Goal: Task Accomplishment & Management: Manage account settings

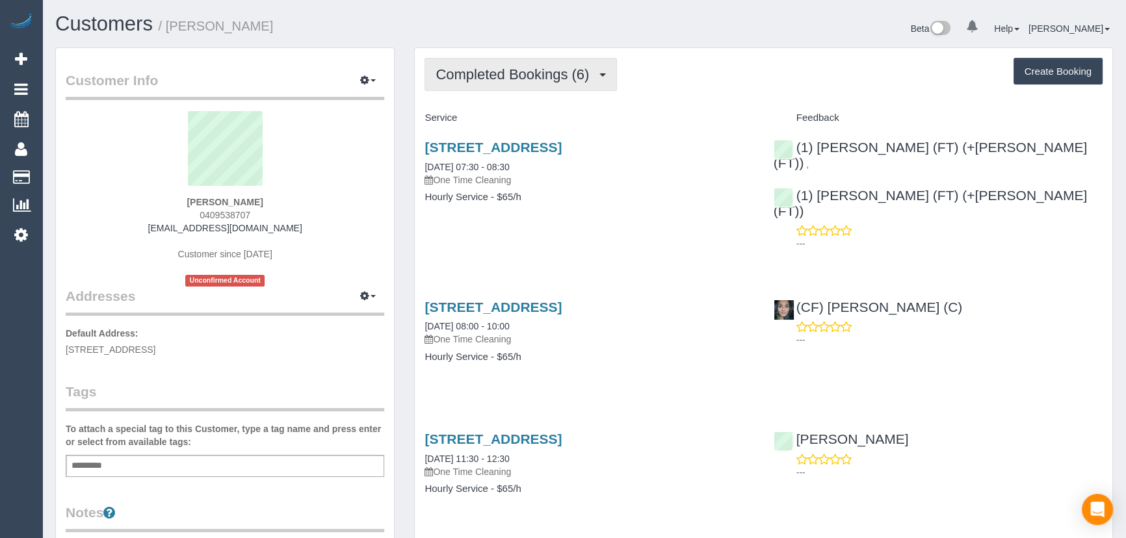
click at [500, 77] on span "Completed Bookings (6)" at bounding box center [515, 74] width 160 height 16
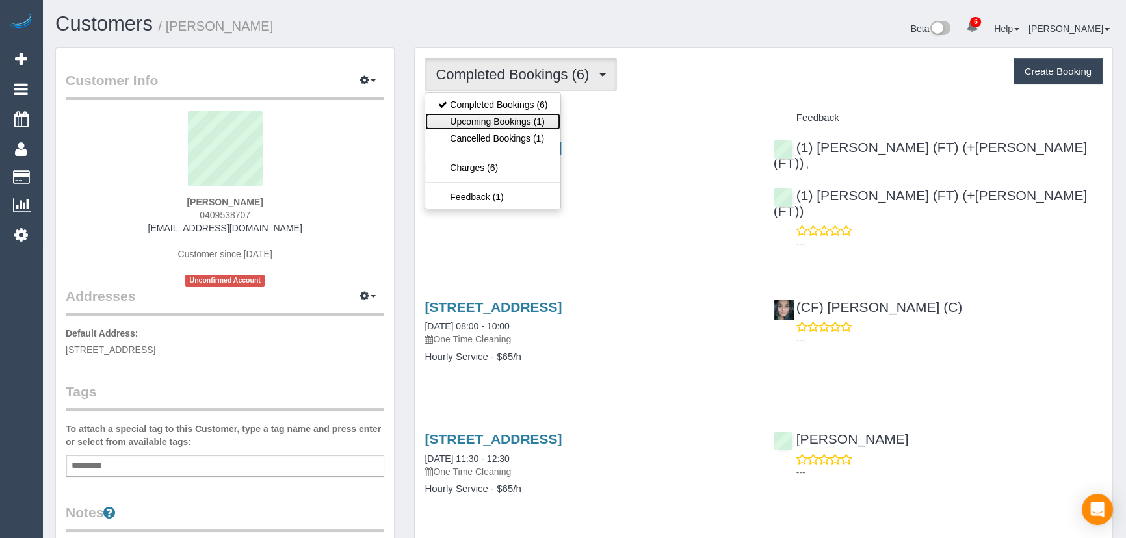
click at [498, 117] on link "Upcoming Bookings (1)" at bounding box center [492, 121] width 135 height 17
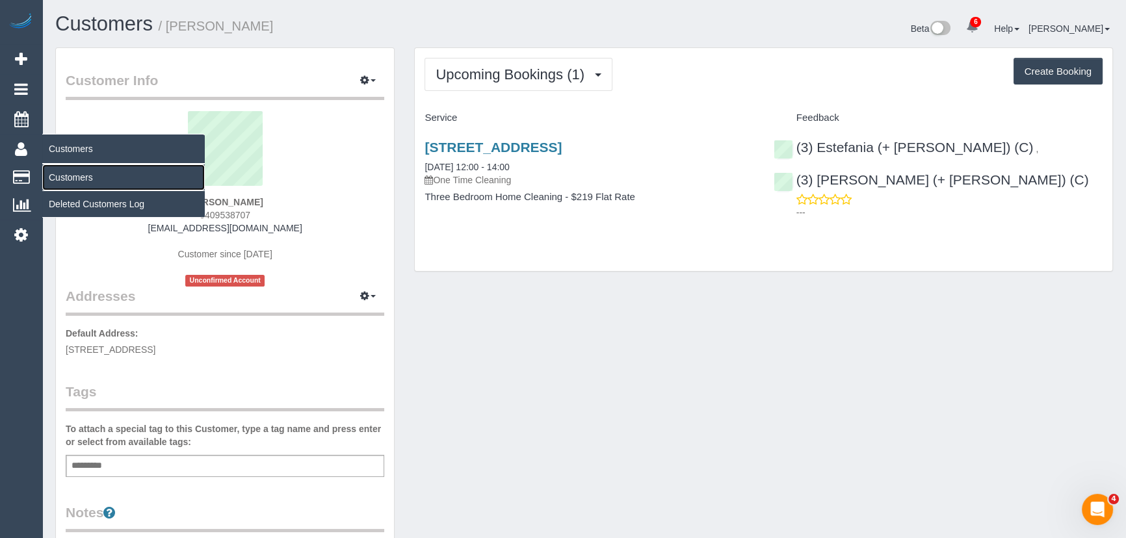
click at [65, 174] on link "Customers" at bounding box center [123, 177] width 162 height 26
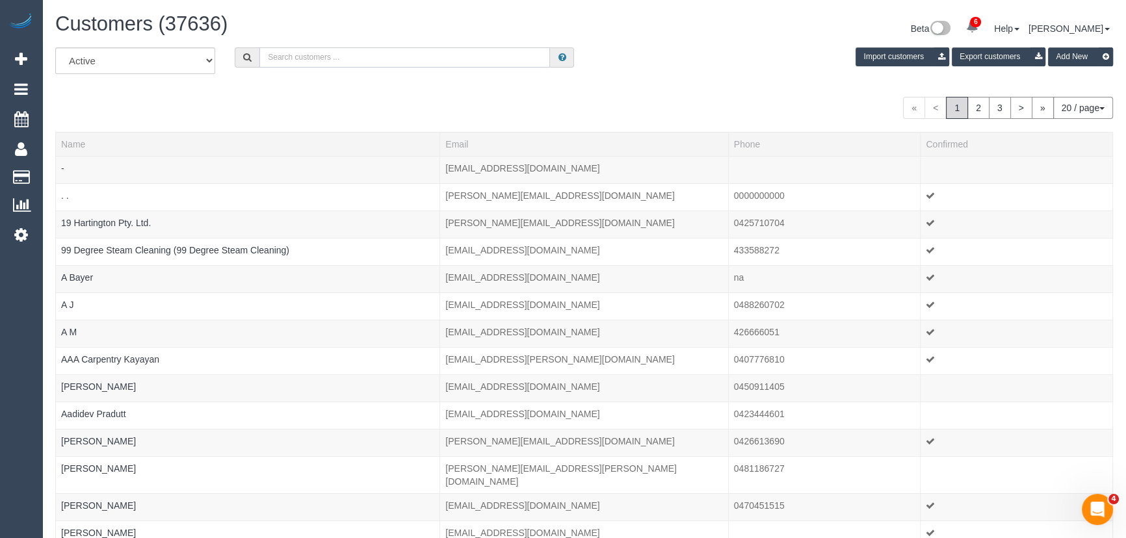
click at [300, 64] on input "text" at bounding box center [404, 57] width 291 height 20
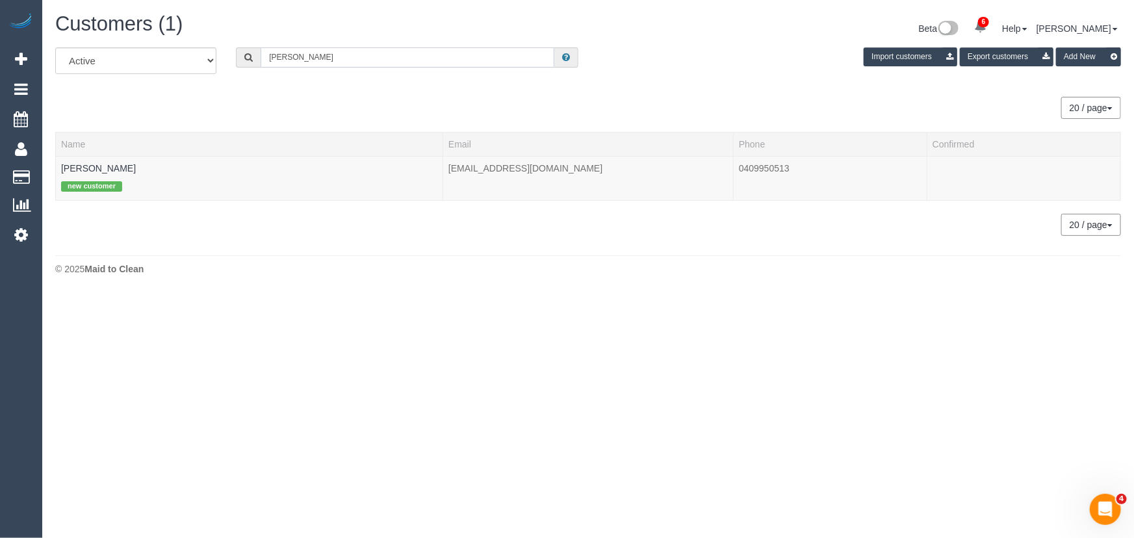
click at [367, 61] on input "rebecca jackson" at bounding box center [408, 57] width 294 height 20
click at [315, 58] on input "felicia tiara" at bounding box center [408, 57] width 294 height 20
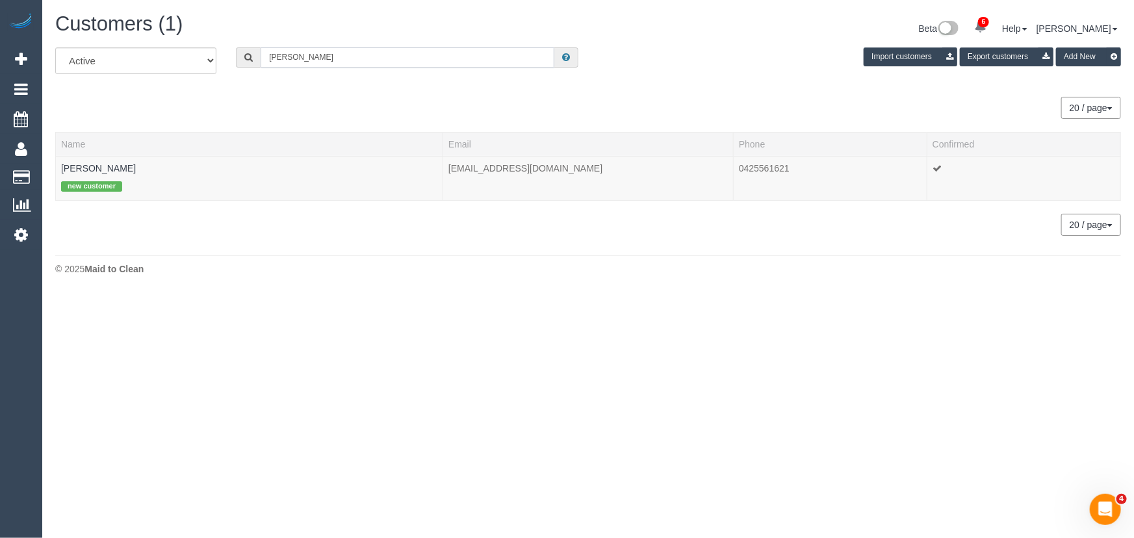
click at [315, 58] on input "felicia tiara" at bounding box center [408, 57] width 294 height 20
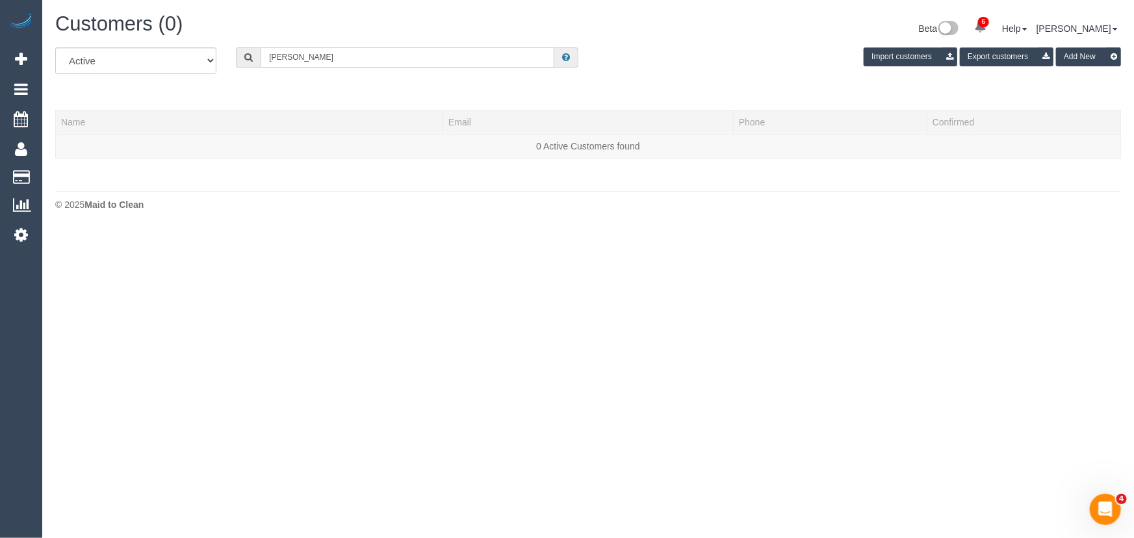
click at [324, 58] on input "hayley bullen" at bounding box center [408, 57] width 294 height 20
type input "h"
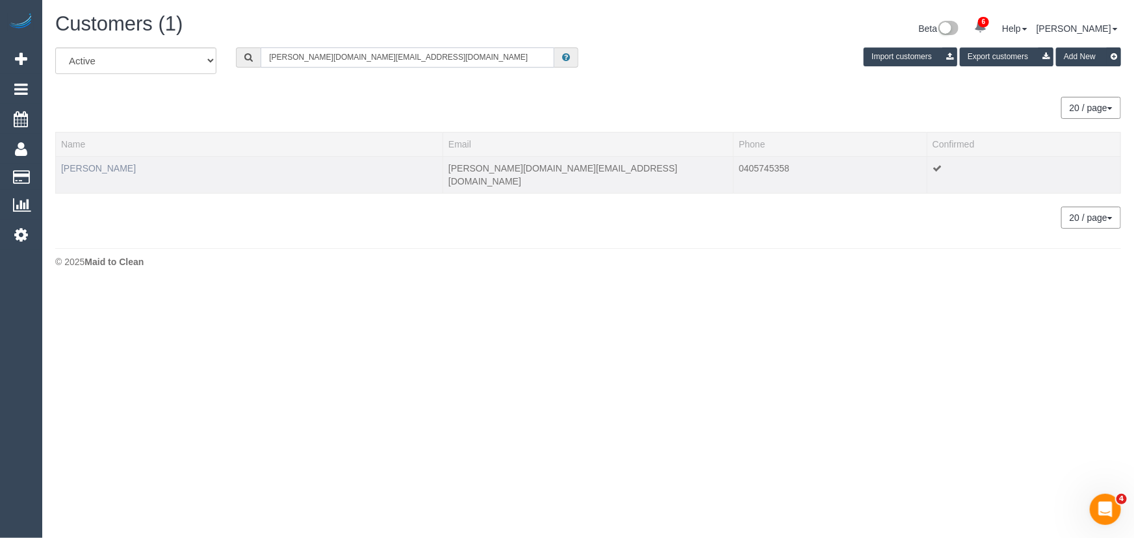
type input "bullen.business.solutions@gmail.com"
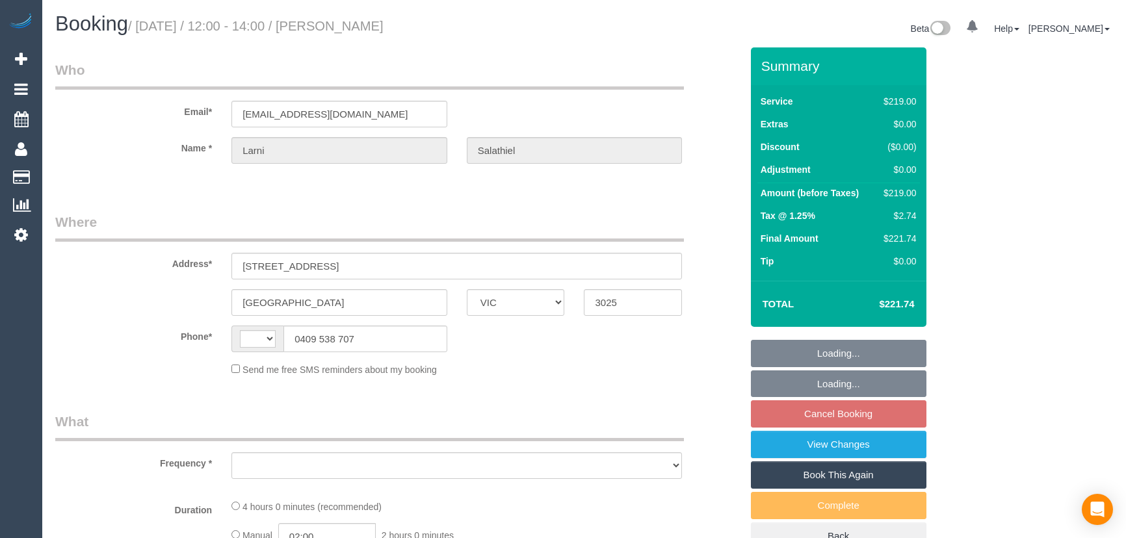
select select "VIC"
select select "string:stripe-pm_1RzqNZ2GScqysDRVrb6AJyMR"
select select "number:28"
select select "number:14"
select select "number:19"
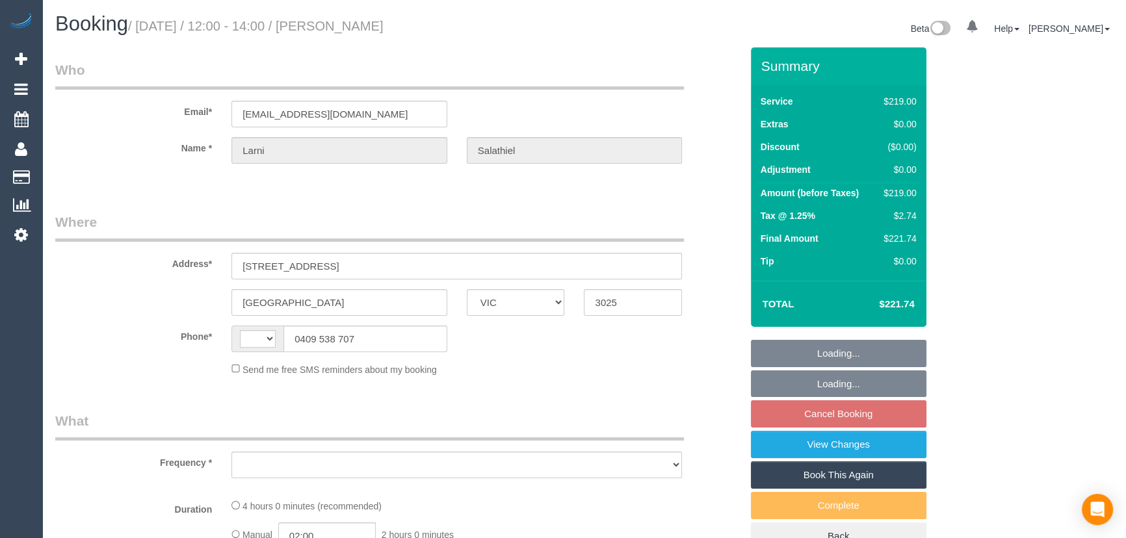
select select "number:24"
select select "number:13"
select select "string:AU"
select select "object:2140"
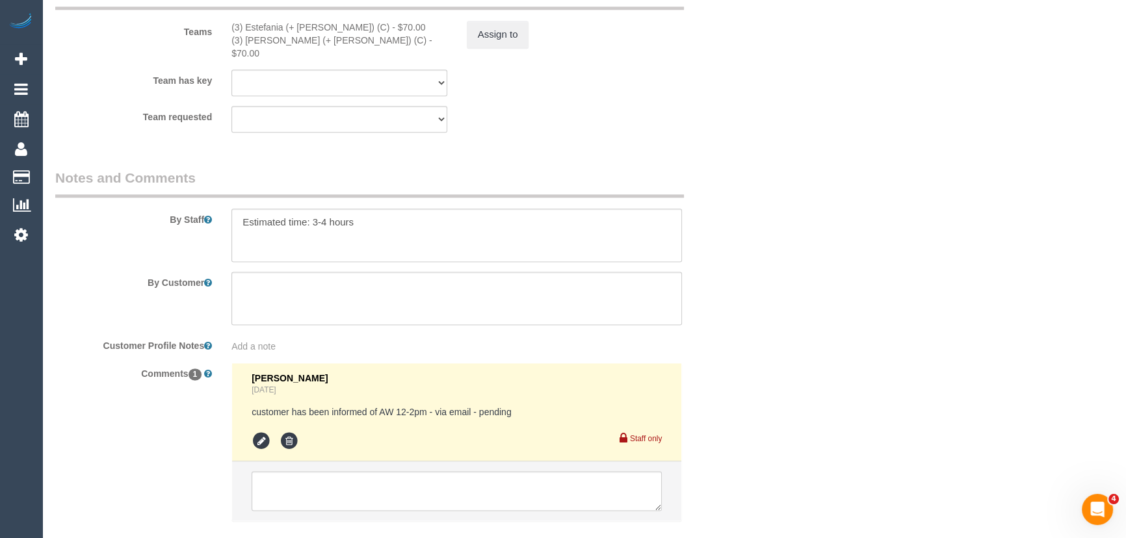
scroll to position [2127, 0]
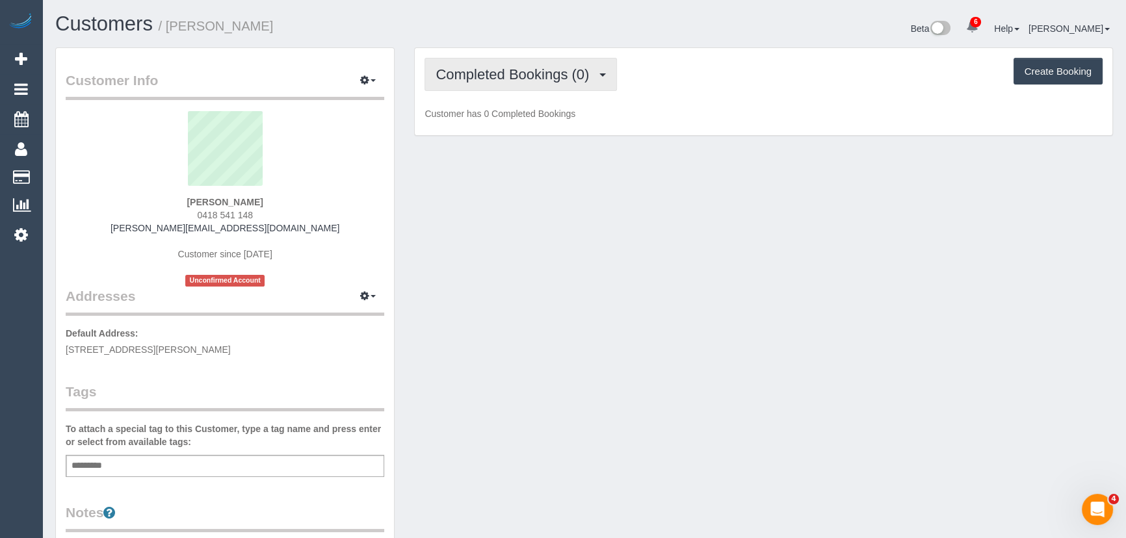
click at [539, 73] on span "Completed Bookings (0)" at bounding box center [515, 74] width 160 height 16
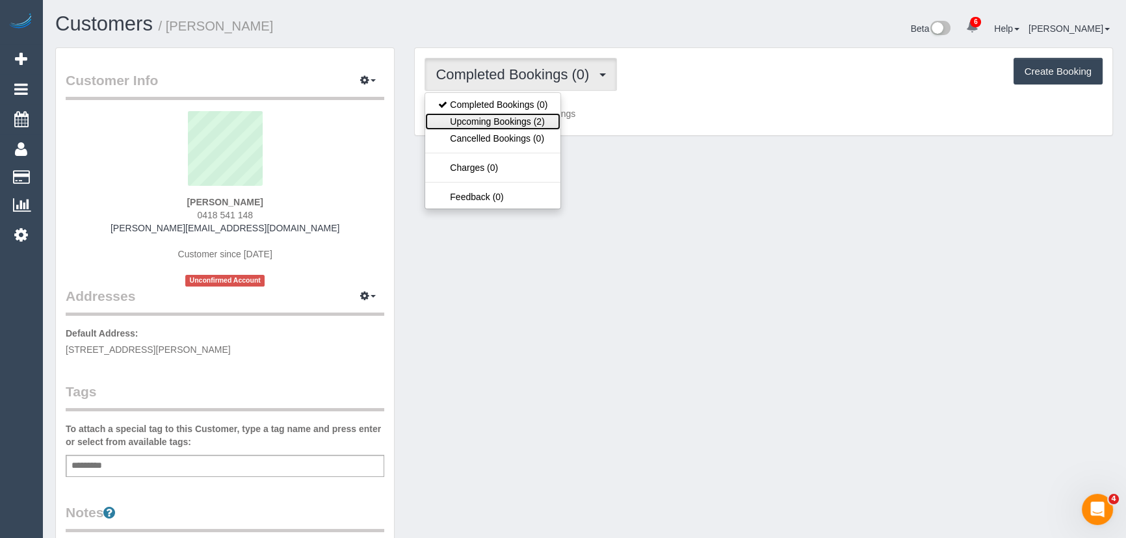
click at [539, 124] on link "Upcoming Bookings (2)" at bounding box center [492, 121] width 135 height 17
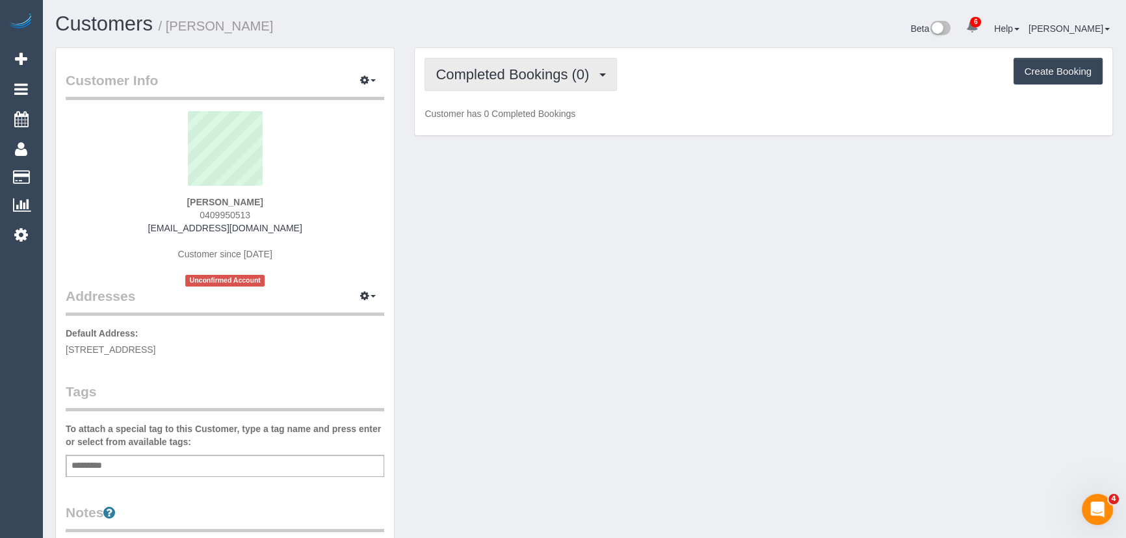
click at [517, 73] on span "Completed Bookings (0)" at bounding box center [515, 74] width 160 height 16
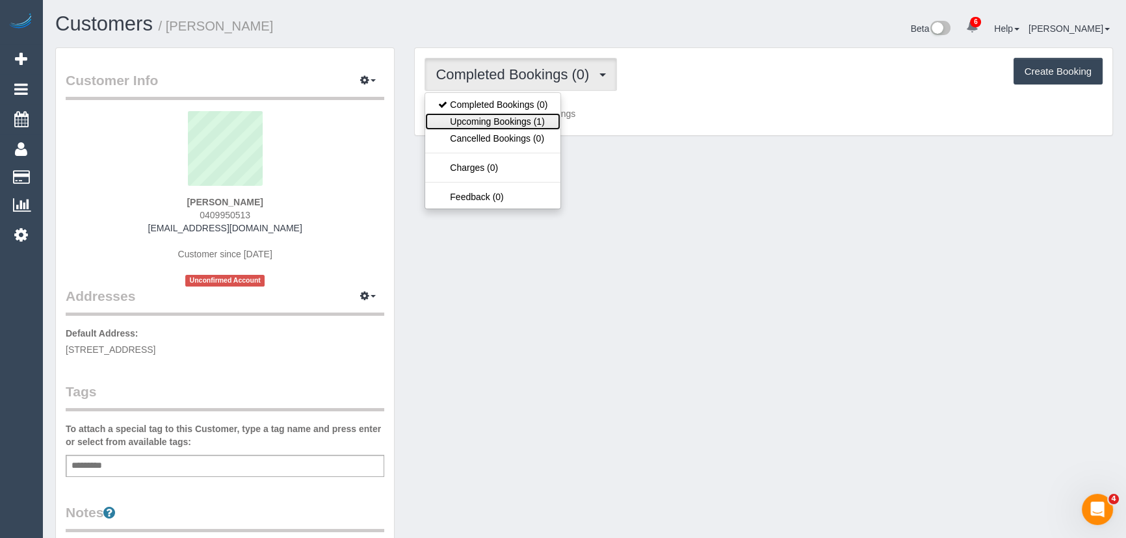
click at [522, 124] on link "Upcoming Bookings (1)" at bounding box center [492, 121] width 135 height 17
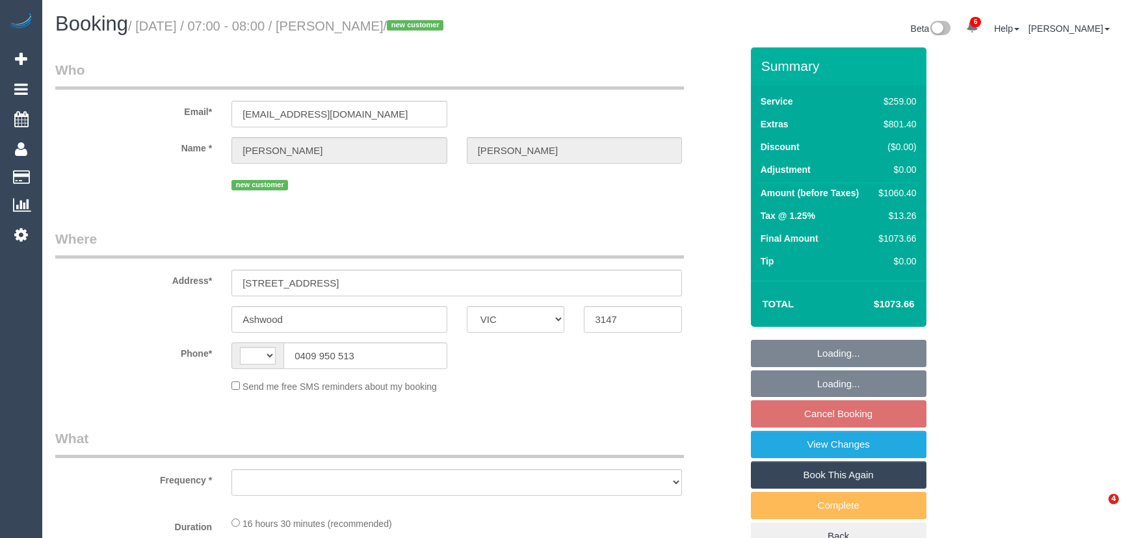
select select "VIC"
select select "string:stripe-pm_1S7U2F2GScqysDRV6xFb9xPu"
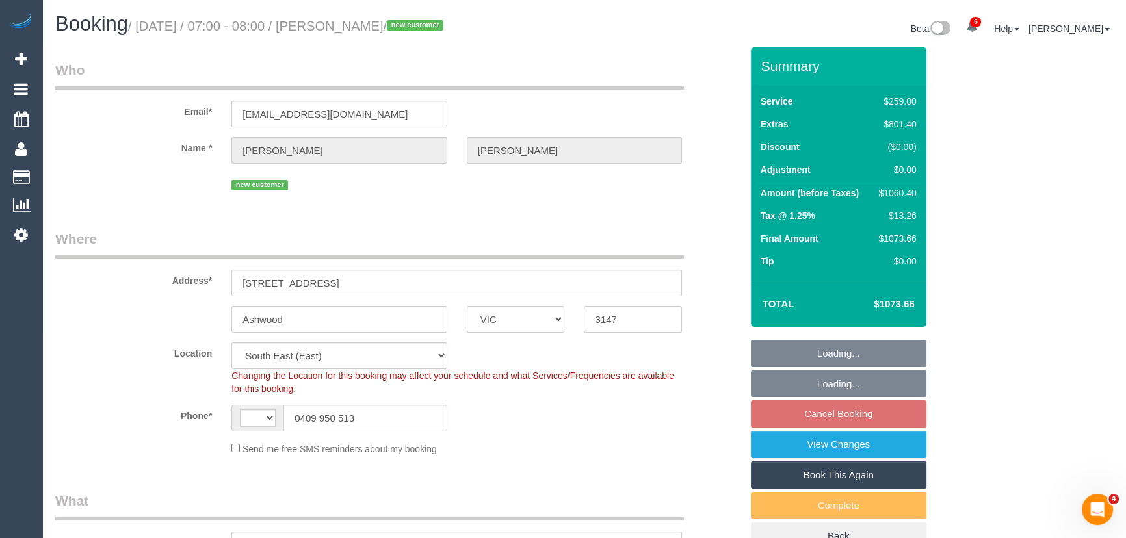
select select "string:AU"
select select "spot1"
select select "number:28"
select select "number:14"
select select "number:19"
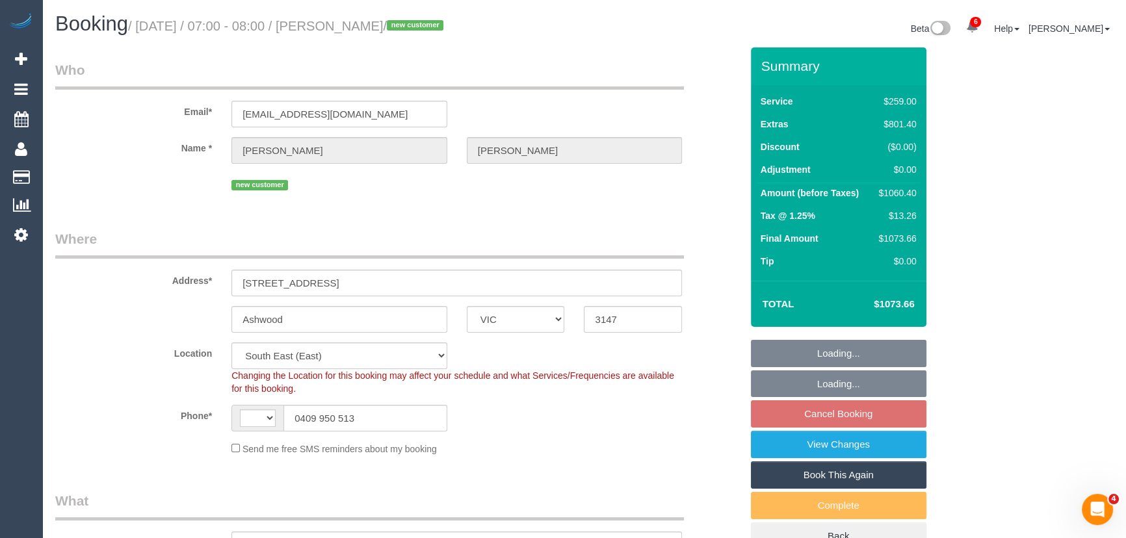
select select "number:24"
select select "number:11"
select select "object:1380"
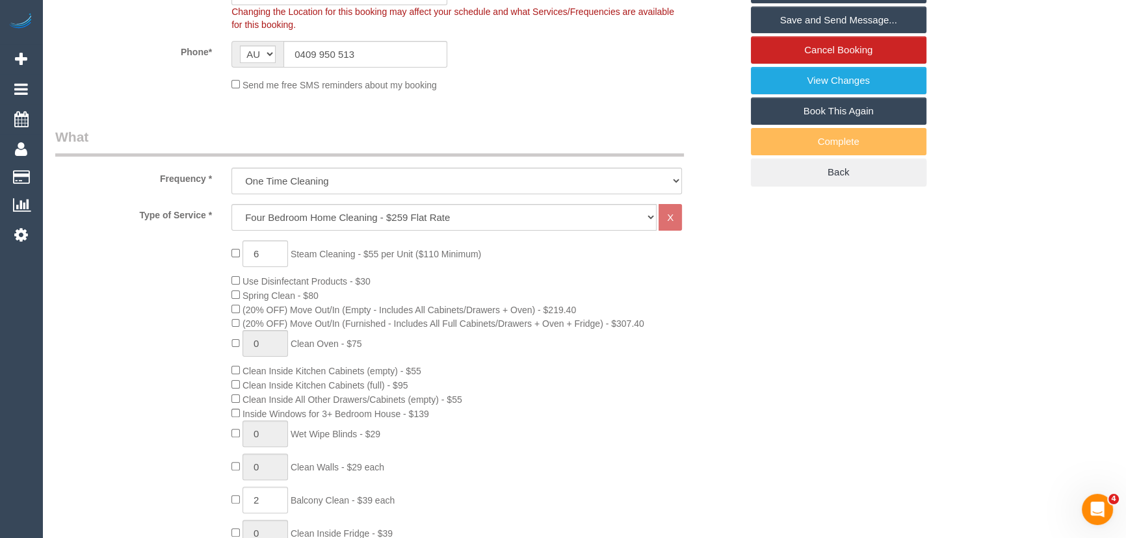
scroll to position [472, 0]
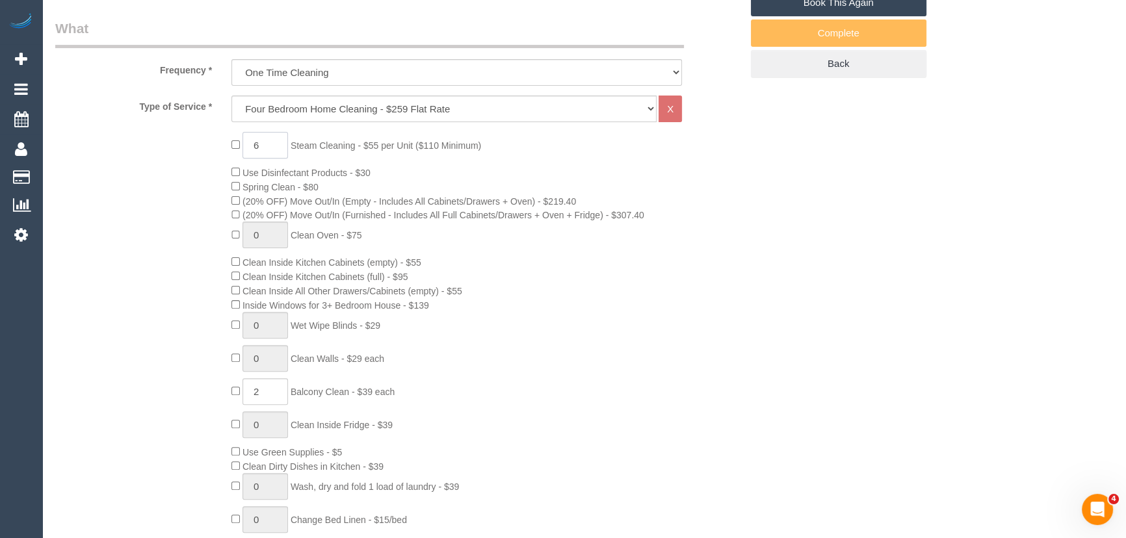
click at [265, 142] on input "6" at bounding box center [264, 145] width 45 height 27
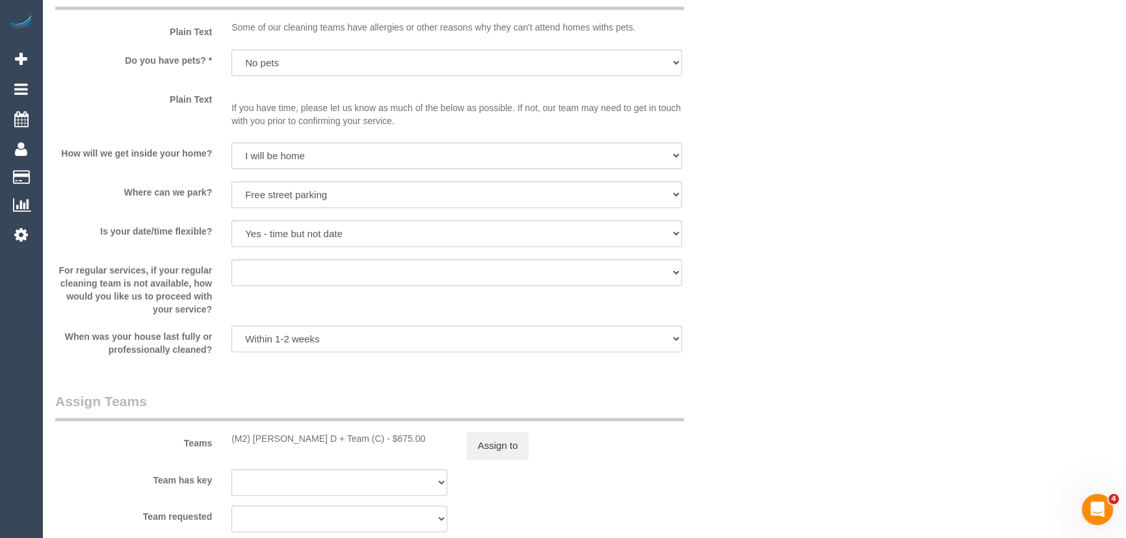
scroll to position [1772, 0]
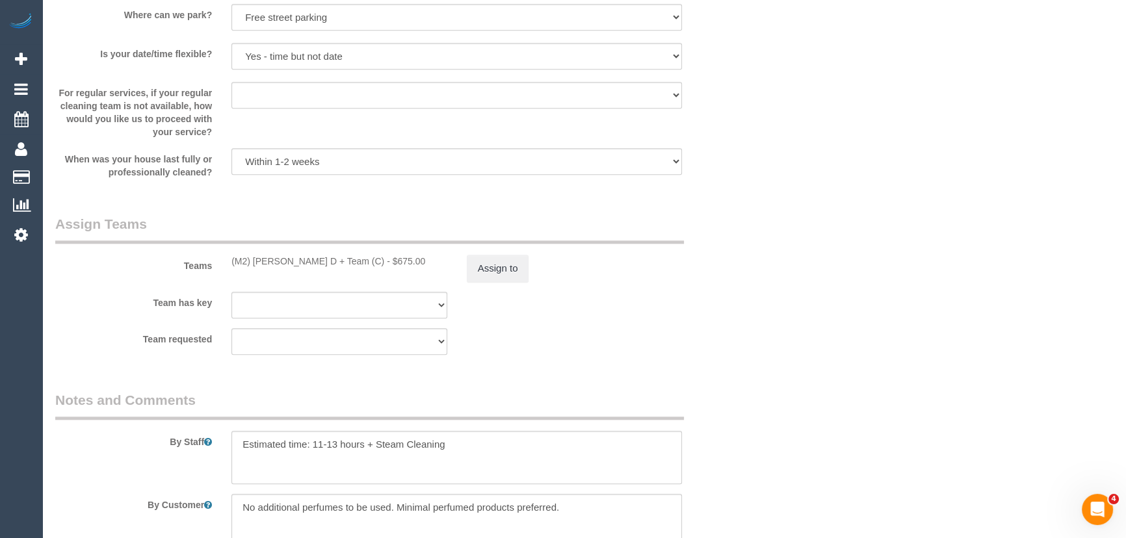
type input "5"
click at [463, 447] on textarea at bounding box center [456, 457] width 450 height 53
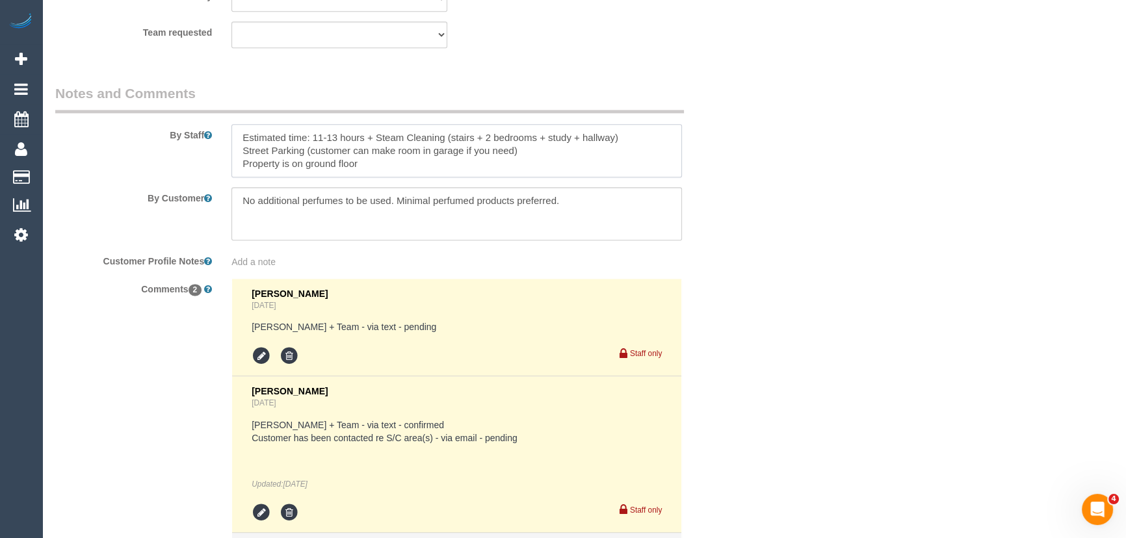
scroll to position [2186, 0]
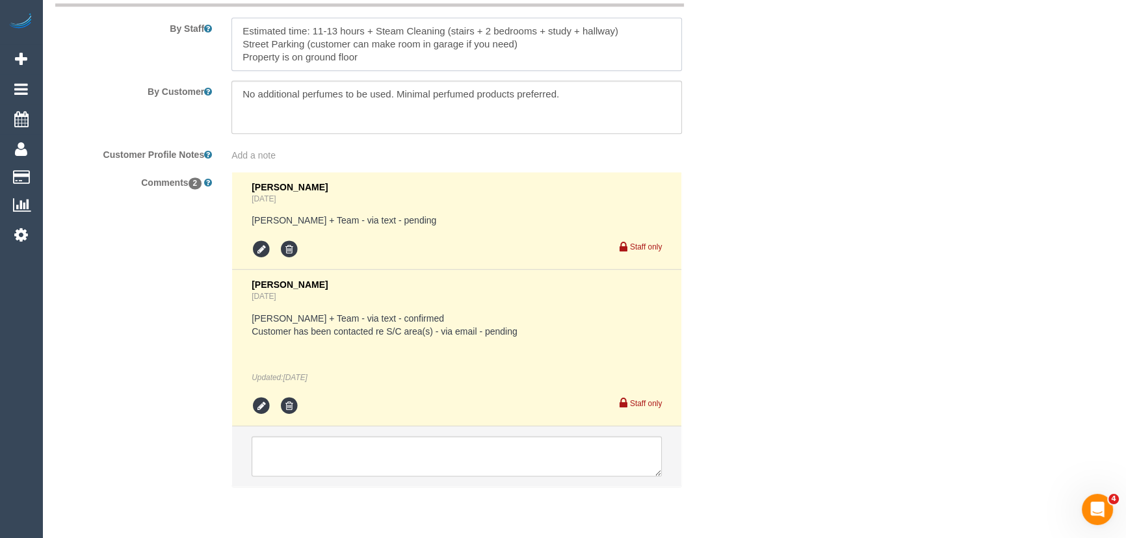
type textarea "Estimated time: 11-13 hours + Steam Cleaning (stairs + 2 bedrooms + study + hal…"
click at [259, 407] on icon at bounding box center [261, 405] width 19 height 19
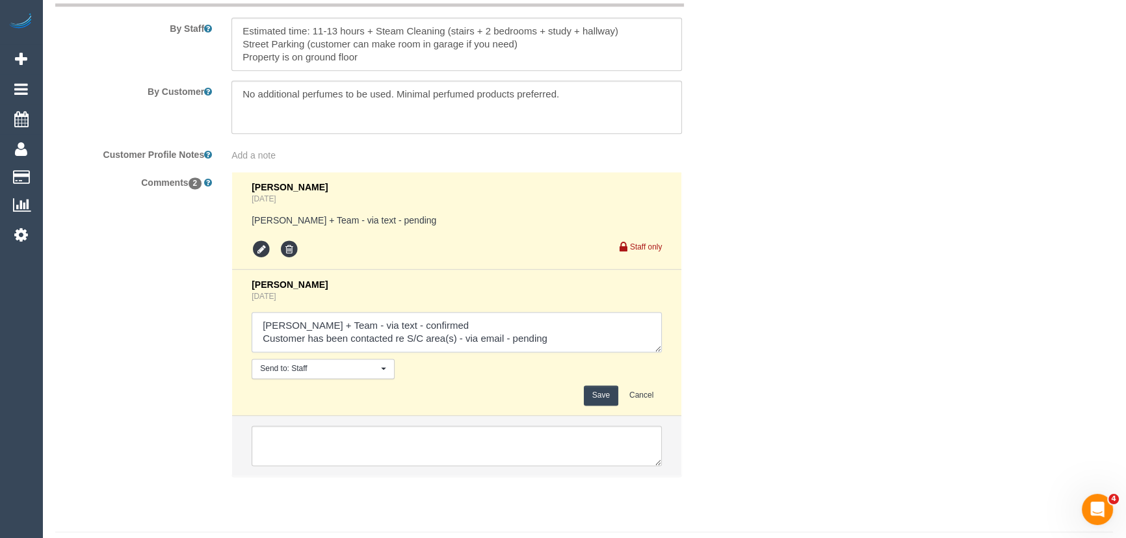
click at [575, 346] on textarea at bounding box center [457, 332] width 410 height 40
type textarea "Angelica + Team - via text - confirmed Customer has been contacted re S/C area(…"
click at [604, 396] on button "Save" at bounding box center [601, 395] width 34 height 20
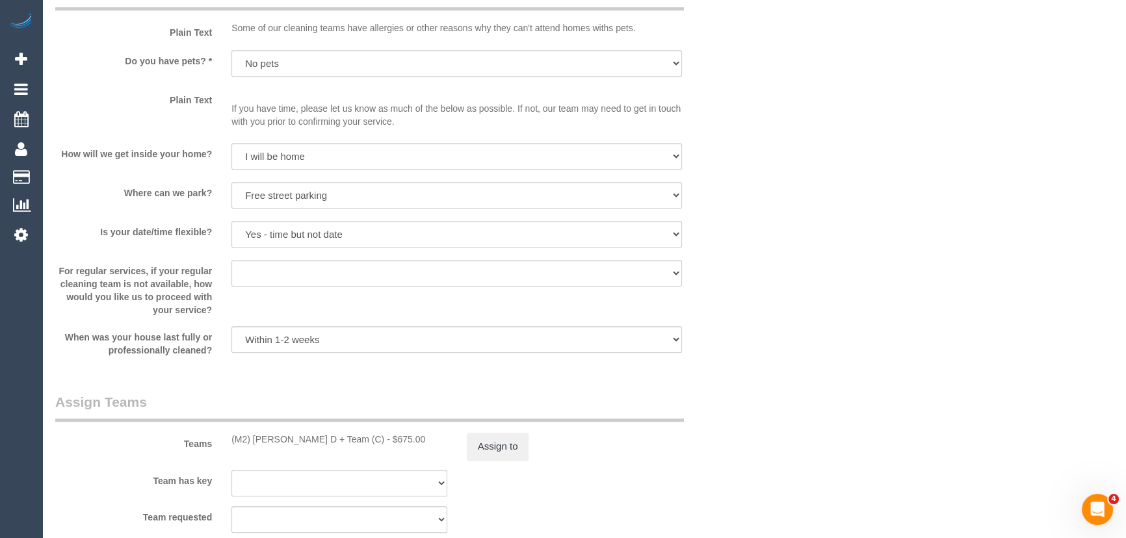
scroll to position [1772, 0]
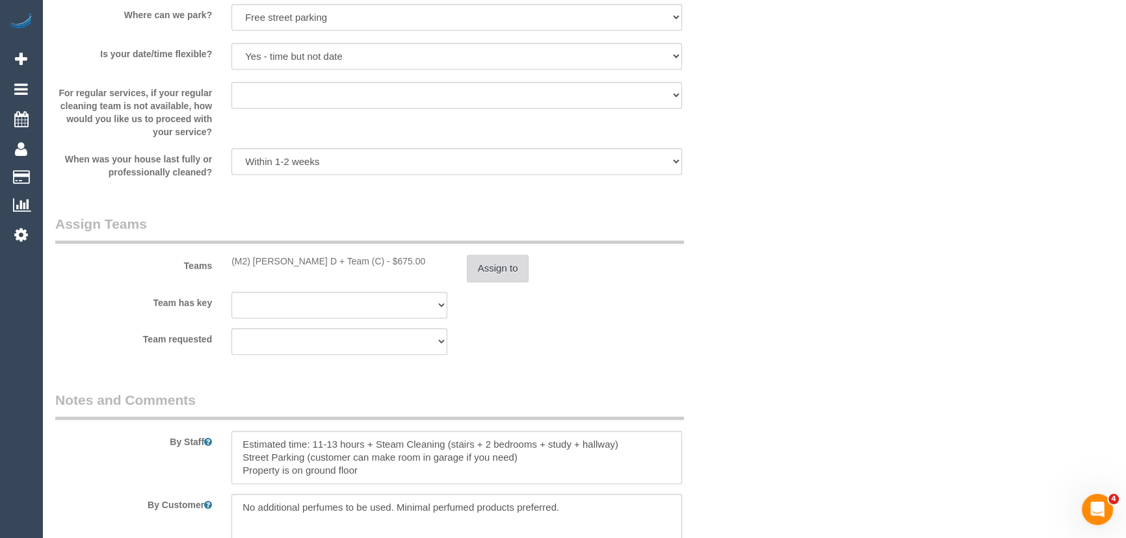
click at [500, 270] on button "Assign to" at bounding box center [498, 268] width 62 height 27
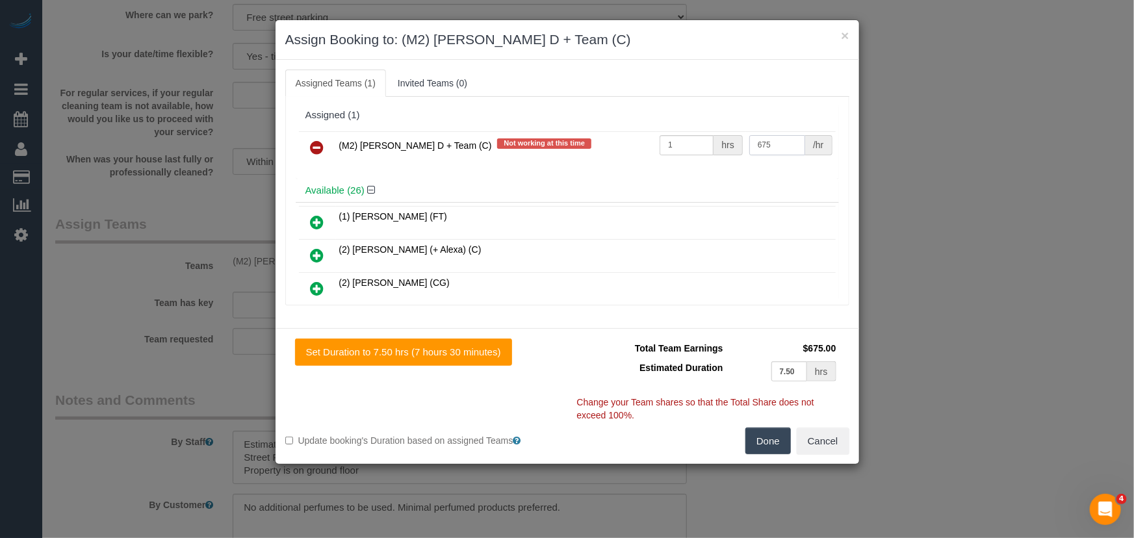
click at [792, 146] on input "675" at bounding box center [777, 145] width 56 height 20
click at [790, 146] on input "675" at bounding box center [777, 145] width 56 height 20
type input "640"
click at [775, 442] on button "Done" at bounding box center [767, 441] width 45 height 27
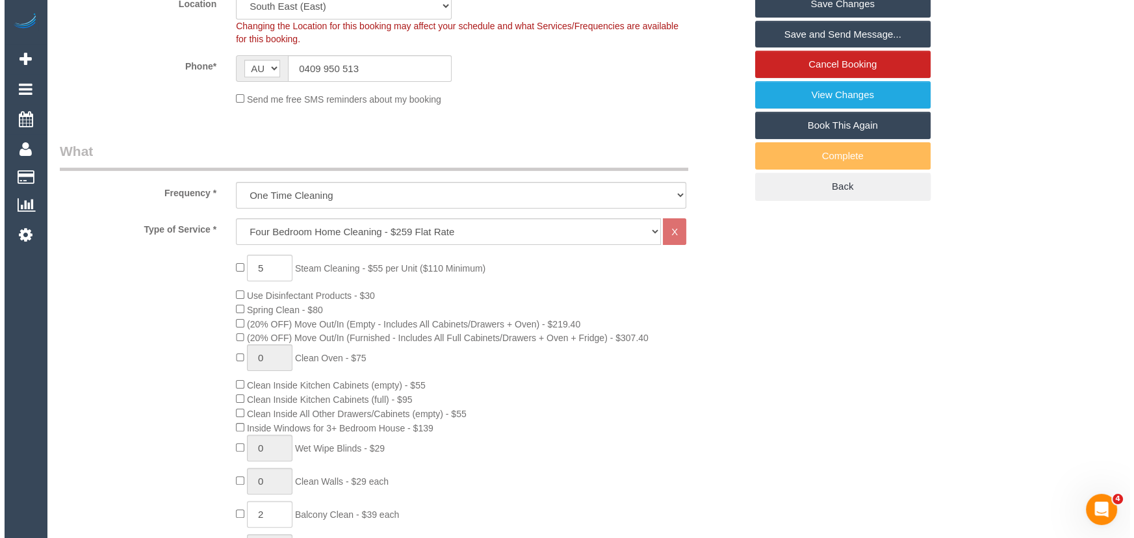
scroll to position [0, 0]
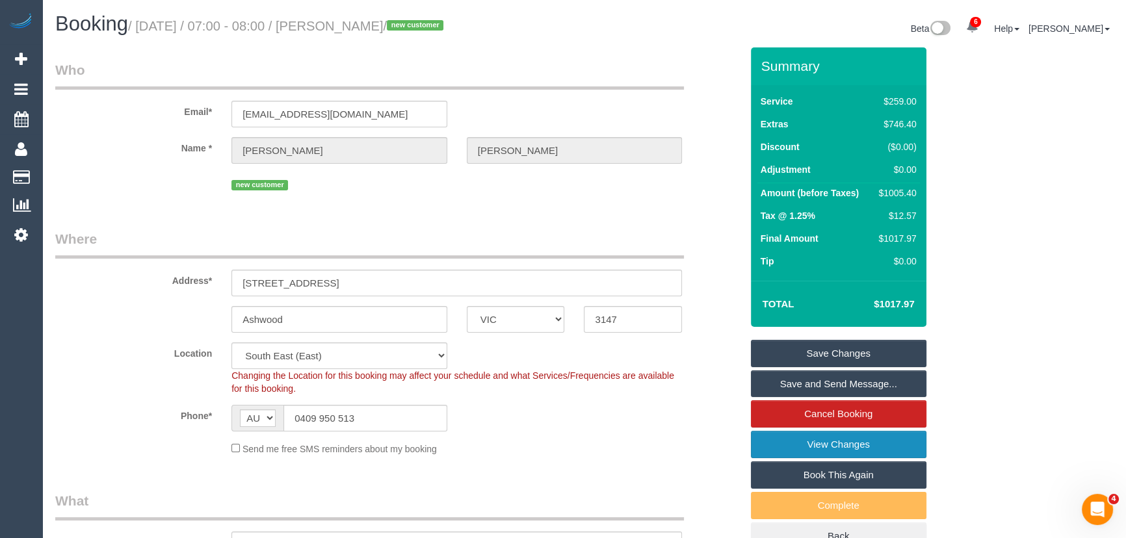
click at [866, 443] on link "View Changes" at bounding box center [838, 444] width 175 height 27
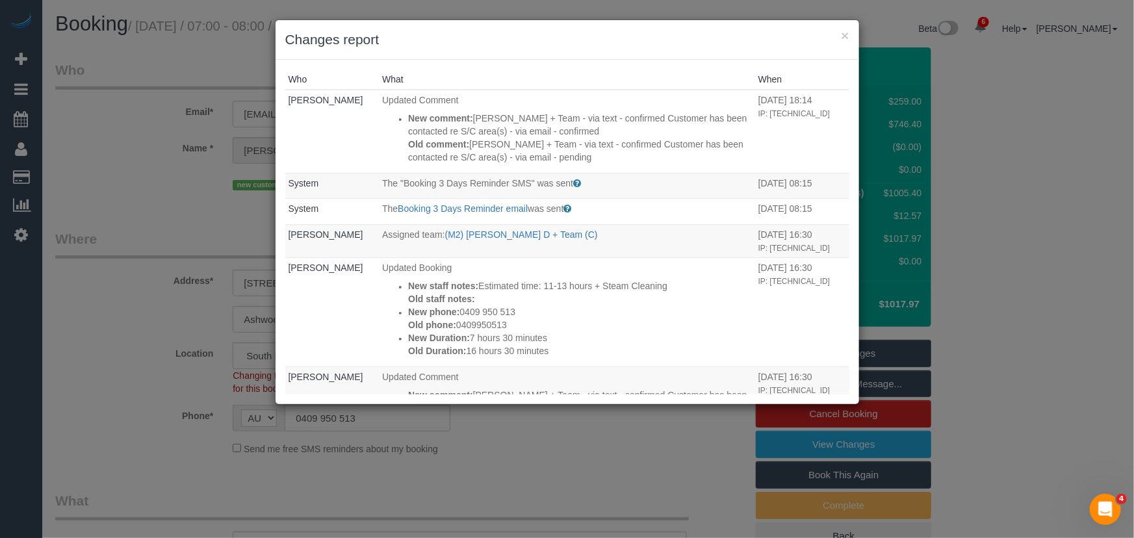
click at [625, 478] on div "× Changes report Who What When Jessica Trentin Updated Comment New comment: Ang…" at bounding box center [567, 269] width 1134 height 538
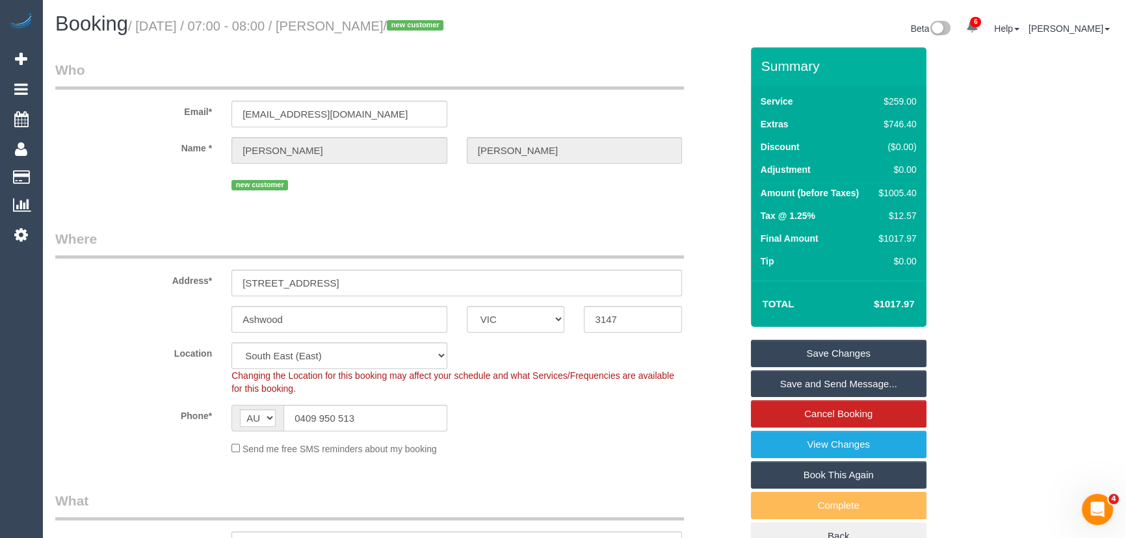
click at [840, 379] on link "Save and Send Message..." at bounding box center [838, 383] width 175 height 27
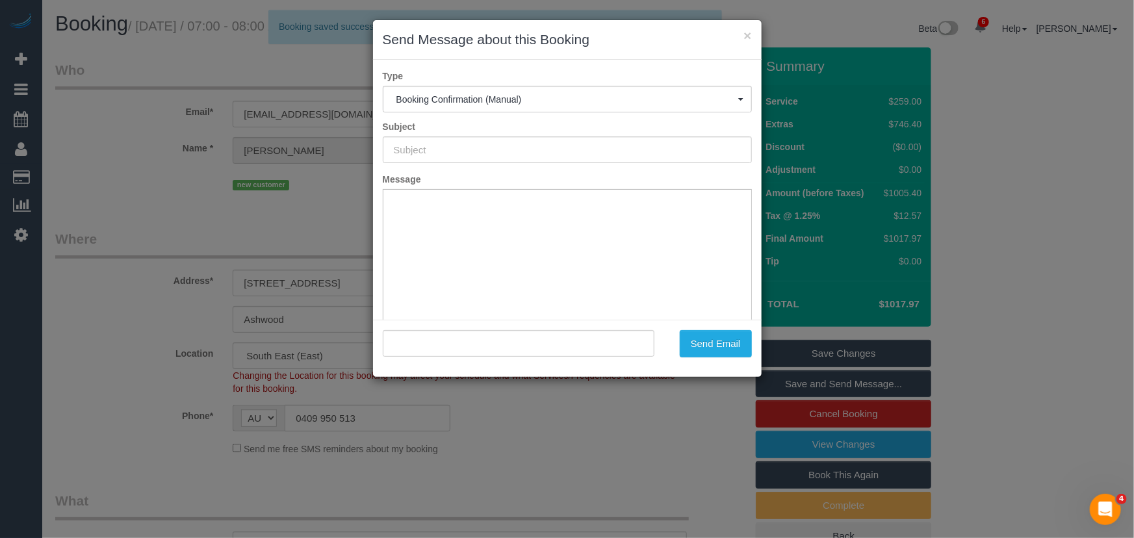
type input "Booking Confirmed"
type input ""Rebecca Jackson" <rebeccajljackson@gmail.com>"
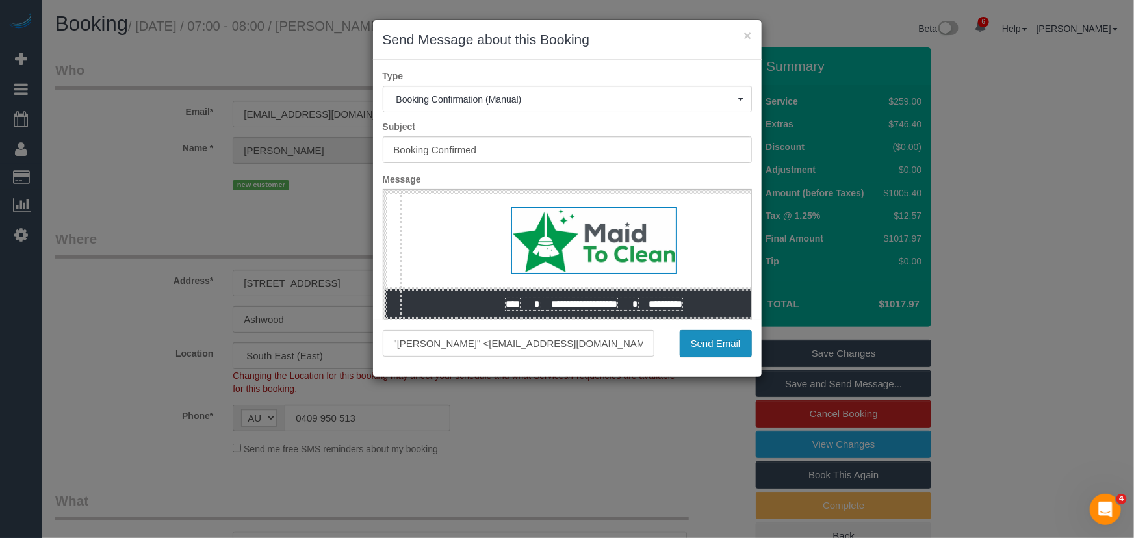
click at [710, 348] on button "Send Email" at bounding box center [716, 343] width 72 height 27
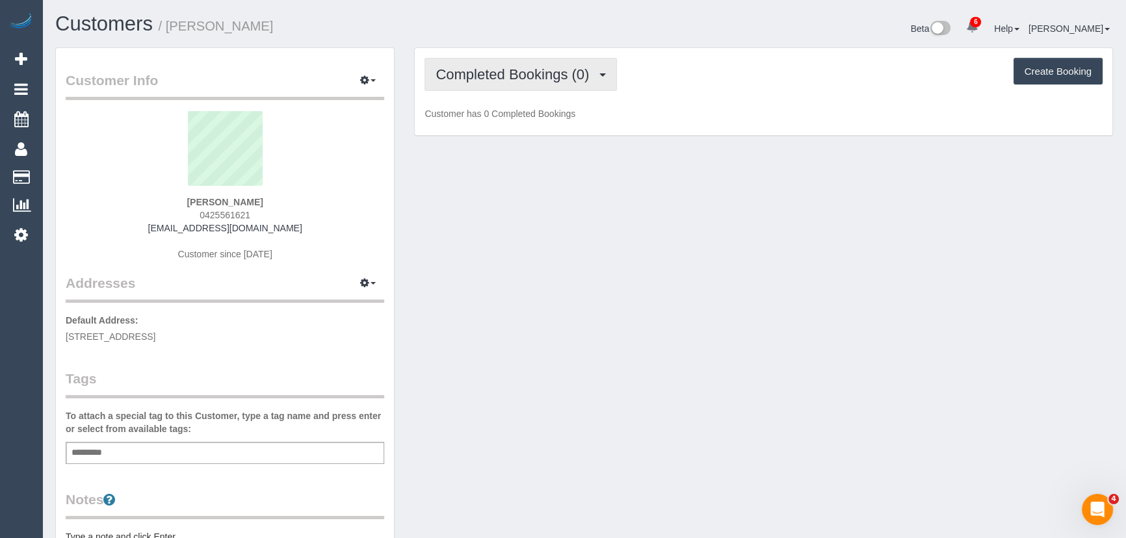
click at [486, 71] on span "Completed Bookings (0)" at bounding box center [515, 74] width 160 height 16
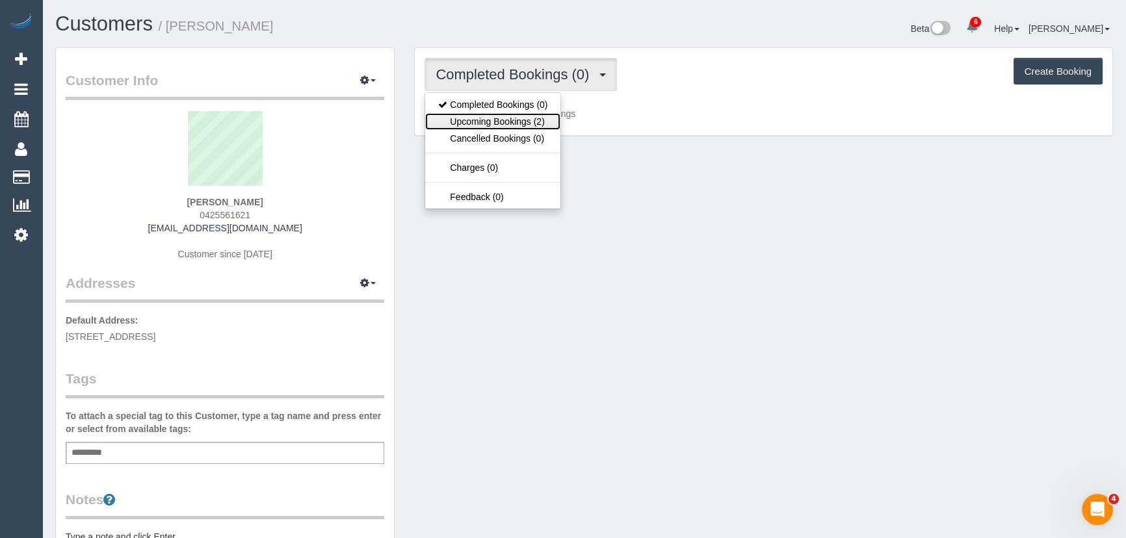
click at [507, 125] on link "Upcoming Bookings (2)" at bounding box center [492, 121] width 135 height 17
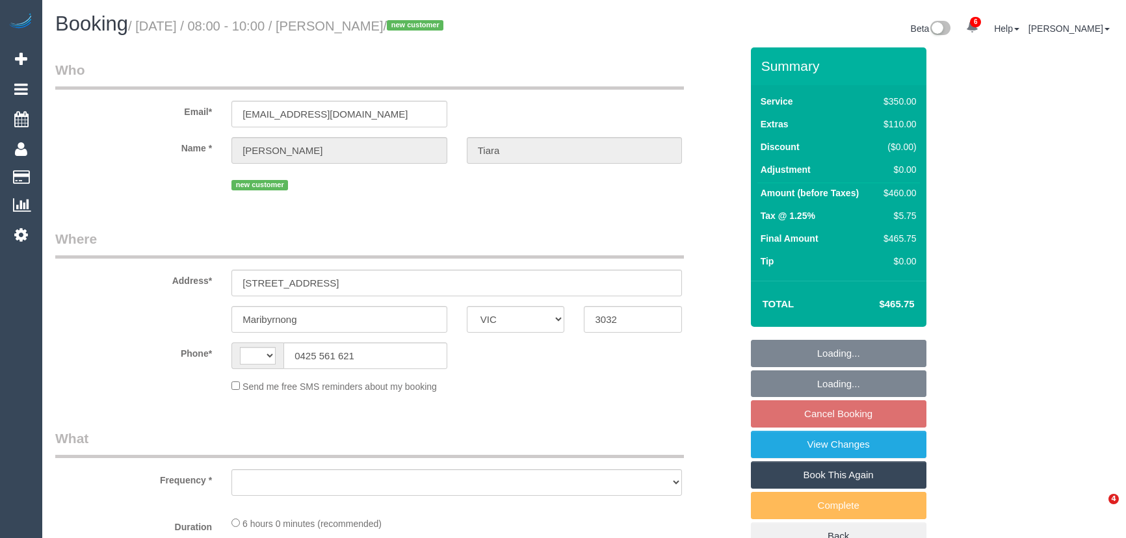
select select "VIC"
select select "string:AU"
select select "string:stripe-pm_1S5zmc2GScqysDRVyz7m8t0B"
select select "300"
select select "number:28"
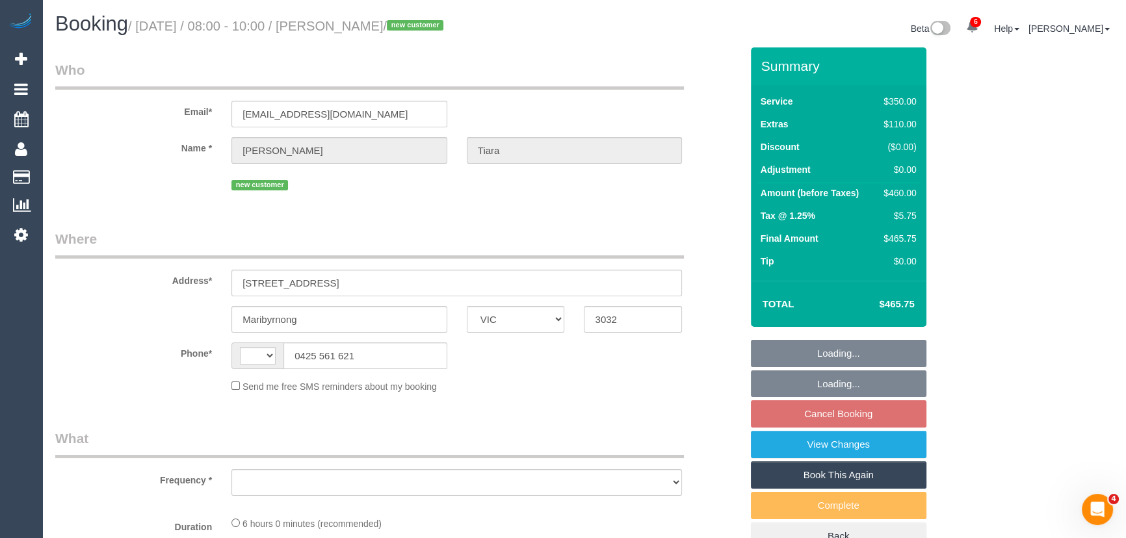
select select "number:14"
select select "number:19"
select select "number:24"
select select "number:26"
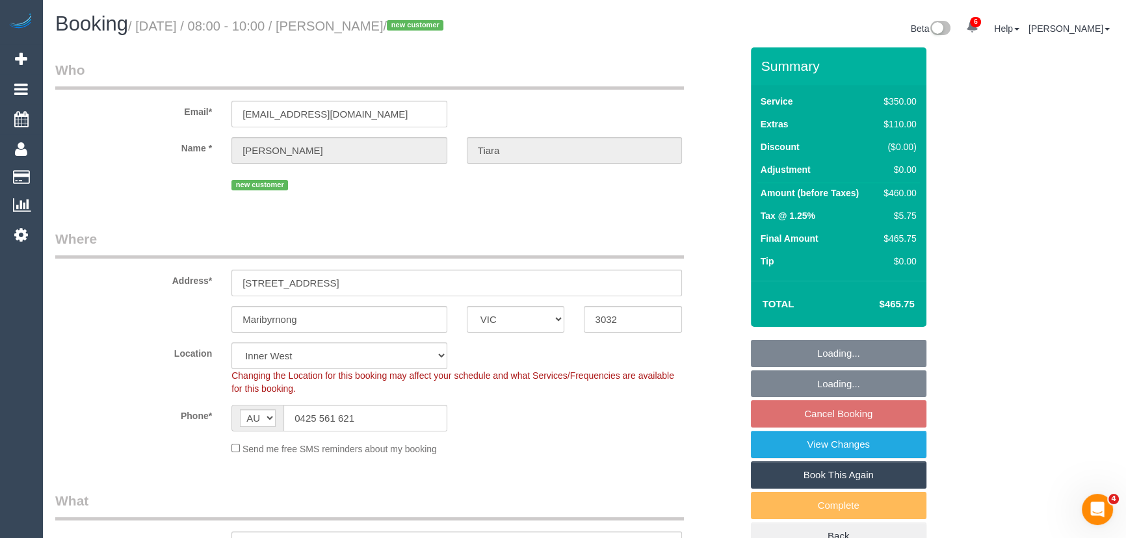
select select "object:1596"
select select "spot2"
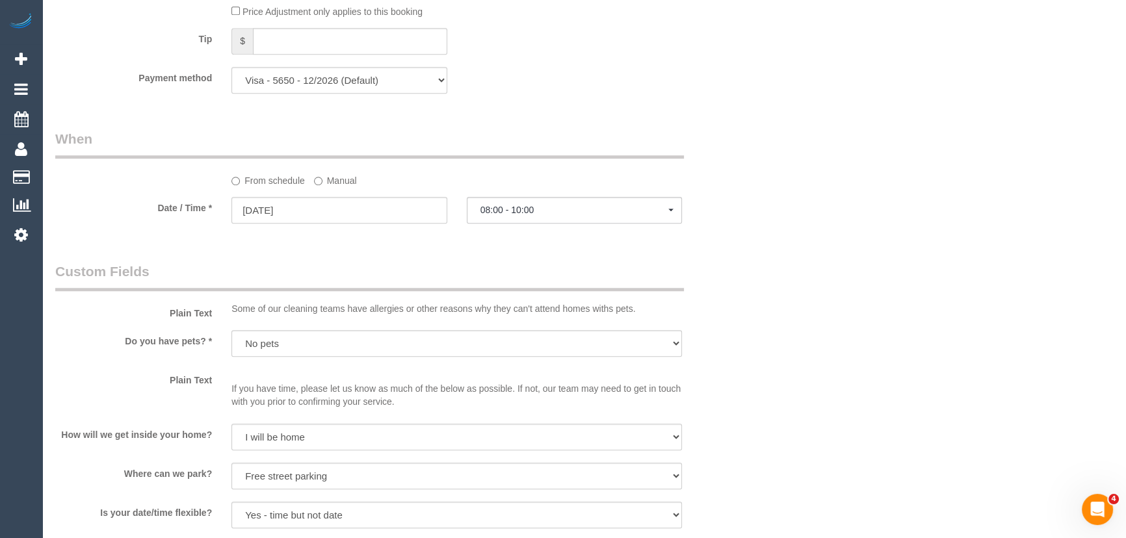
scroll to position [1300, 0]
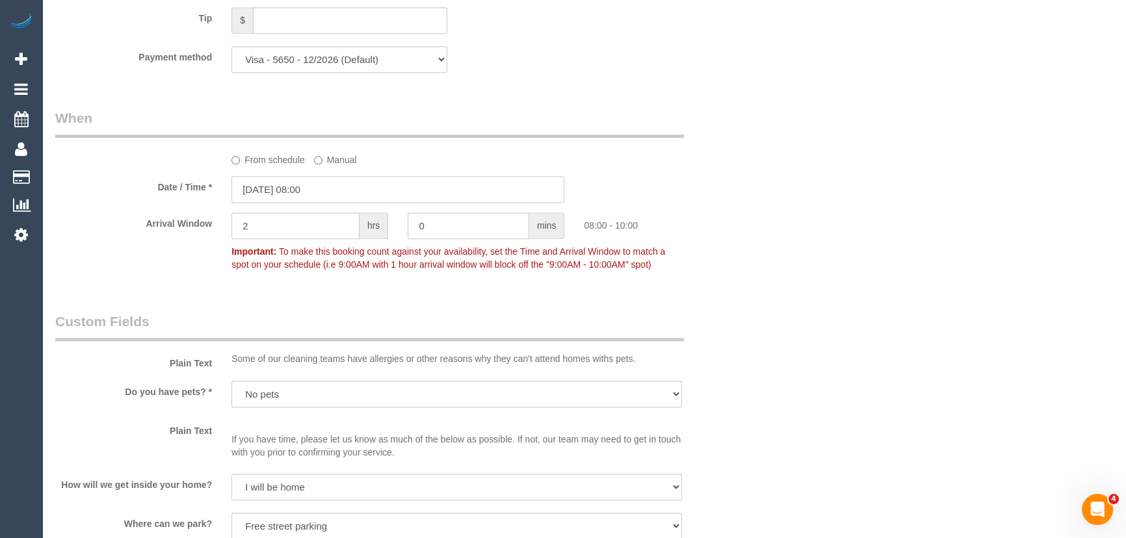
click at [334, 190] on input "[DATE] 08:00" at bounding box center [397, 189] width 333 height 27
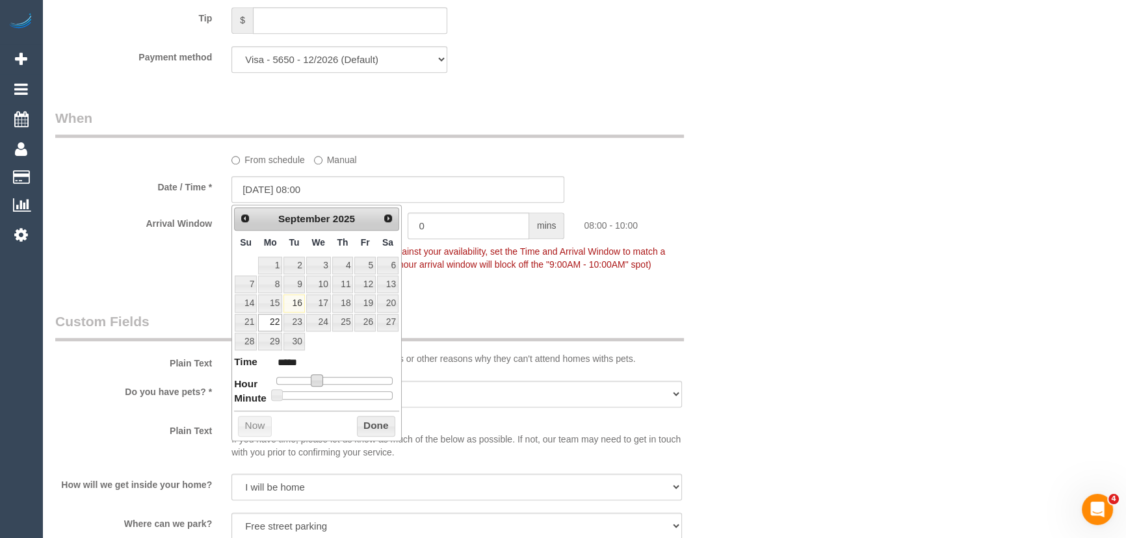
type input "[DATE] 09:00"
type input "*****"
type input "[DATE] 10:00"
type input "*****"
type input "[DATE] 11:00"
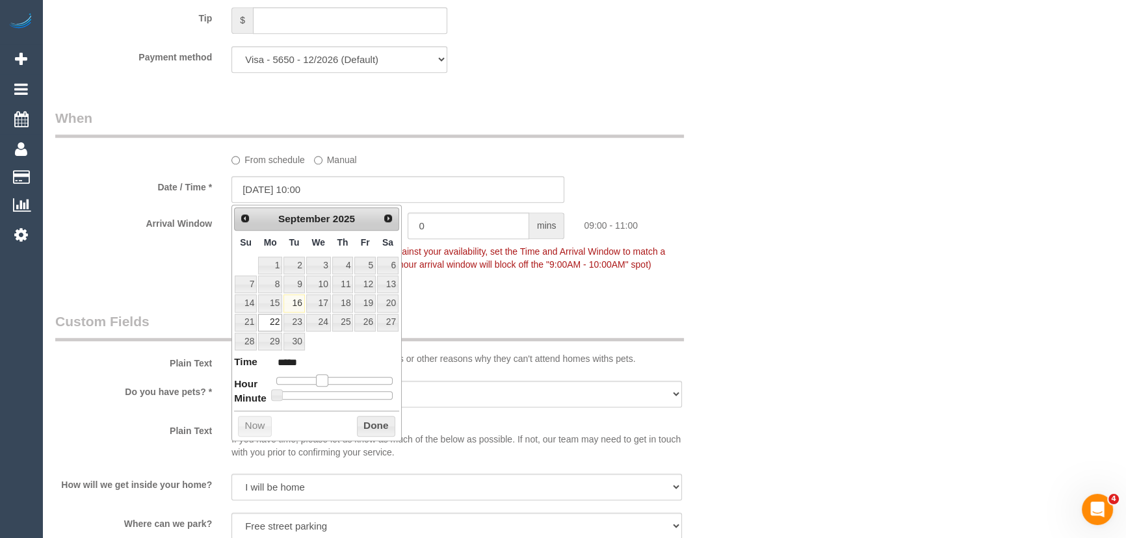
type input "*****"
type input "[DATE] 12:00"
type input "*****"
type input "22/09/2025 13:00"
type input "*****"
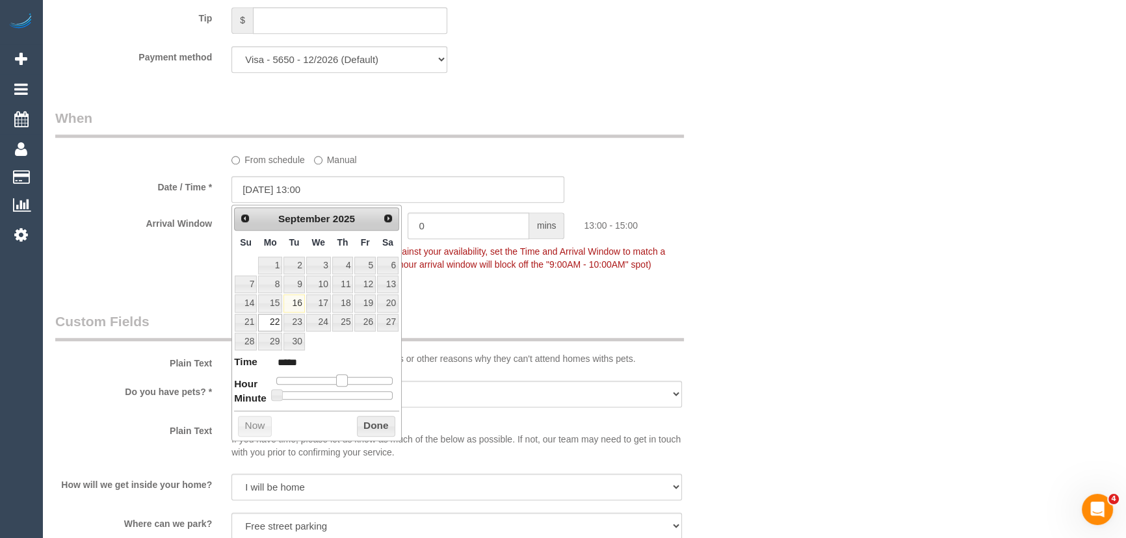
type input "22/09/2025 14:00"
type input "*****"
drag, startPoint x: 317, startPoint y: 381, endPoint x: 346, endPoint y: 382, distance: 29.9
click at [346, 382] on span at bounding box center [342, 380] width 12 height 12
click at [347, 382] on span at bounding box center [347, 380] width 12 height 12
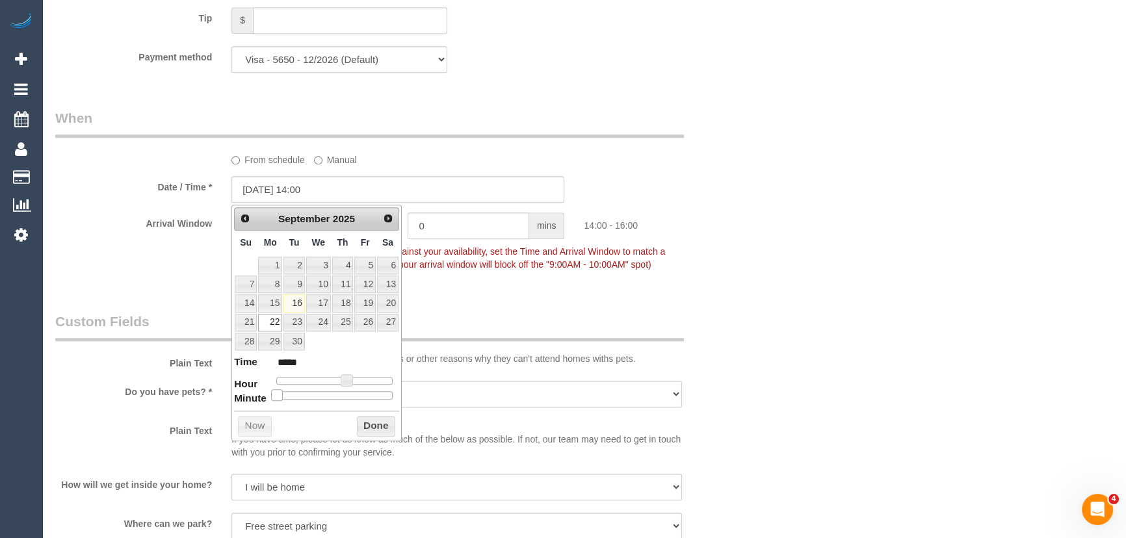
type input "22/09/2025 14:05"
type input "*****"
type input "22/09/2025 14:10"
type input "*****"
type input "22/09/2025 14:15"
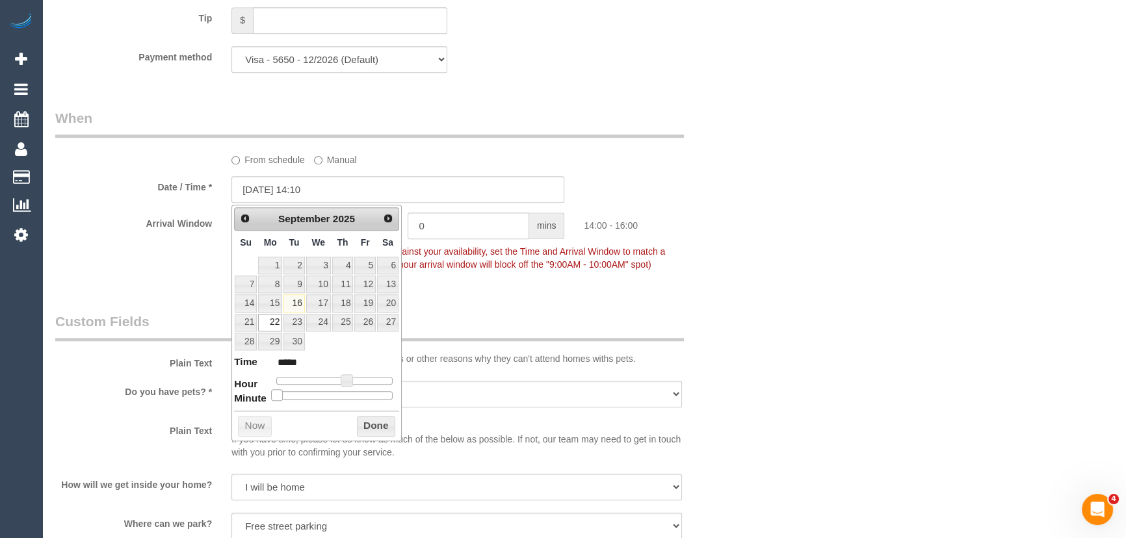
type input "*****"
type input "22/09/2025 14:20"
type input "*****"
type input "22/09/2025 14:25"
type input "*****"
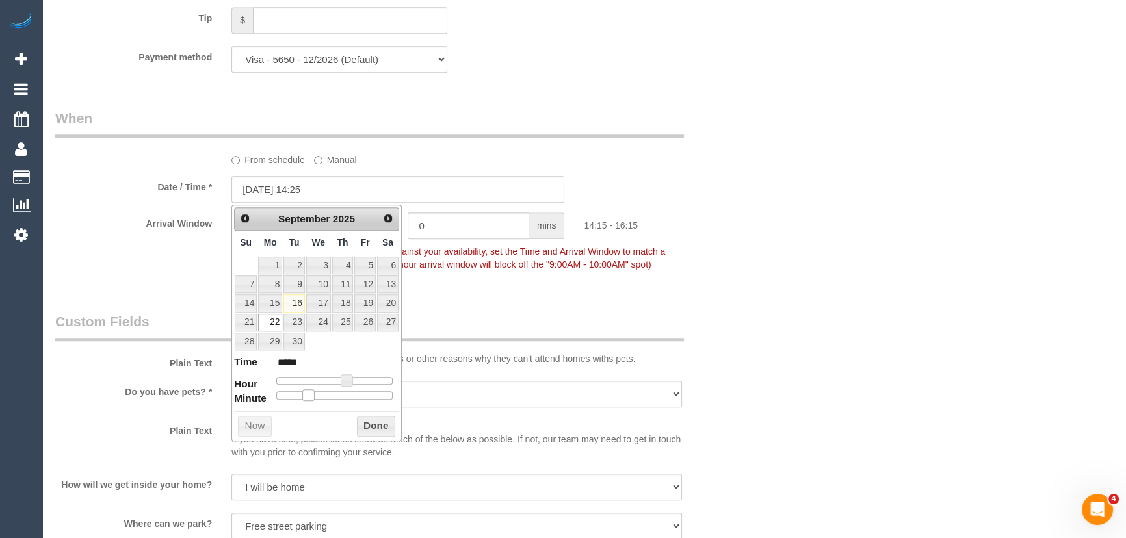
drag, startPoint x: 274, startPoint y: 396, endPoint x: 333, endPoint y: 395, distance: 59.2
click at [314, 395] on span at bounding box center [308, 395] width 12 height 12
click at [333, 395] on span at bounding box center [329, 395] width 12 height 12
type input "22/09/2025 14:30"
type input "*****"
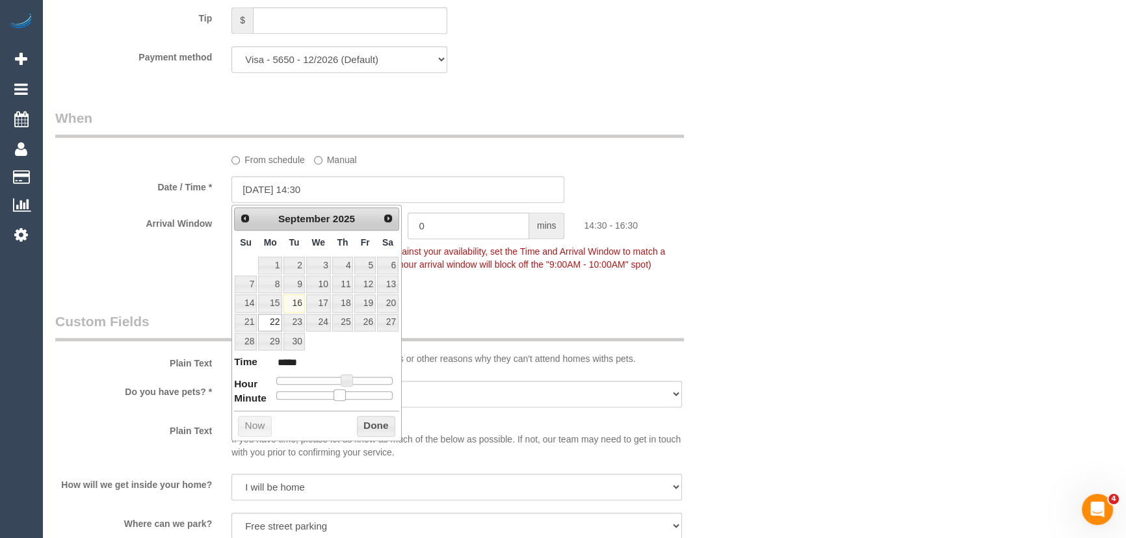
drag, startPoint x: 335, startPoint y: 395, endPoint x: 345, endPoint y: 395, distance: 9.7
click at [345, 395] on div at bounding box center [334, 395] width 116 height 8
click at [522, 292] on div "Who Email* feltia2312@gmail.com Name * Felicia Tiara new customer Where Address…" at bounding box center [397, 54] width 705 height 2613
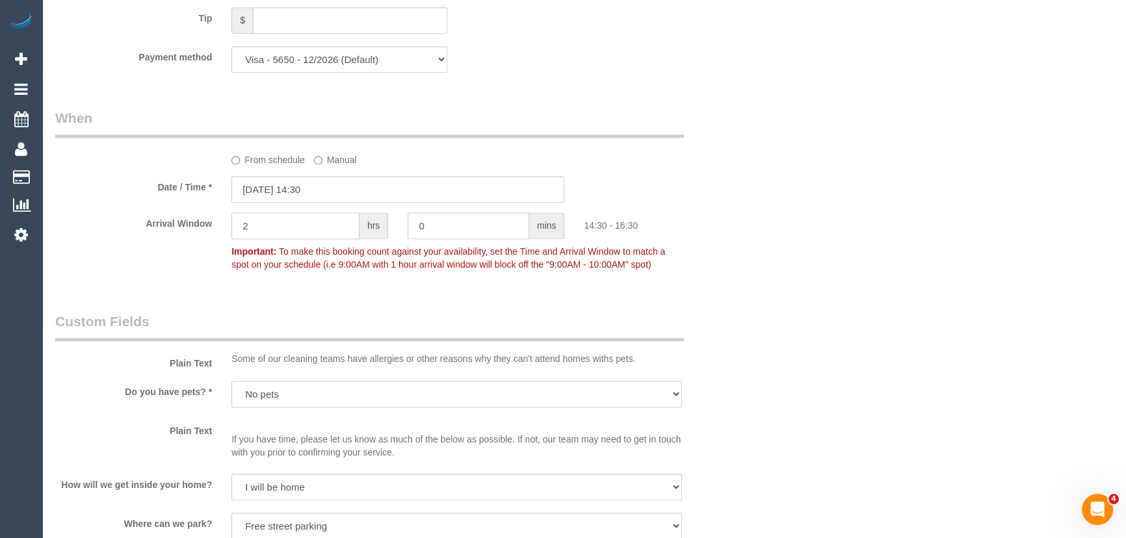
click at [313, 224] on input "2" at bounding box center [295, 226] width 128 height 27
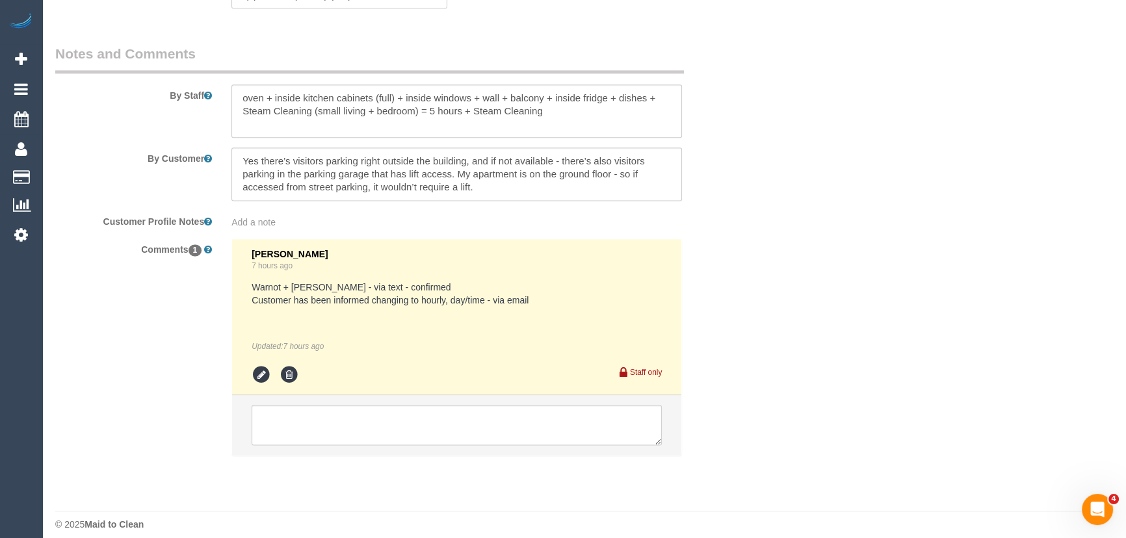
scroll to position [2167, 0]
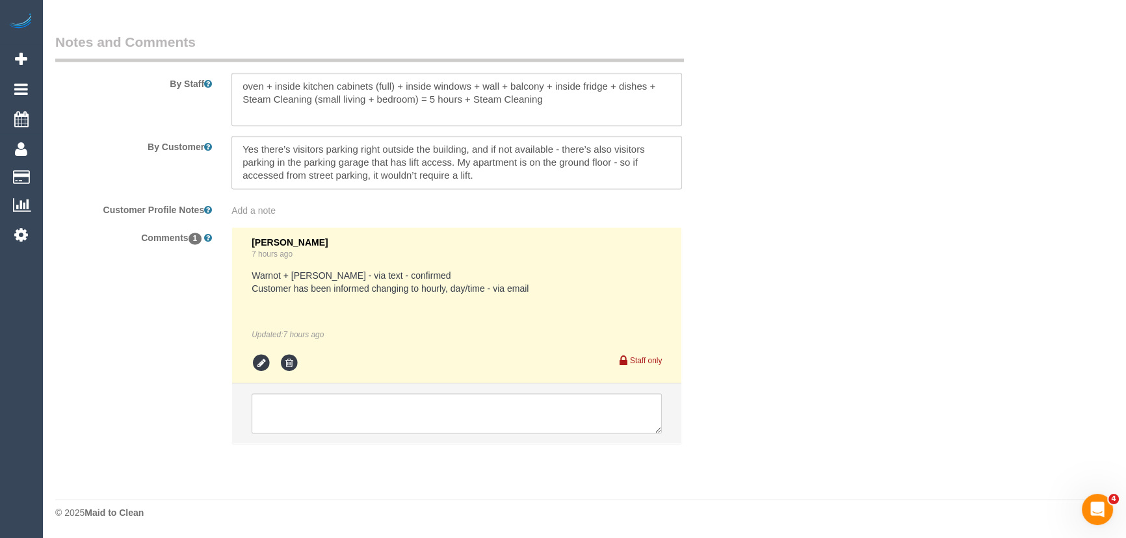
type input "1"
click at [307, 417] on textarea at bounding box center [457, 413] width 410 height 40
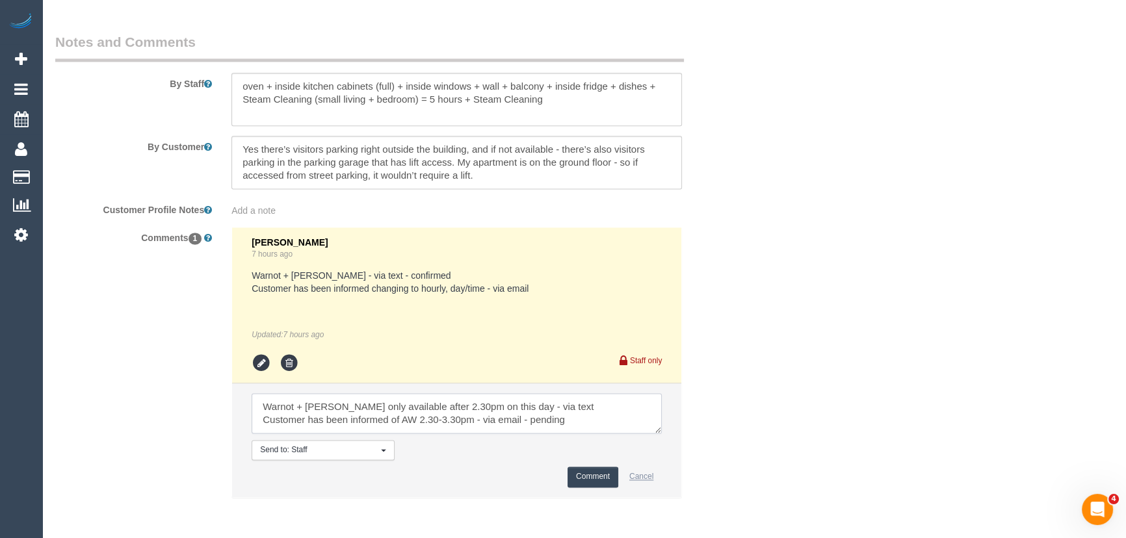
type textarea "Warnot + Maria only available after 2.30pm on this day - via text Customer has …"
click at [622, 474] on button "Cancel" at bounding box center [641, 477] width 41 height 20
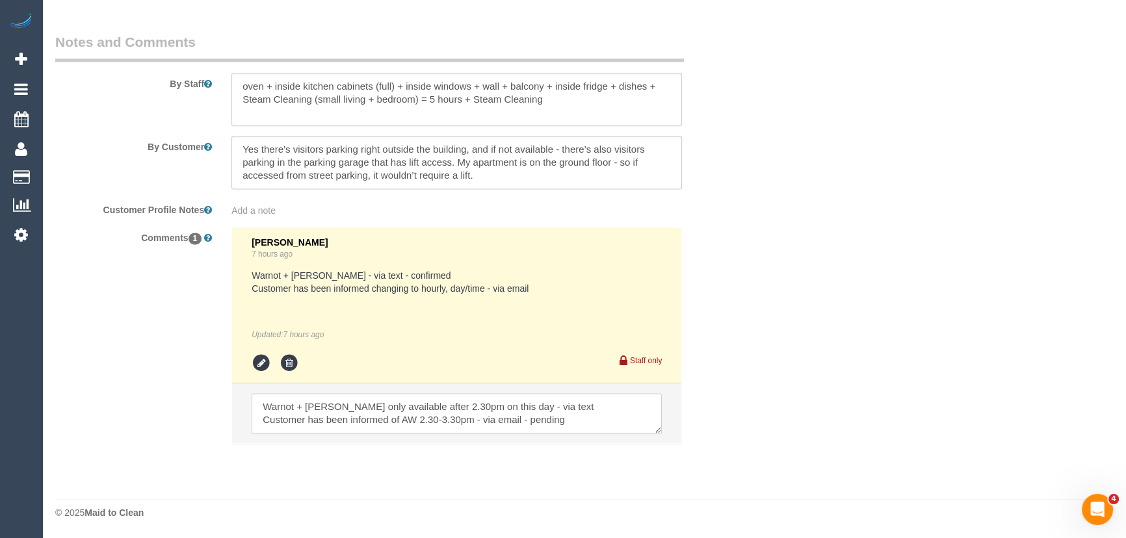
click at [588, 421] on textarea at bounding box center [457, 413] width 410 height 40
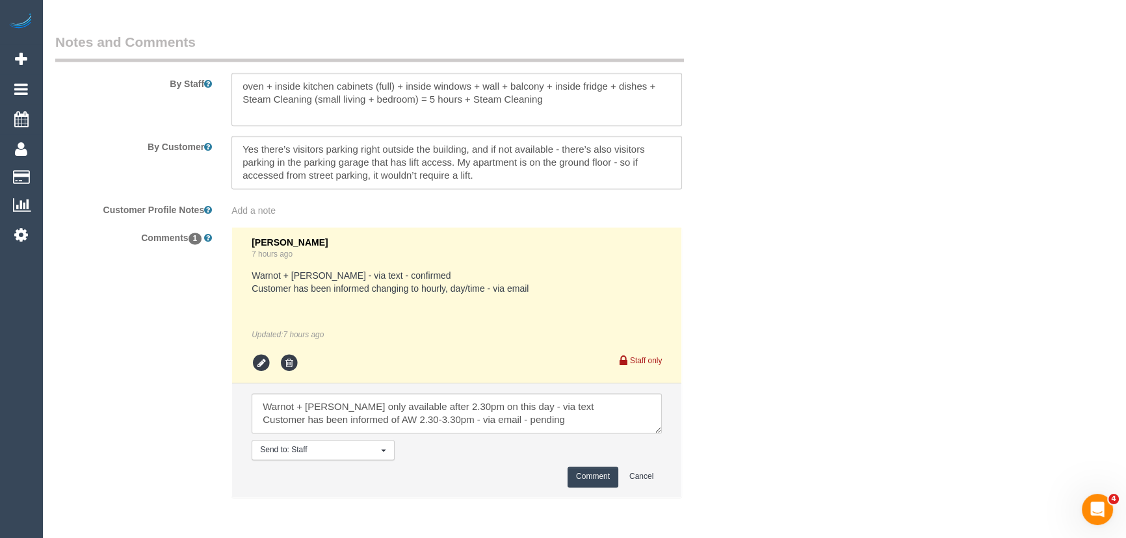
click at [590, 474] on button "Comment" at bounding box center [592, 477] width 51 height 20
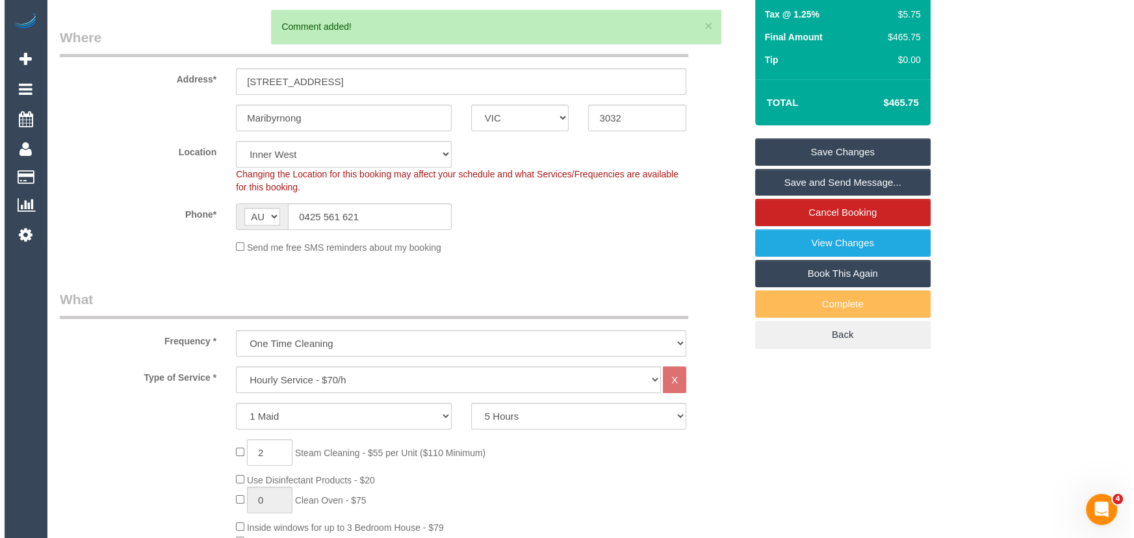
scroll to position [0, 0]
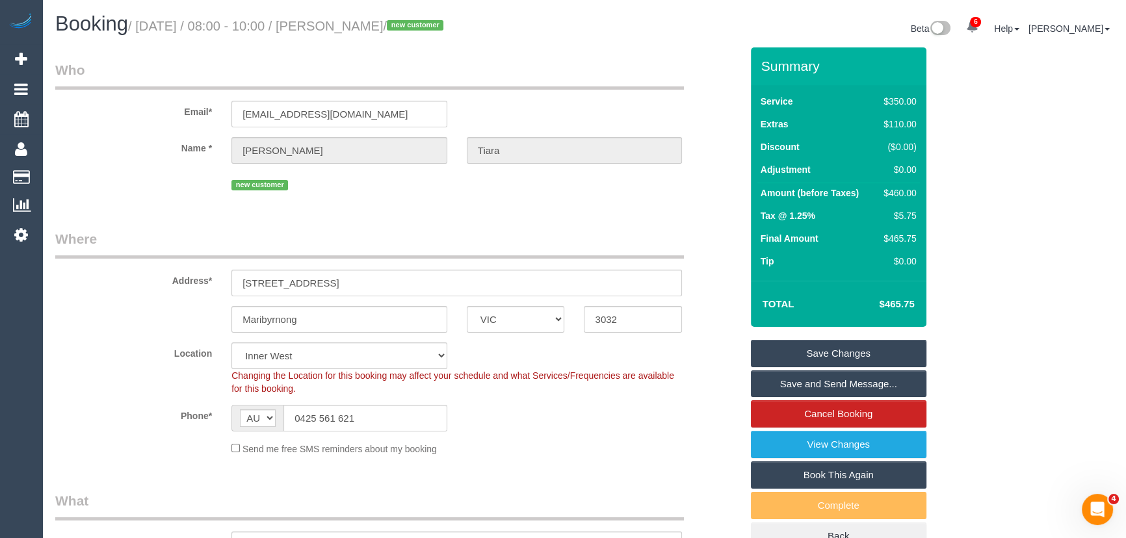
click at [839, 354] on link "Save Changes" at bounding box center [838, 353] width 175 height 27
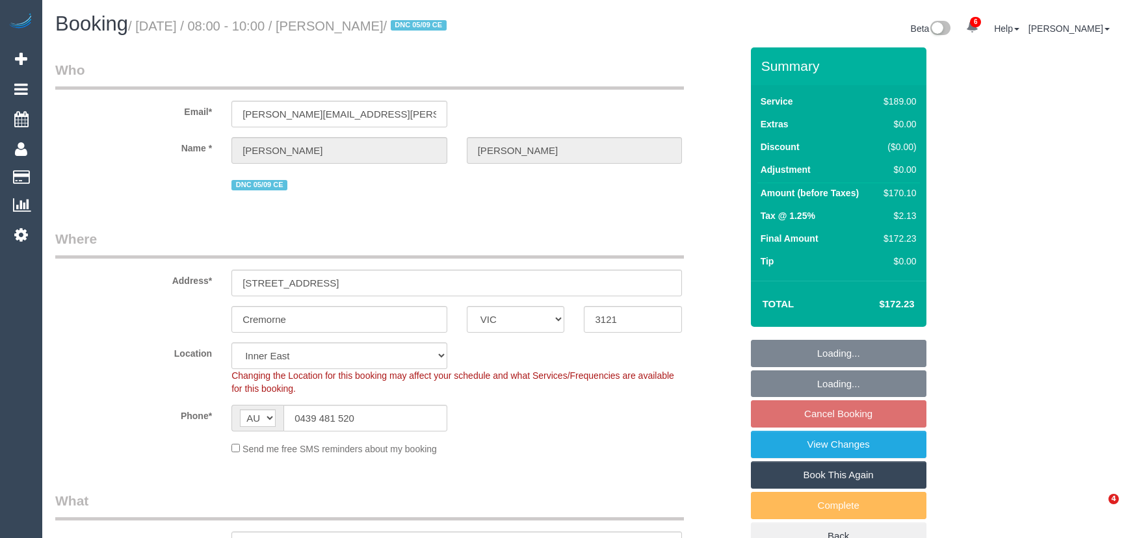
select select "VIC"
select select "number:27"
select select "number:14"
select select "number:19"
select select "number:24"
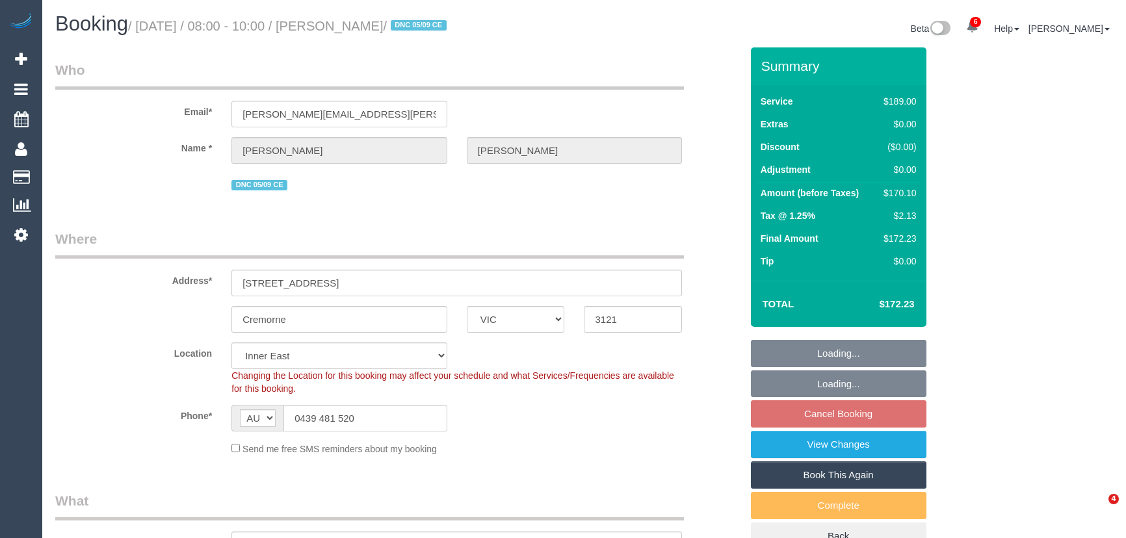
select select "number:35"
select select "number:11"
select select "spot2"
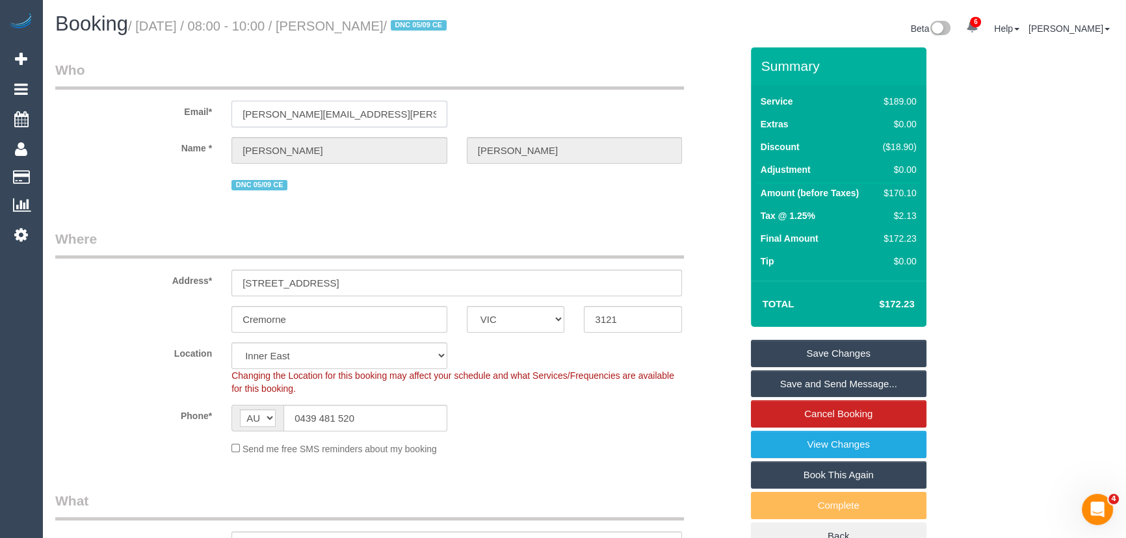
click at [370, 114] on input "emily.a.chalk@gmail.com" at bounding box center [339, 114] width 216 height 27
click at [822, 448] on link "View Changes" at bounding box center [838, 444] width 175 height 27
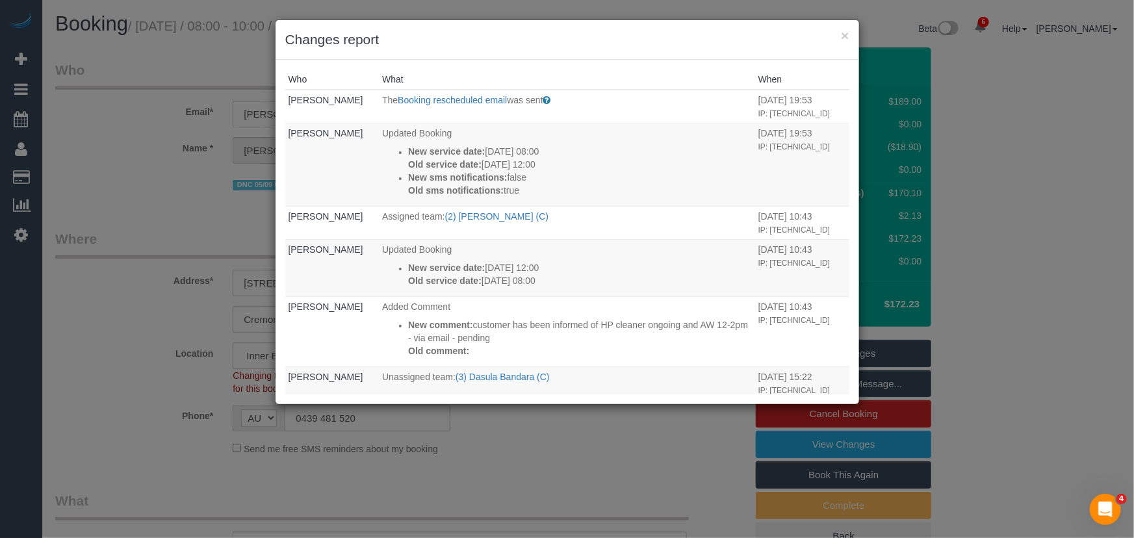
click at [162, 133] on div "× Changes report Who What When Emily Gallagher The Booking rescheduled email wa…" at bounding box center [567, 269] width 1134 height 538
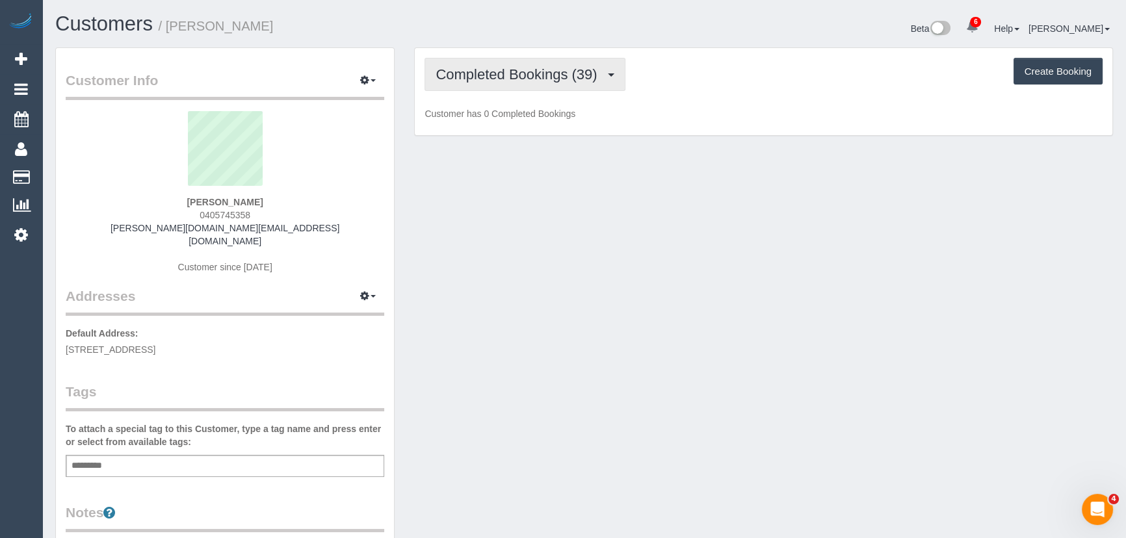
click at [557, 77] on span "Completed Bookings (39)" at bounding box center [519, 74] width 168 height 16
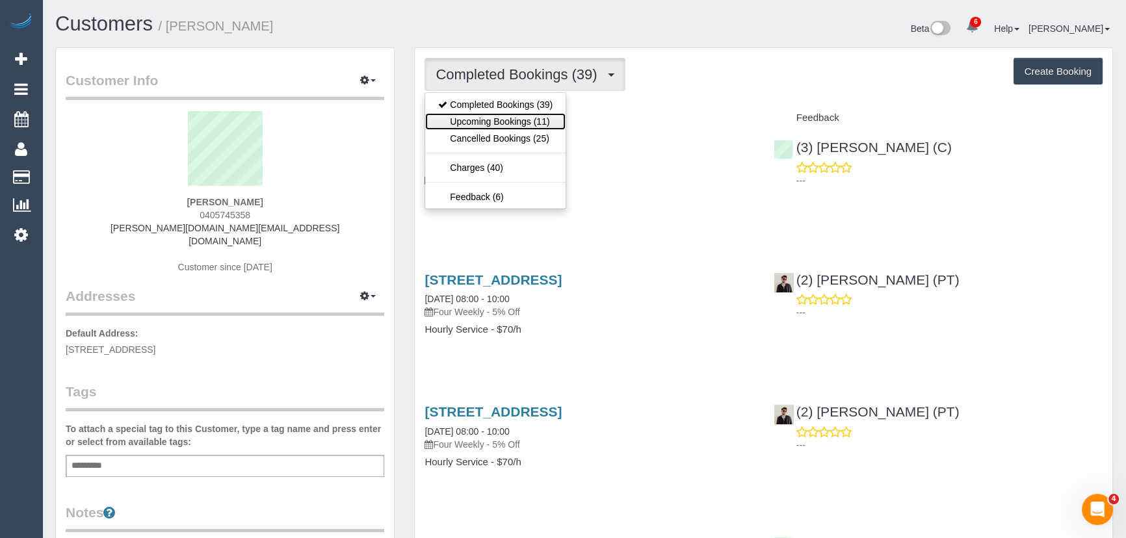
click at [547, 116] on link "Upcoming Bookings (11)" at bounding box center [495, 121] width 140 height 17
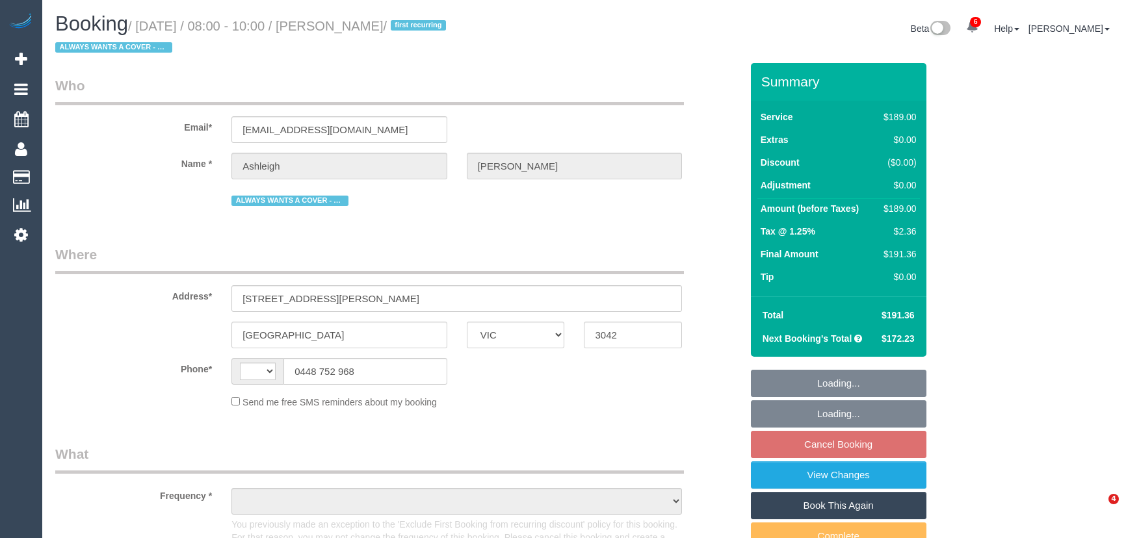
select select "VIC"
select select "string:AU"
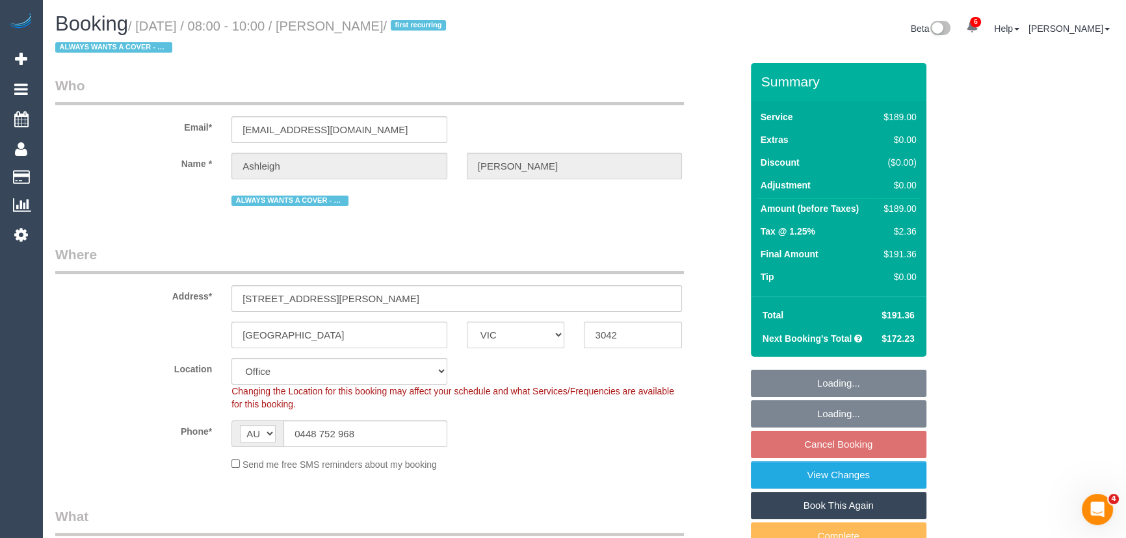
select select "object:757"
select select "string:stripe-pm_1MhS9J2GScqysDRVgZPvZHqM"
select select "number:29"
select select "number:14"
select select "number:19"
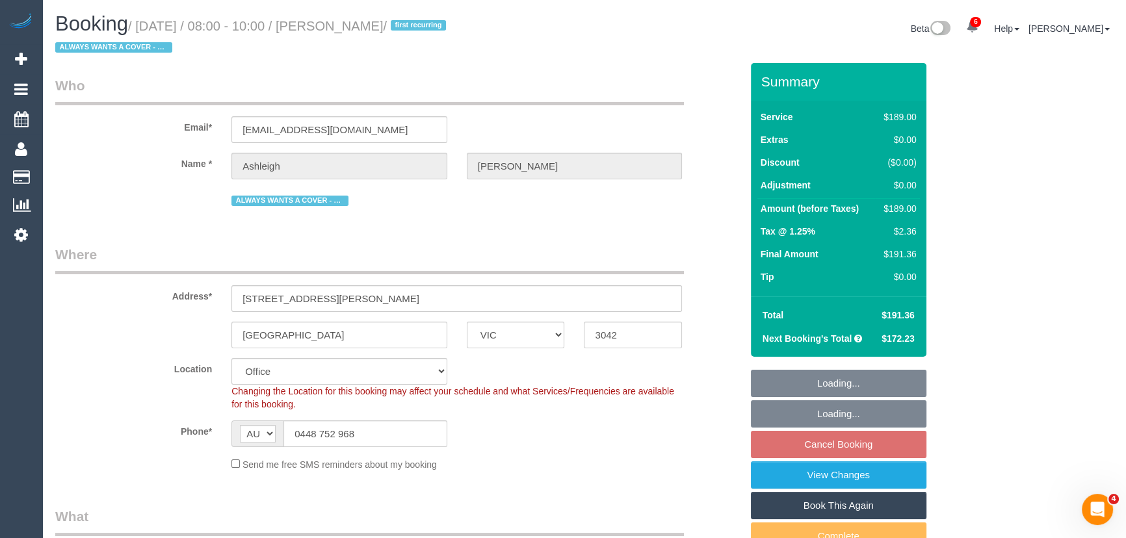
select select "number:24"
select select "number:33"
select select "number:12"
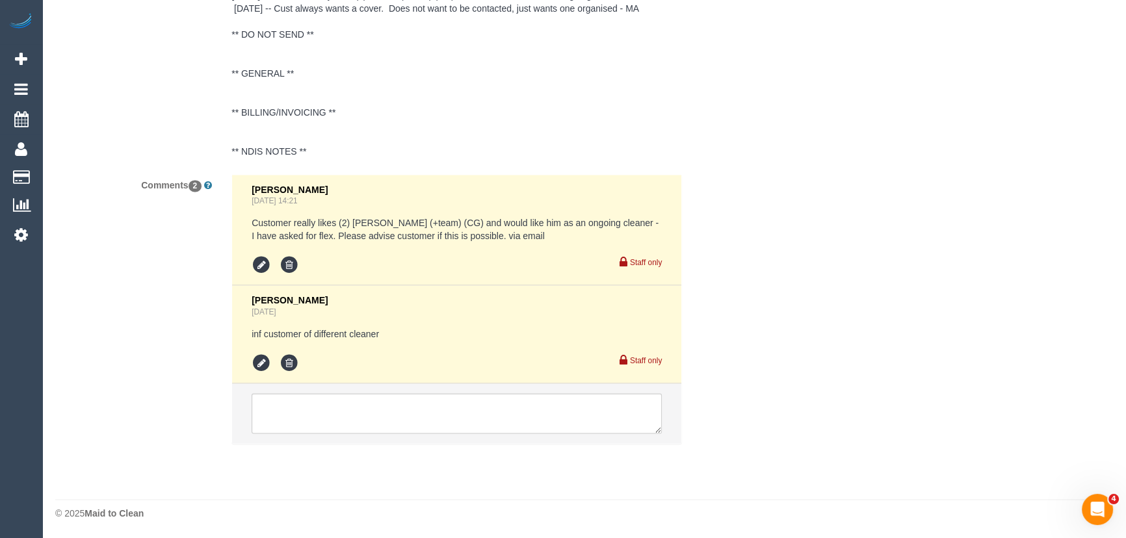
scroll to position [2629, 0]
click at [263, 361] on icon at bounding box center [261, 363] width 19 height 19
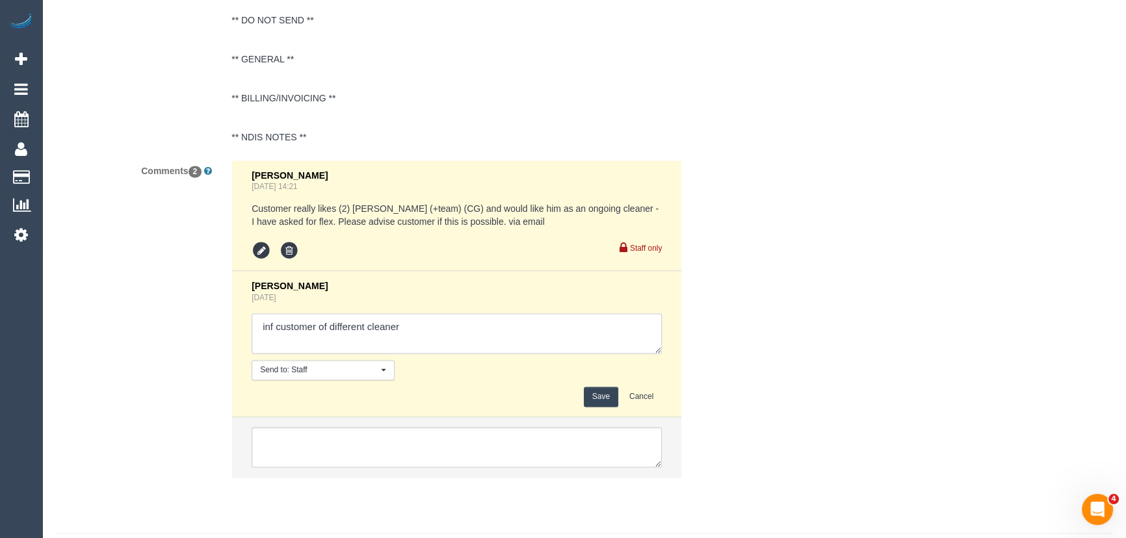
click at [414, 335] on textarea at bounding box center [457, 333] width 410 height 40
type textarea "inf customer of different cleaner - via email - confirmed"
click at [600, 407] on button "Save" at bounding box center [601, 397] width 34 height 20
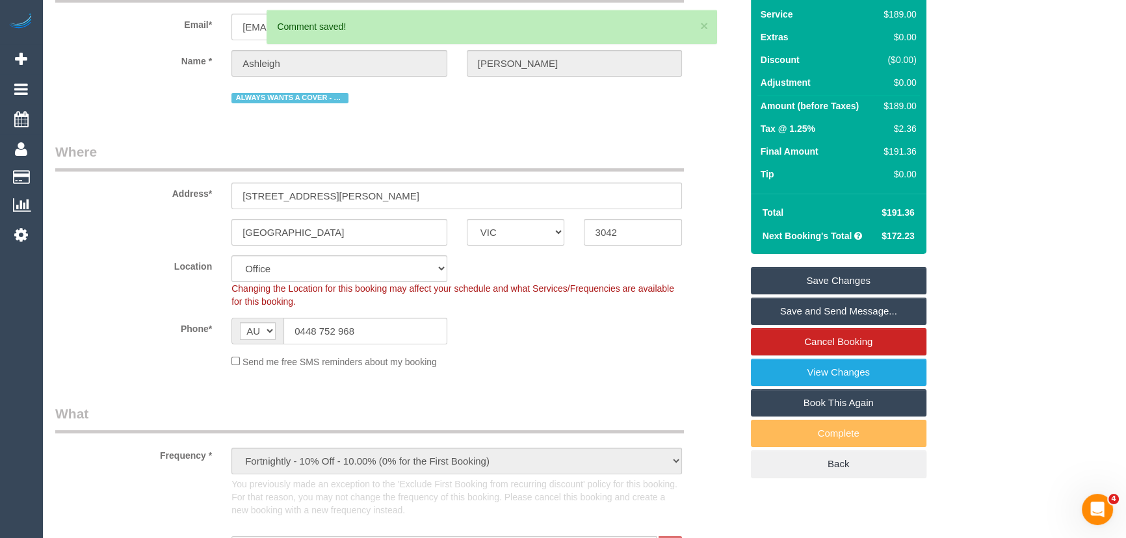
scroll to position [0, 0]
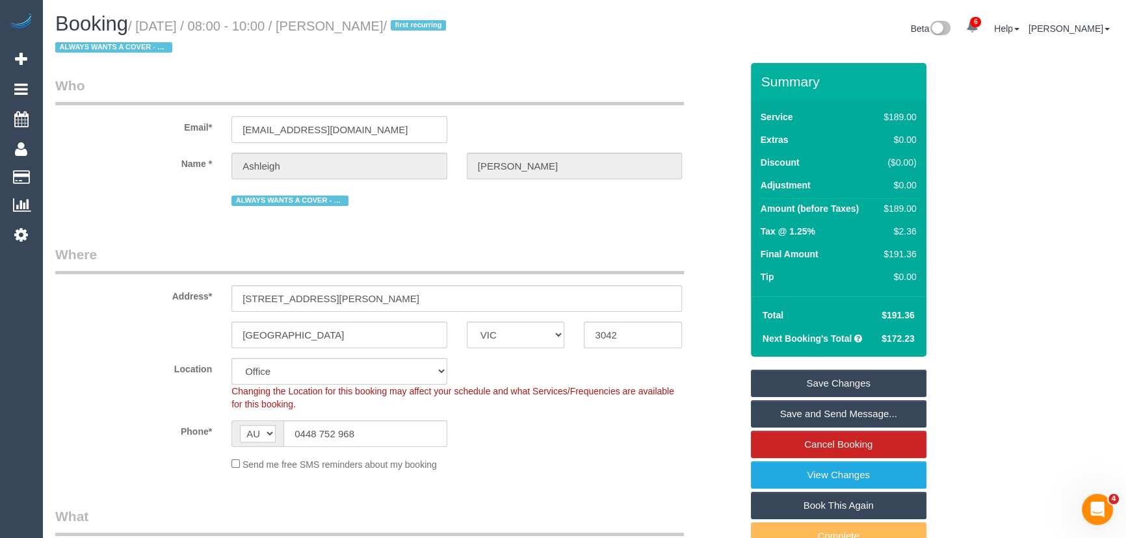
click at [366, 125] on input "ashleighdwitt@gmail.com" at bounding box center [339, 129] width 216 height 27
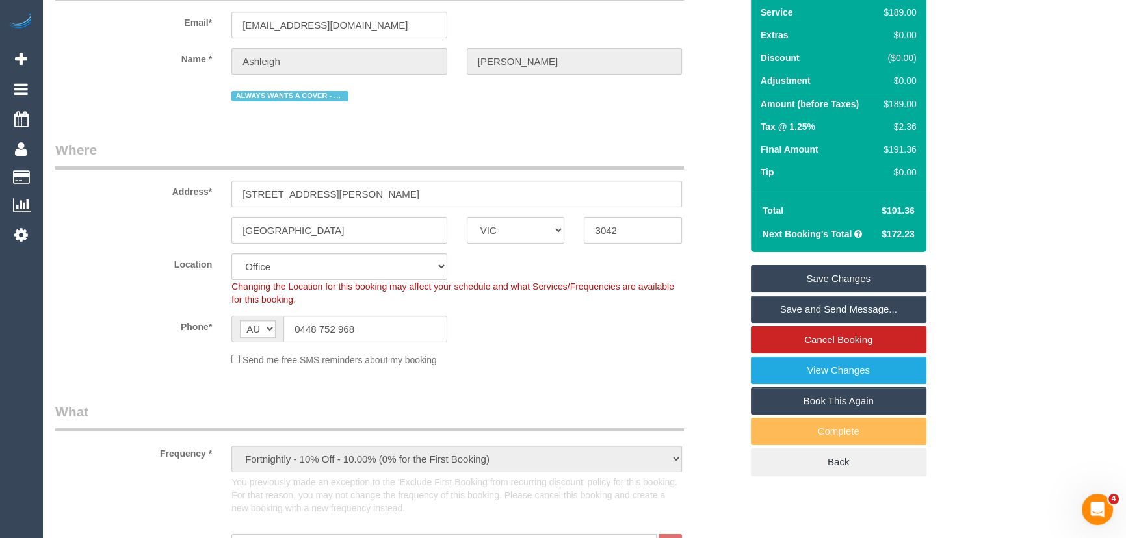
scroll to position [118, 0]
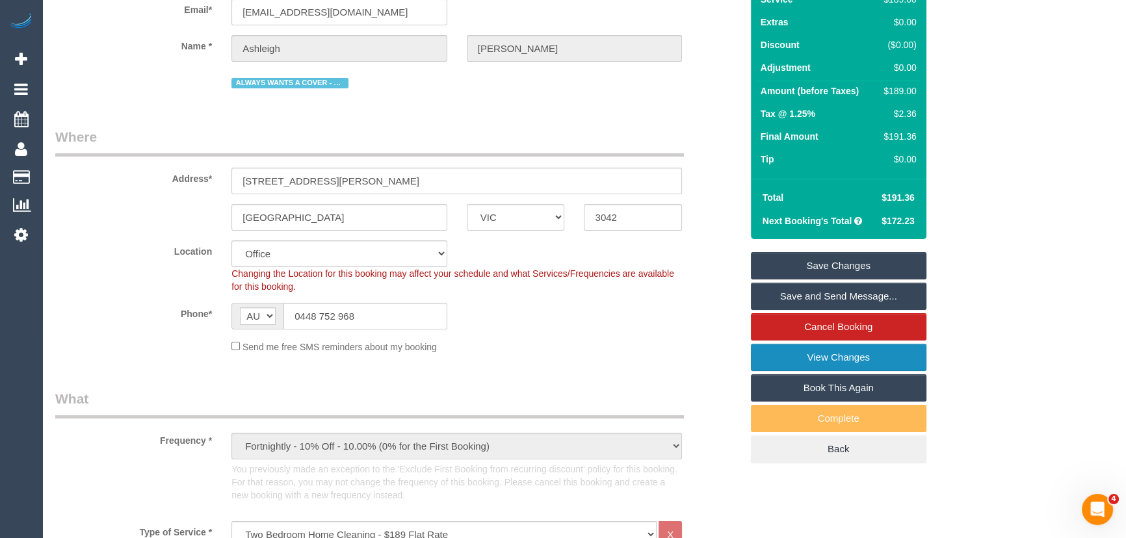
click at [797, 359] on link "View Changes" at bounding box center [838, 357] width 175 height 27
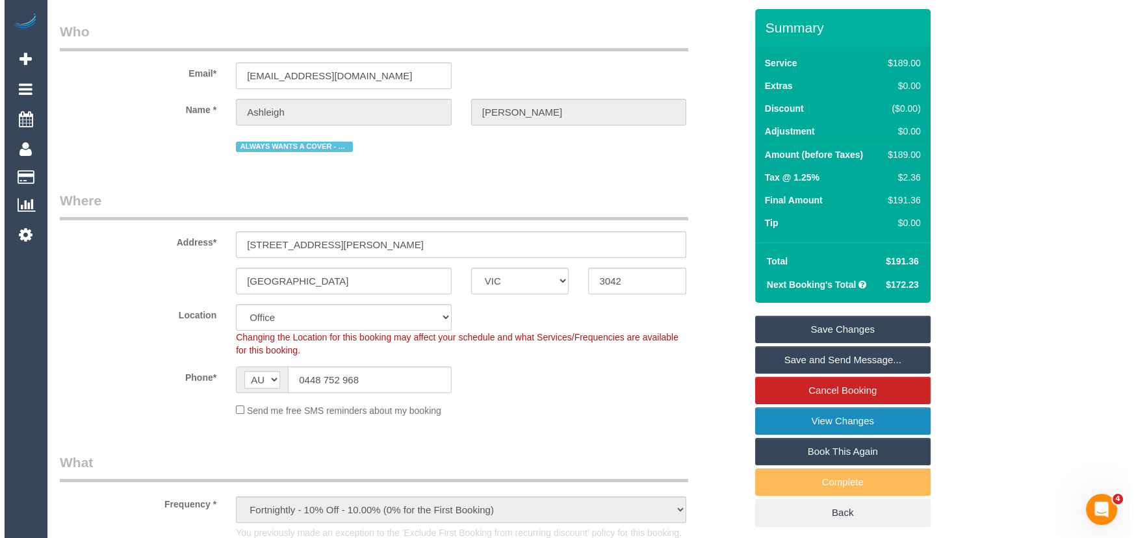
scroll to position [0, 0]
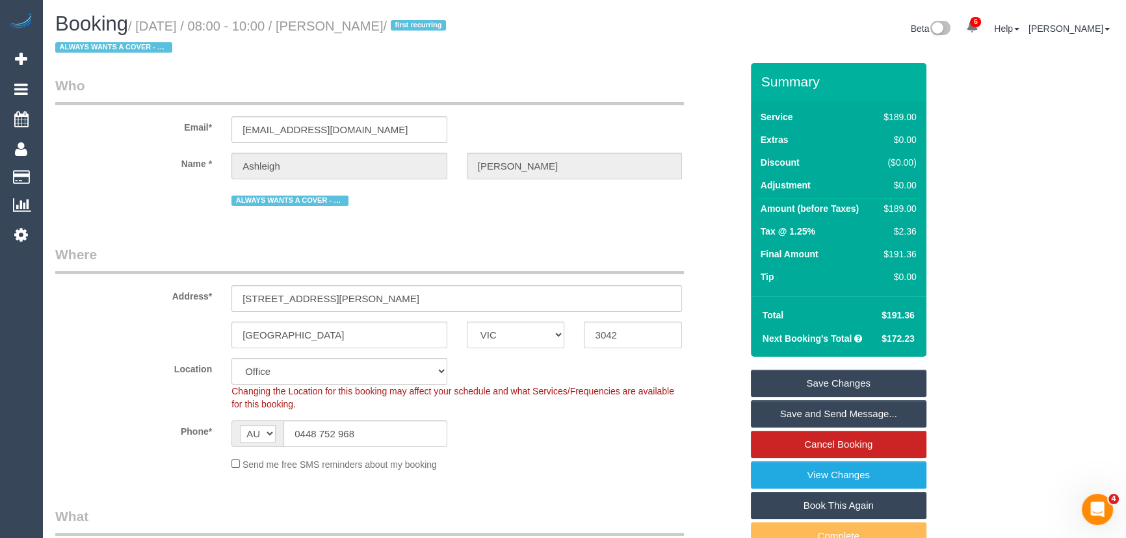
click at [800, 413] on link "Save and Send Message..." at bounding box center [838, 413] width 175 height 27
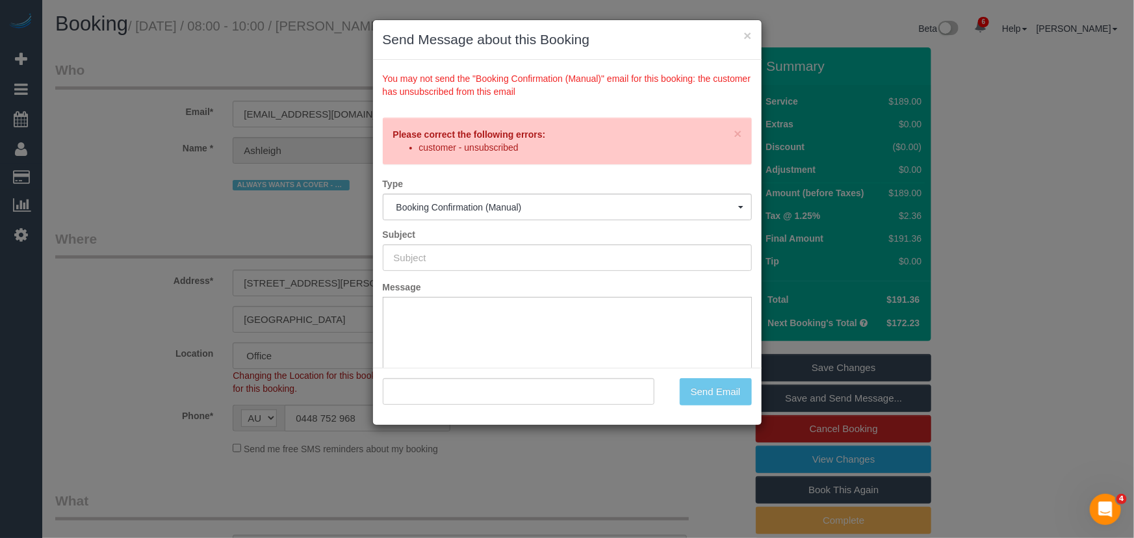
click at [556, 446] on div "× Send Message about this Booking You may not send the "Booking Confirmation (M…" at bounding box center [567, 269] width 1134 height 538
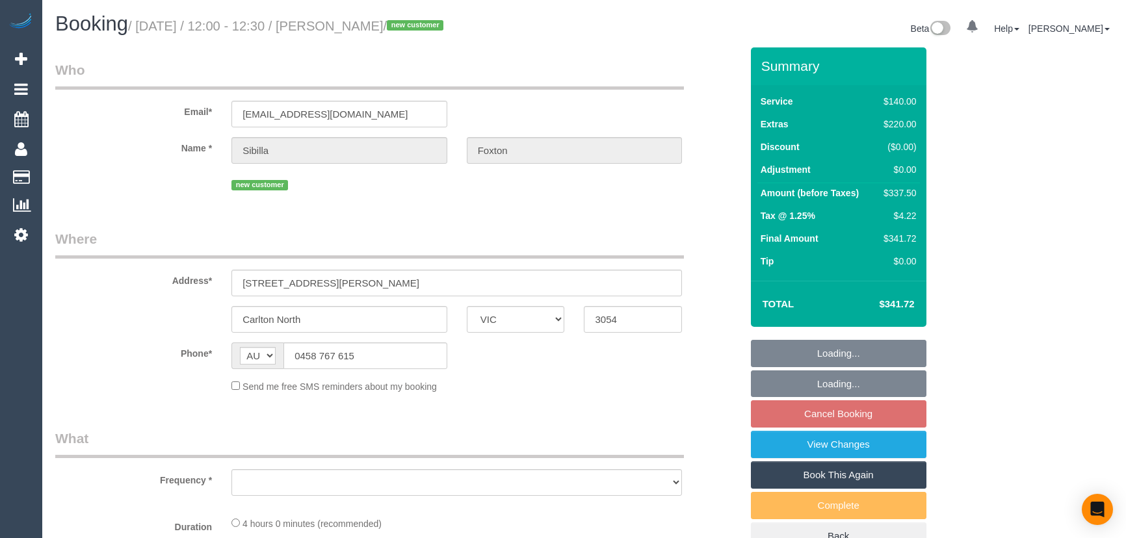
select select "VIC"
select select "string:stripe-pm_1S4eCv2GScqysDRVD8ZC2mwk"
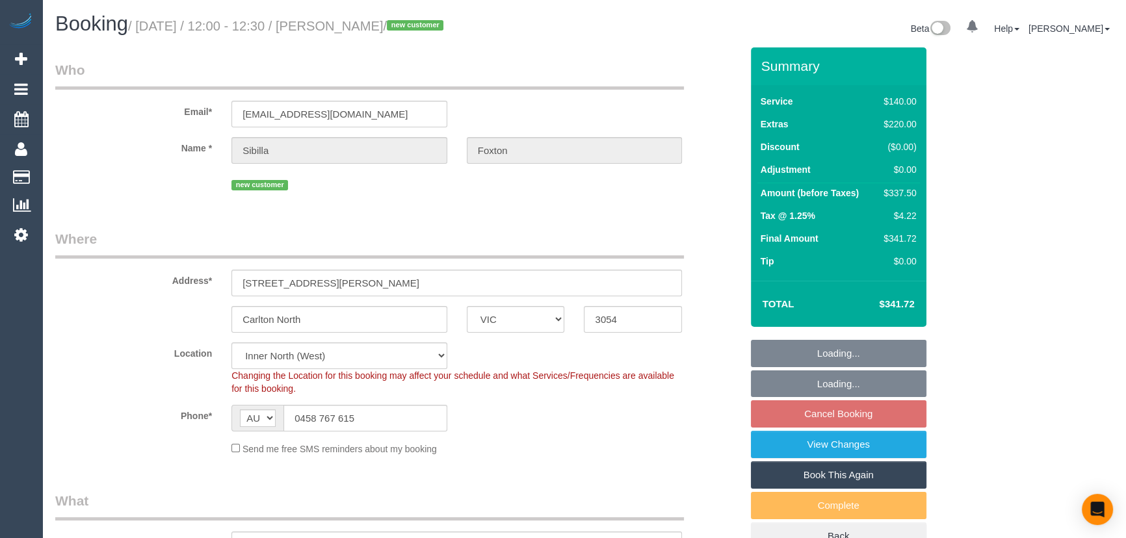
select select "object:639"
select select "number:28"
select select "number:15"
select select "number:19"
select select "number:24"
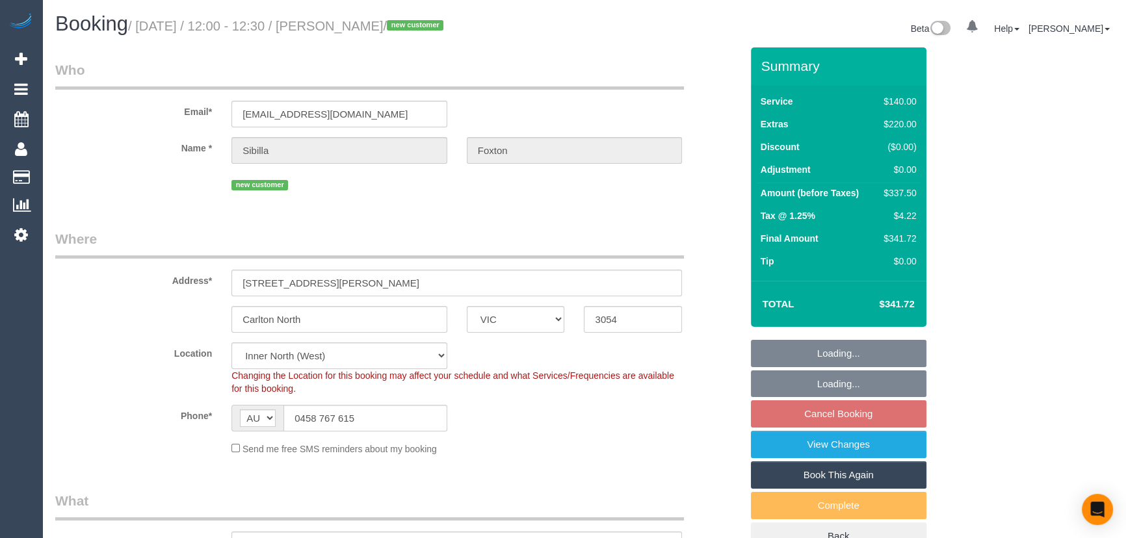
select select "number:11"
select select "object:968"
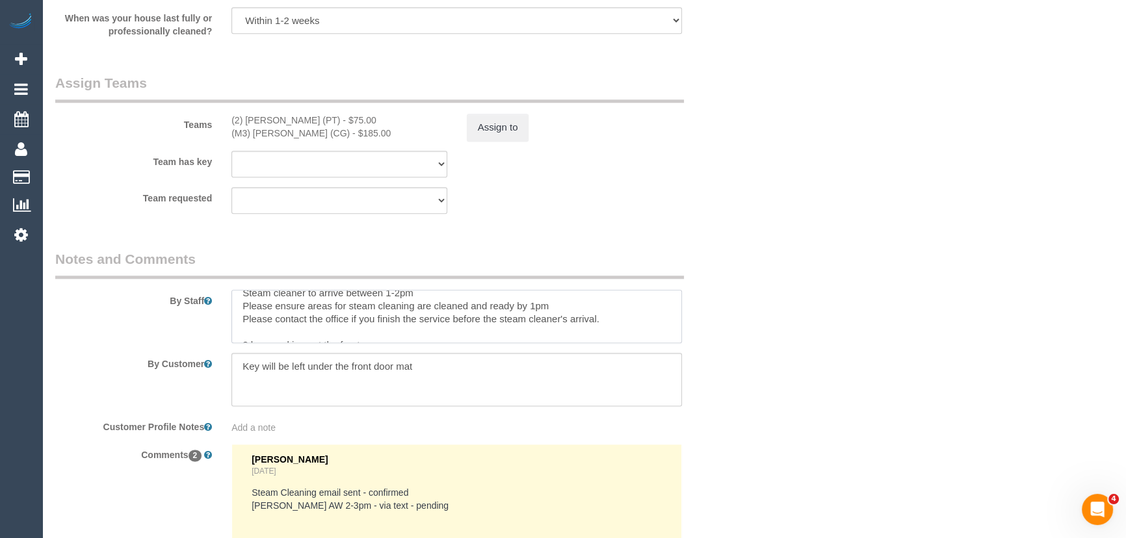
scroll to position [47, 0]
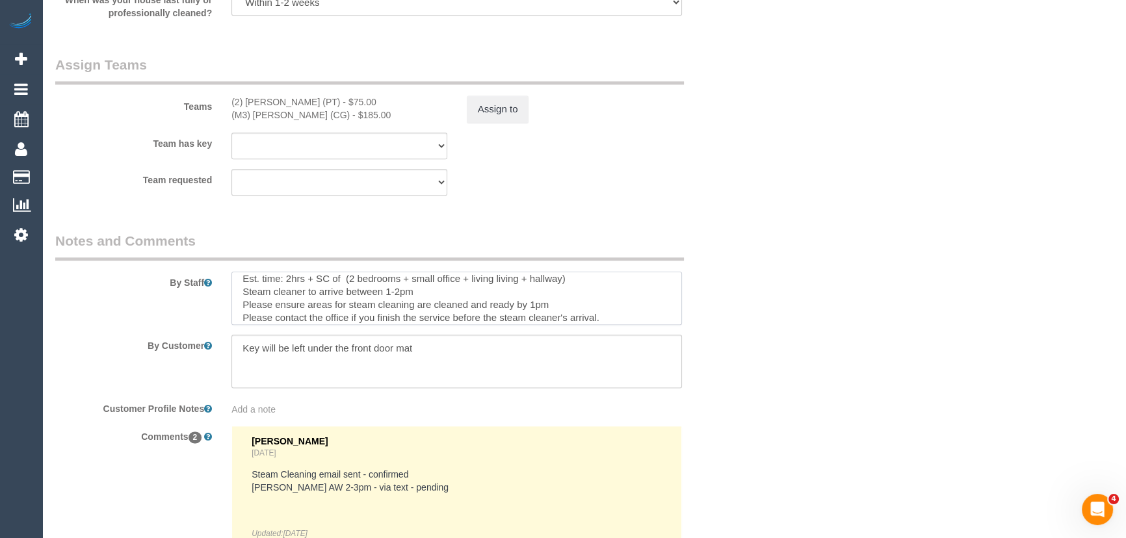
scroll to position [0, 0]
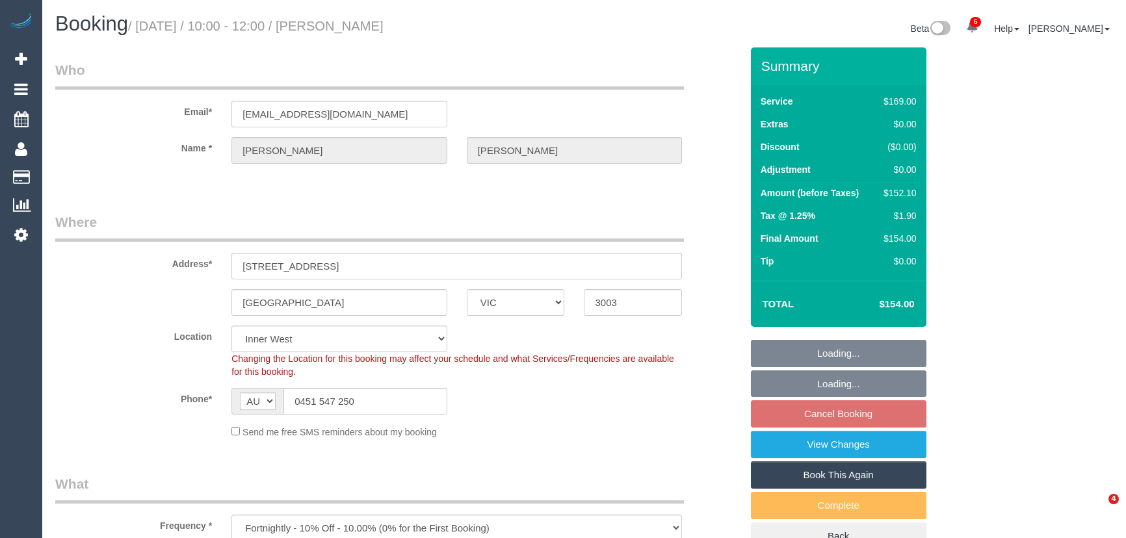
select select "VIC"
select select "object:1370"
select select "number:29"
select select "number:14"
select select "number:18"
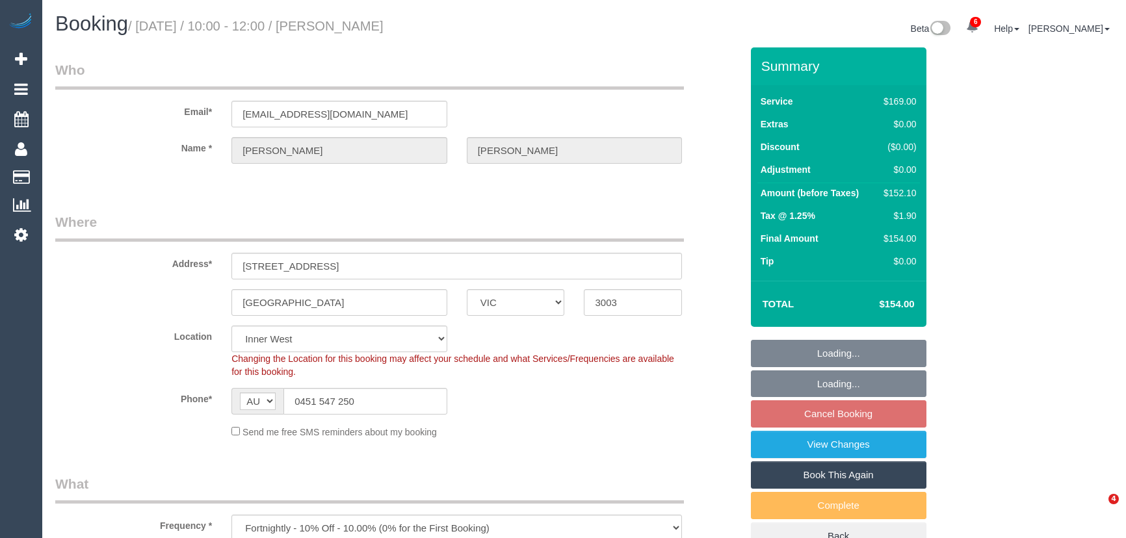
select select "number:25"
select select "number:34"
select select "number:13"
select select "spot3"
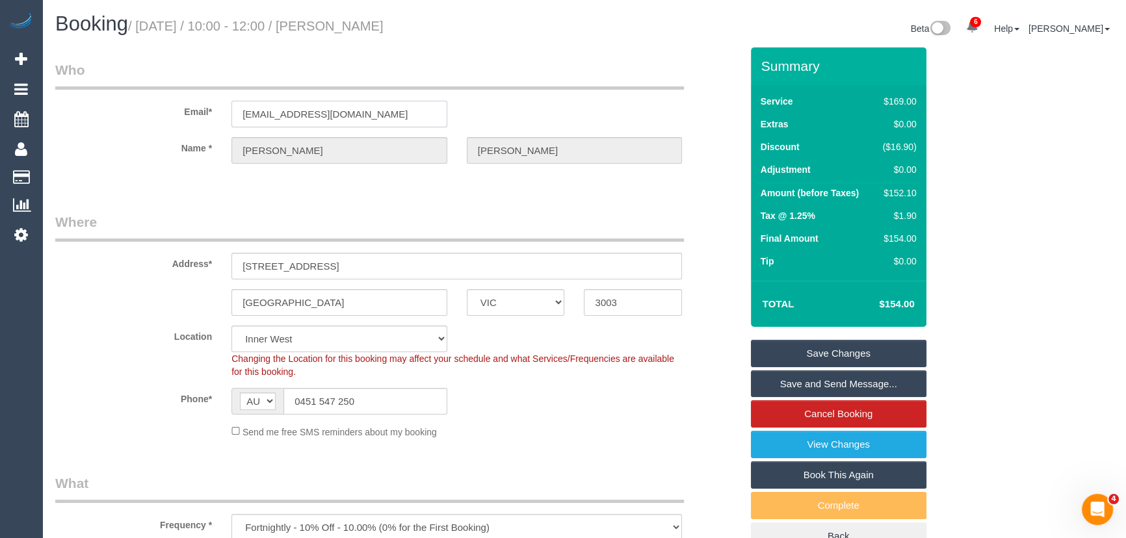
click at [344, 112] on input "dunclr@gmail.com" at bounding box center [339, 114] width 216 height 27
click at [836, 441] on link "View Changes" at bounding box center [838, 444] width 175 height 27
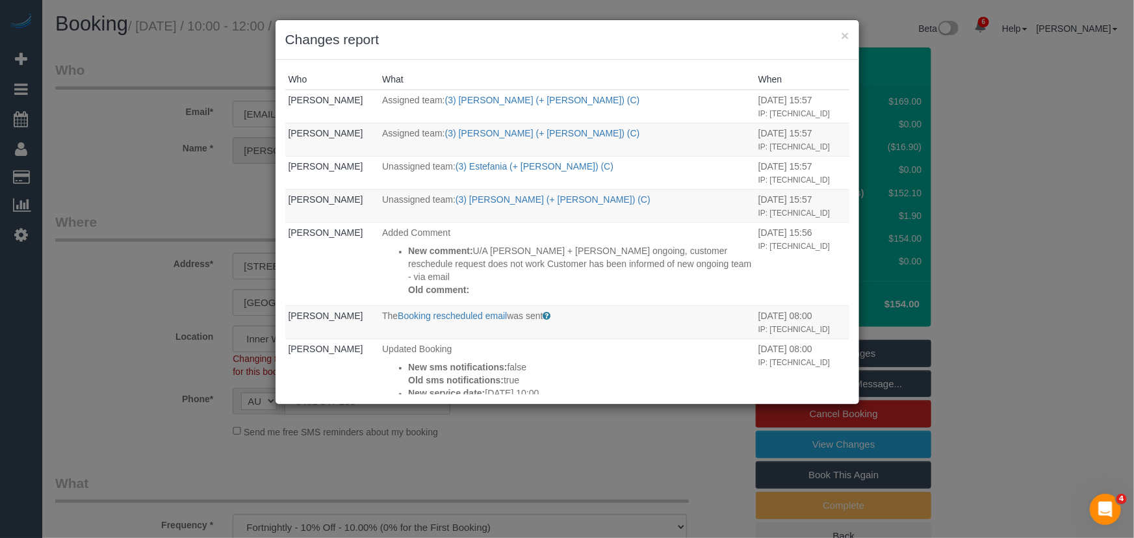
click at [638, 422] on div "× Changes report Who What When Jessica Trentin Assigned team: (3) Juireya (+ Ga…" at bounding box center [567, 269] width 1134 height 538
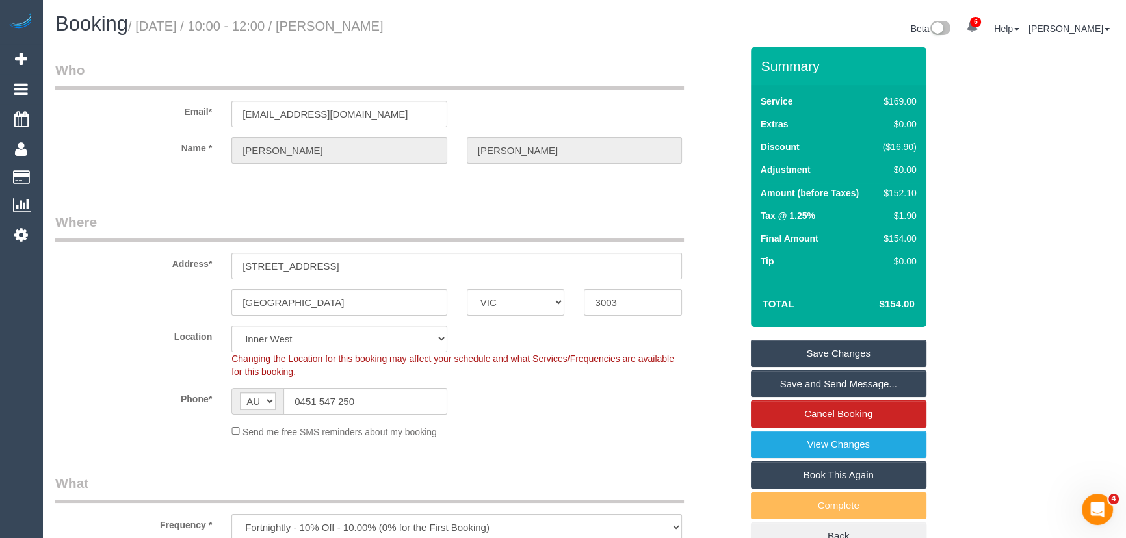
click at [829, 385] on link "Save and Send Message..." at bounding box center [838, 383] width 175 height 27
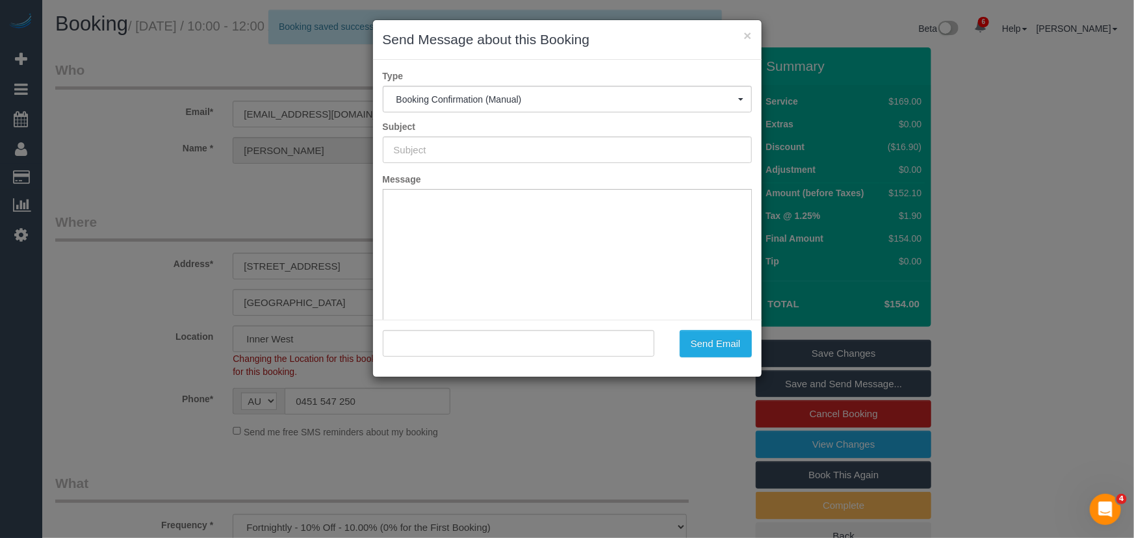
type input "Booking Confirmed"
type input ""Duncan Roberts" <dunclr@gmail.com>"
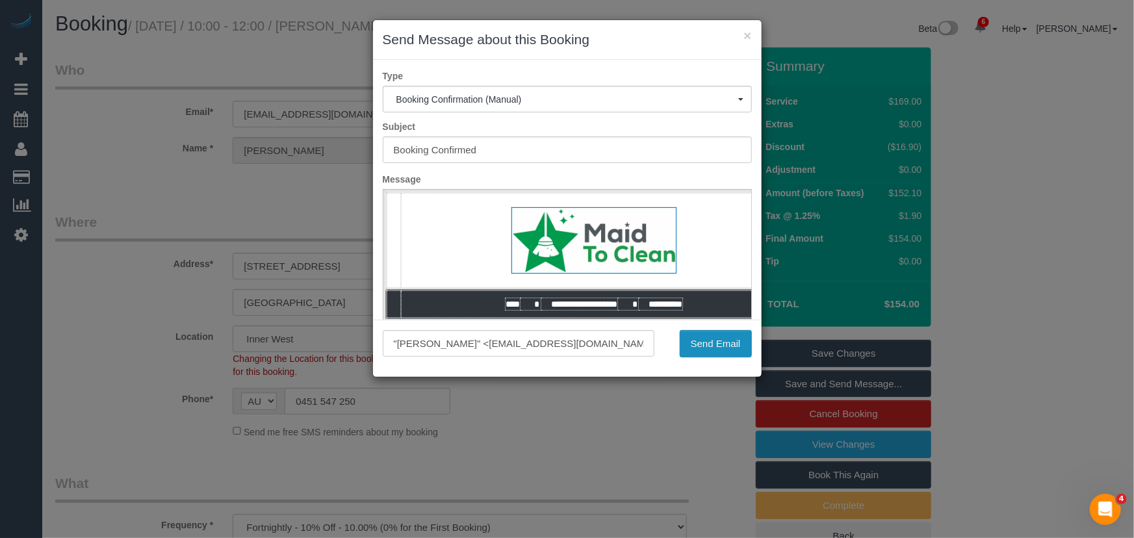
click at [702, 351] on button "Send Email" at bounding box center [716, 343] width 72 height 27
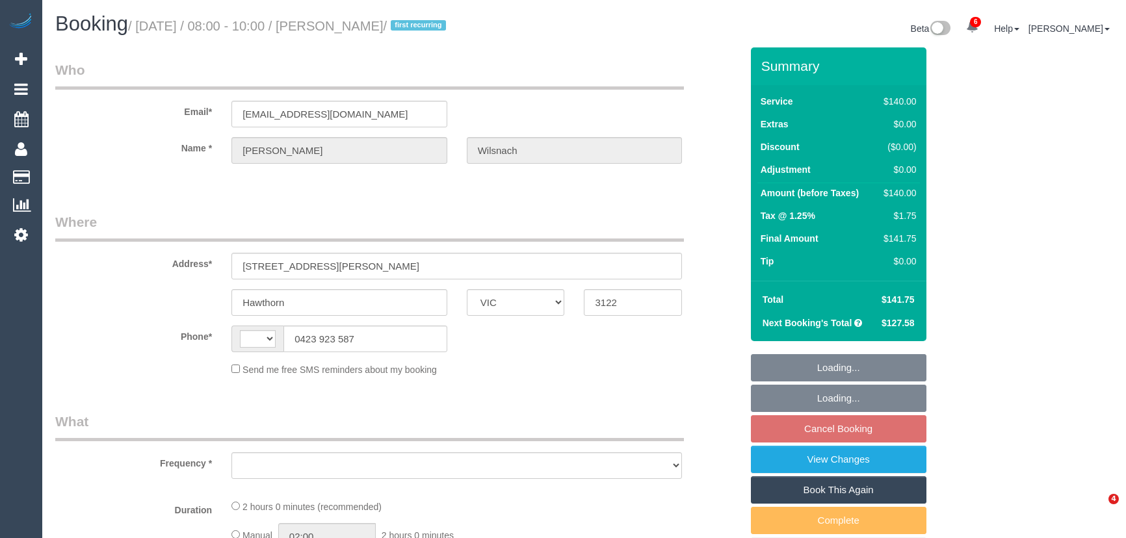
select select "VIC"
select select "string:AU"
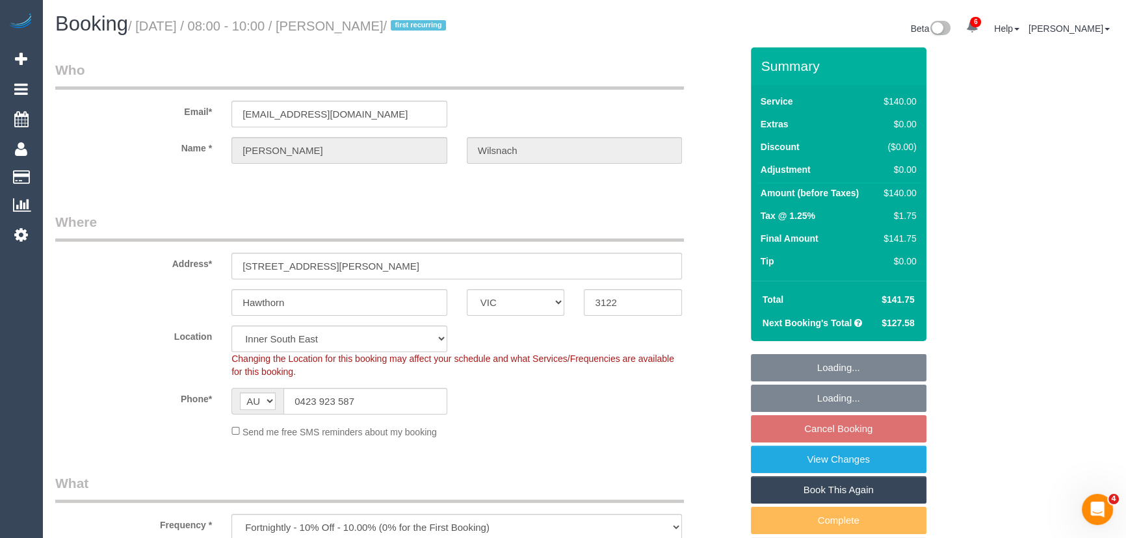
select select "object:927"
select select "string:stripe-pm_1RHCkl2GScqysDRV2qfQ7c2K"
select select "number:29"
select select "number:14"
select select "number:19"
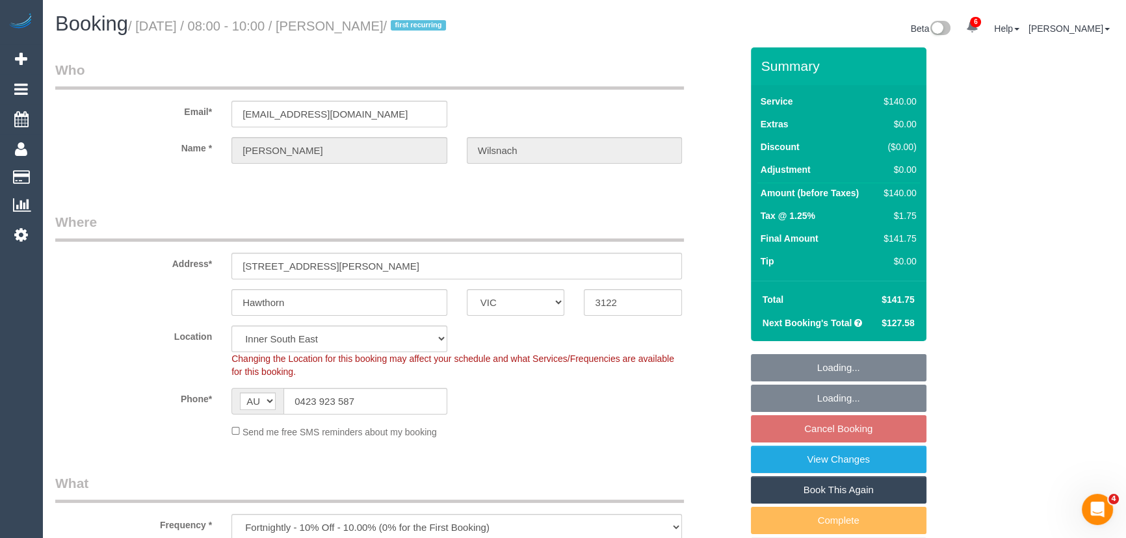
select select "number:25"
select select "number:12"
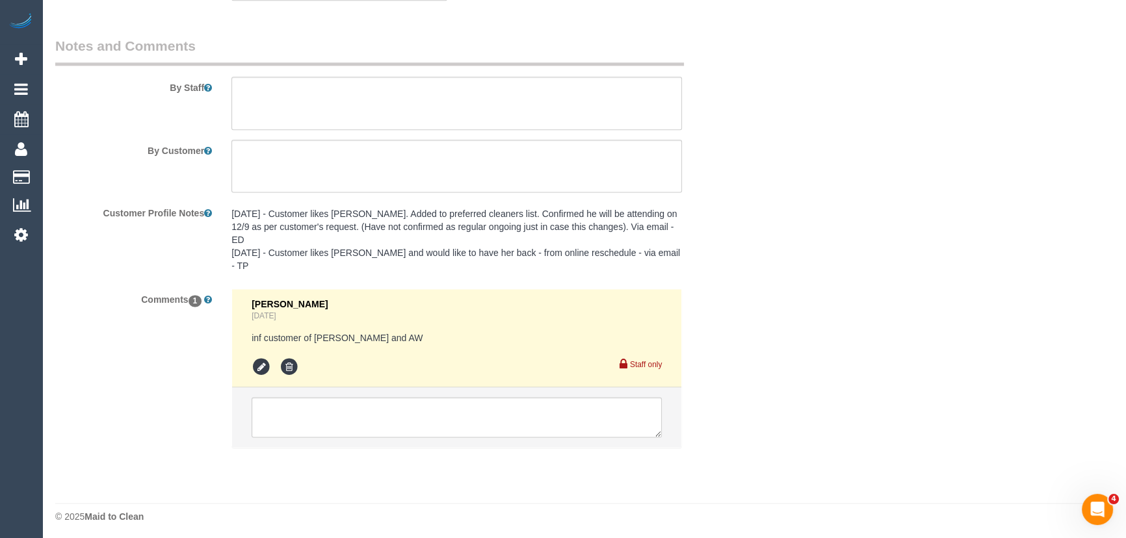
scroll to position [2149, 0]
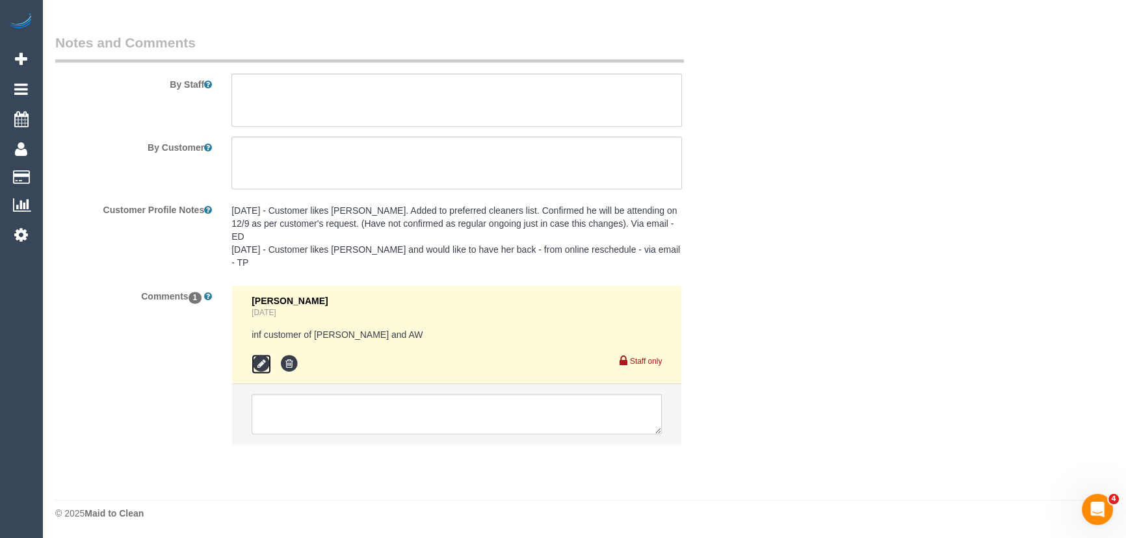
click at [255, 365] on icon at bounding box center [261, 363] width 19 height 19
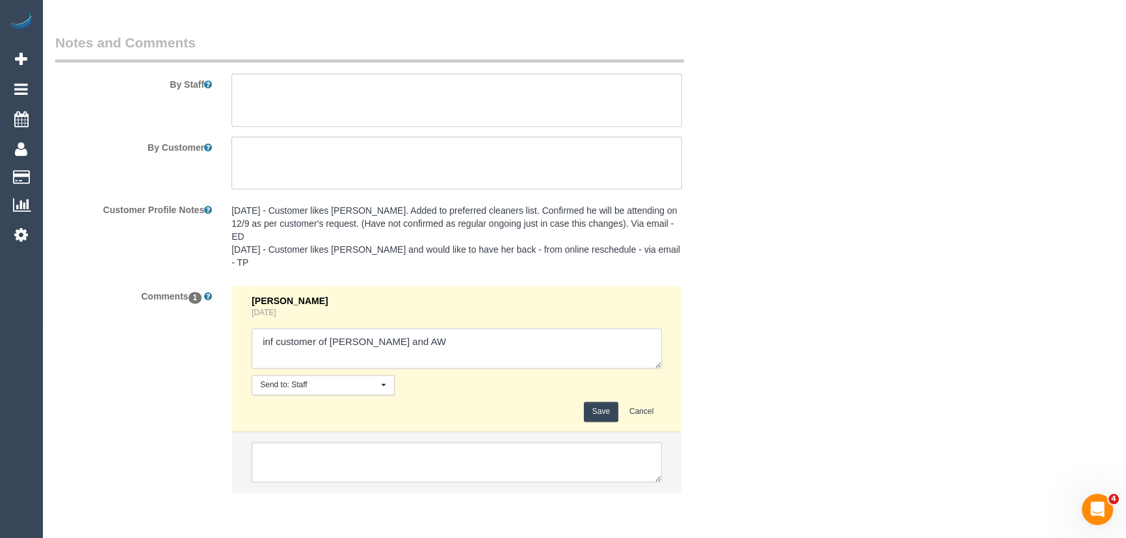
click at [432, 348] on textarea at bounding box center [457, 348] width 410 height 40
type textarea "inf customer of Roumany and AW - via email - pending"
click at [606, 414] on button "Save" at bounding box center [601, 412] width 34 height 20
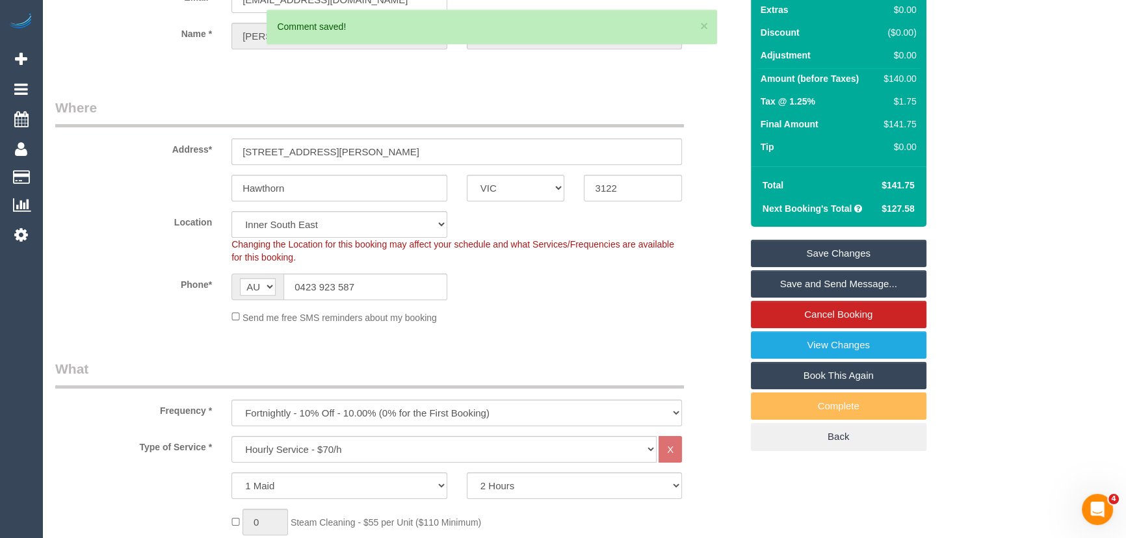
scroll to position [0, 0]
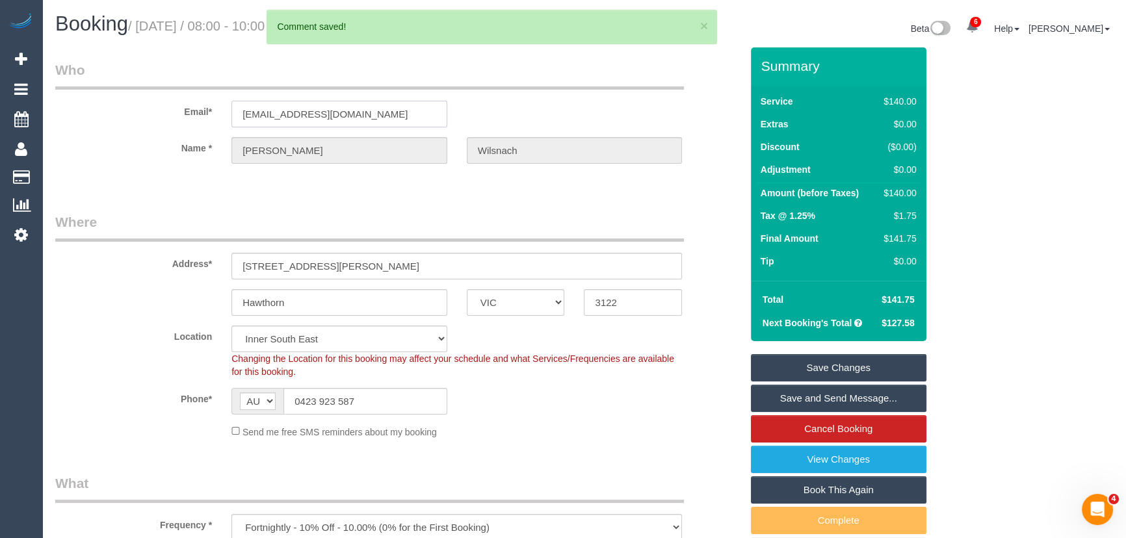
click at [399, 114] on input "ashleywilsnach@hotmail.com" at bounding box center [339, 114] width 216 height 27
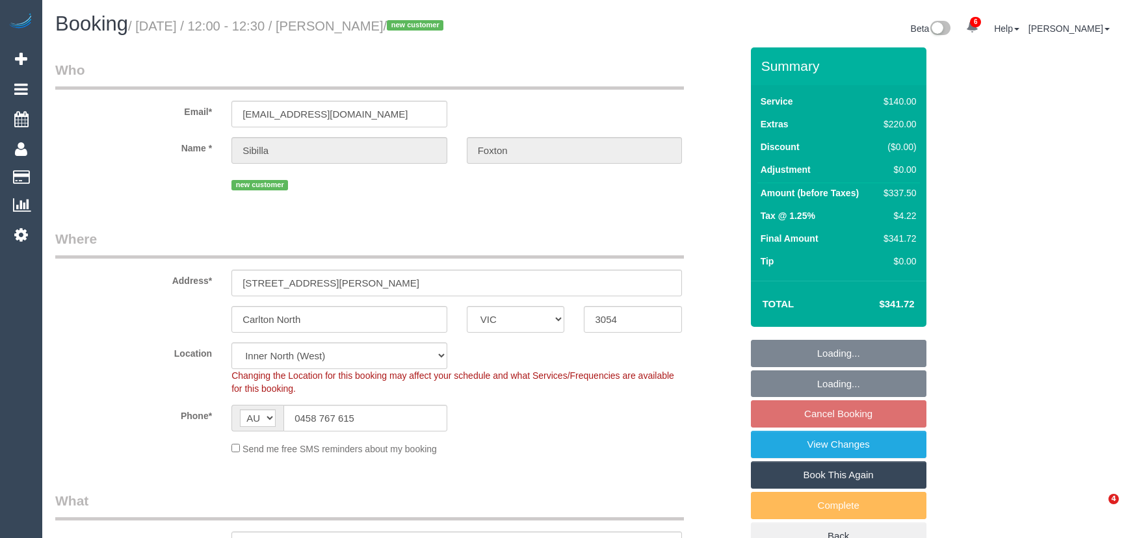
select select "VIC"
select select "number:28"
select select "number:15"
select select "number:19"
select select "number:24"
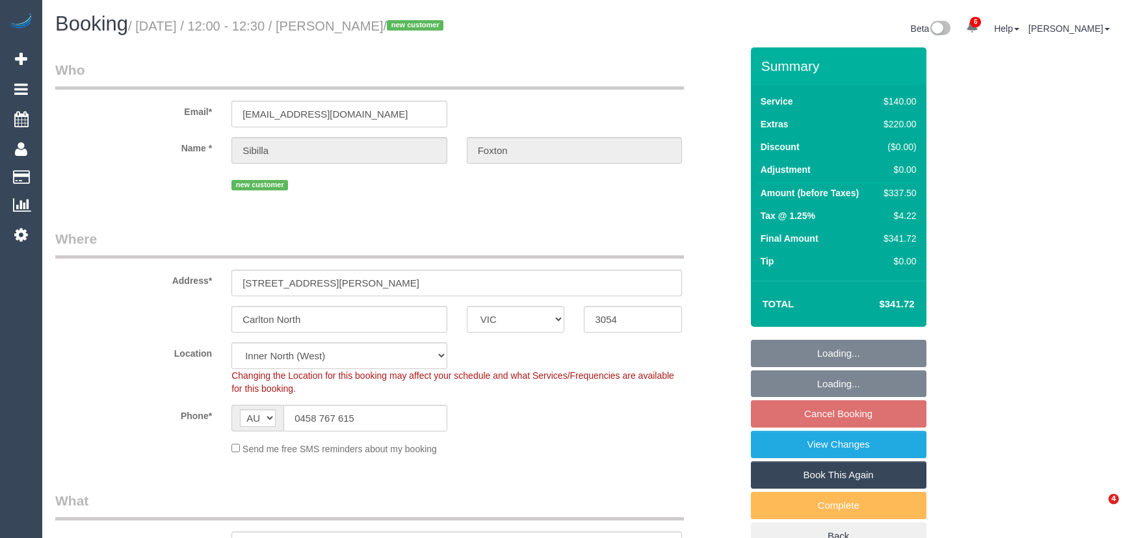
select select "number:11"
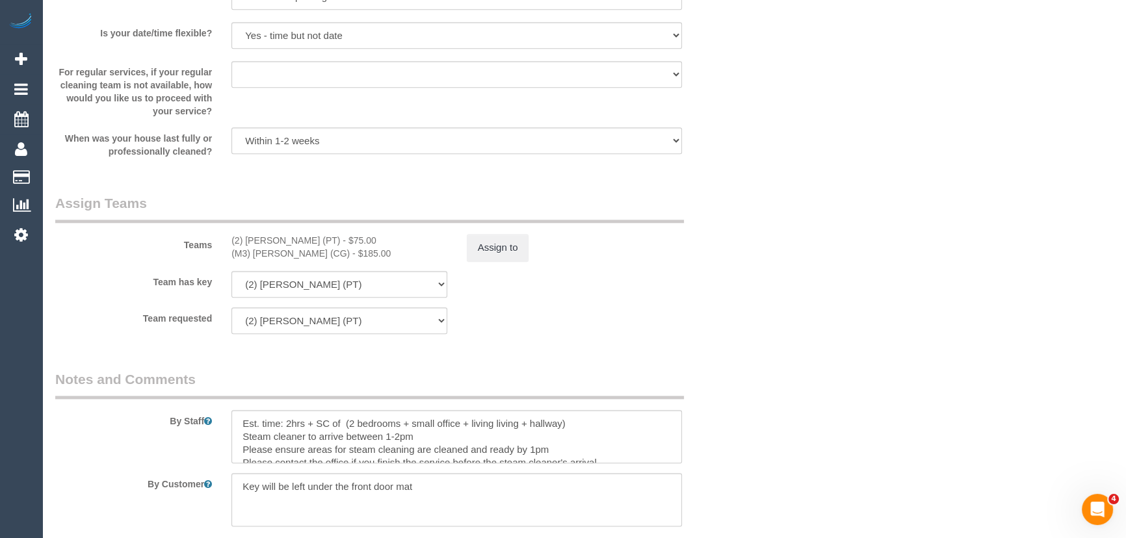
scroll to position [1832, 0]
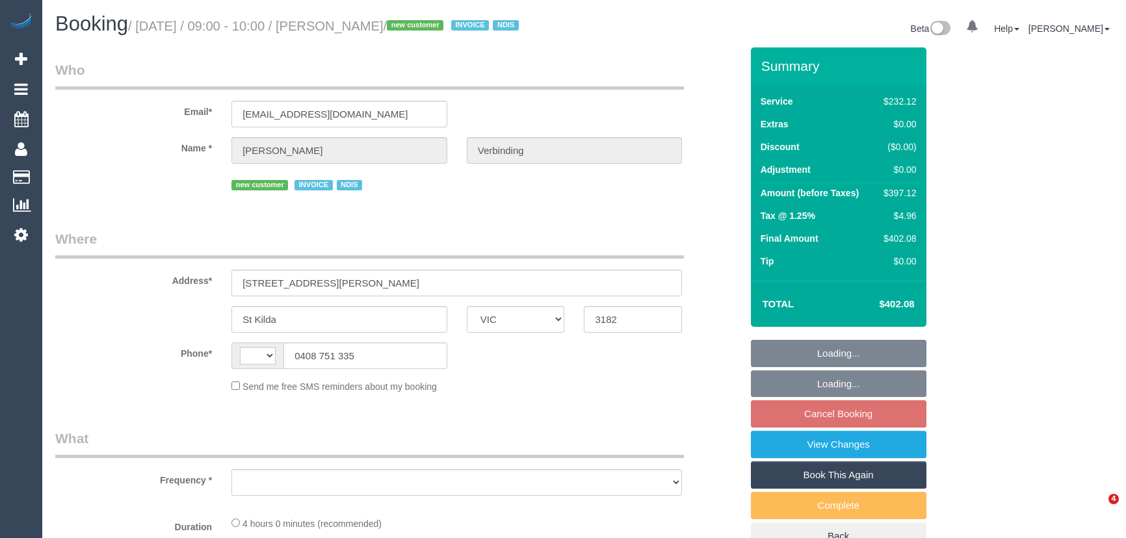
select select "VIC"
select select "string:AU"
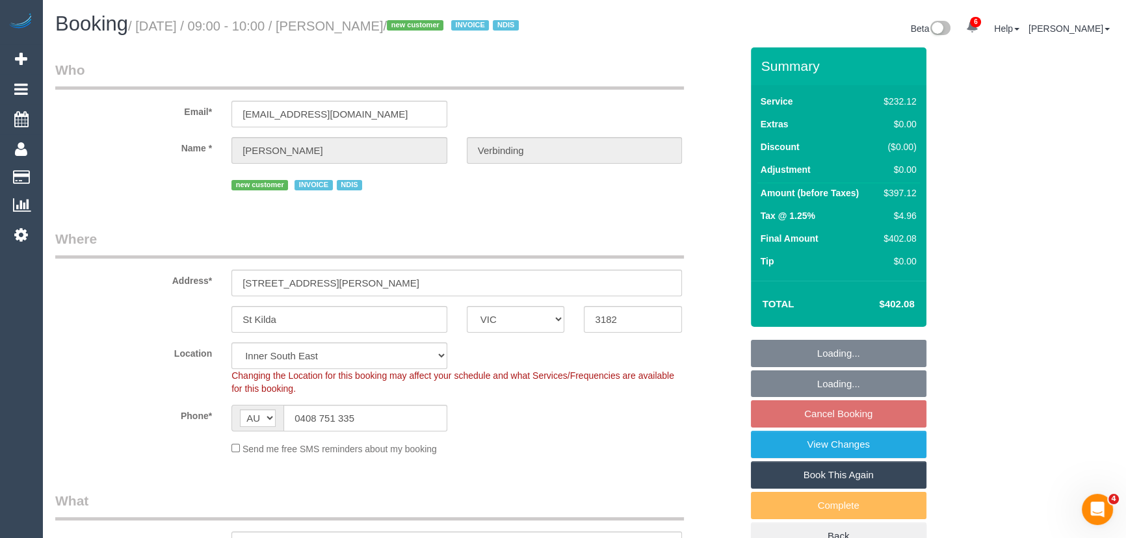
select select "object:633"
select select "240"
select select "number:28"
select select "number:14"
select select "number:19"
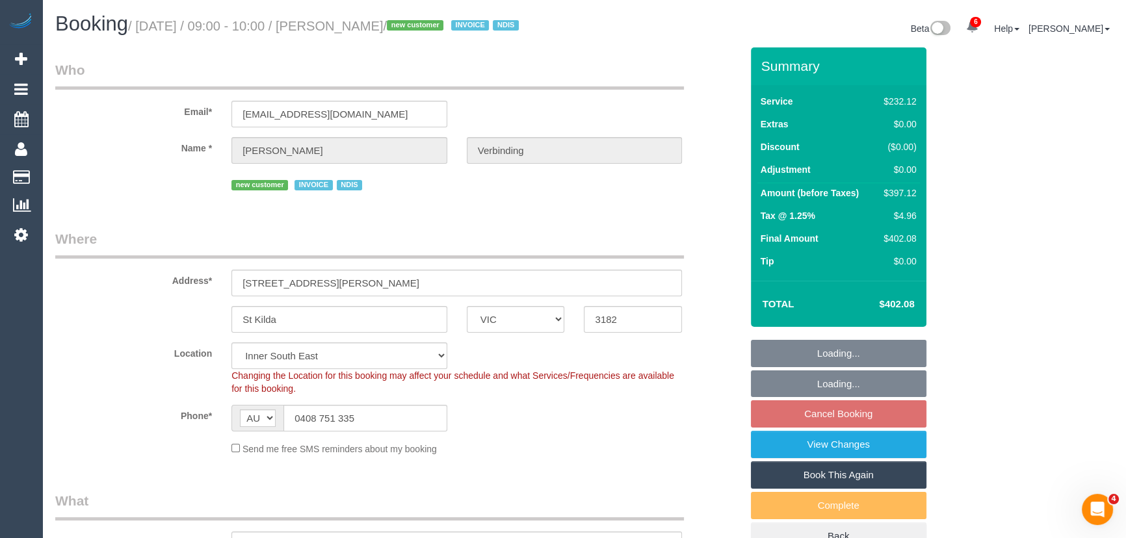
select select "number:25"
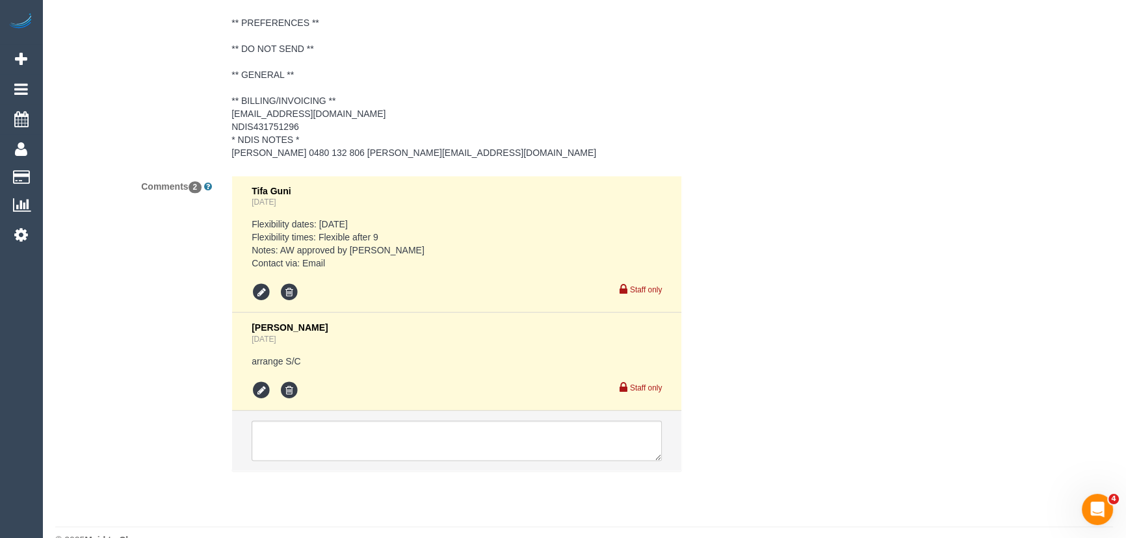
scroll to position [2038, 0]
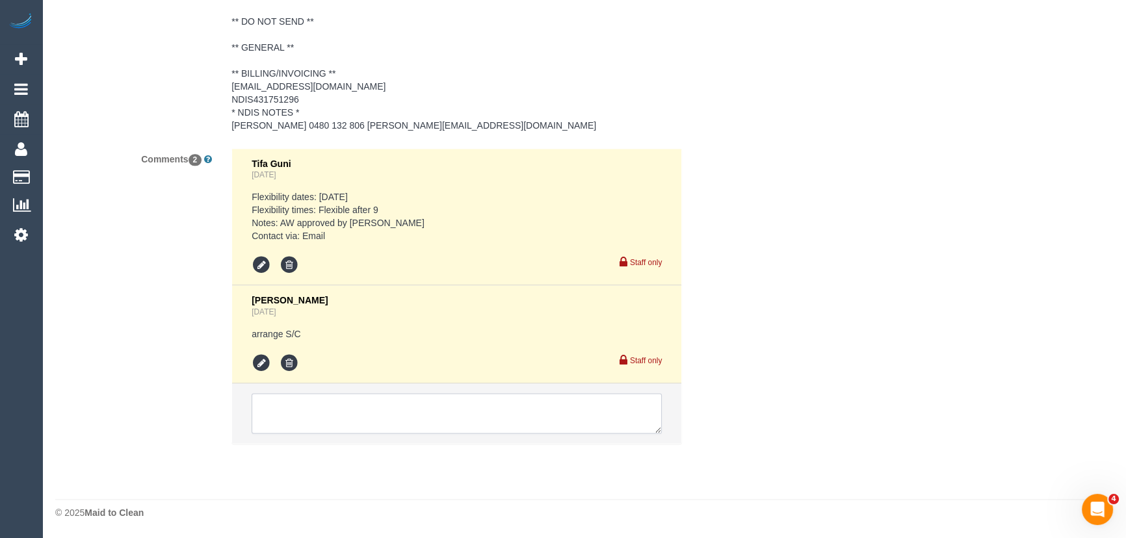
click at [278, 403] on textarea at bounding box center [457, 413] width 410 height 40
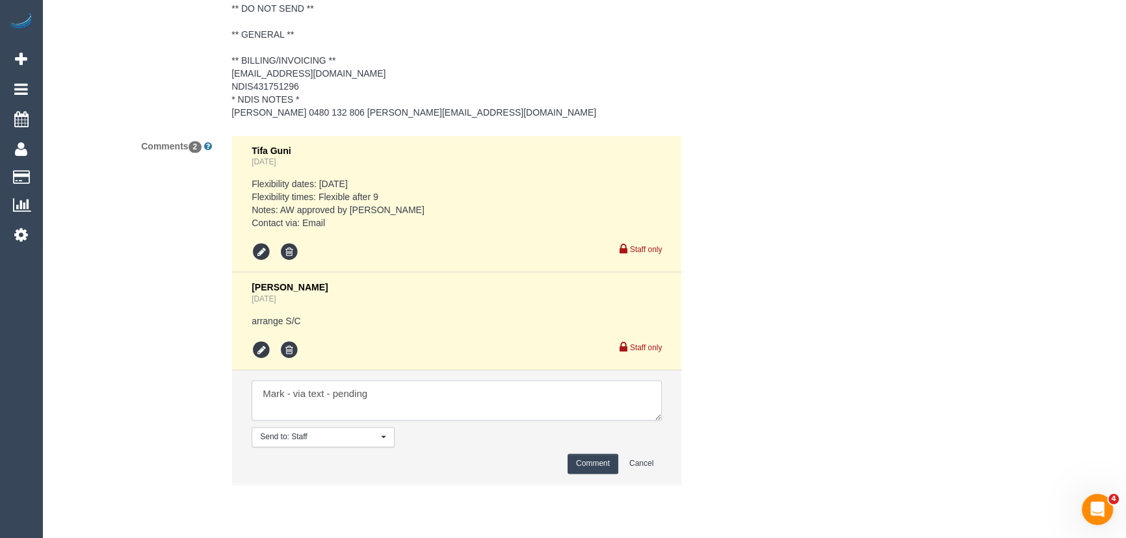
type textarea "Mark - via text - pending"
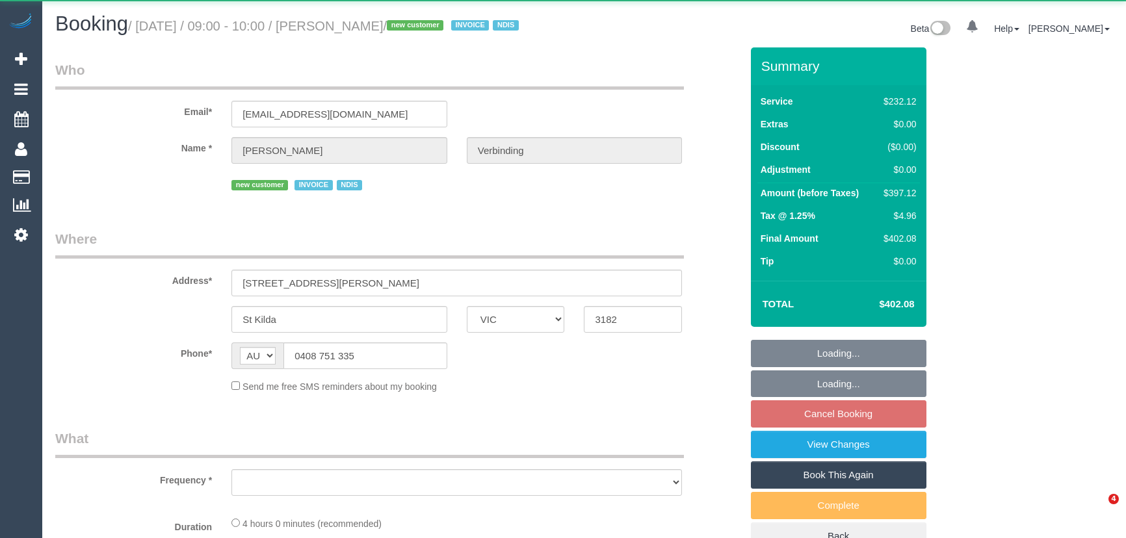
select select "VIC"
select select "240"
select select "number:28"
select select "number:14"
select select "number:19"
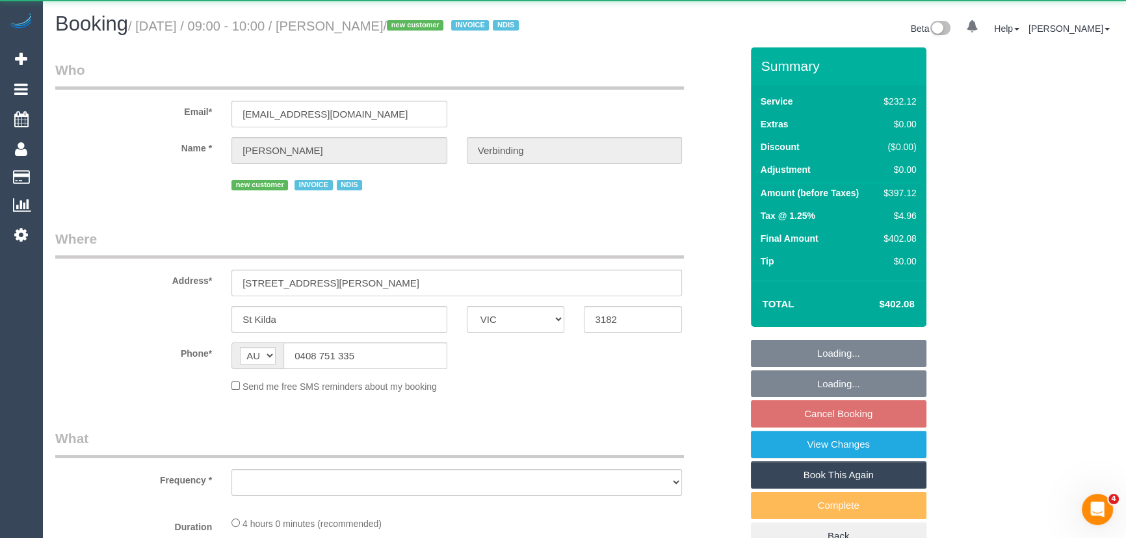
select select "number:25"
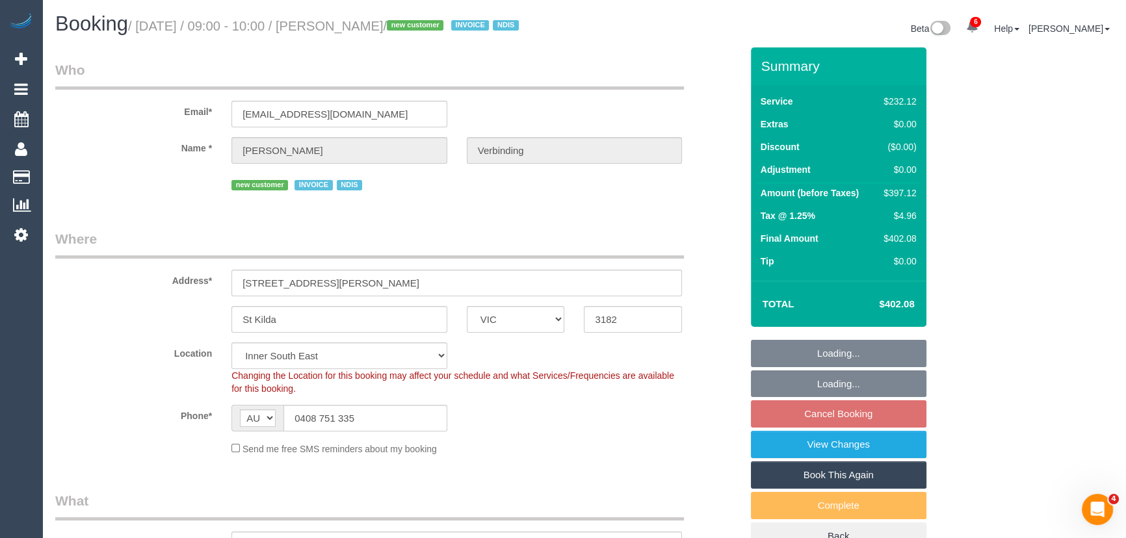
select select "object:852"
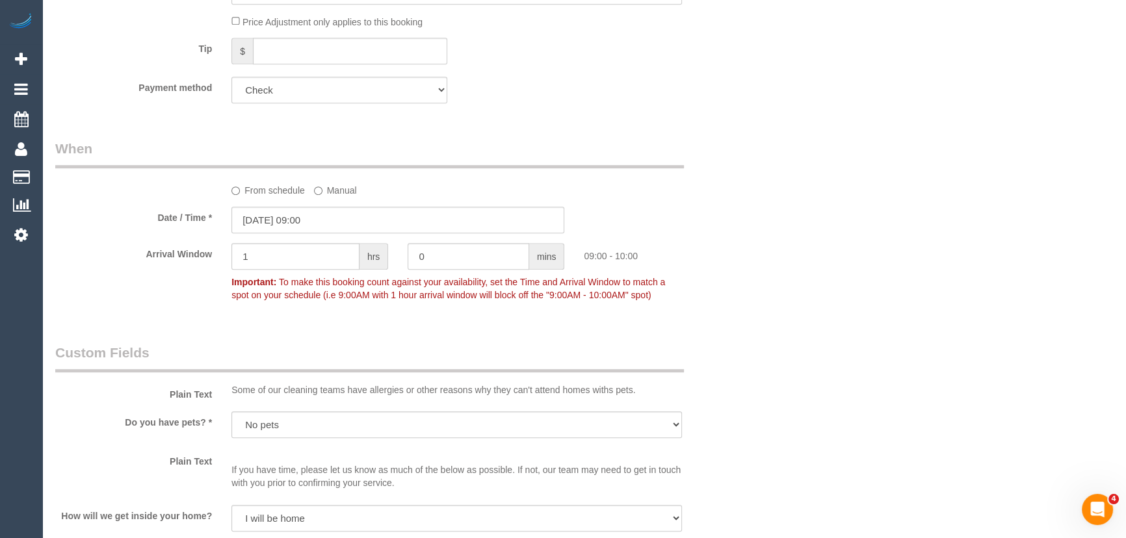
scroll to position [945, 0]
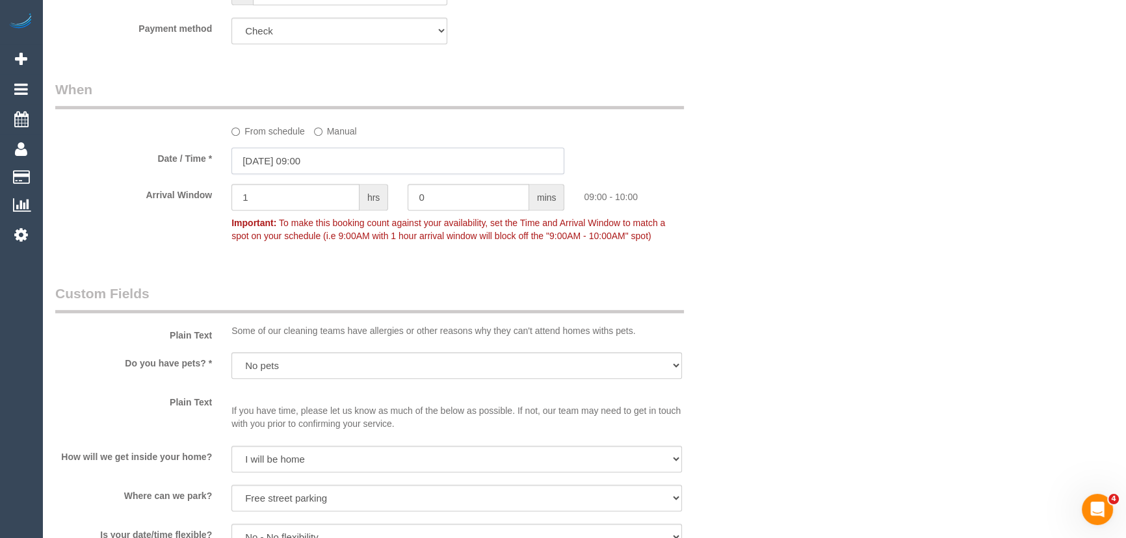
click at [345, 174] on input "[DATE] 09:00" at bounding box center [397, 161] width 333 height 27
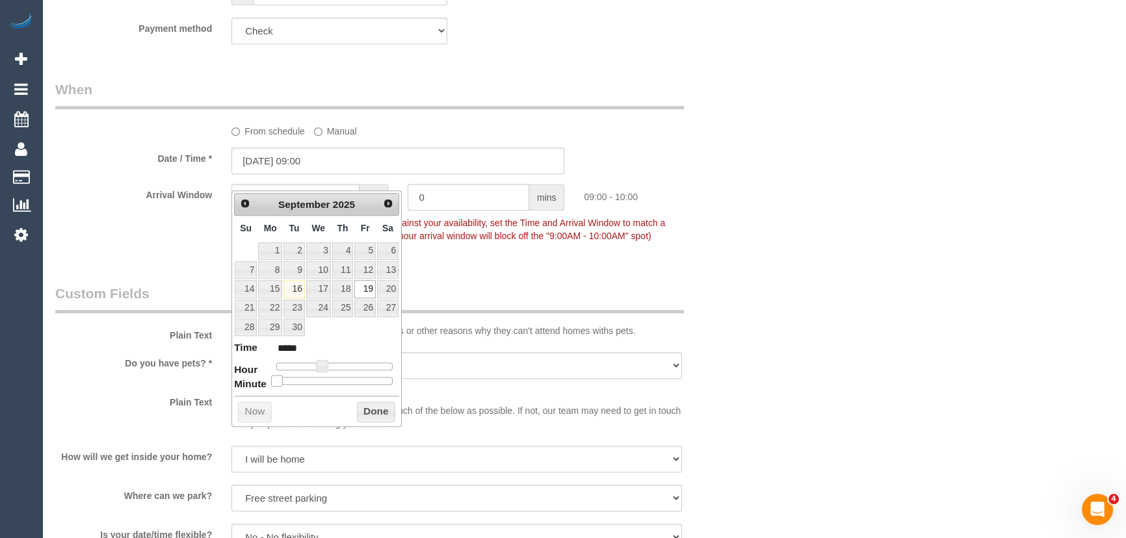
type input "[DATE] 09:05"
type input "*****"
type input "[DATE] 09:10"
type input "*****"
type input "[DATE] 09:15"
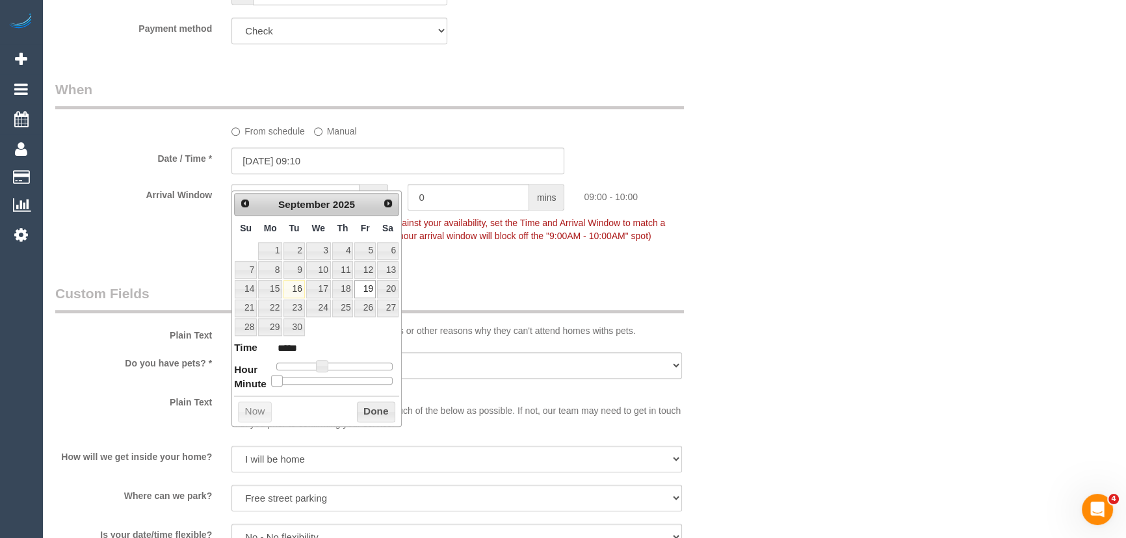
type input "*****"
type input "19/09/2025 09:20"
type input "*****"
type input "19/09/2025 09:25"
type input "*****"
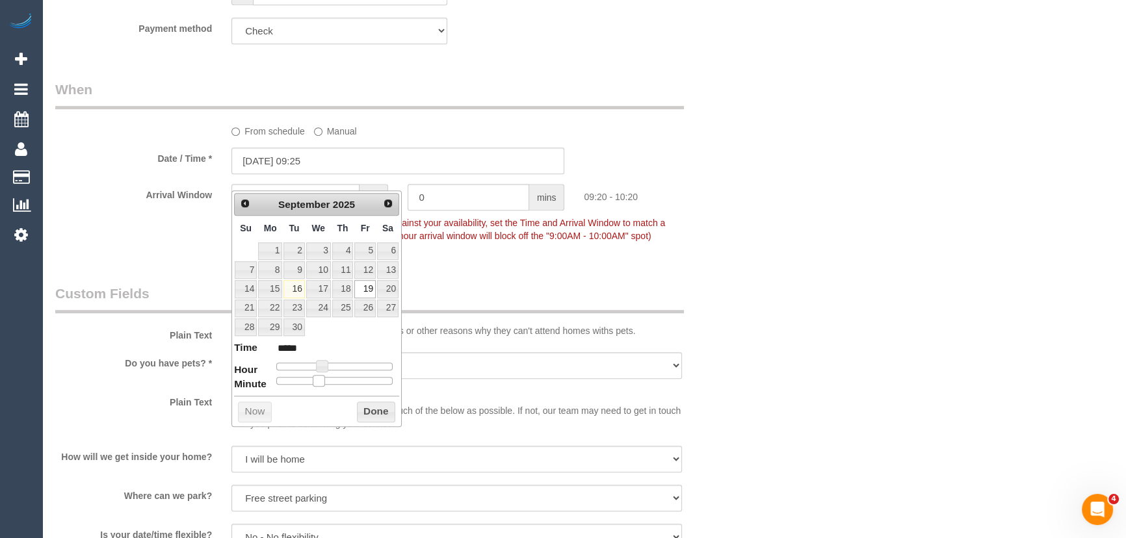
type input "19/09/2025 09:30"
type input "*****"
drag, startPoint x: 278, startPoint y: 378, endPoint x: 344, endPoint y: 377, distance: 66.3
click at [344, 377] on span at bounding box center [339, 381] width 12 height 12
click at [512, 258] on fieldset "When From schedule Manual Date / Time * 19/09/2025 09:30 Arrival Window 1 hrs 0…" at bounding box center [398, 169] width 686 height 178
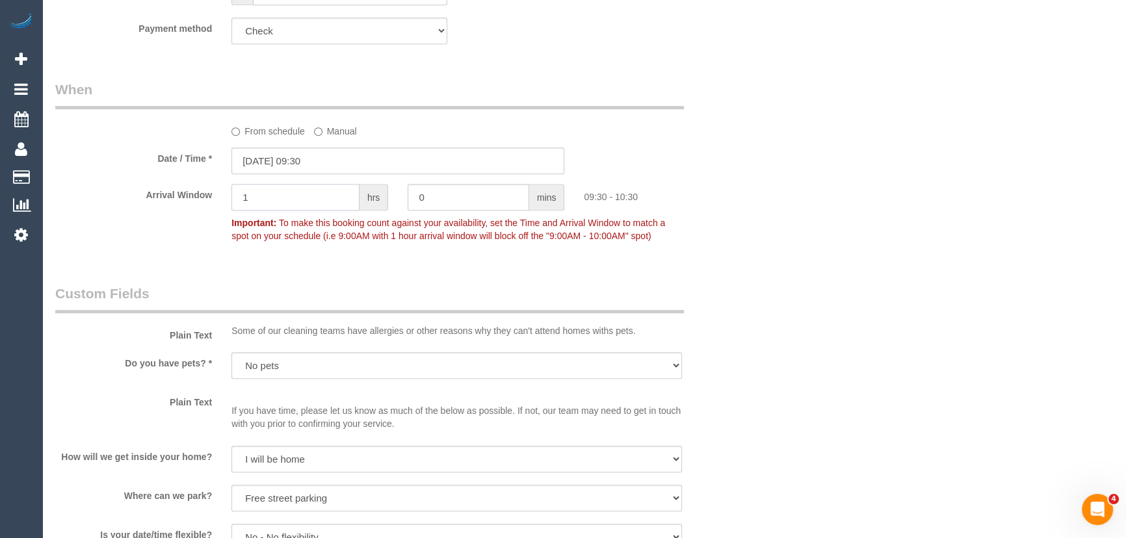
click at [292, 209] on input "1" at bounding box center [295, 197] width 128 height 27
type input "30"
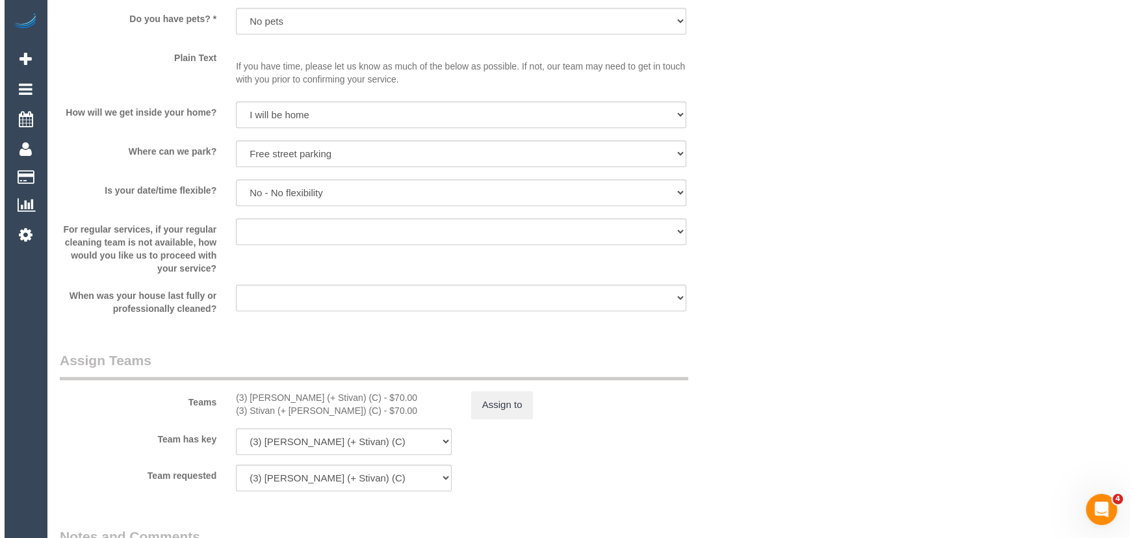
scroll to position [1417, 0]
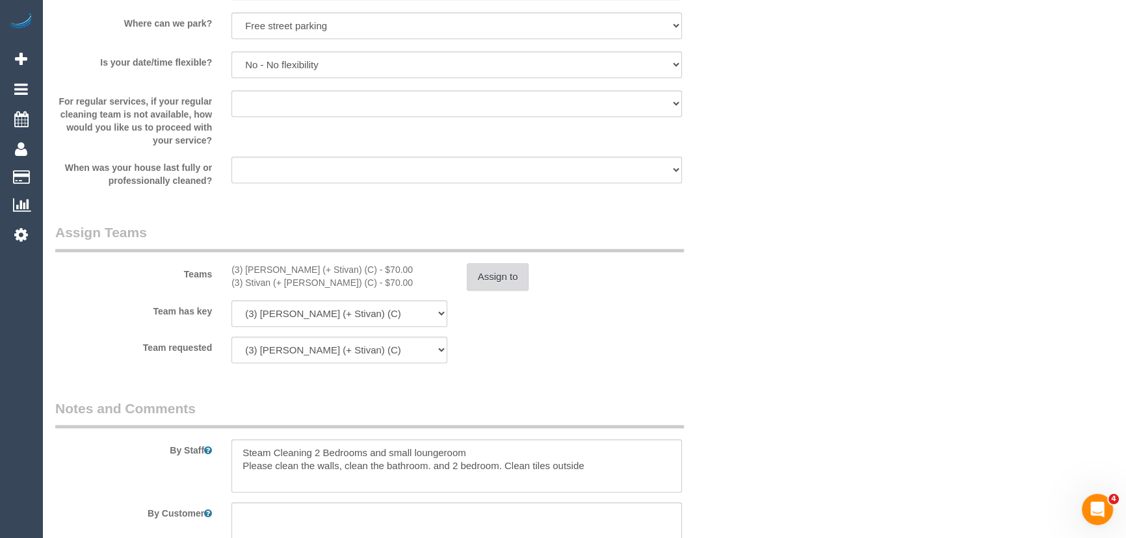
click at [506, 285] on button "Assign to" at bounding box center [498, 276] width 62 height 27
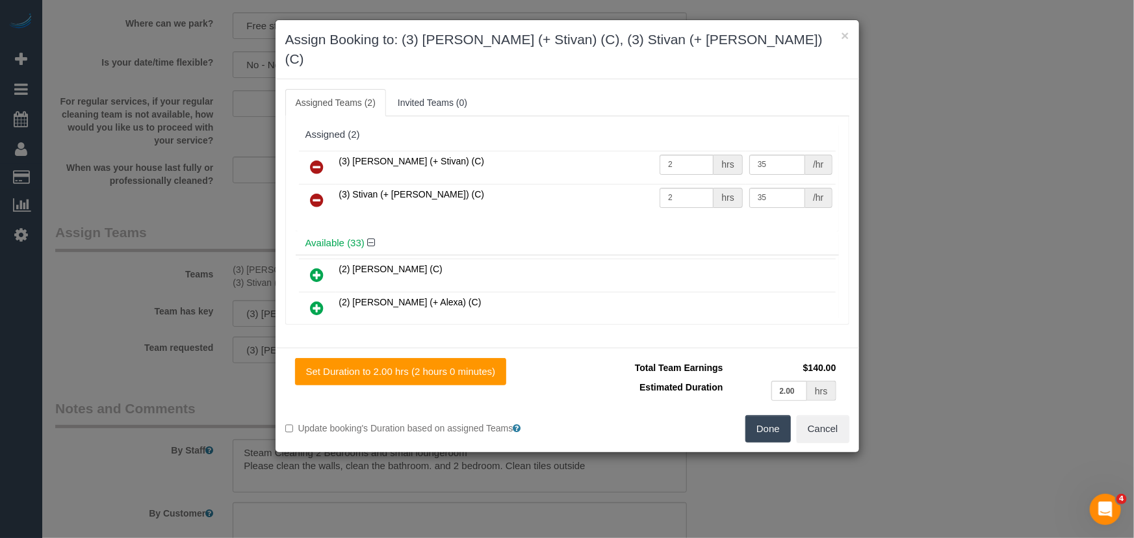
scroll to position [2873, 0]
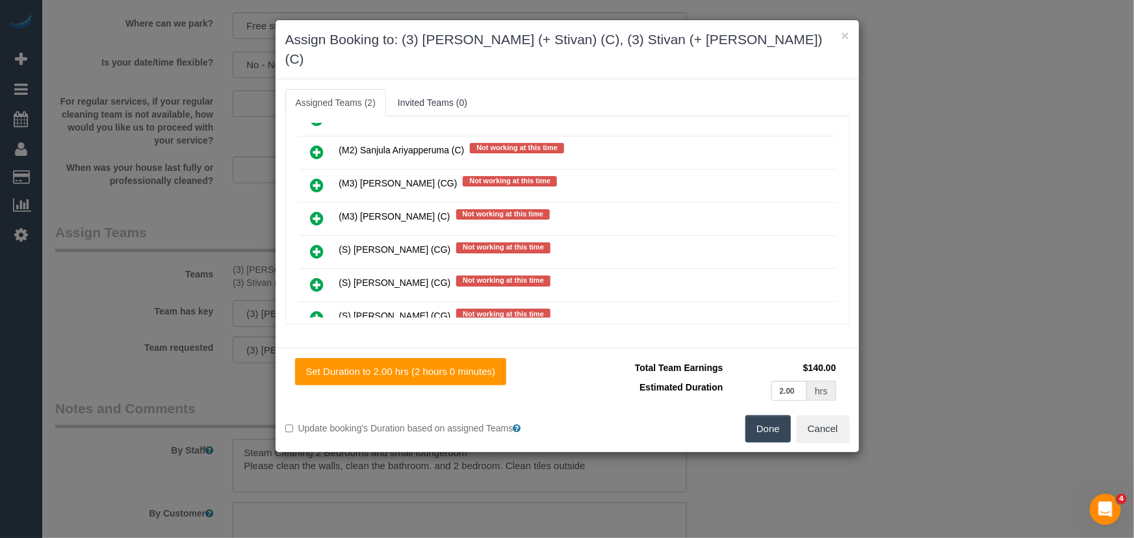
click at [315, 277] on icon at bounding box center [318, 285] width 14 height 16
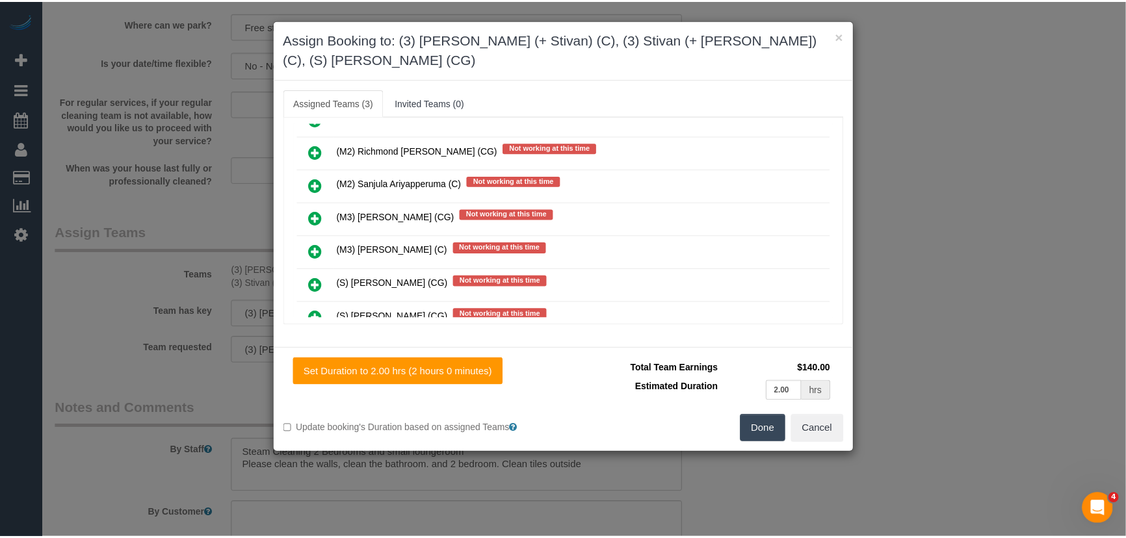
scroll to position [2906, 0]
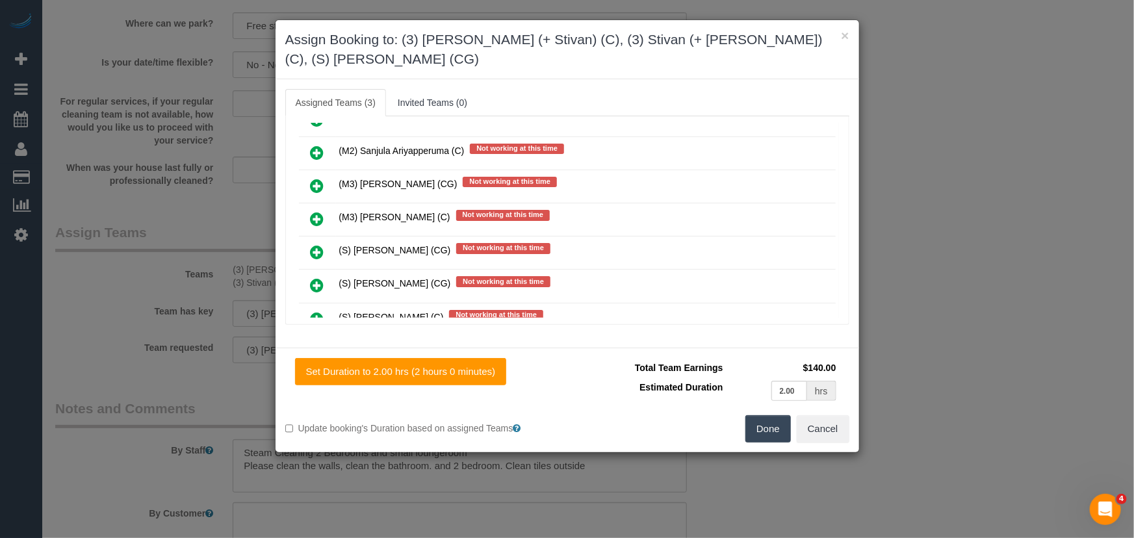
click at [775, 432] on button "Done" at bounding box center [767, 428] width 45 height 27
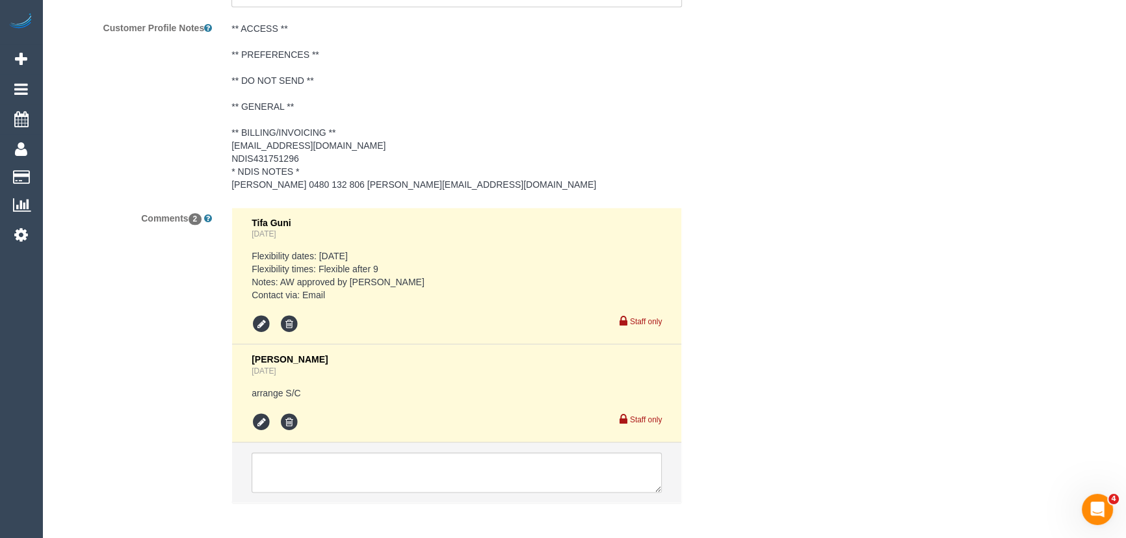
scroll to position [2050, 0]
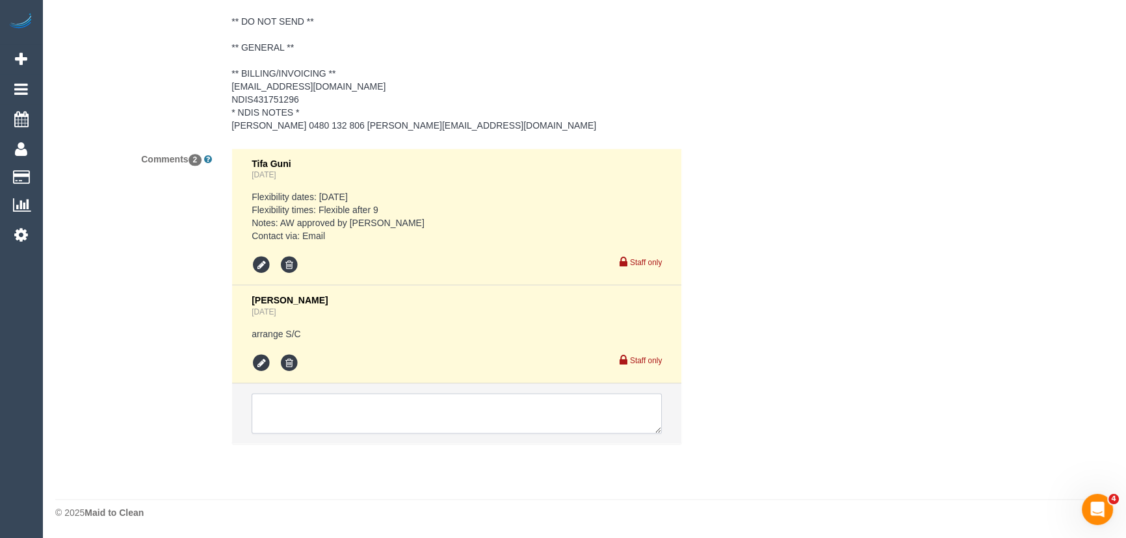
click at [268, 403] on textarea at bounding box center [457, 413] width 410 height 40
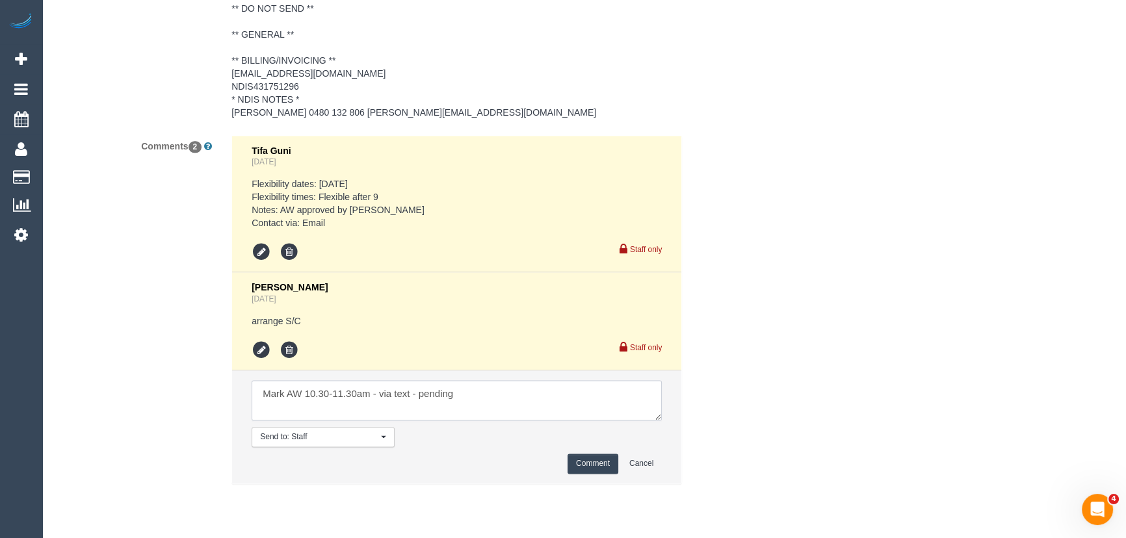
type textarea "Mark AW 10.30-11.30am - via text - pending"
click at [603, 474] on button "Comment" at bounding box center [592, 464] width 51 height 20
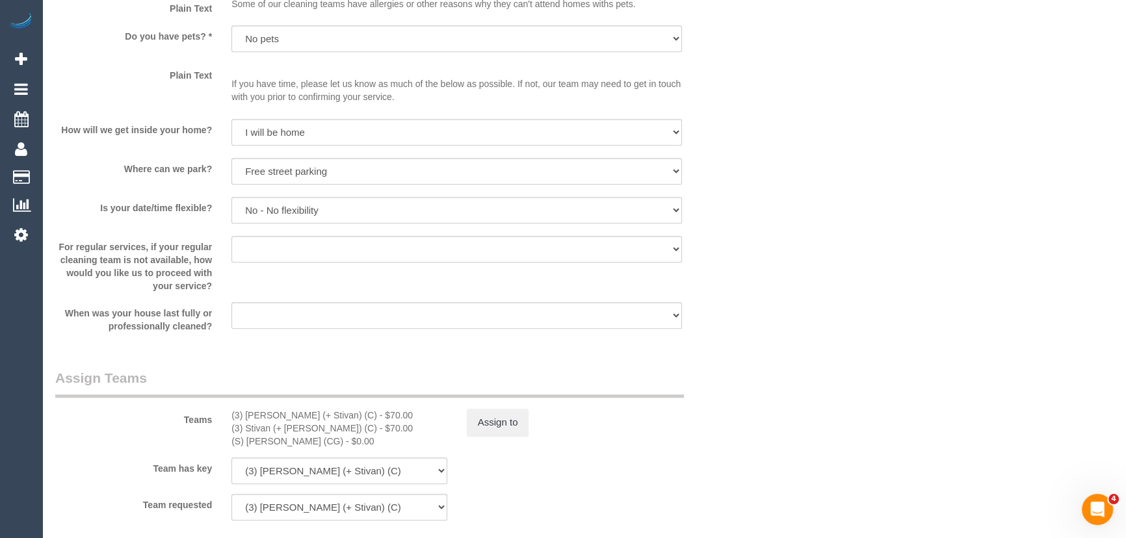
scroll to position [1417, 0]
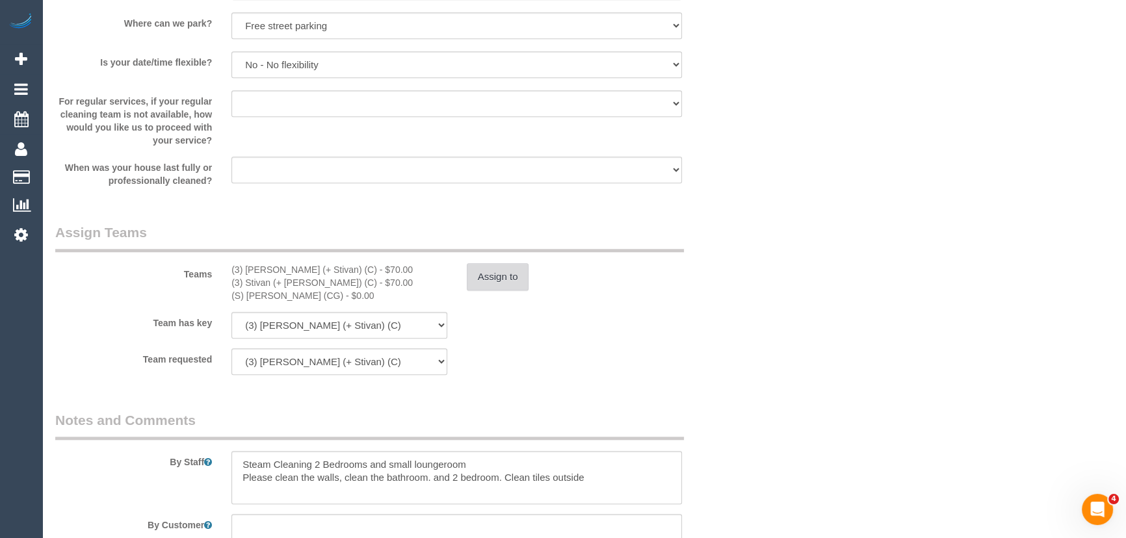
click at [517, 291] on button "Assign to" at bounding box center [498, 276] width 62 height 27
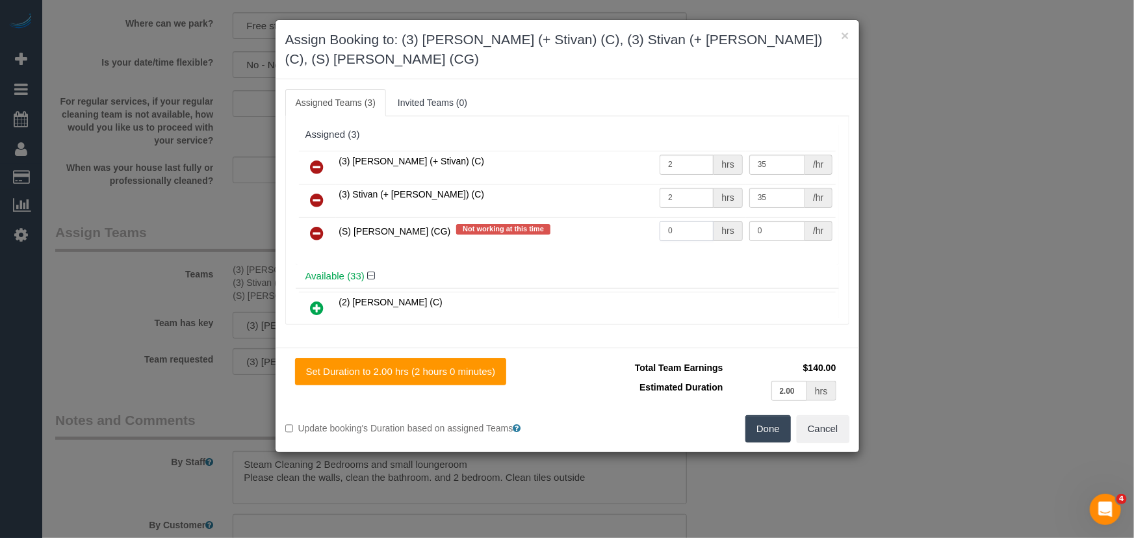
click at [695, 237] on input "0" at bounding box center [687, 231] width 54 height 20
type input "1"
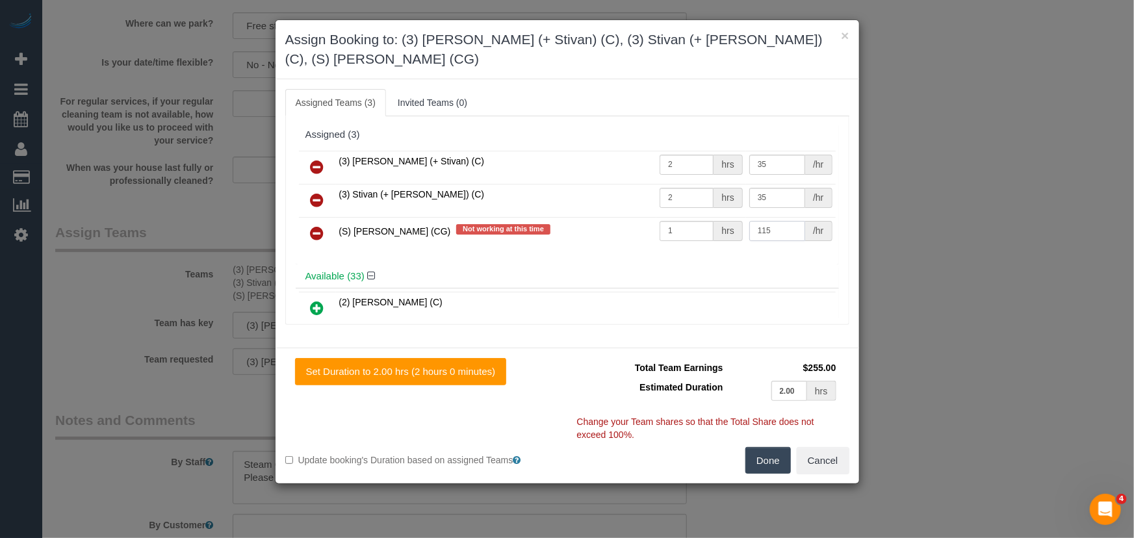
type input "115"
click at [765, 469] on button "Done" at bounding box center [767, 460] width 45 height 27
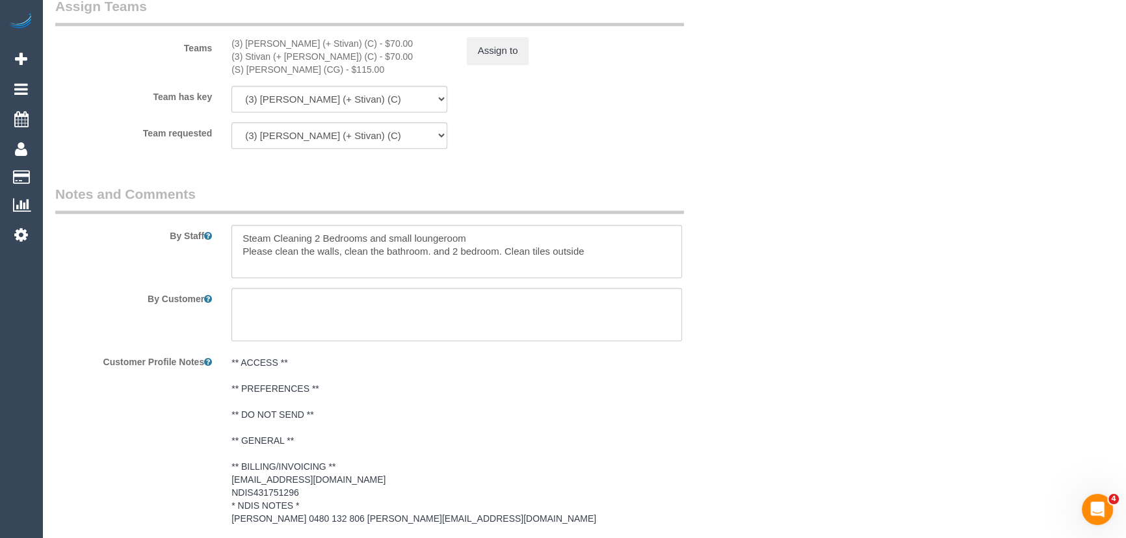
scroll to position [1654, 0]
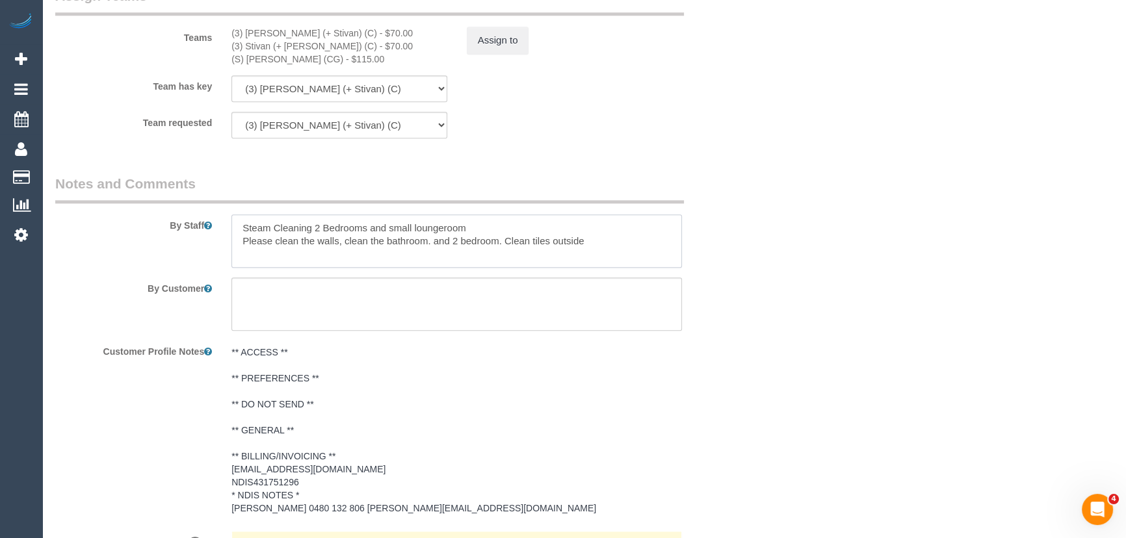
click at [241, 240] on textarea at bounding box center [456, 240] width 450 height 53
paste textarea "Est. time: _hrs + SC of _(areas)__ Steam cleaner to arrive at ___ Please ensure…"
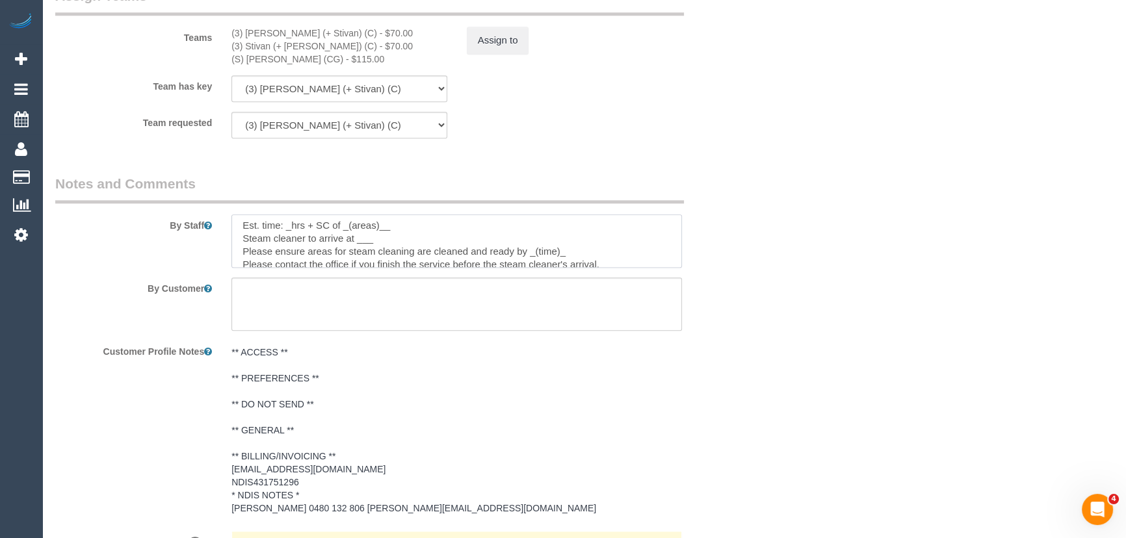
scroll to position [0, 0]
click at [291, 244] on textarea at bounding box center [456, 240] width 450 height 53
click at [404, 246] on textarea at bounding box center [456, 240] width 450 height 53
click at [382, 259] on textarea at bounding box center [456, 240] width 450 height 53
click at [567, 265] on textarea at bounding box center [456, 240] width 450 height 53
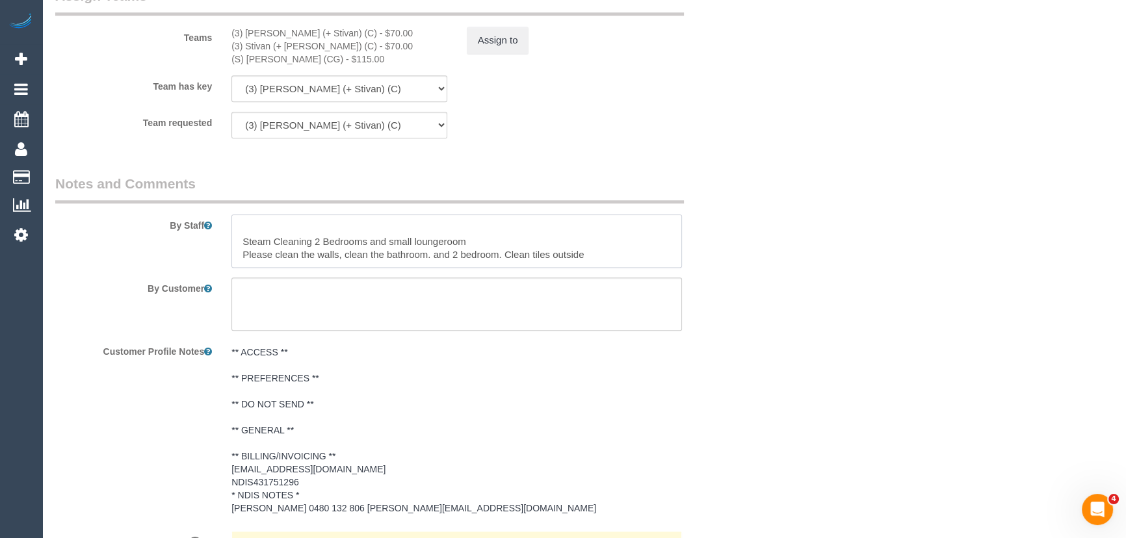
scroll to position [65, 0]
click at [671, 268] on textarea at bounding box center [456, 240] width 450 height 53
click at [497, 253] on textarea at bounding box center [456, 240] width 450 height 53
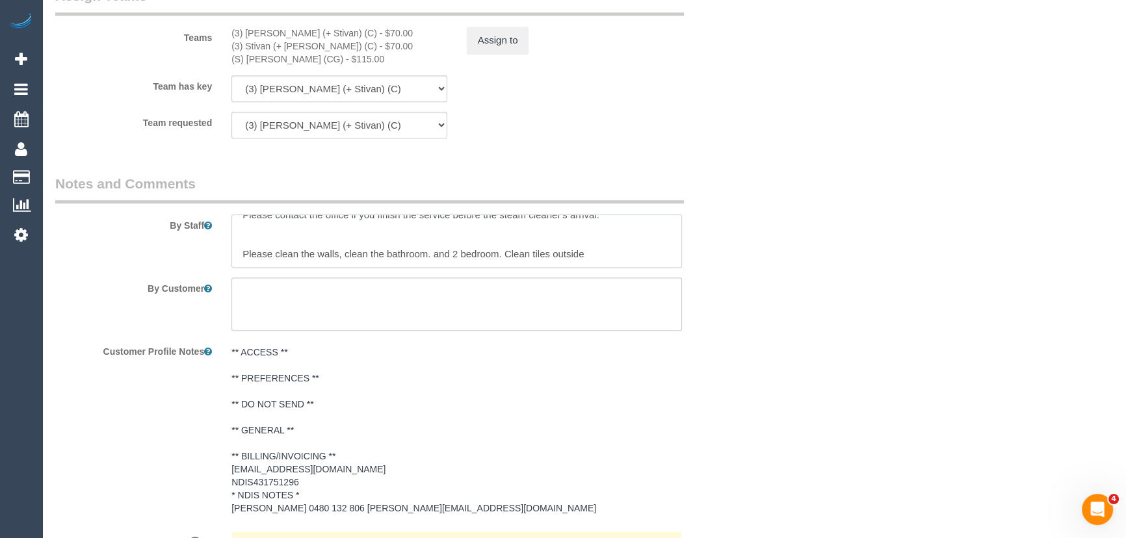
scroll to position [52, 0]
type textarea "Est. time: 4hrs + SC of 2 bedrooms + small loungerooms Steam cleaner to arrive …"
click at [573, 394] on pre "** ACCESS ** ** PREFERENCES ** ** DO NOT SEND ** ** GENERAL ** ** BILLING/INVOI…" at bounding box center [456, 430] width 450 height 169
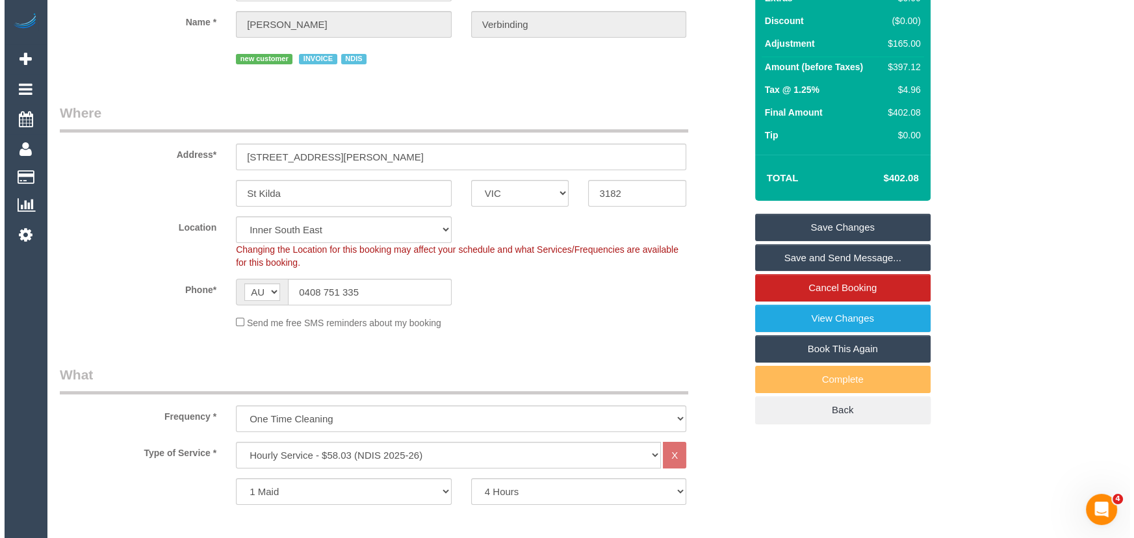
scroll to position [0, 0]
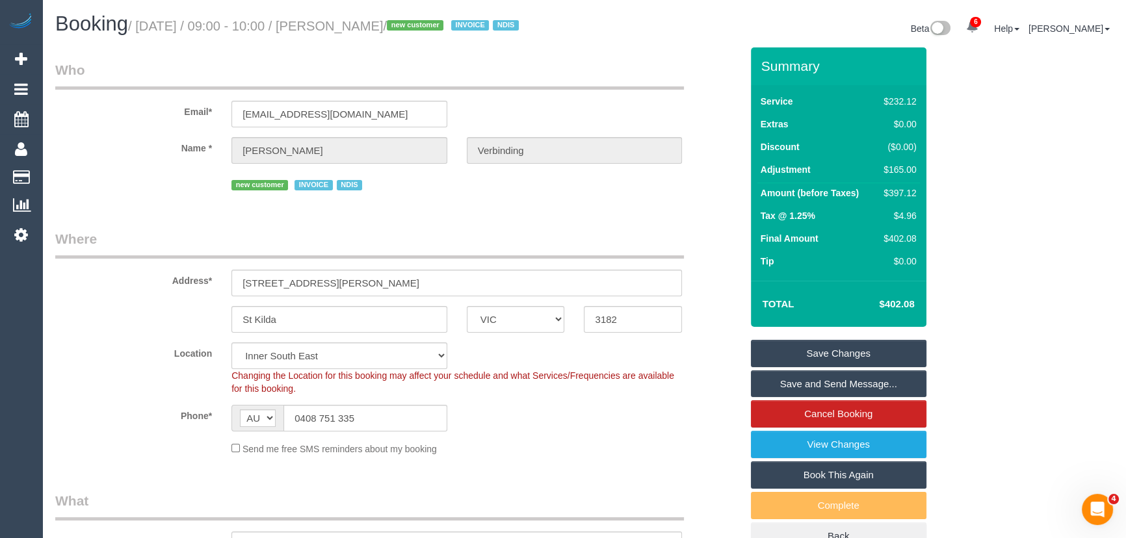
click at [376, 27] on small "/ September 19, 2025 / 09:00 - 10:00 / Vinceno Caio Verbinding / new customer I…" at bounding box center [325, 26] width 395 height 14
copy small "Vinceno Caio Verbinding"
click at [821, 367] on link "Save Changes" at bounding box center [838, 353] width 175 height 27
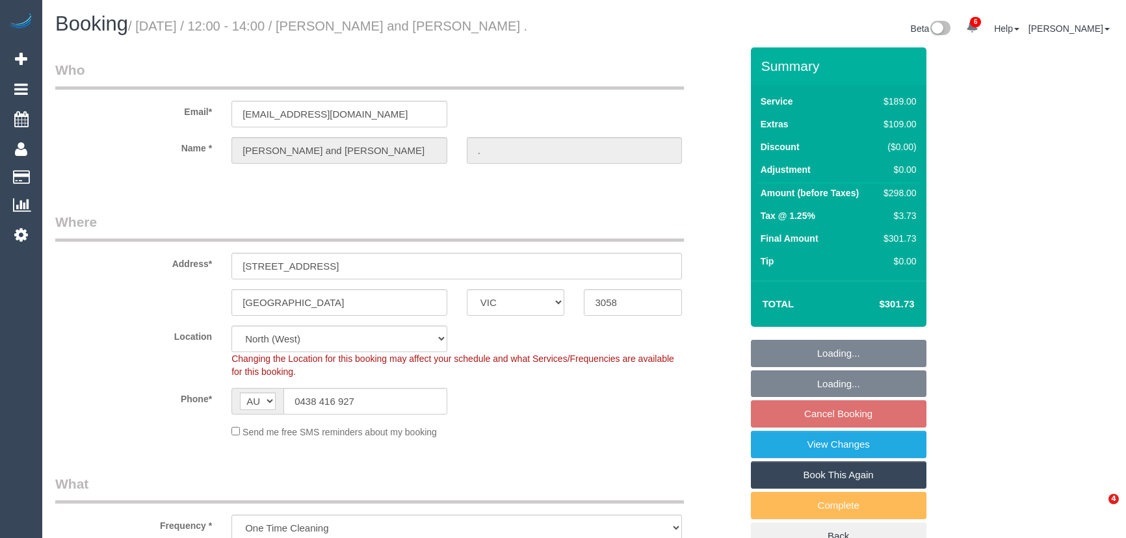
select select "VIC"
select select "string:stripe-pm_1Rrt7v2GScqysDRVxKD1X8bU"
select select "spot1"
select select "number:29"
select select "number:14"
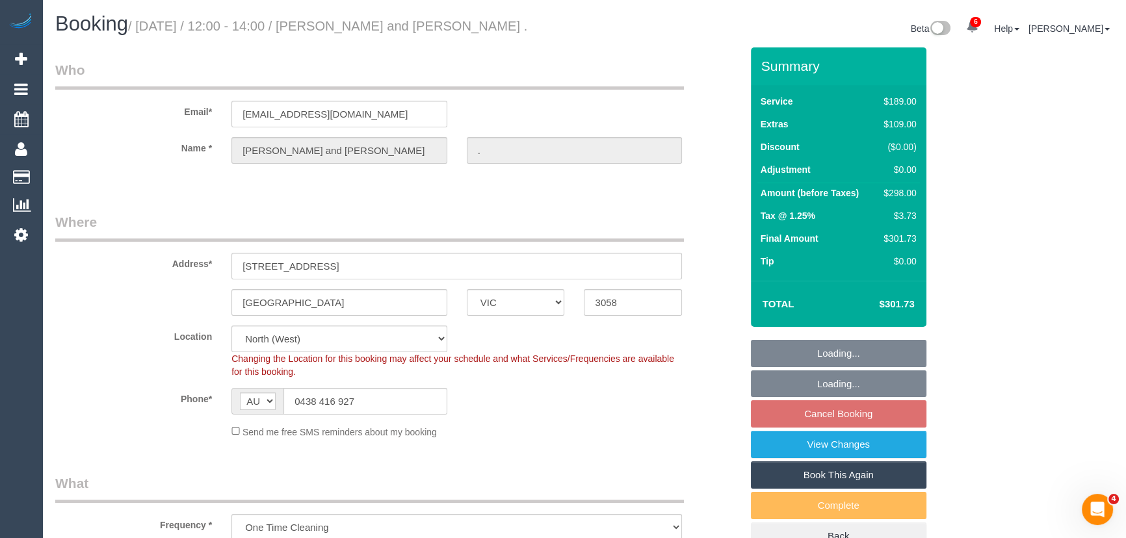
select select "number:19"
select select "number:24"
select select "number:26"
select select "object:1594"
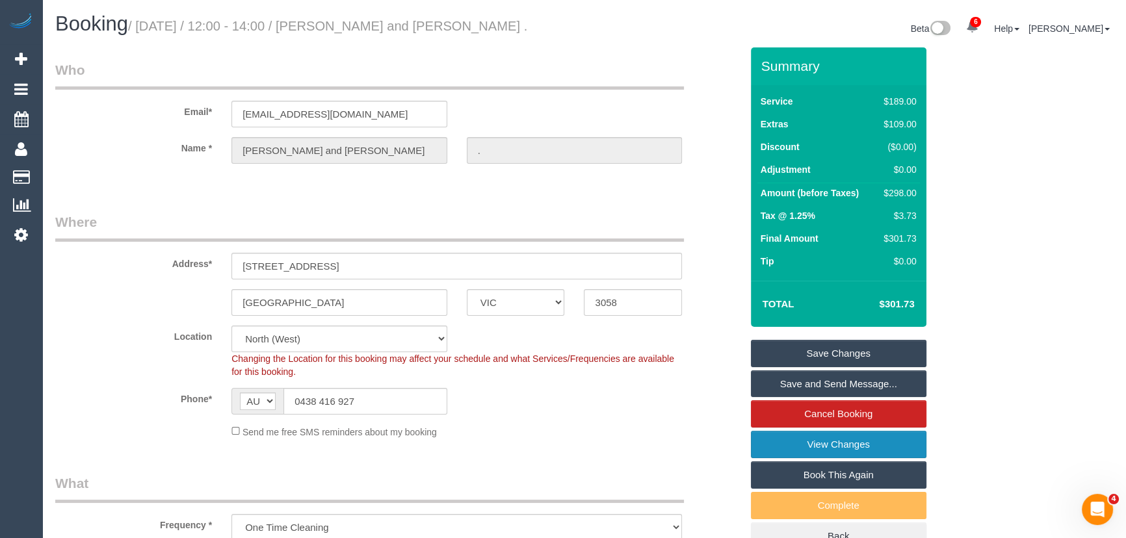
click at [861, 452] on link "View Changes" at bounding box center [838, 444] width 175 height 27
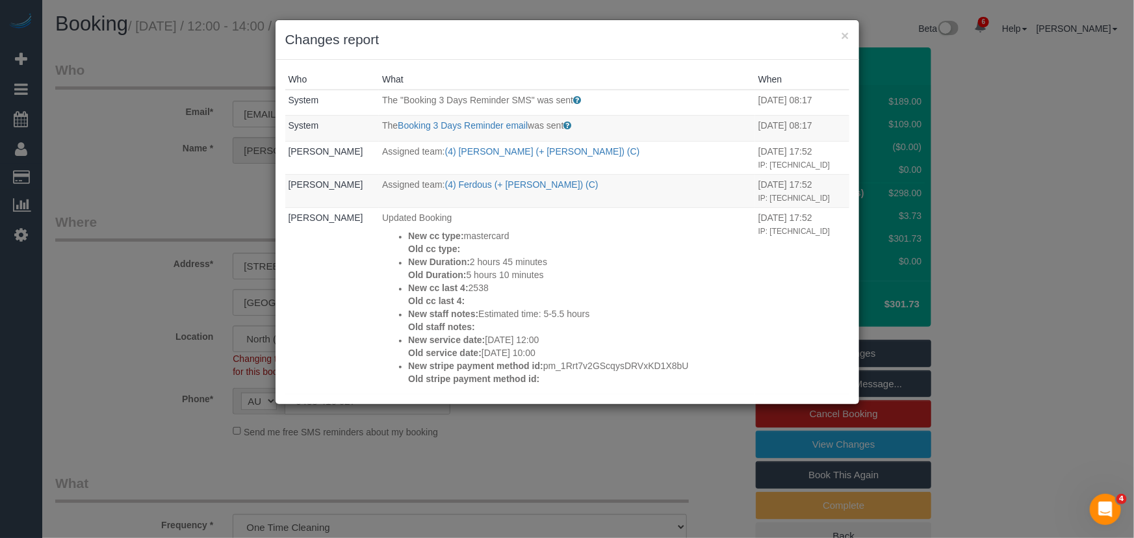
click at [656, 395] on td "Added Comment New comment: customer has been informed of AW 12-2pm - via email …" at bounding box center [567, 423] width 376 height 57
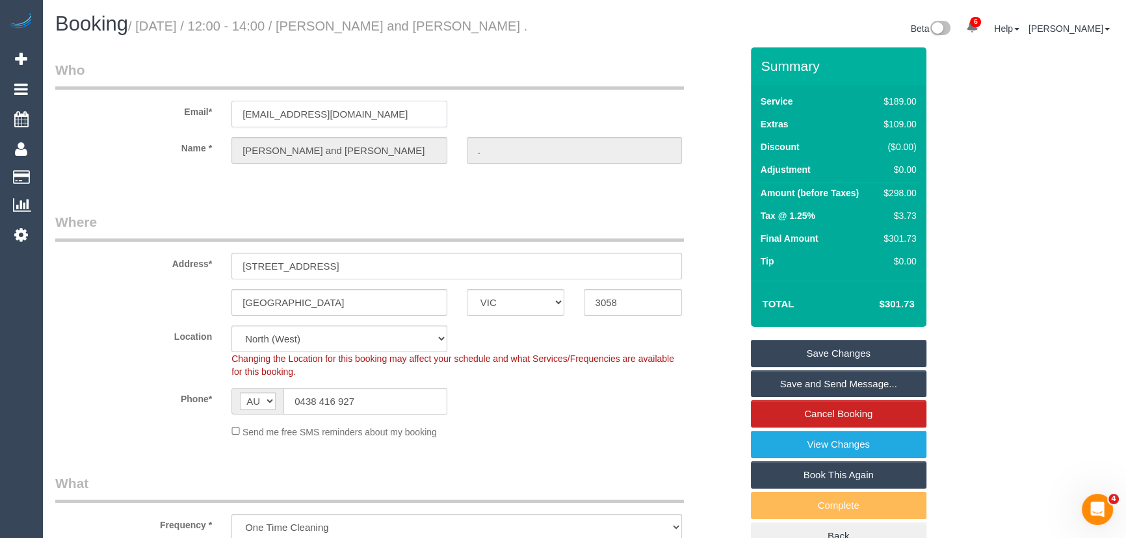
click at [392, 122] on input "abiagioni1@hotmail.com" at bounding box center [339, 114] width 216 height 27
click at [372, 110] on input "abiagioni1@hotmail.com" at bounding box center [339, 114] width 216 height 27
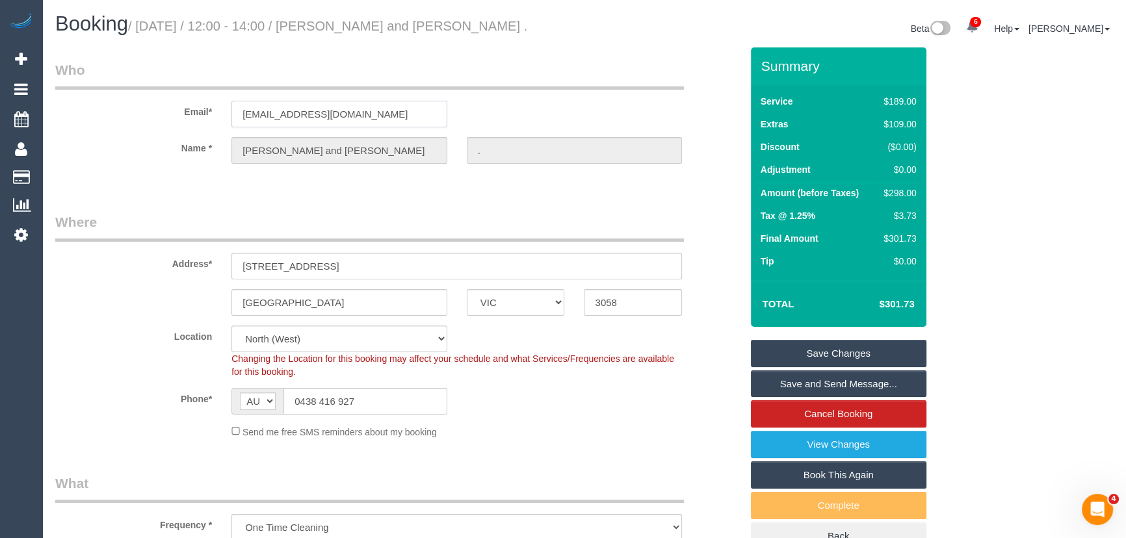
click at [372, 110] on input "abiagioni1@hotmail.com" at bounding box center [339, 114] width 216 height 27
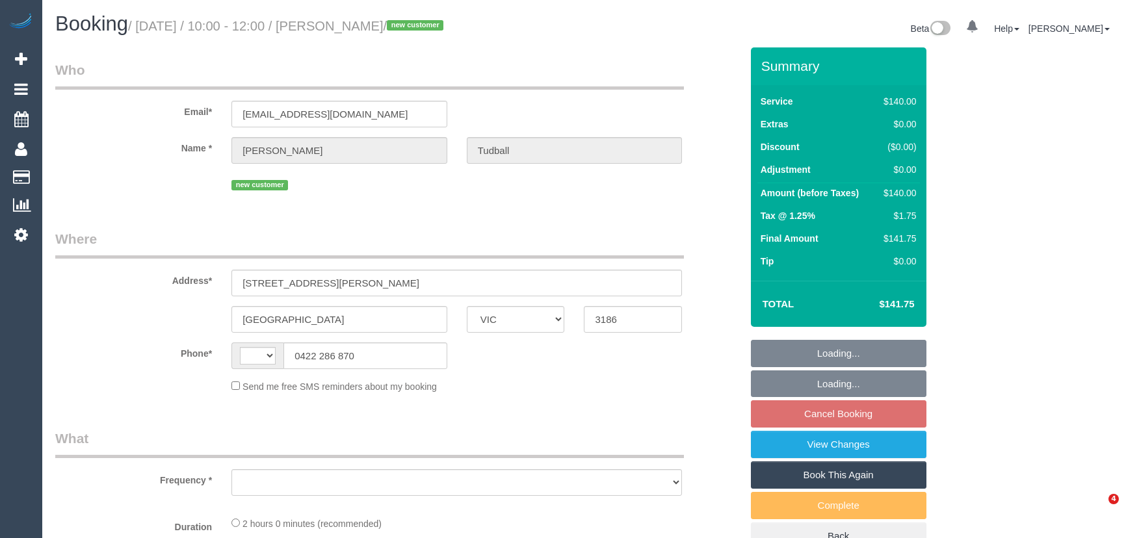
select select "VIC"
select select "string:AU"
select select "object:612"
select select "string:stripe-pm_1S7Q472GScqysDRVAqfnxMSx"
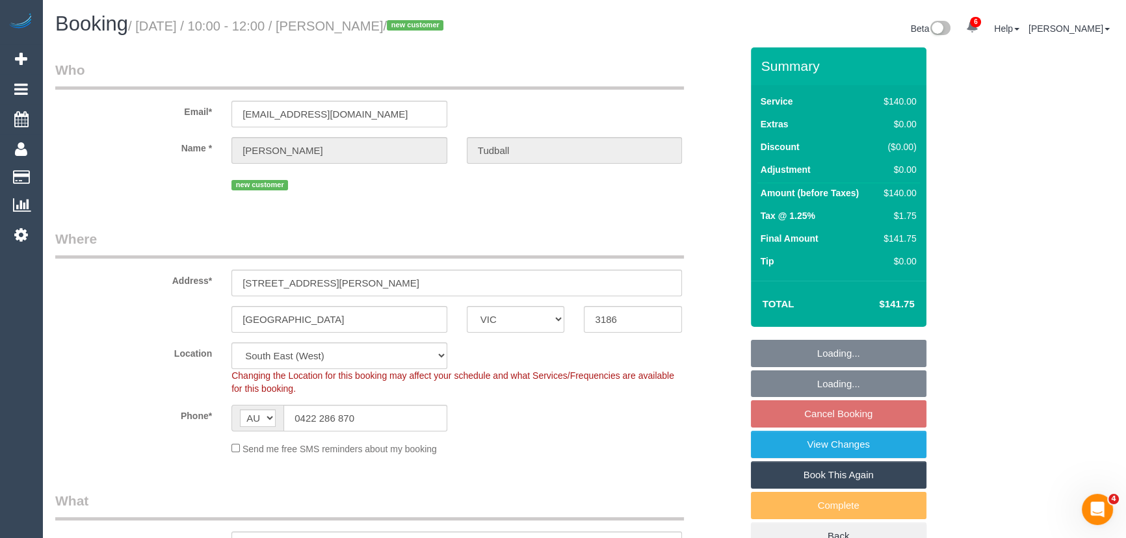
select select "number:28"
select select "number:14"
select select "number:19"
select select "number:22"
select select "number:35"
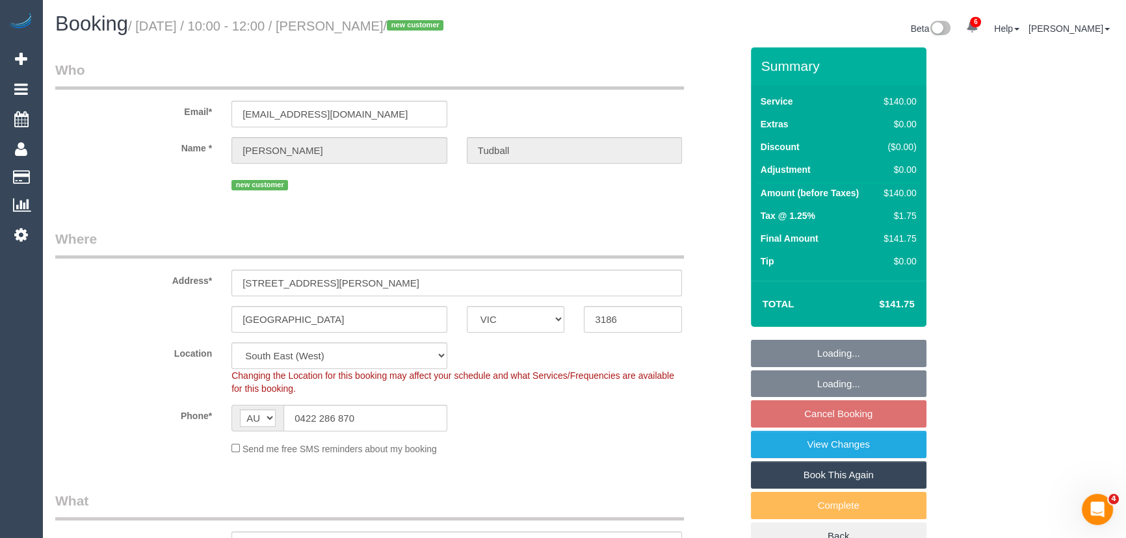
select select "number:12"
select select "object:929"
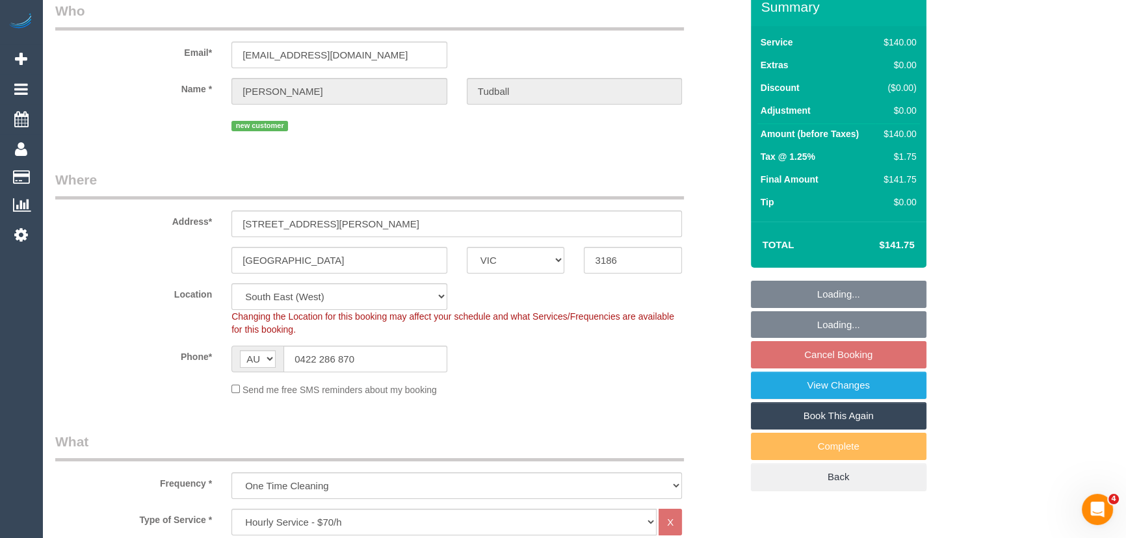
scroll to position [236, 0]
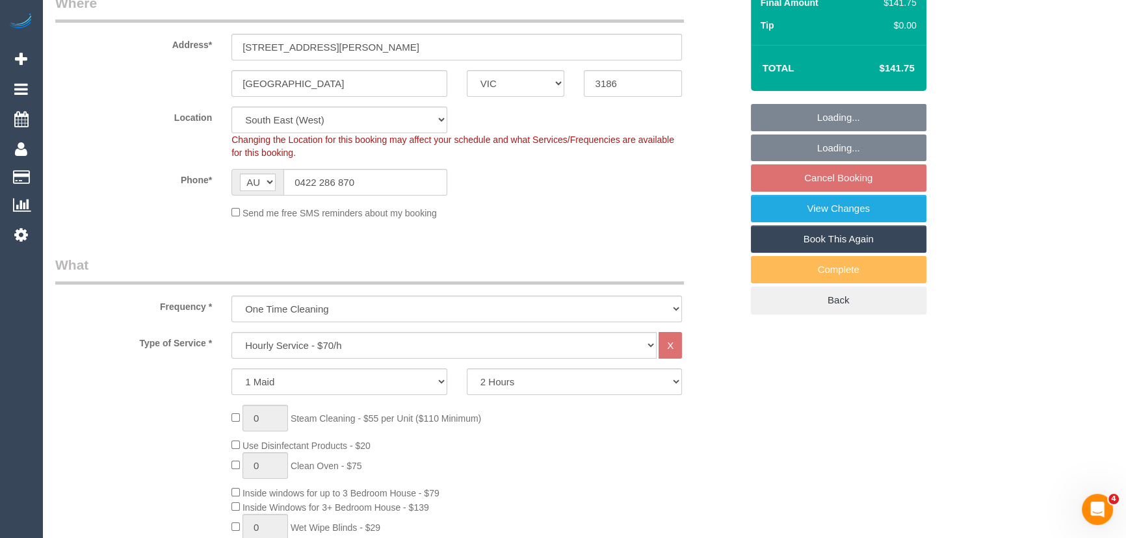
select select "spot1"
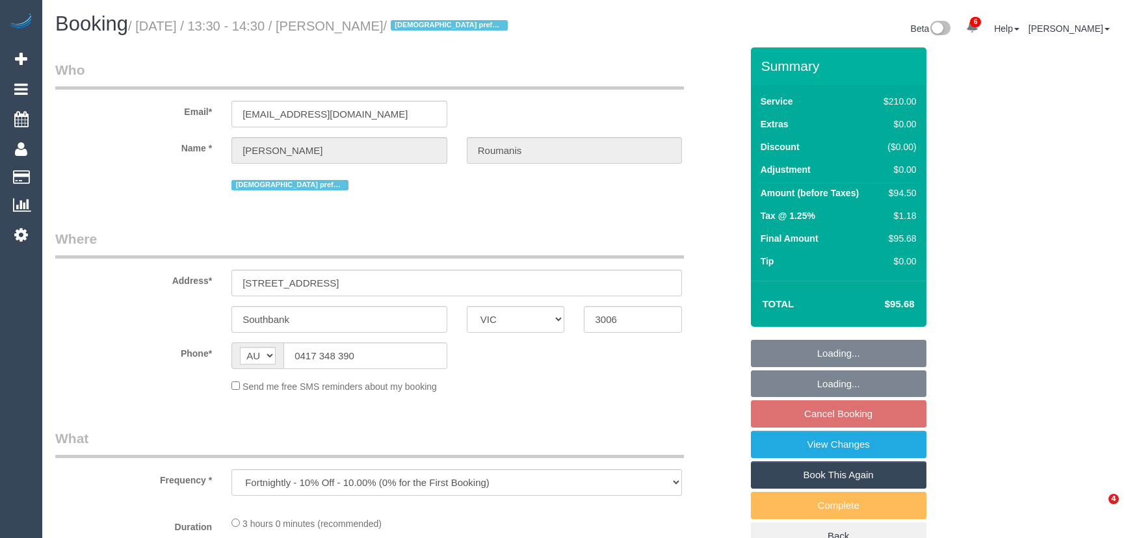
select select "VIC"
select select "180"
select select "number:28"
select select "number:14"
select select "number:20"
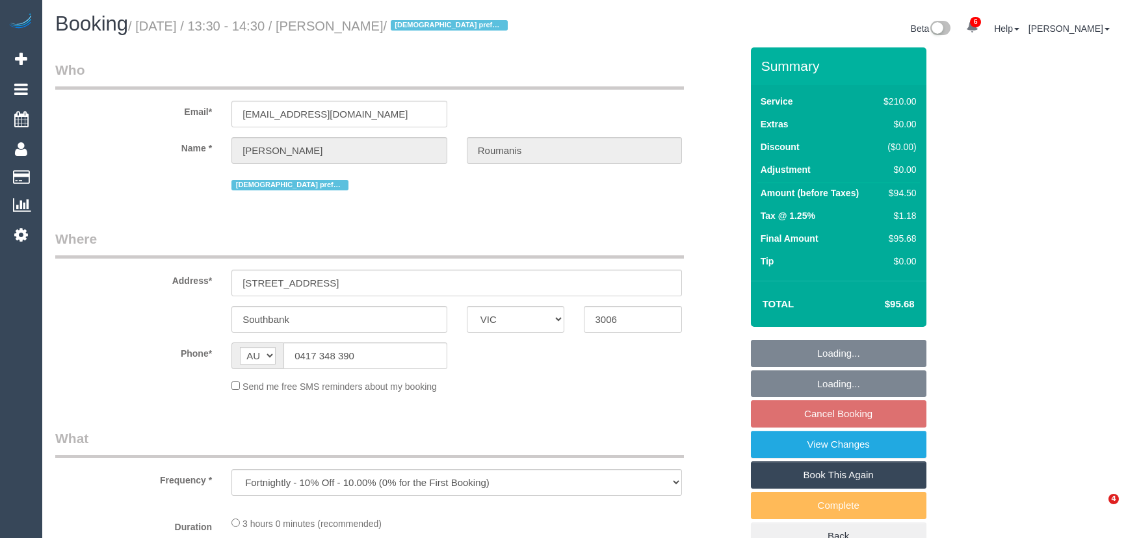
select select "number:36"
select select "number:35"
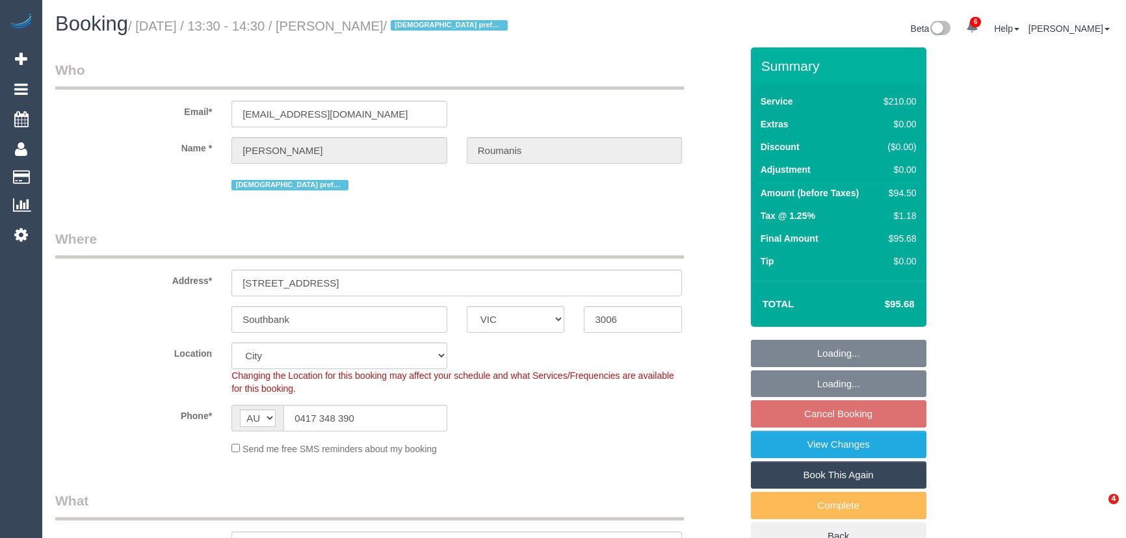
select select "object:1354"
click at [341, 112] on input "[EMAIL_ADDRESS][DOMAIN_NAME]" at bounding box center [339, 114] width 216 height 27
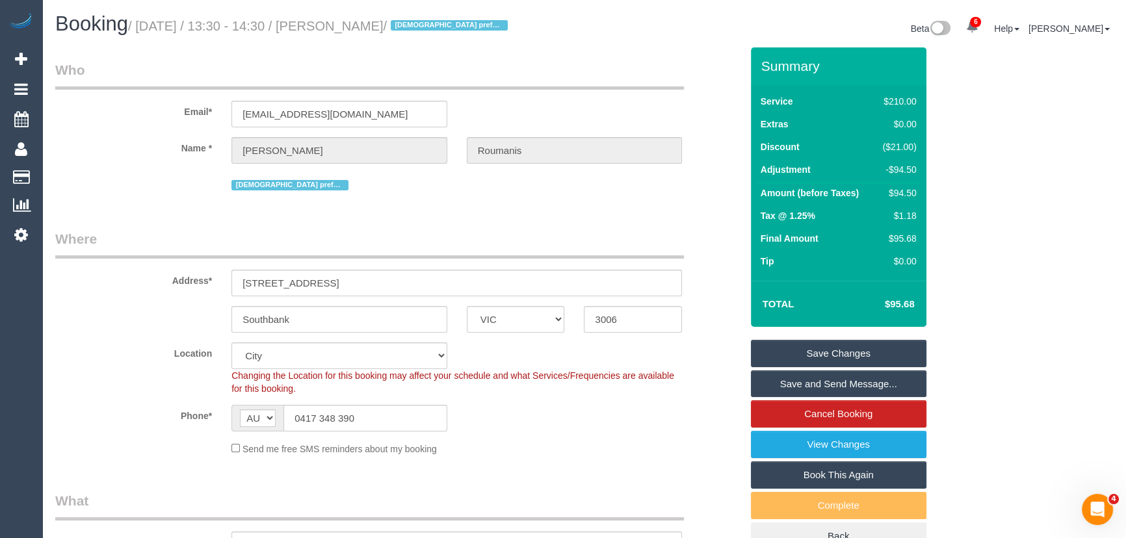
click at [784, 381] on link "Save and Send Message..." at bounding box center [838, 383] width 175 height 27
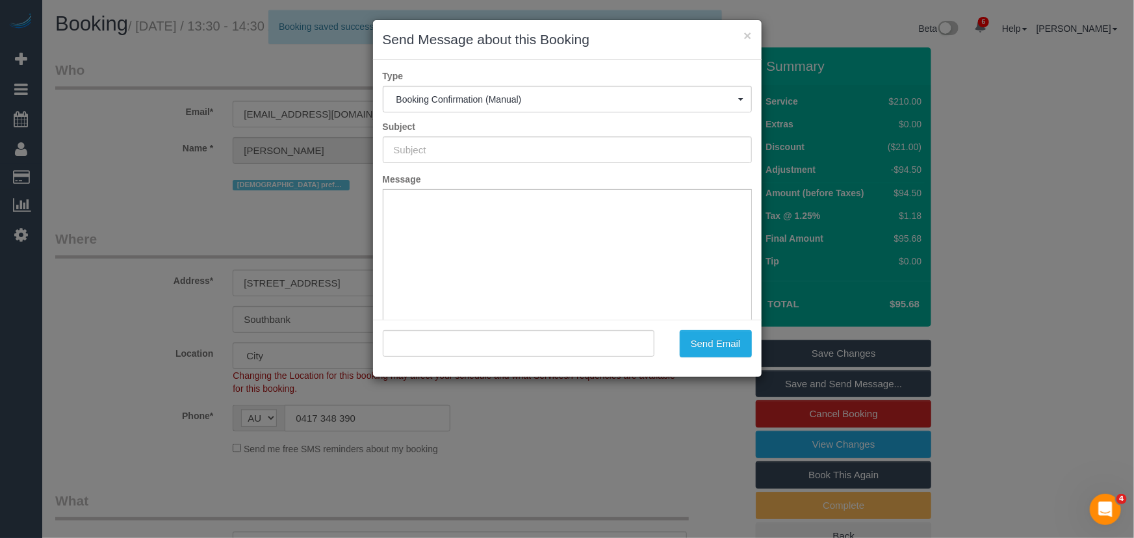
type input "Booking Confirmed"
type input ""[PERSON_NAME]" <[EMAIL_ADDRESS][DOMAIN_NAME]>"
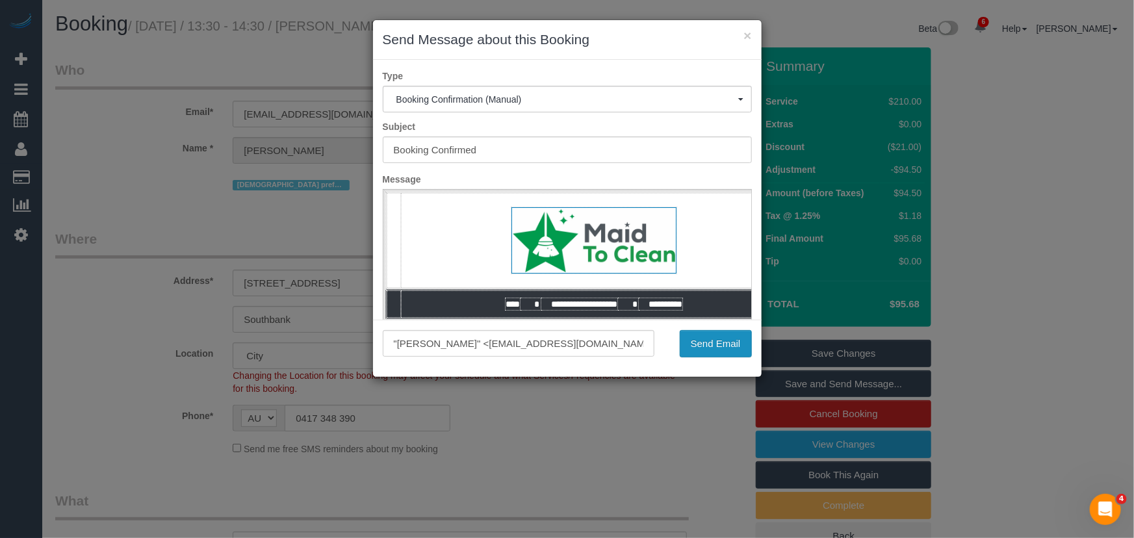
click at [717, 339] on button "Send Email" at bounding box center [716, 343] width 72 height 27
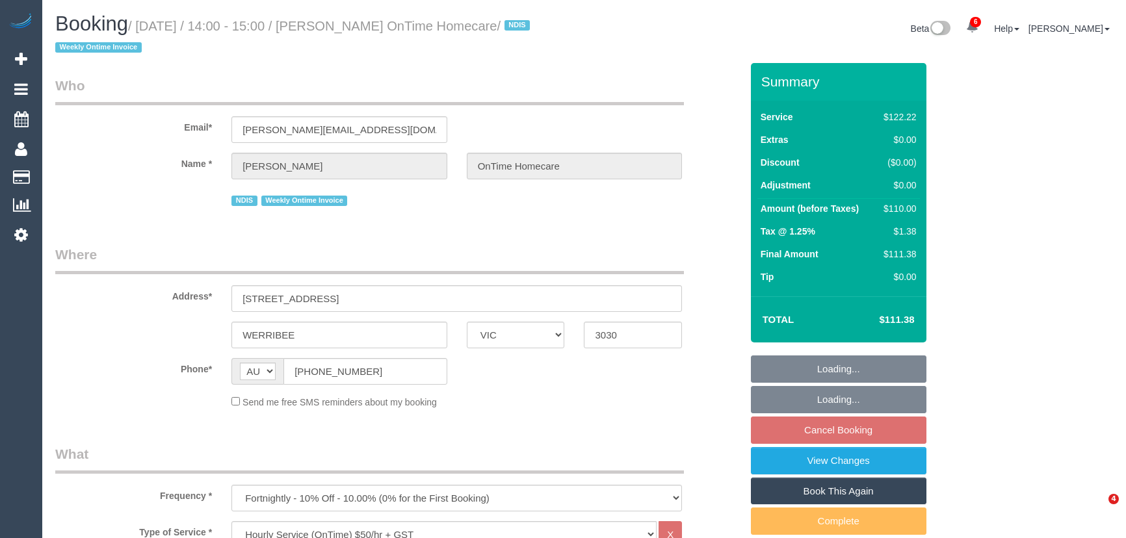
select select "VIC"
select select "object:1217"
select select "number:28"
select select "number:14"
select select "number:19"
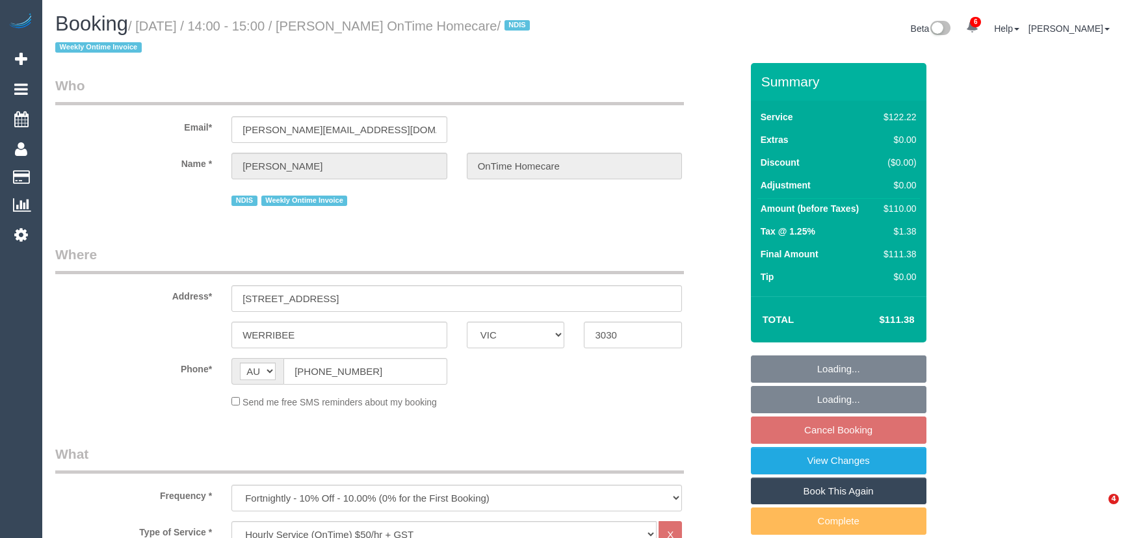
select select "number:36"
select select "number:35"
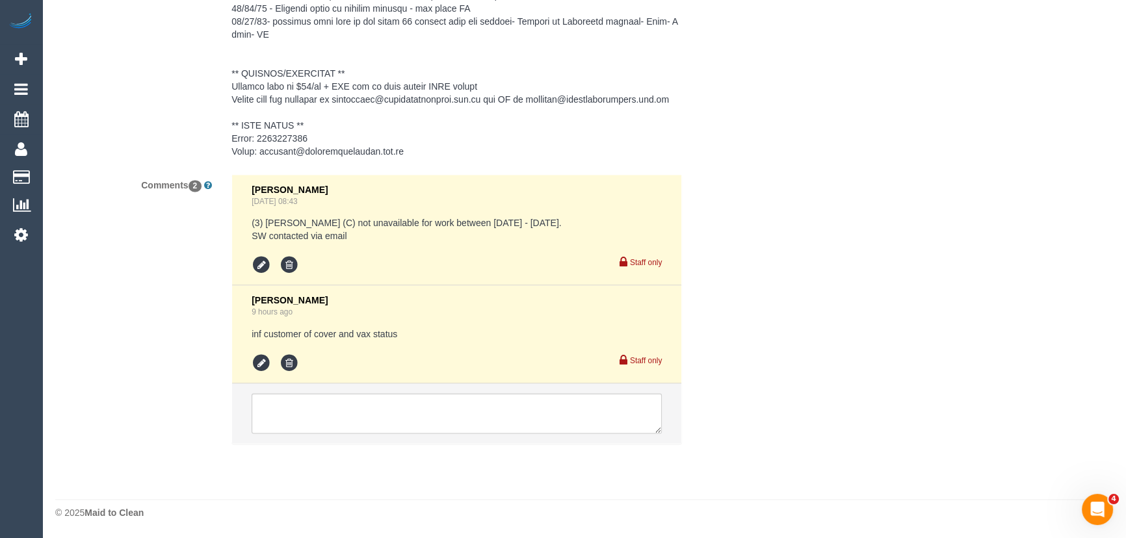
scroll to position [2321, 0]
click at [250, 359] on li "Jessica Trentin 9 hours ago inf customer of cover and vax status Staff only" at bounding box center [456, 334] width 449 height 98
click at [260, 359] on icon at bounding box center [261, 363] width 19 height 19
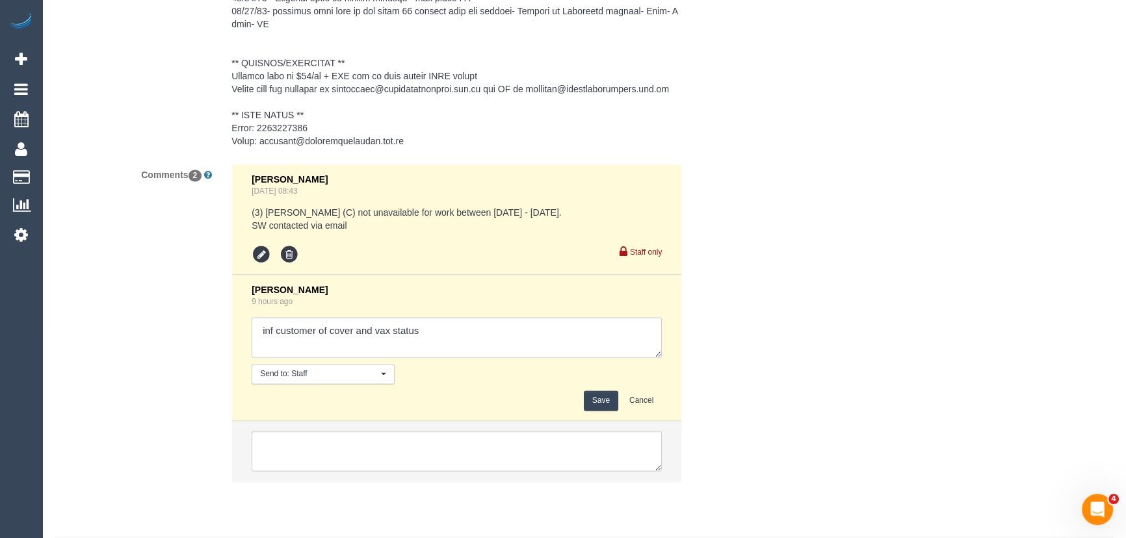
click at [461, 343] on textarea at bounding box center [457, 337] width 410 height 40
type textarea "inf customer of cover and vax status - via email - pending"
click at [588, 408] on button "Save" at bounding box center [601, 401] width 34 height 20
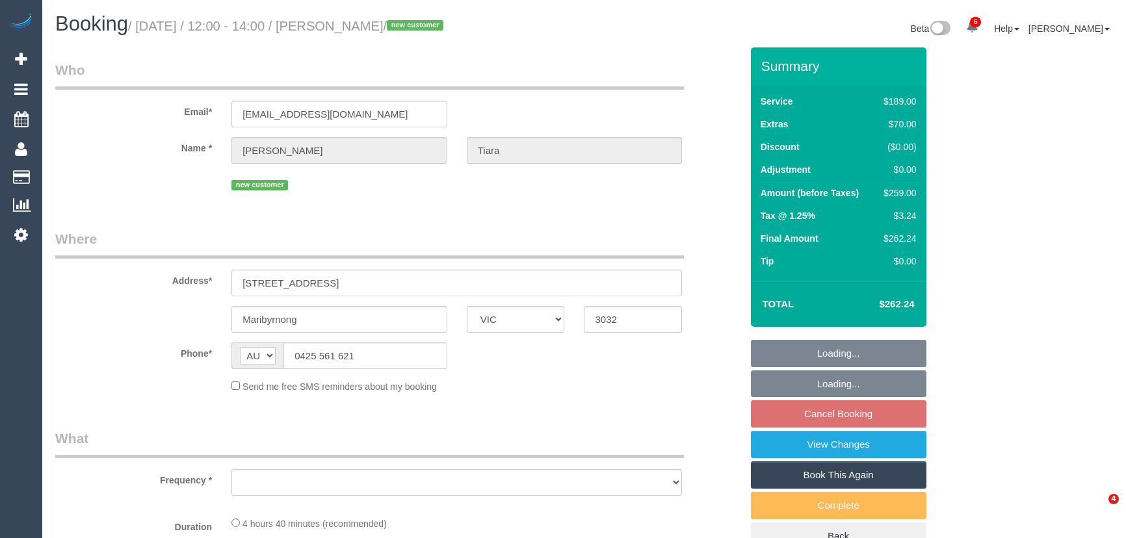
select select "VIC"
select select "object:765"
select select "string:stripe-pm_1S5zmc2GScqysDRVyz7m8t0B"
select select "number:28"
select select "number:14"
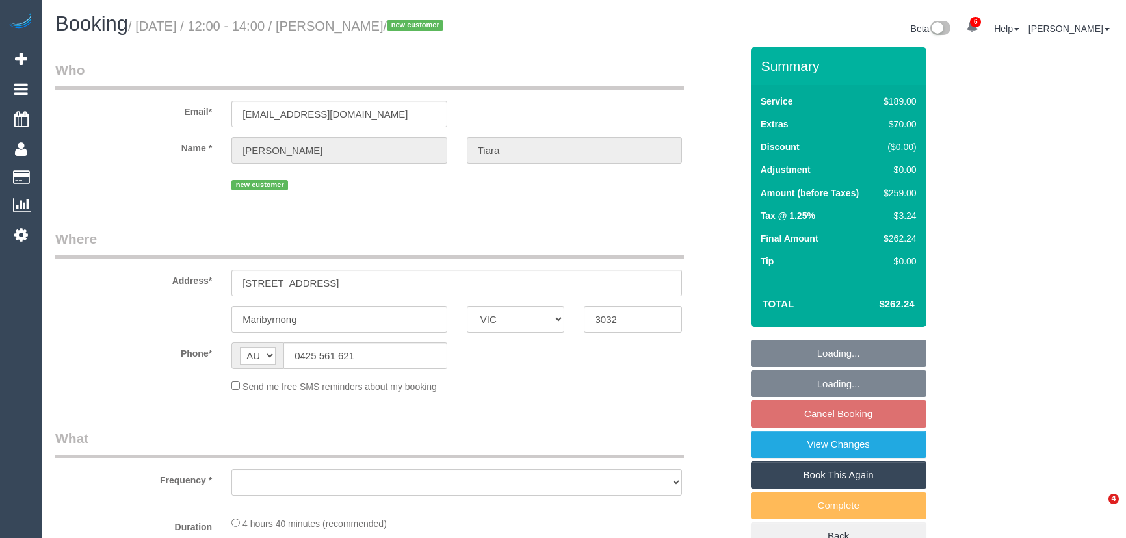
select select "number:19"
select select "number:24"
select select "number:26"
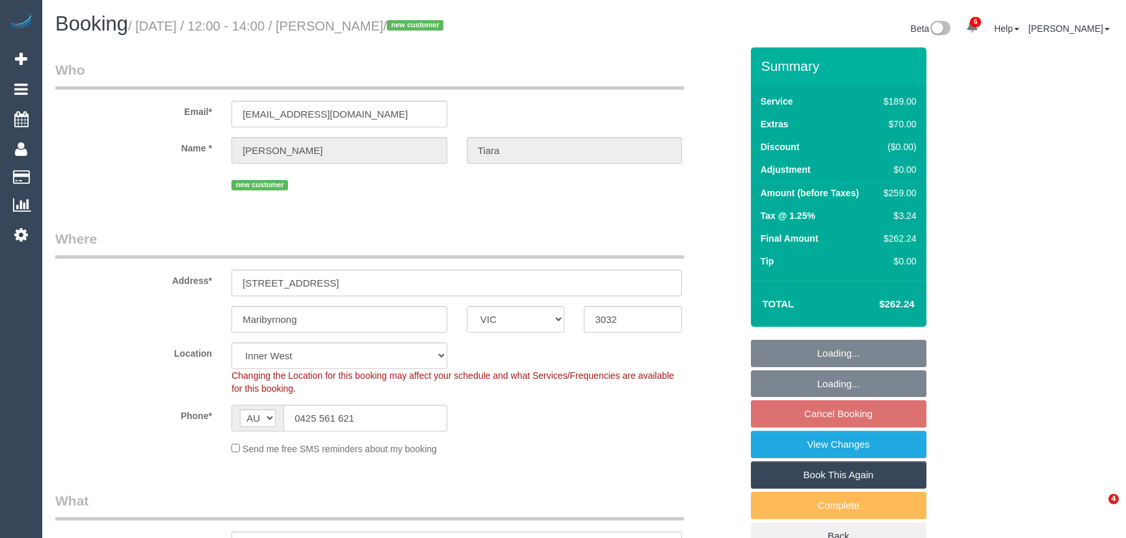
select select "object:1014"
select select "spot1"
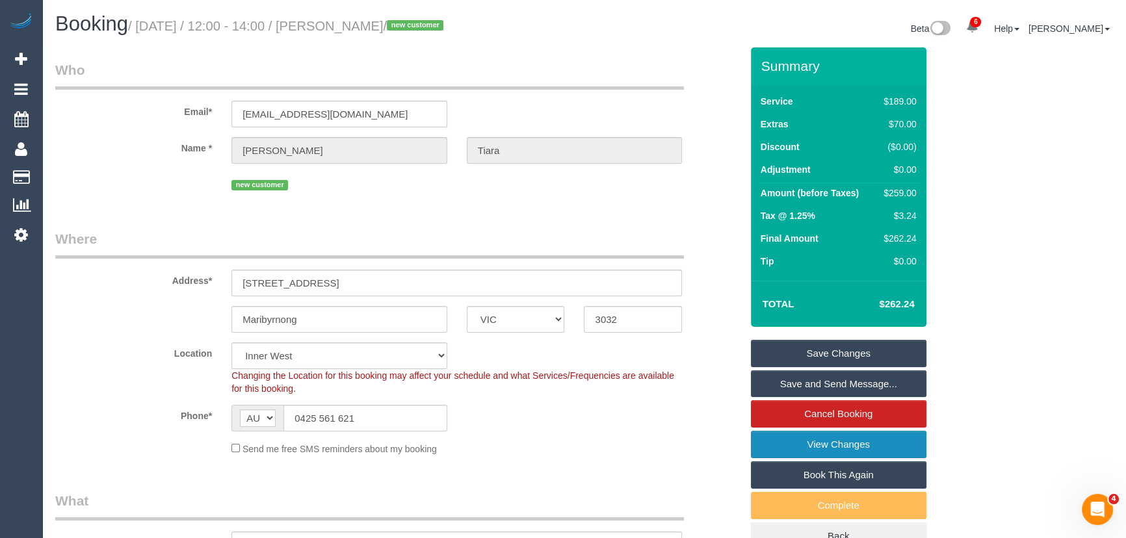
click at [781, 448] on link "View Changes" at bounding box center [838, 444] width 175 height 27
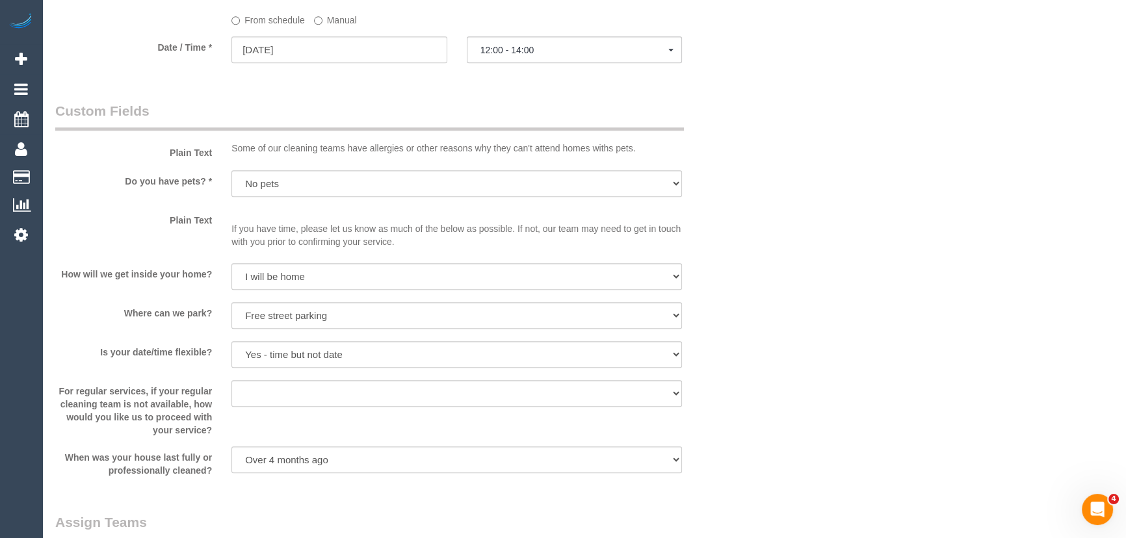
scroll to position [1358, 0]
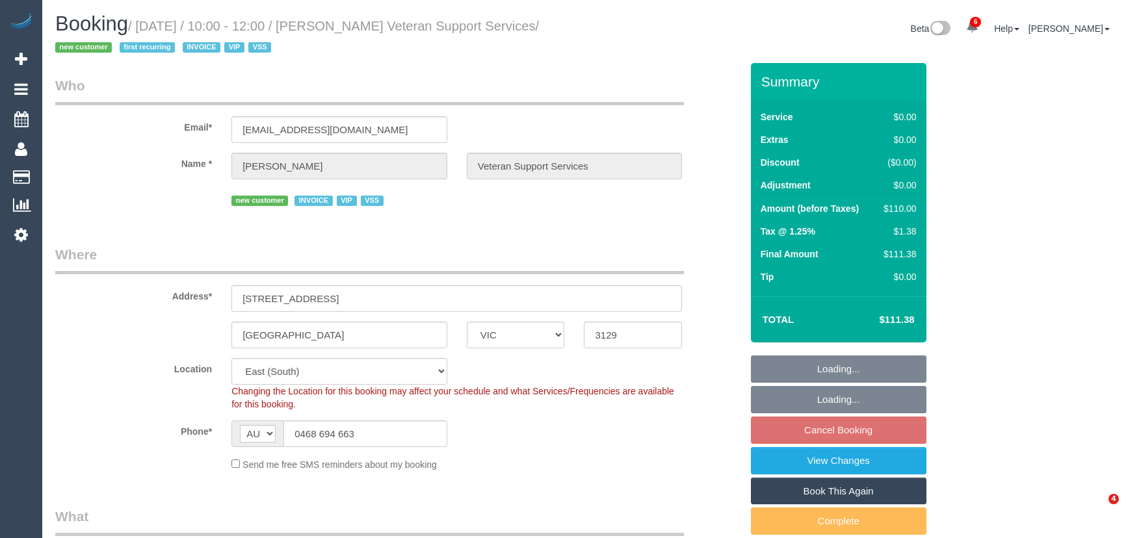
select select "VIC"
select select "120"
select select "number:28"
select select "number:14"
select select "number:19"
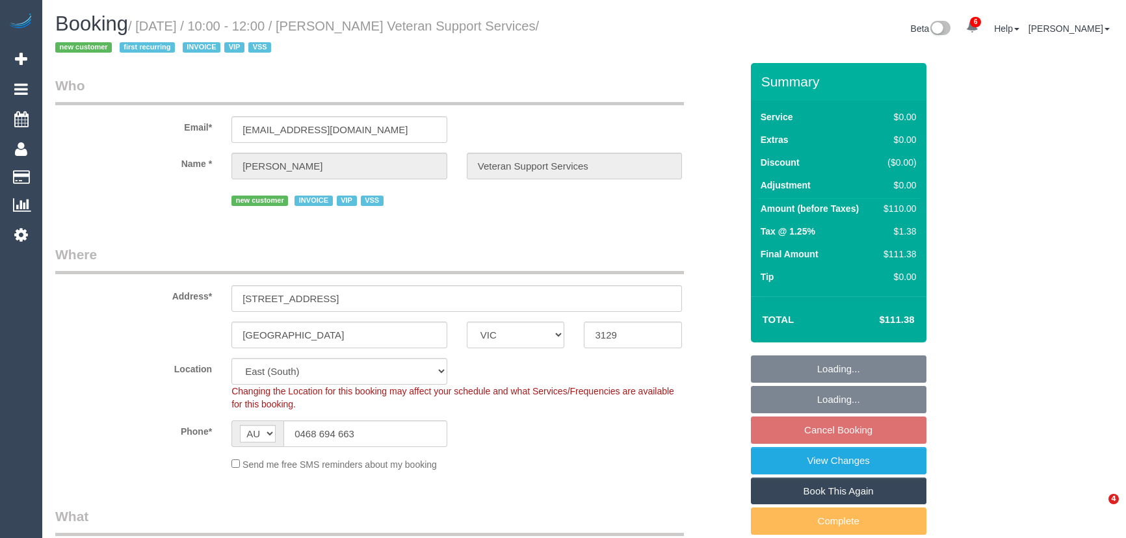
select select "number:36"
select select "number:34"
select select "object:900"
select select "spot1"
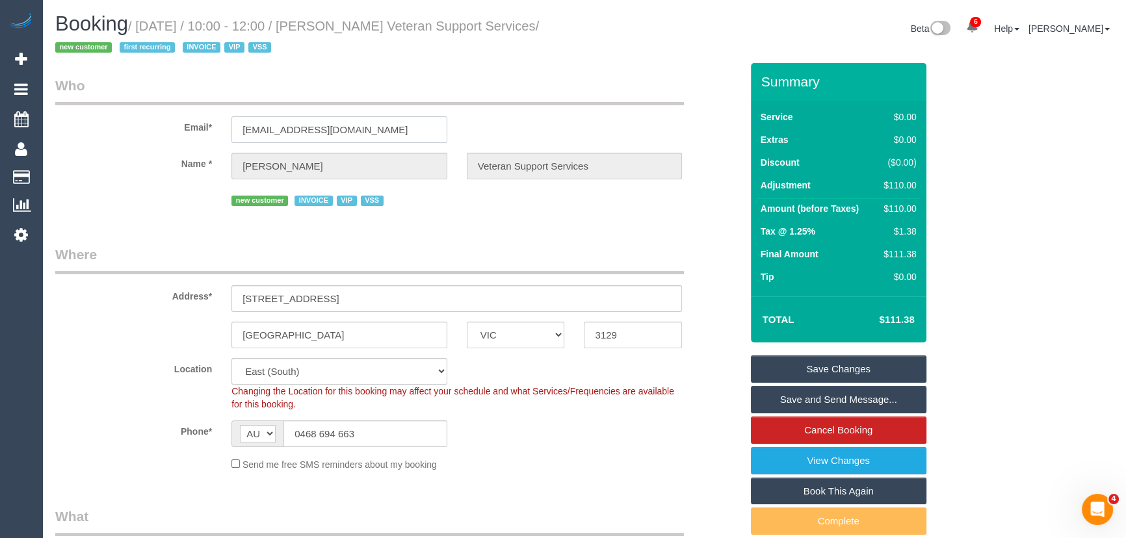
click at [382, 130] on input "[EMAIL_ADDRESS][DOMAIN_NAME]" at bounding box center [339, 129] width 216 height 27
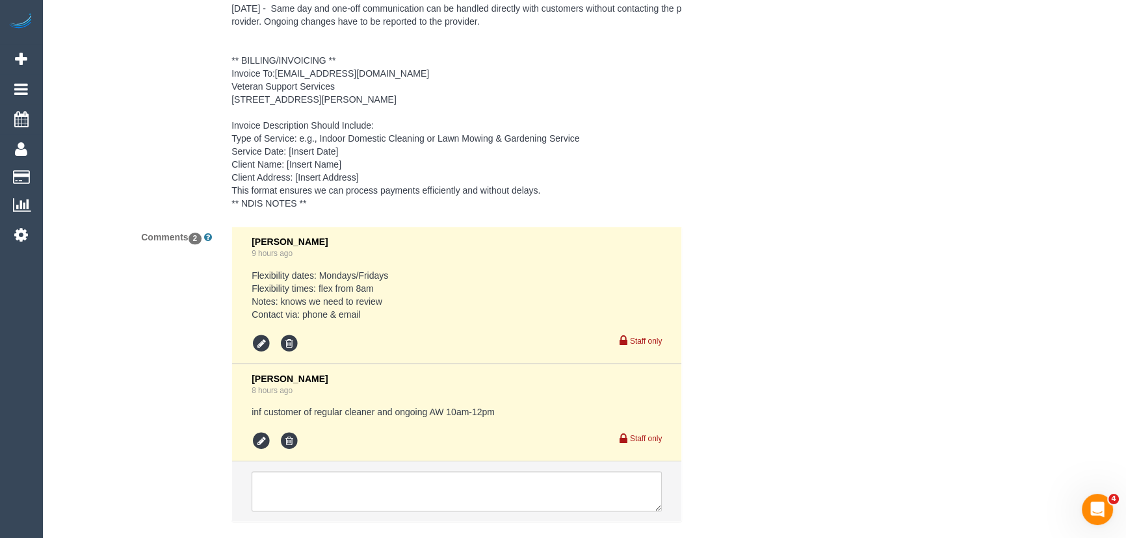
scroll to position [2123, 0]
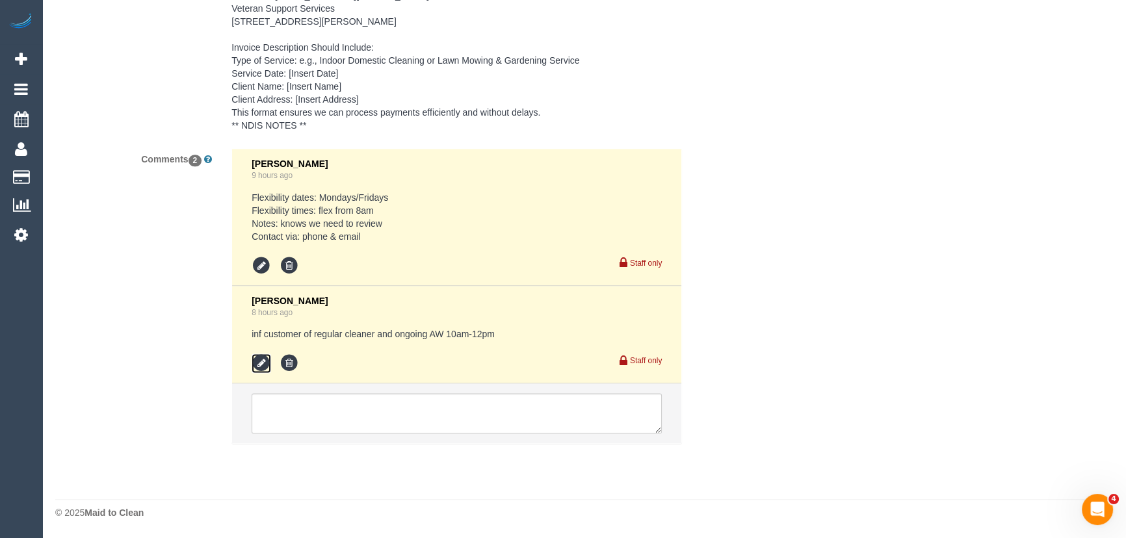
click at [261, 358] on icon at bounding box center [261, 363] width 19 height 19
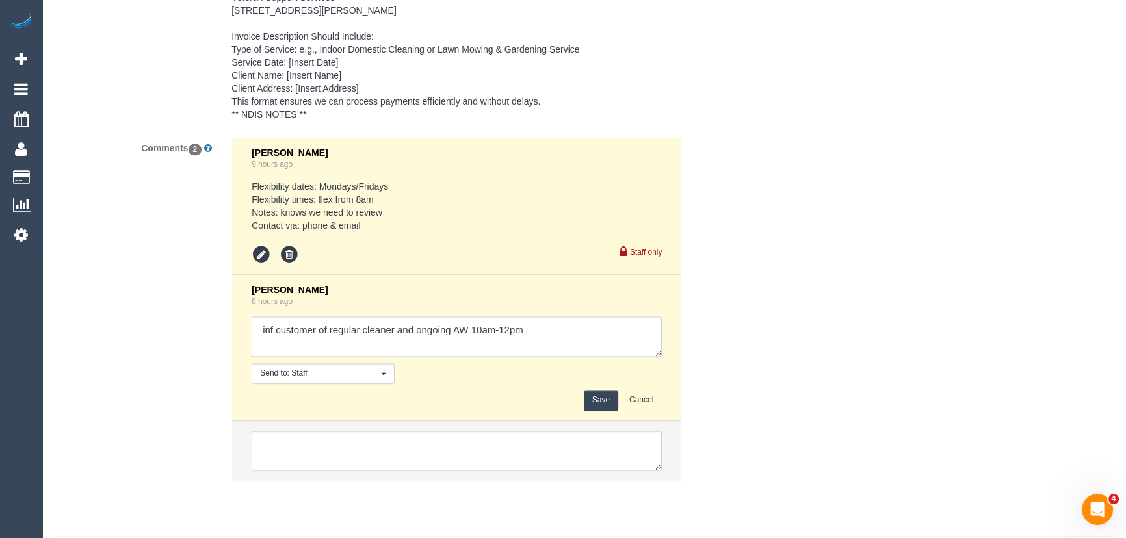
click at [545, 347] on textarea at bounding box center [457, 337] width 410 height 40
type textarea "inf customer of regular cleaner and ongoing AW 10am-12pm - via email - pending"
click at [608, 410] on button "Save" at bounding box center [601, 400] width 34 height 20
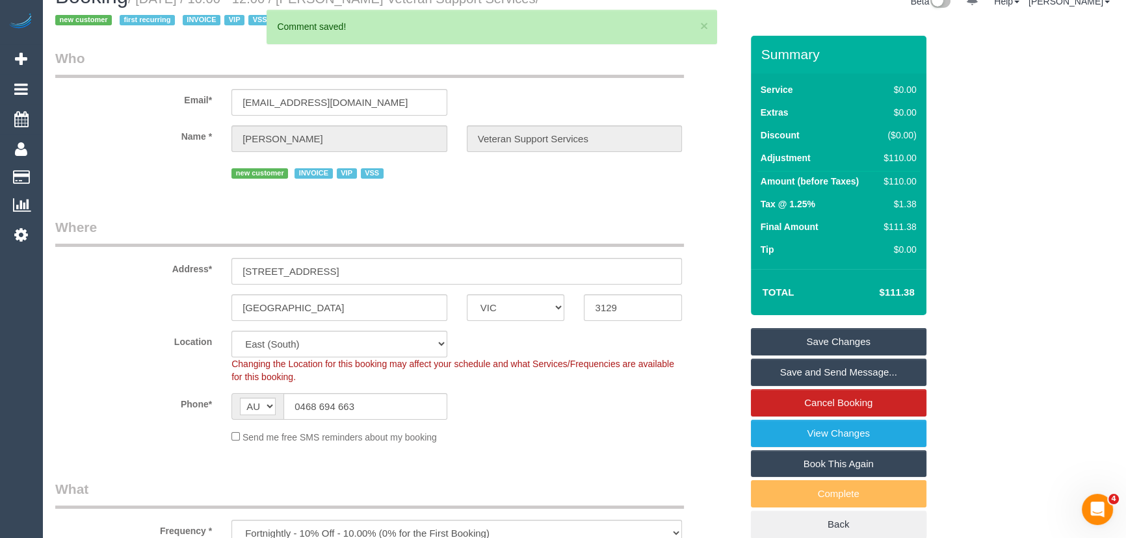
scroll to position [0, 0]
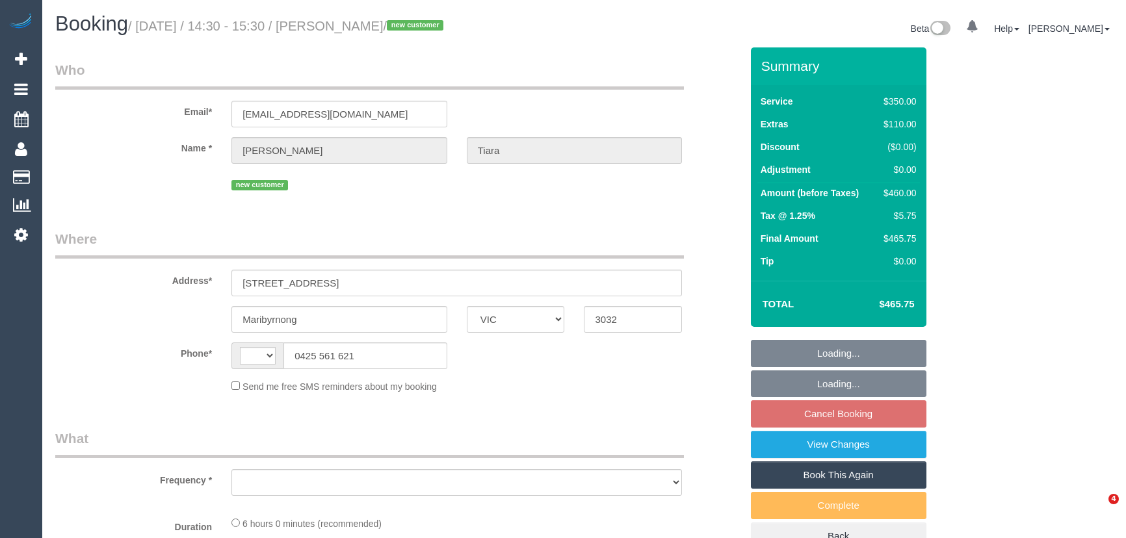
select select "VIC"
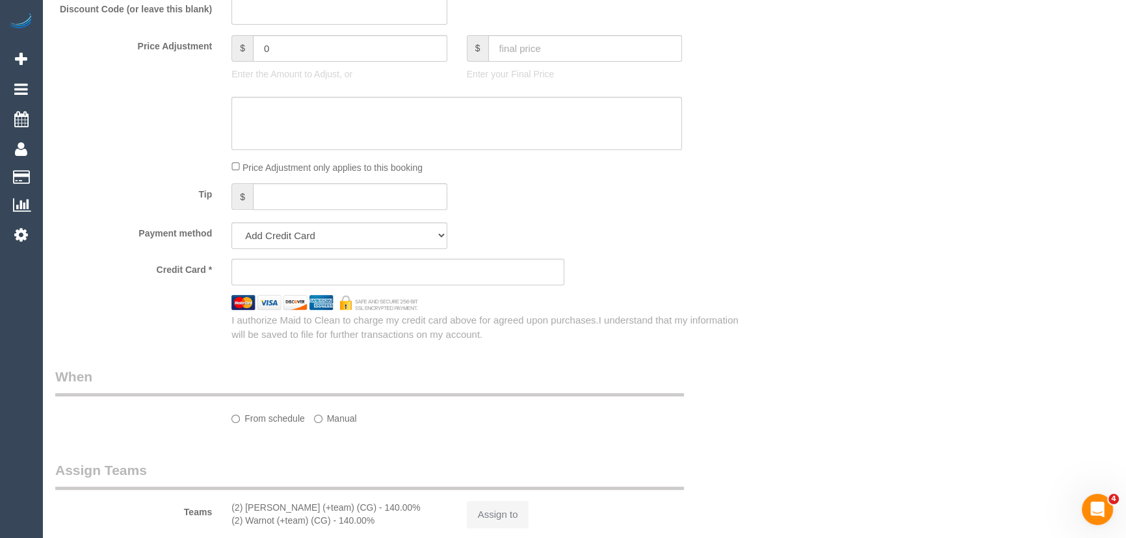
select select "string:AU"
select select "object:637"
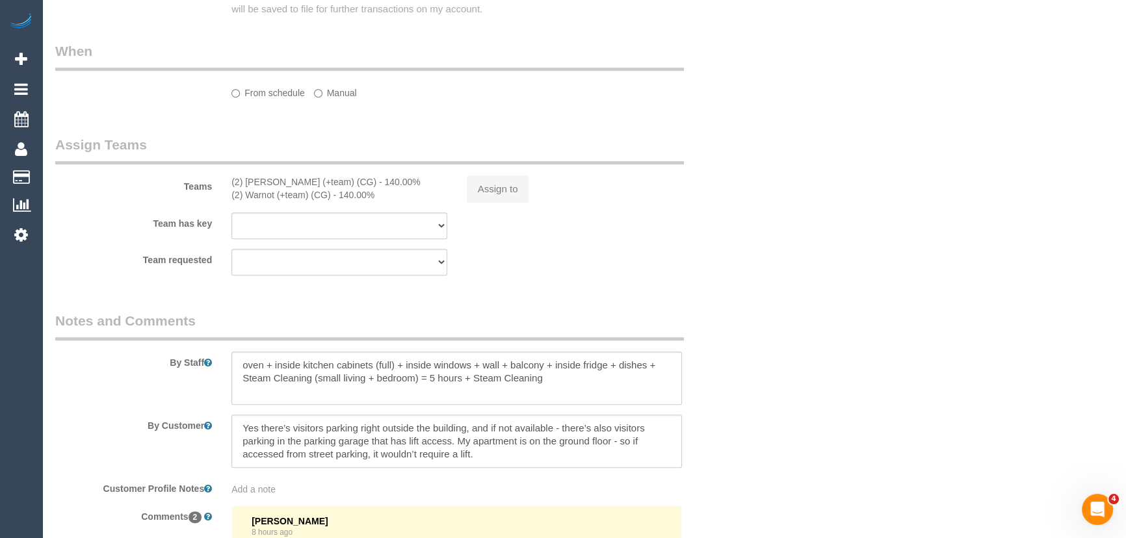
select select "string:stripe-pm_1S5zmc2GScqysDRVyz7m8t0B"
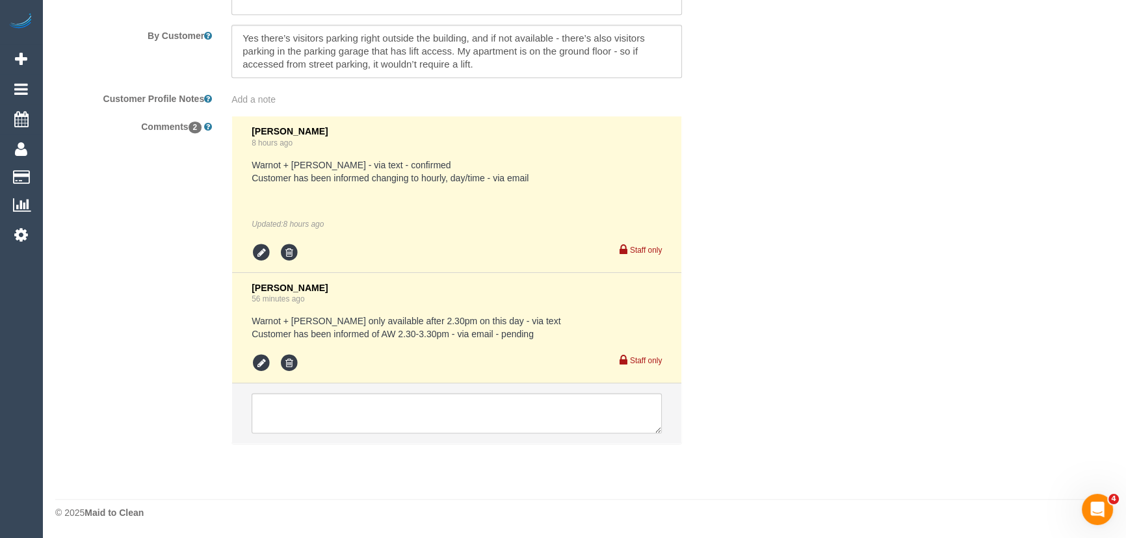
select select "object:808"
select select "300"
select select "number:28"
select select "number:14"
select select "number:19"
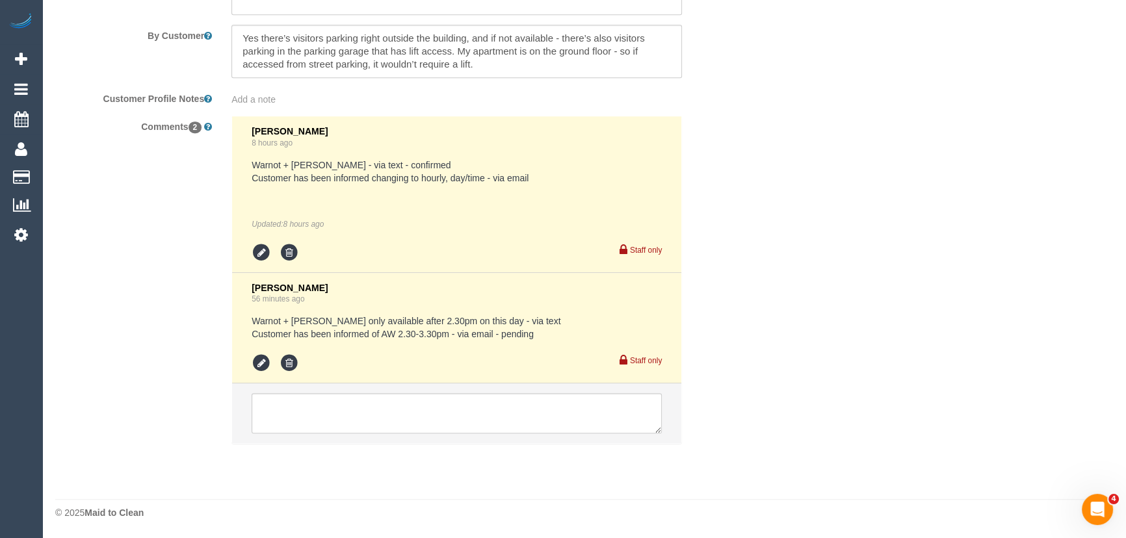
select select "number:24"
select select "number:26"
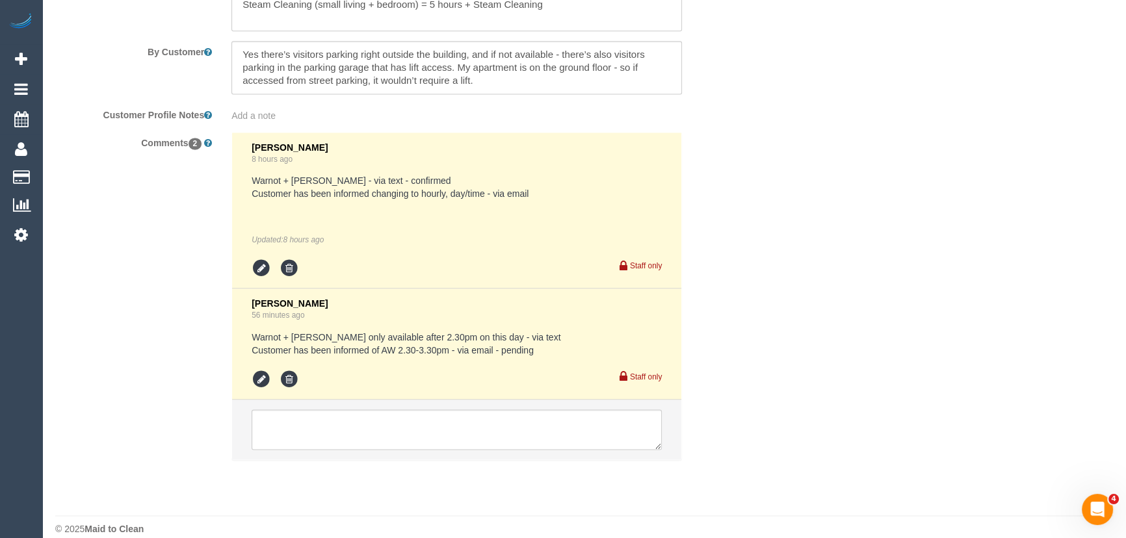
scroll to position [2277, 0]
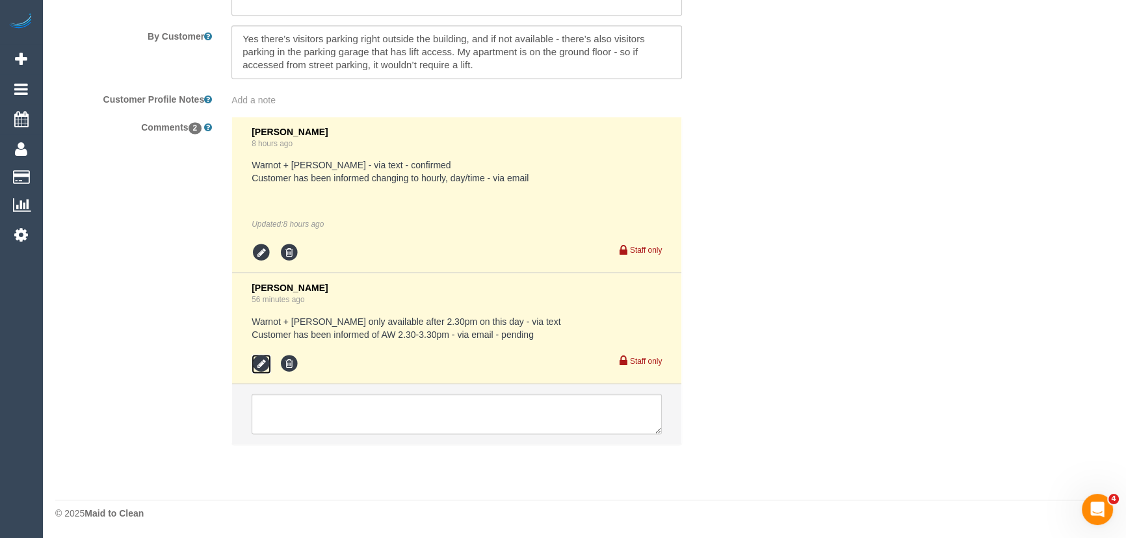
click at [261, 363] on icon at bounding box center [261, 363] width 19 height 19
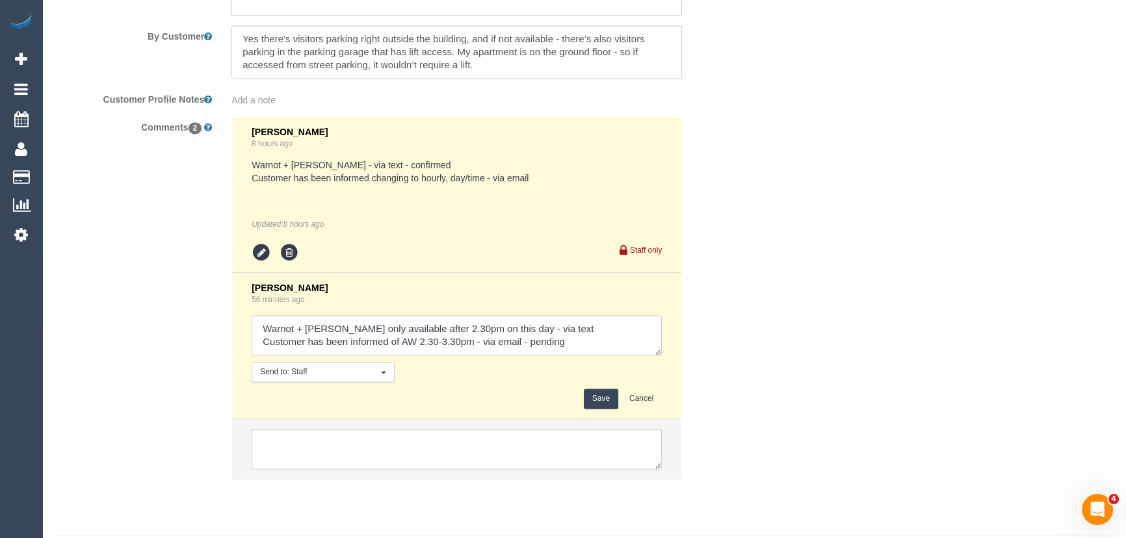
click at [584, 341] on textarea at bounding box center [457, 335] width 410 height 40
type textarea "Warnot + Maria only available after 2.30pm on this day - via text Customer has …"
click at [591, 400] on button "Save" at bounding box center [601, 399] width 34 height 20
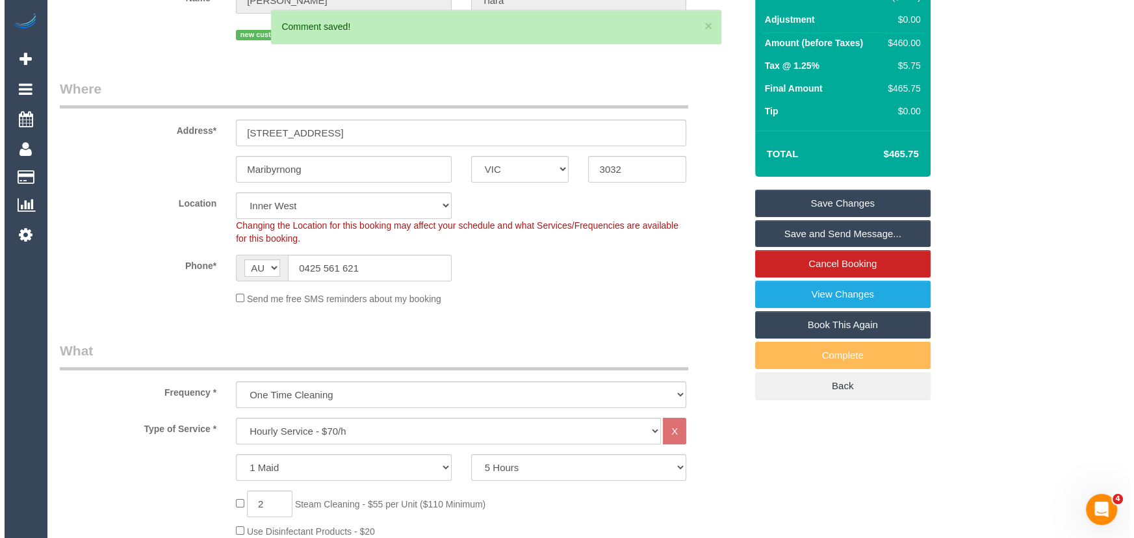
scroll to position [0, 0]
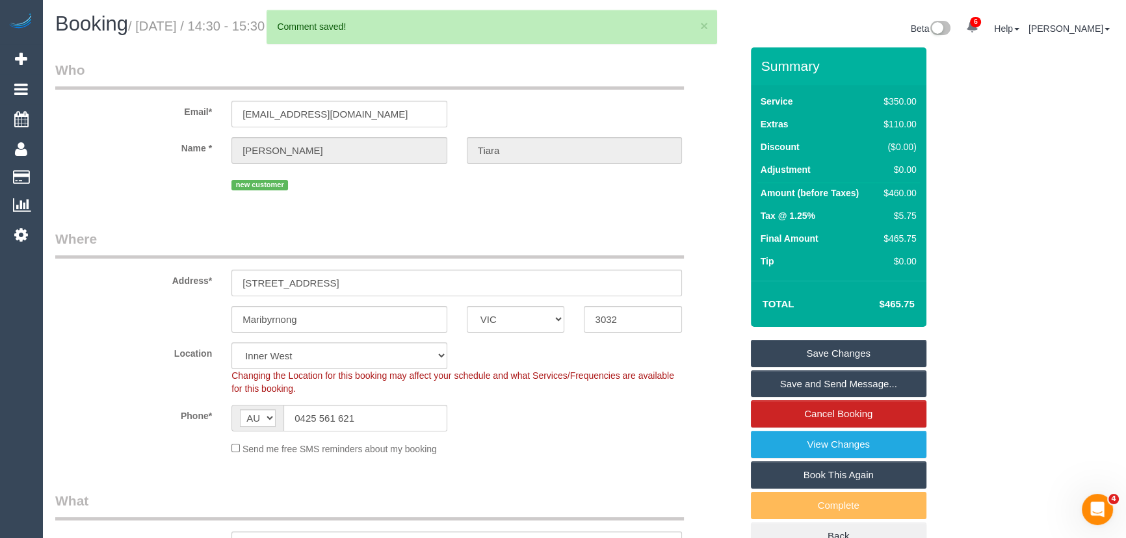
click at [841, 386] on link "Save and Send Message..." at bounding box center [838, 383] width 175 height 27
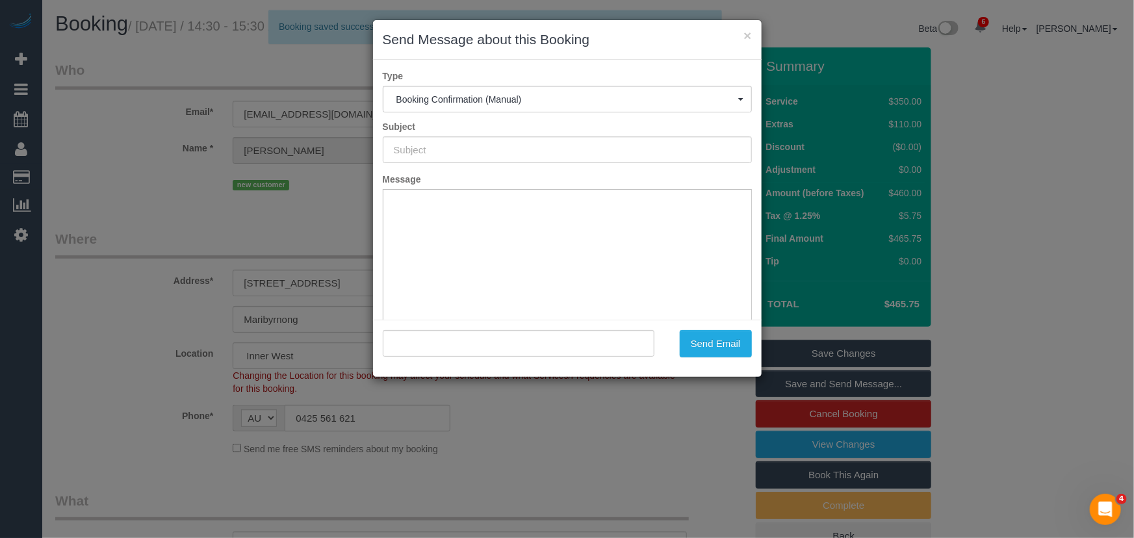
type input "Booking Confirmed"
type input ""Felicia Tiara" <feltia2312@gmail.com>"
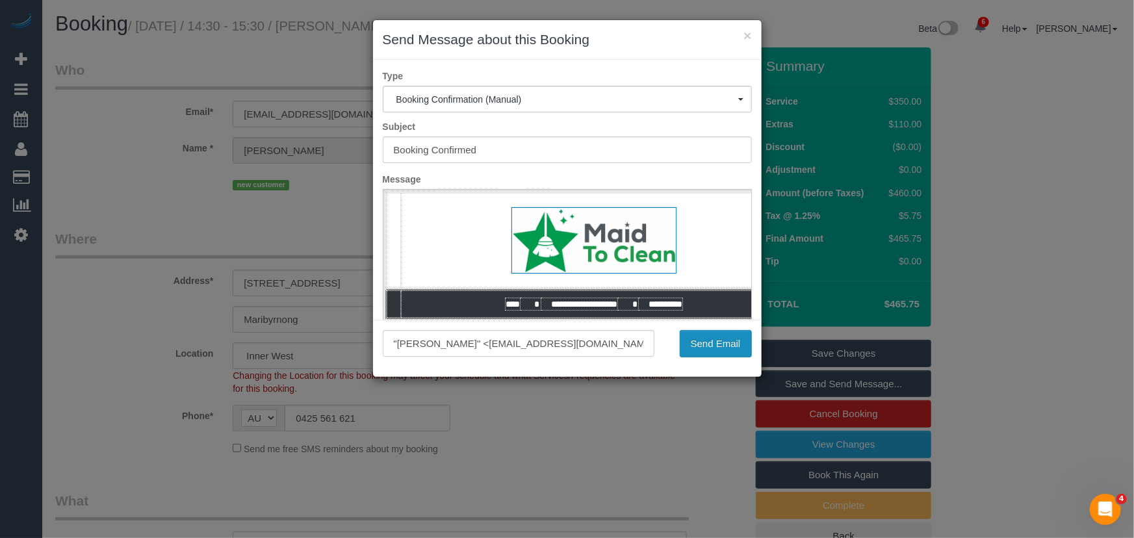
click at [708, 352] on button "Send Email" at bounding box center [716, 343] width 72 height 27
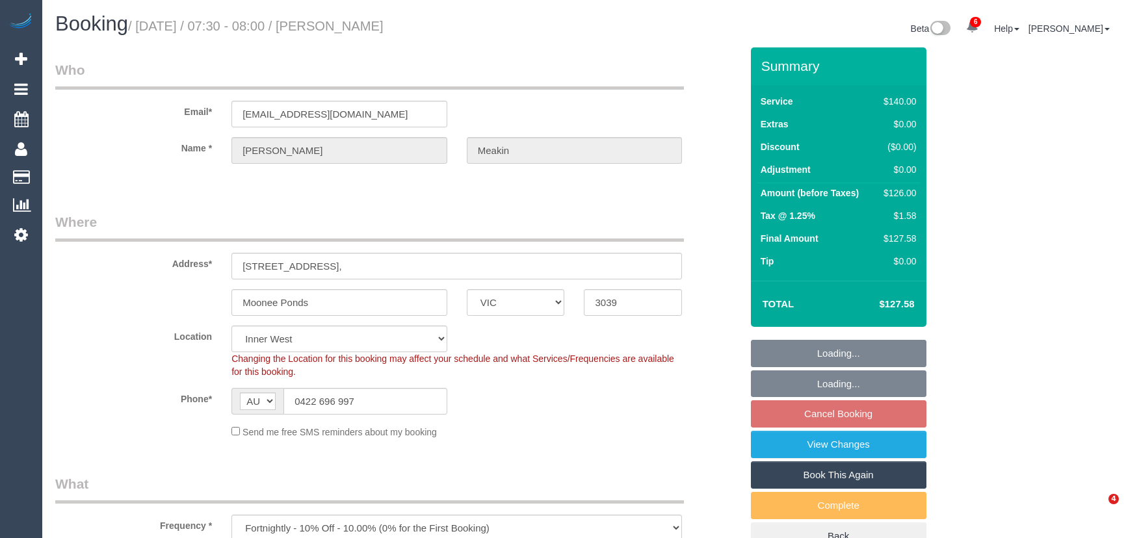
select select "VIC"
select select "number:27"
select select "number:14"
select select "number:19"
select select "number:36"
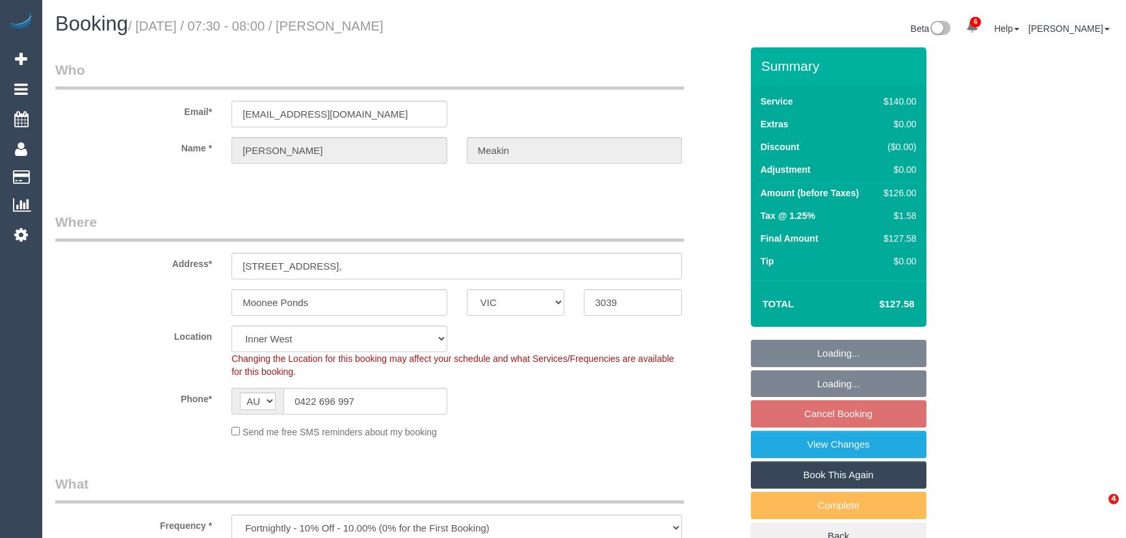
select select "number:34"
select select "object:937"
click at [400, 116] on input "twmeakin@optusnet.com.au" at bounding box center [339, 114] width 216 height 27
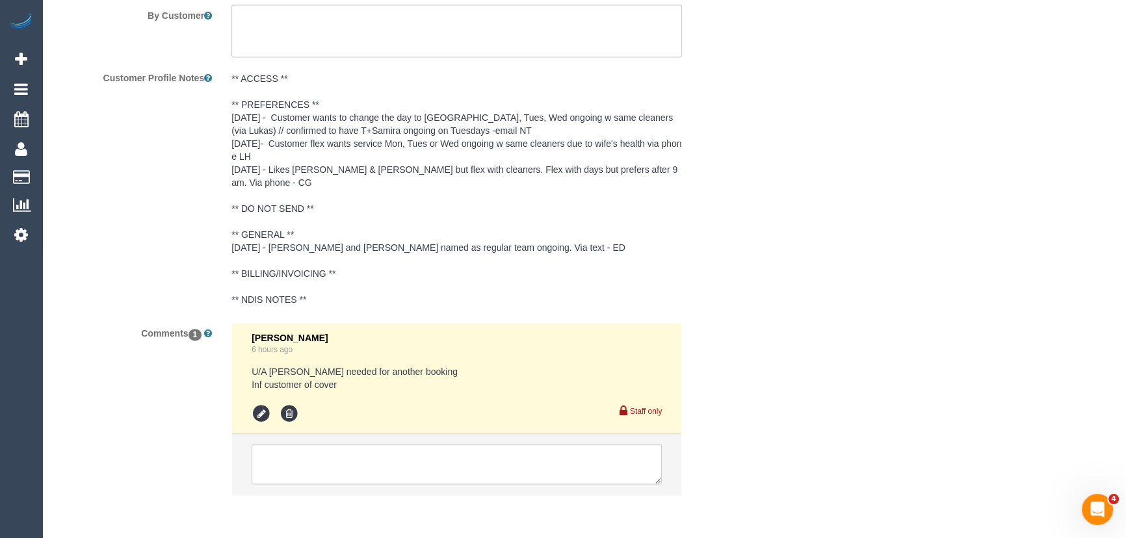
scroll to position [2341, 0]
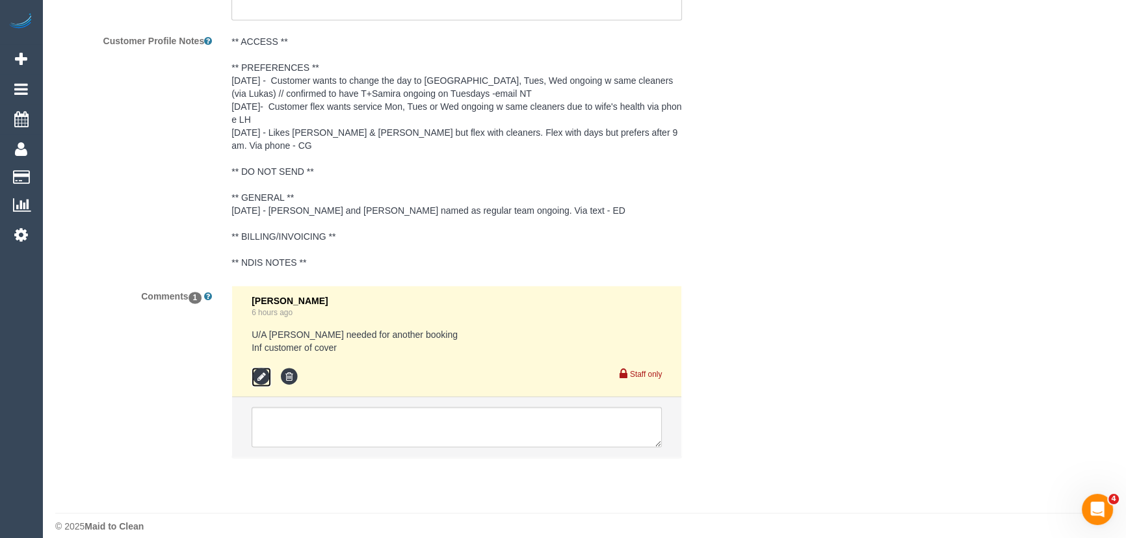
click at [258, 370] on icon at bounding box center [261, 376] width 19 height 19
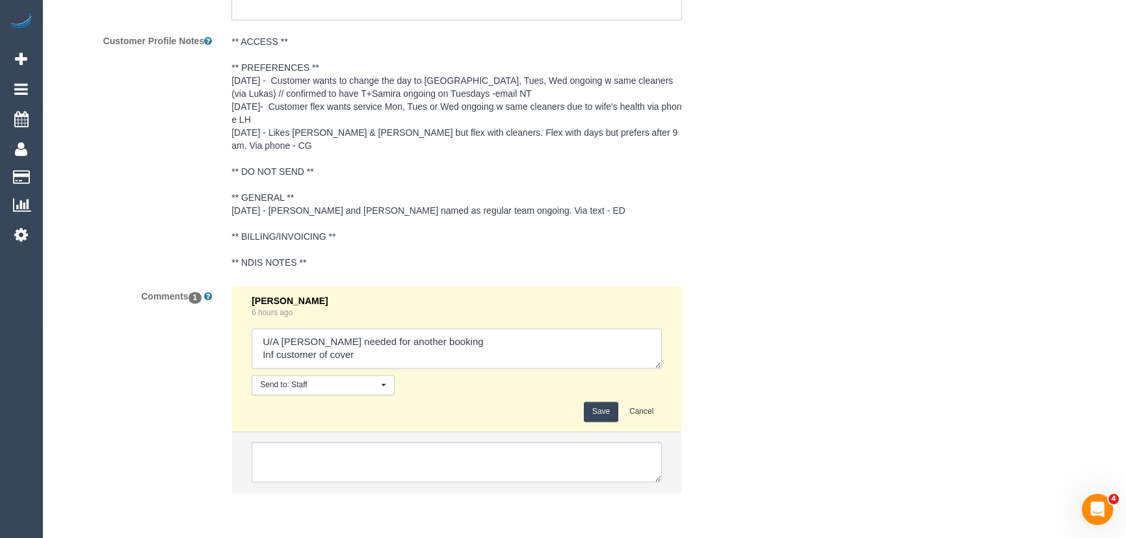
click at [389, 338] on textarea at bounding box center [457, 348] width 410 height 40
type textarea "U/A Debbie needed for another booking Inf customer of cover - via email - confi…"
click at [602, 402] on button "Save" at bounding box center [601, 412] width 34 height 20
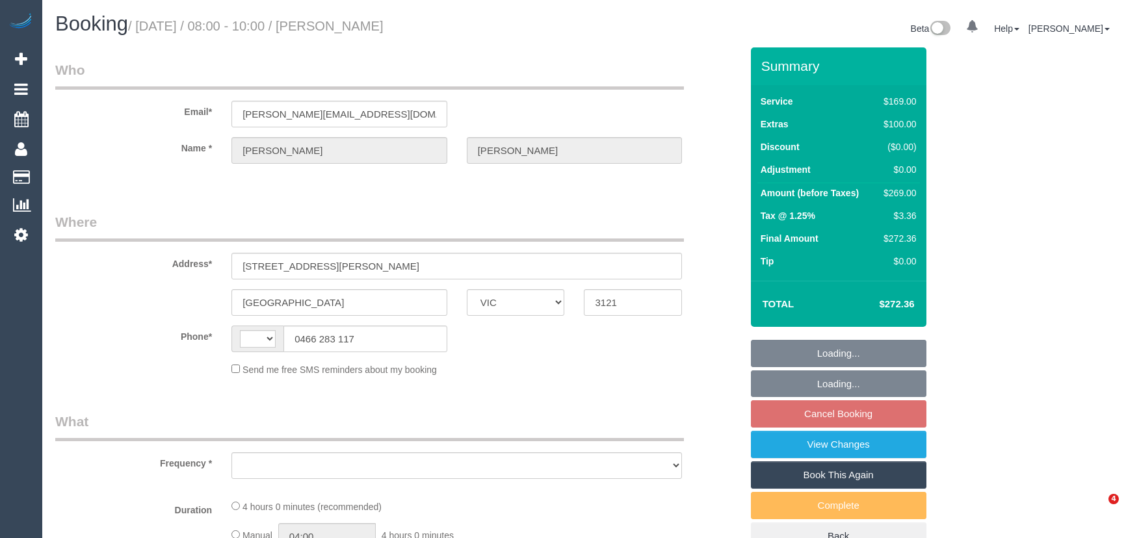
select select "VIC"
select select "string:AU"
select select "object:576"
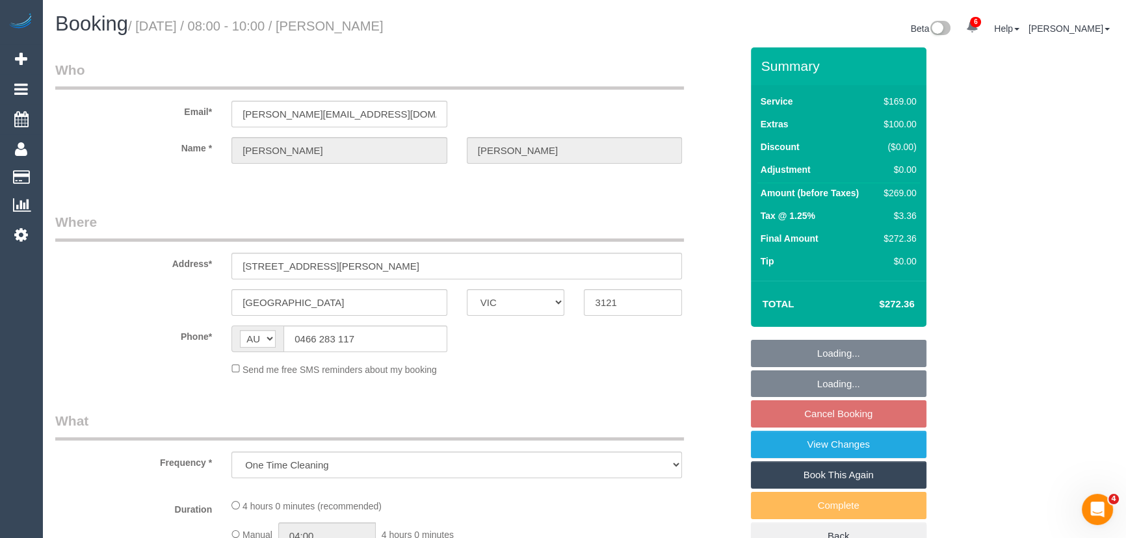
select select "string:stripe-pm_1S7tzy2GScqysDRV1kQhWIjt"
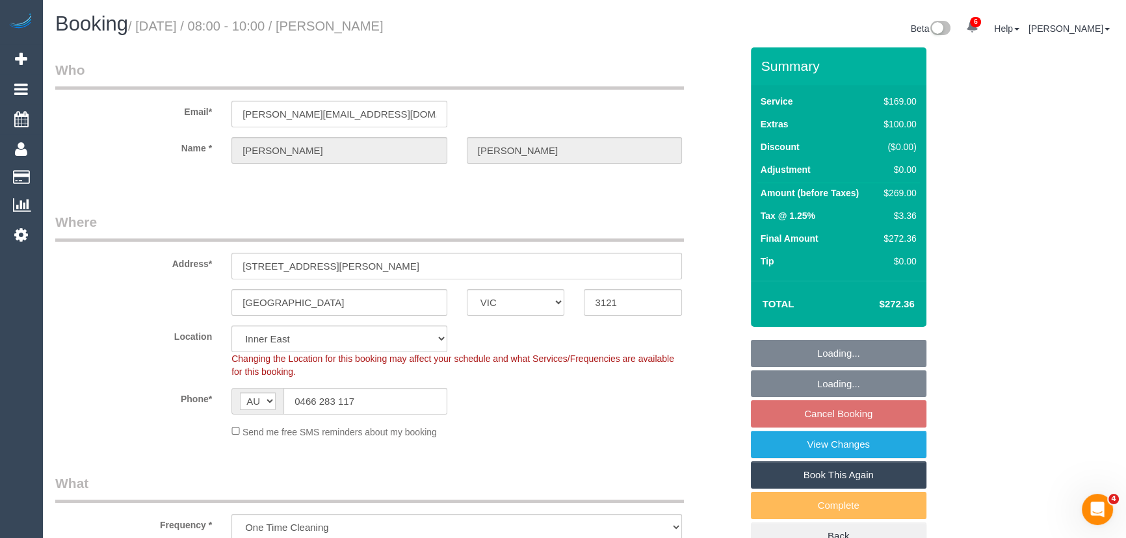
select select "spot1"
select select "number:28"
select select "number:14"
select select "number:19"
select select "number:24"
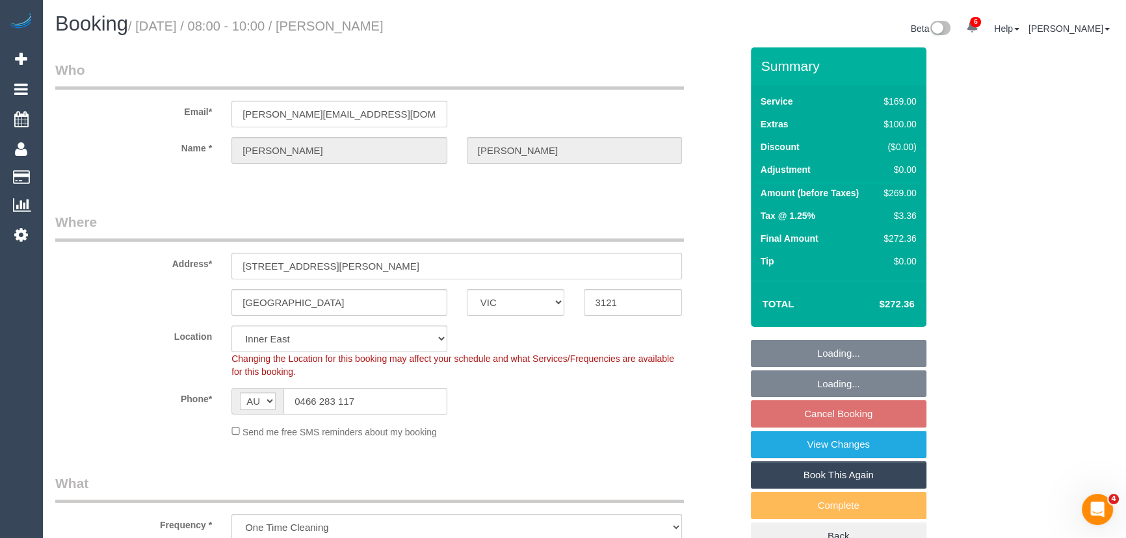
select select "number:13"
select select "object:1436"
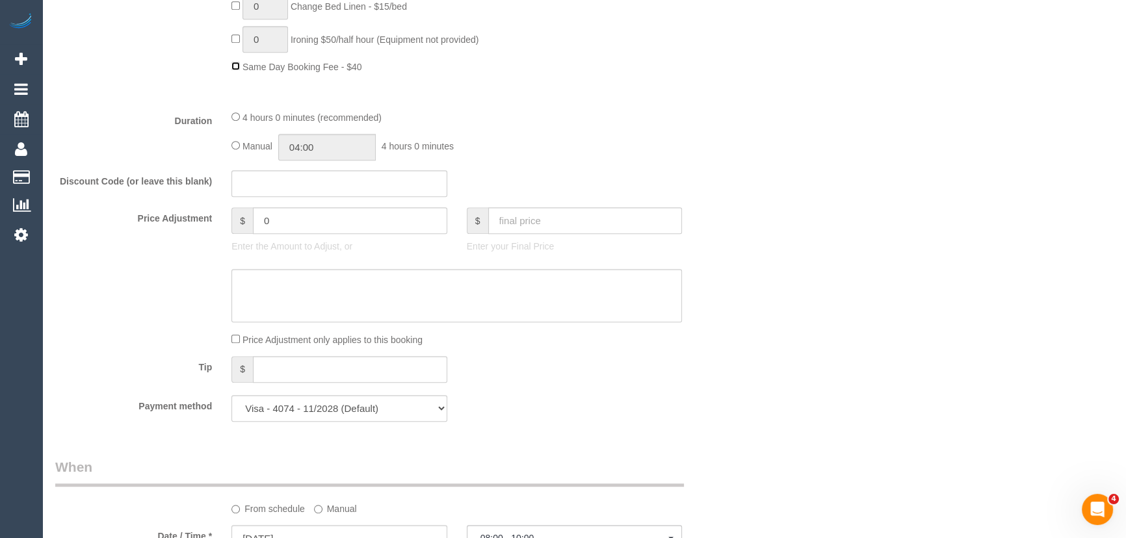
scroll to position [1004, 0]
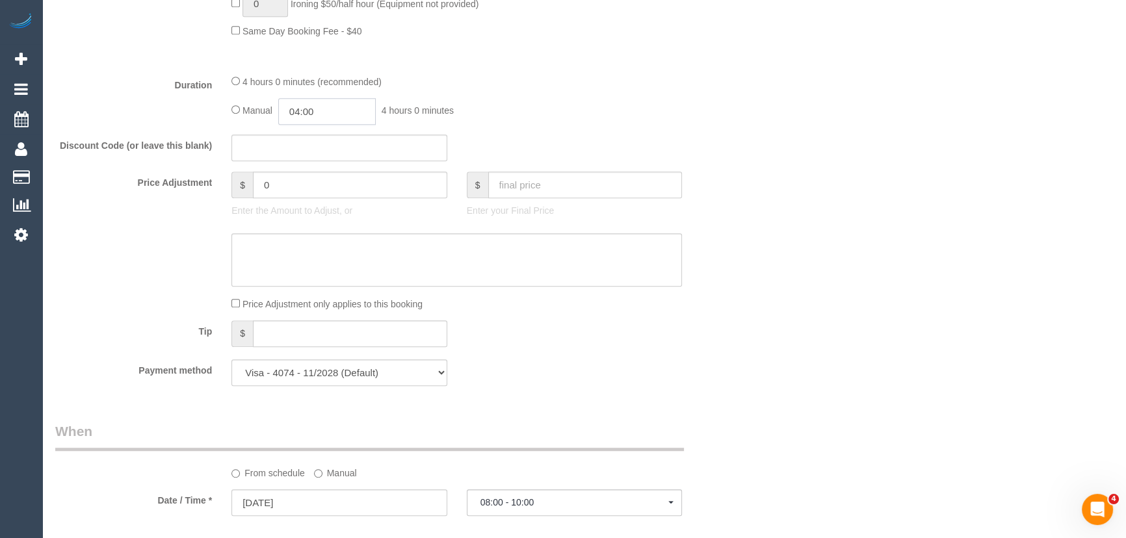
click at [324, 119] on input "04:00" at bounding box center [326, 111] width 97 height 27
type input "04:30"
click at [309, 163] on li "04:30" at bounding box center [313, 171] width 58 height 17
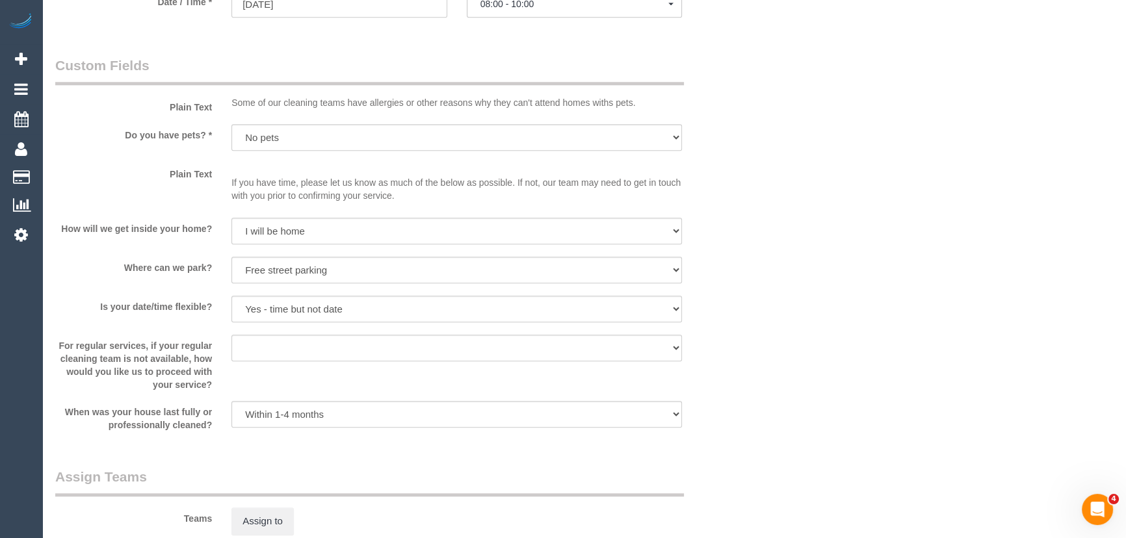
select select "spot17"
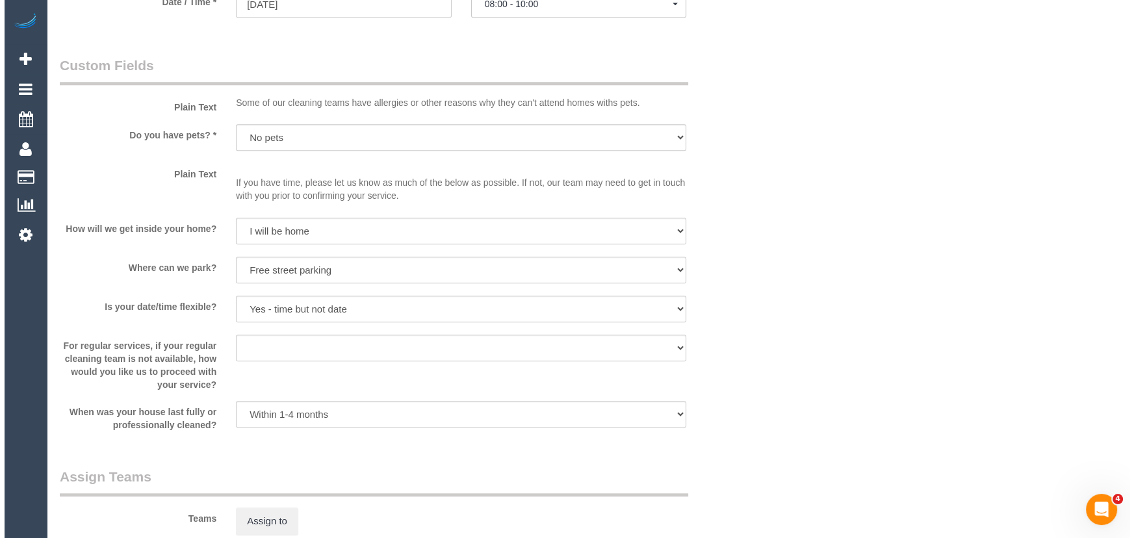
scroll to position [1595, 0]
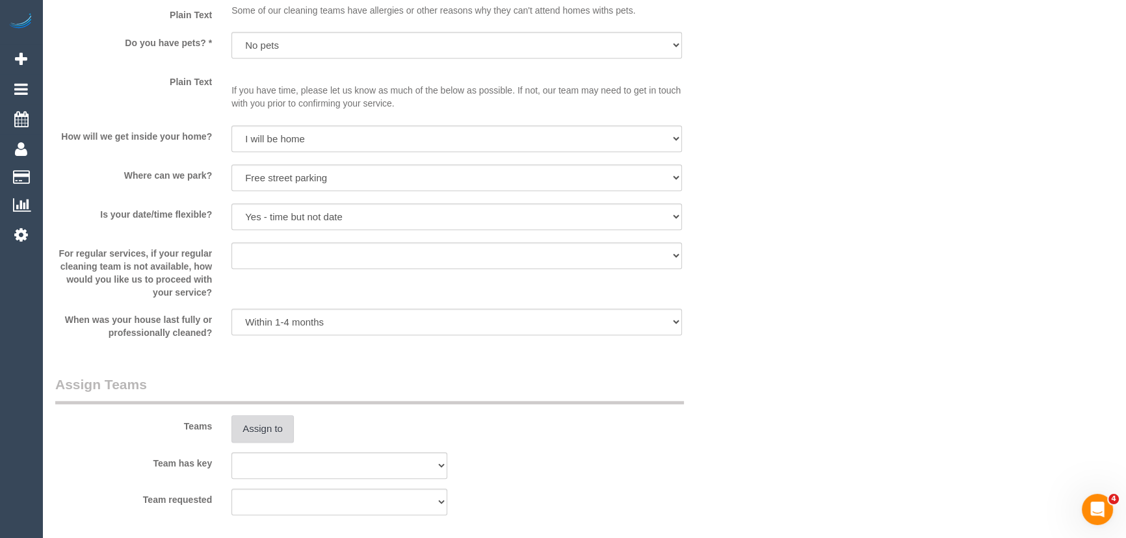
click at [260, 440] on button "Assign to" at bounding box center [262, 428] width 62 height 27
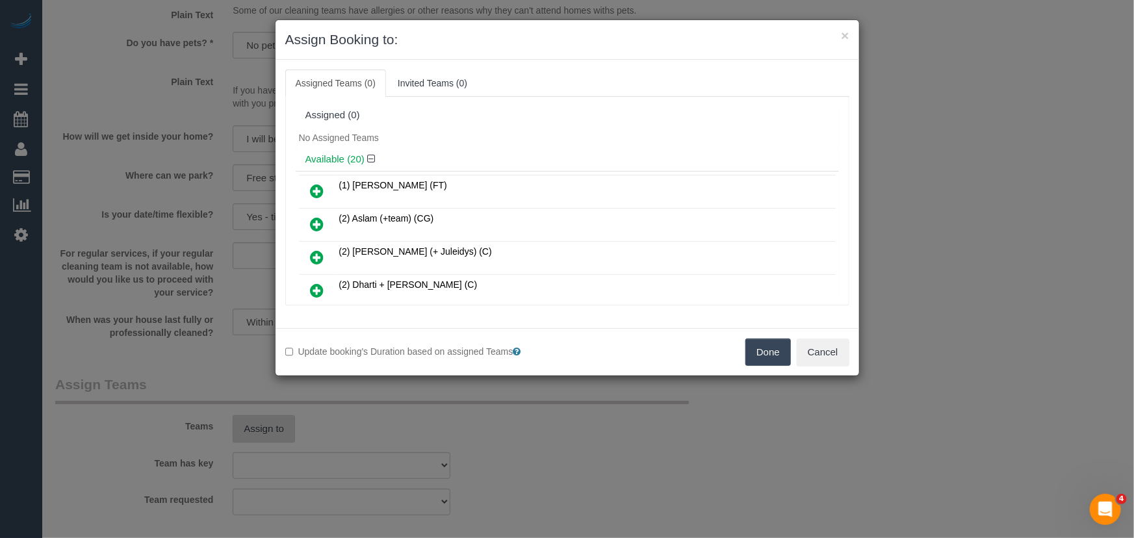
scroll to position [1087, 0]
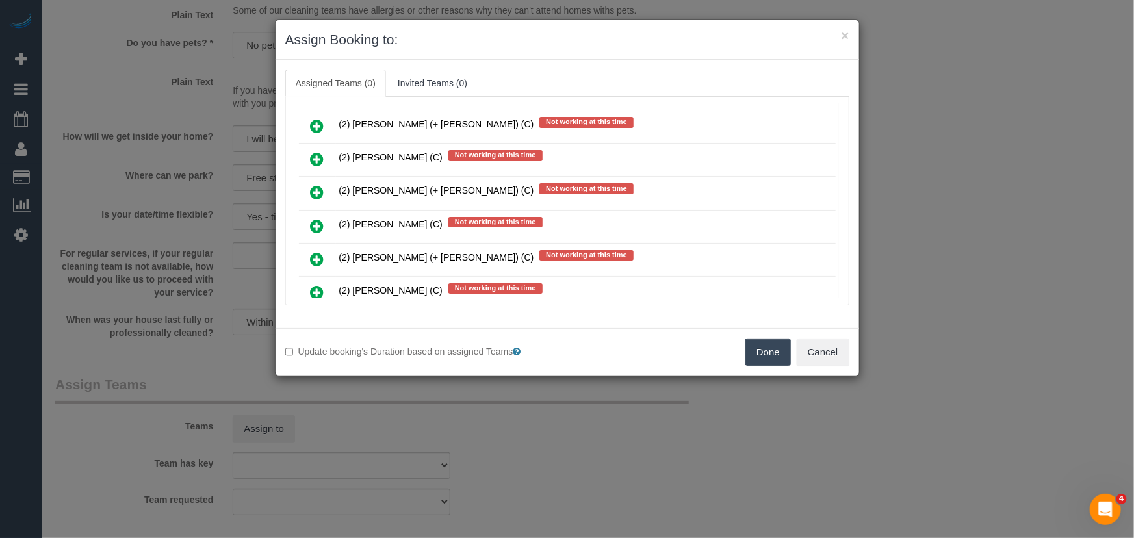
drag, startPoint x: 318, startPoint y: 201, endPoint x: 330, endPoint y: 212, distance: 16.1
click at [318, 218] on icon at bounding box center [318, 226] width 14 height 16
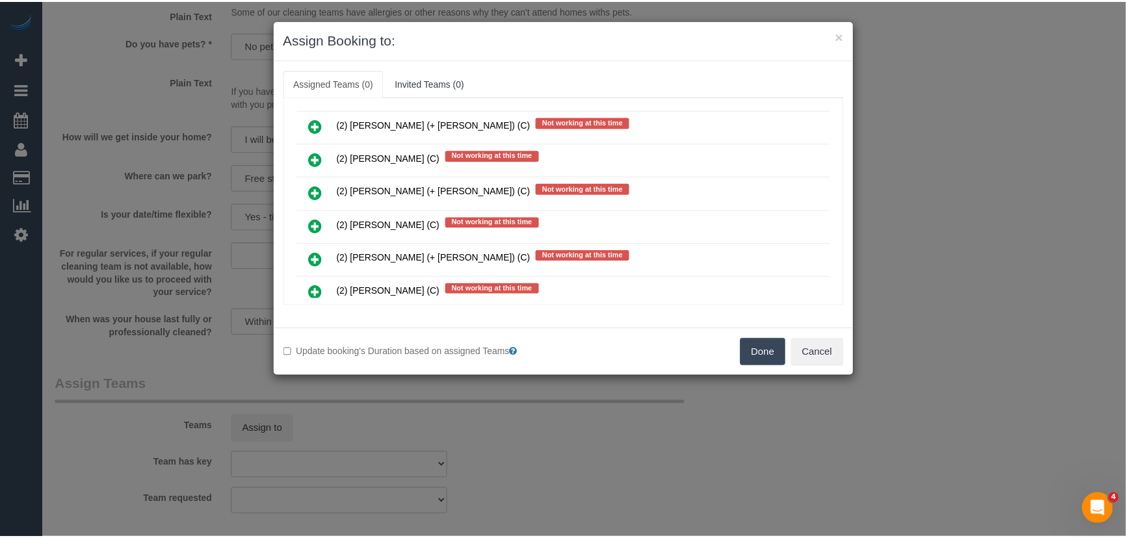
scroll to position [1117, 0]
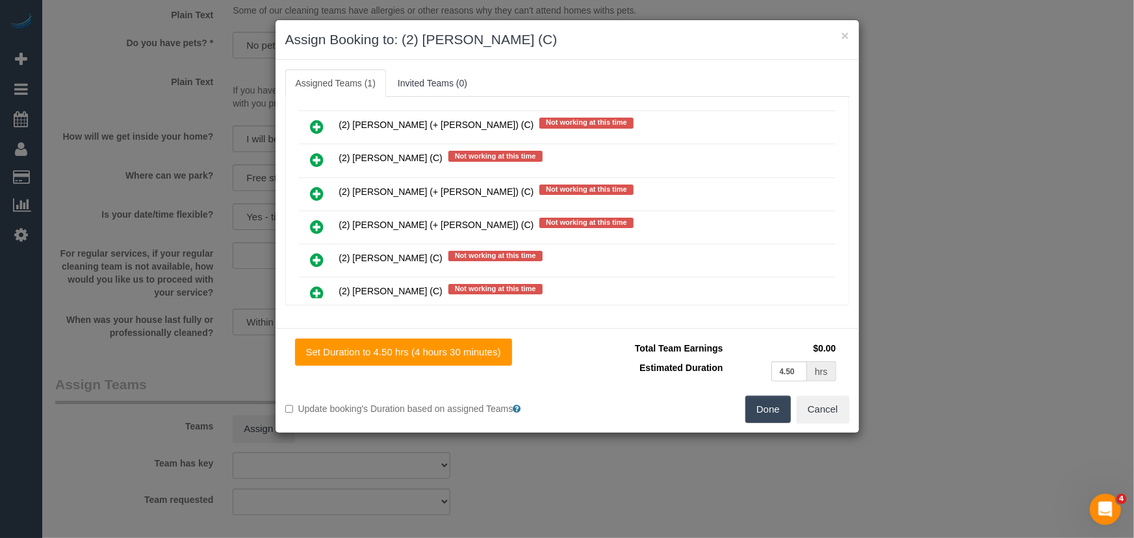
click at [770, 409] on button "Done" at bounding box center [767, 409] width 45 height 27
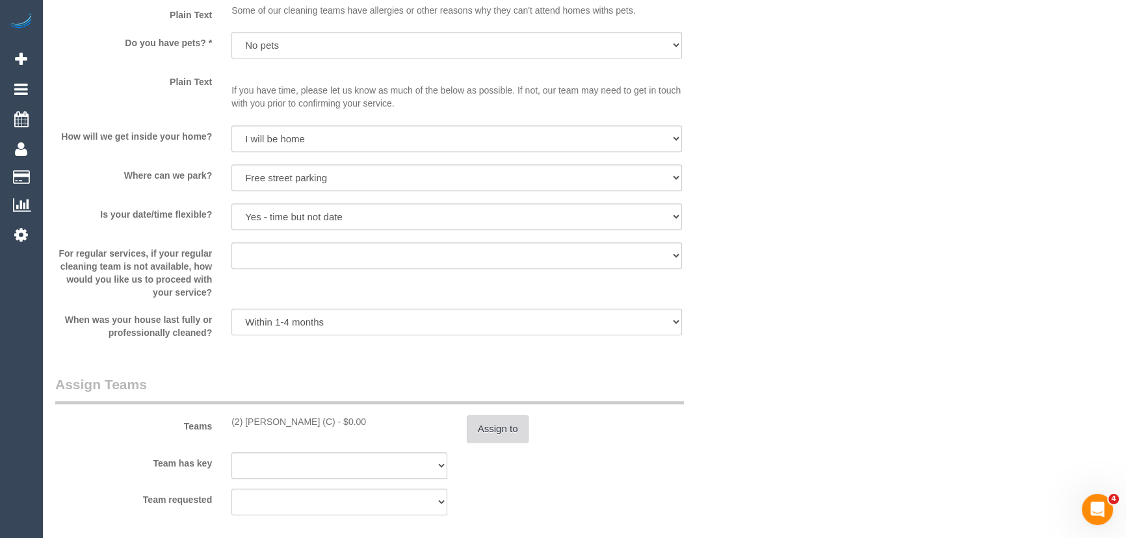
click at [492, 434] on button "Assign to" at bounding box center [498, 428] width 62 height 27
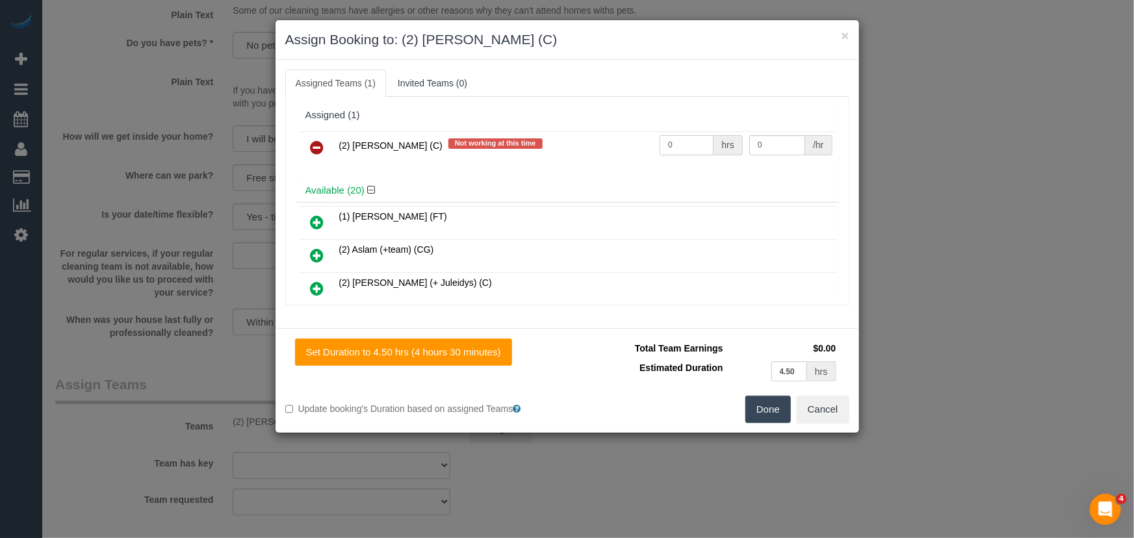
click at [676, 140] on input "0" at bounding box center [687, 145] width 54 height 20
type input "1"
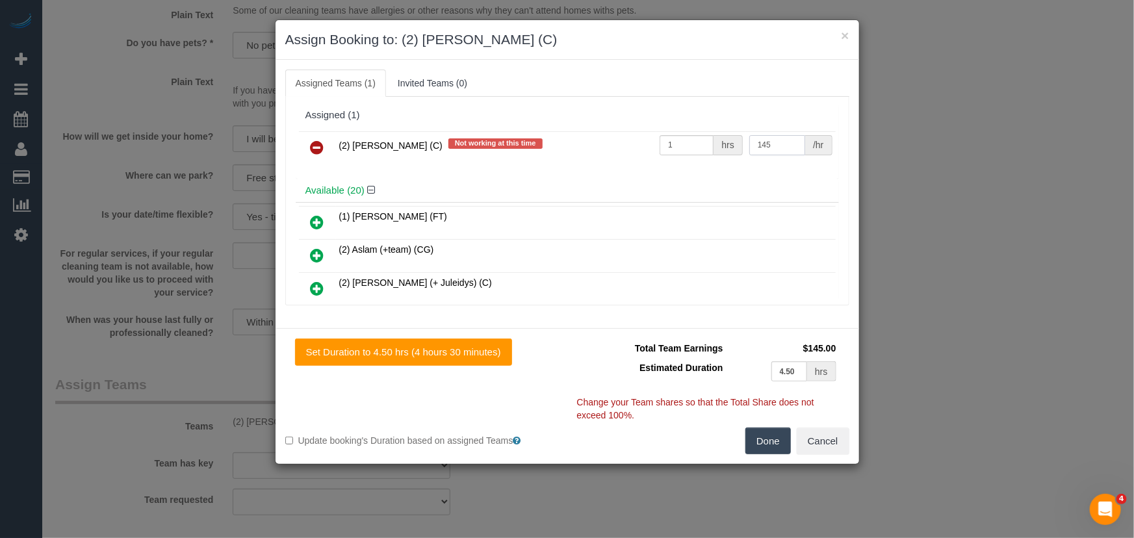
type input "145"
click at [754, 432] on button "Done" at bounding box center [767, 441] width 45 height 27
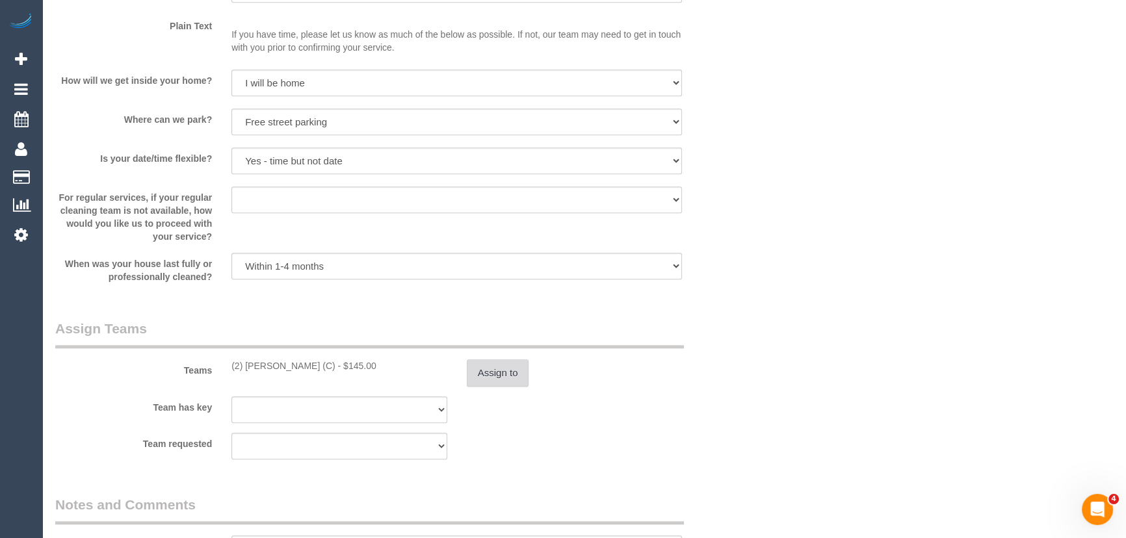
scroll to position [1713, 0]
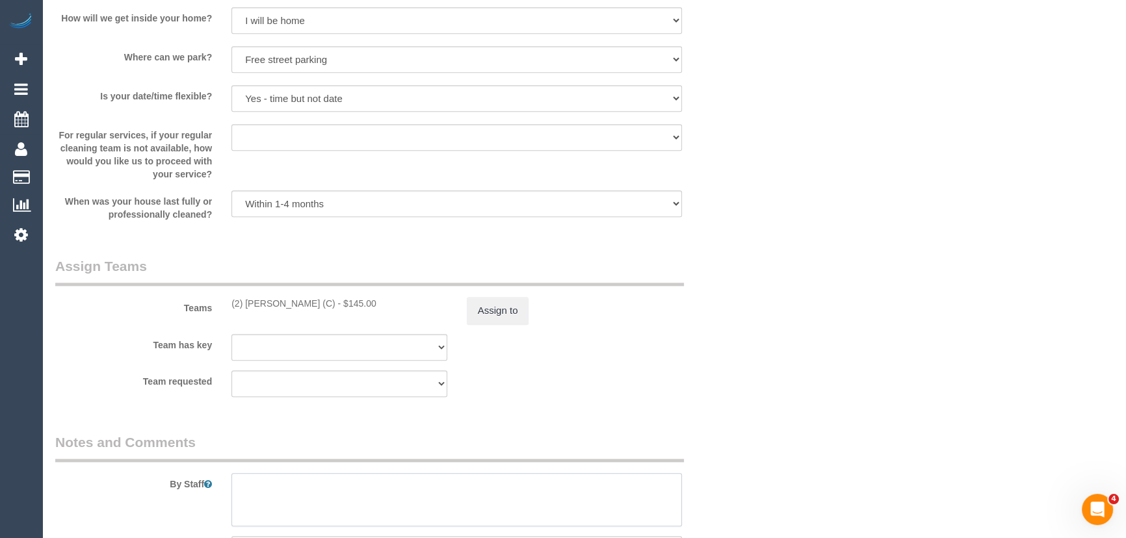
click at [280, 491] on textarea at bounding box center [456, 499] width 450 height 53
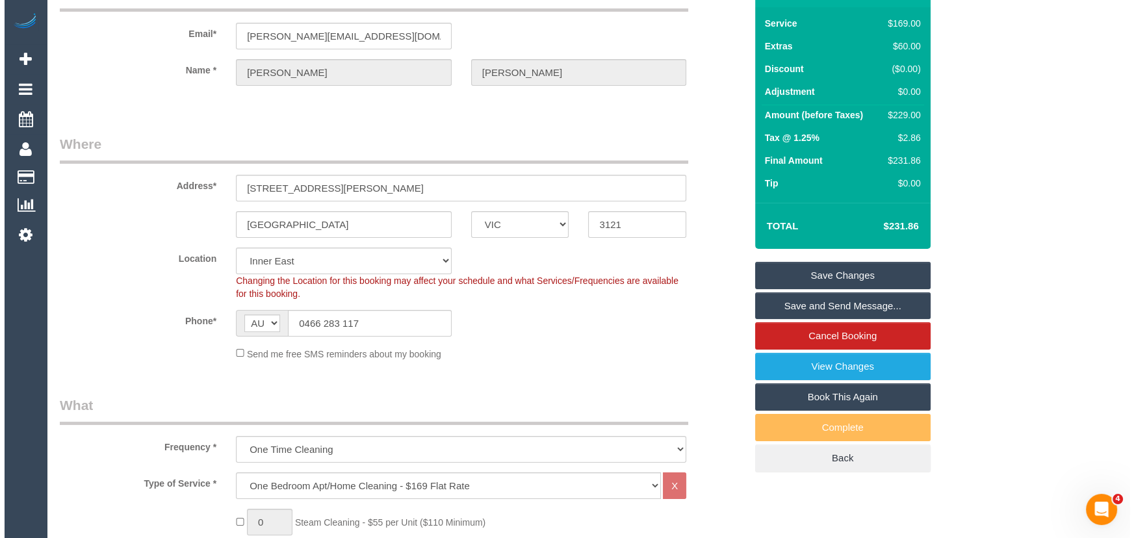
scroll to position [0, 0]
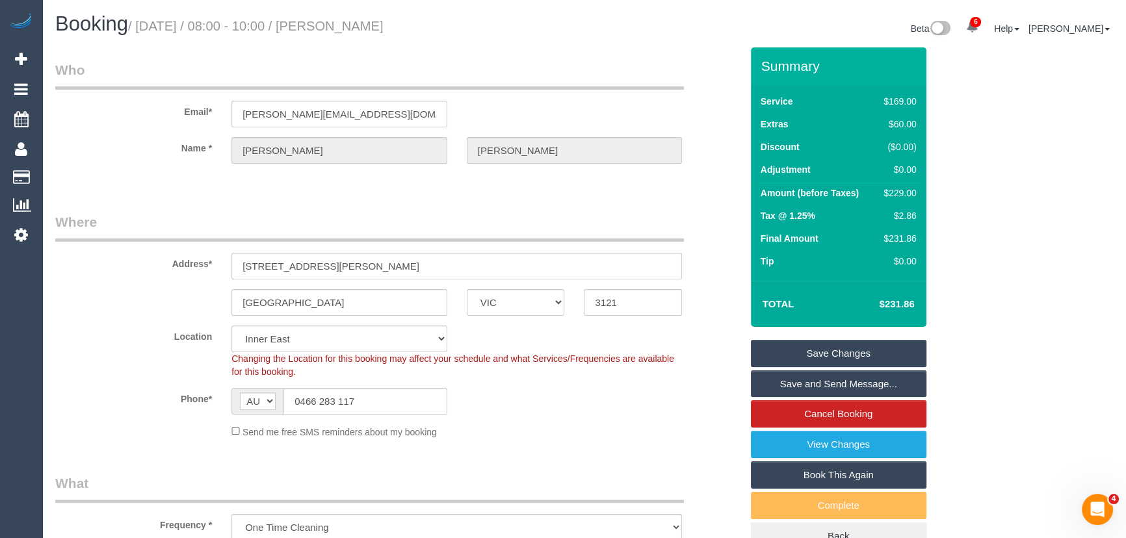
type textarea "Estimated time: 3.5-4.5 hours"
click at [377, 24] on small "/ [DATE] / 08:00 - 10:00 / [PERSON_NAME]" at bounding box center [255, 26] width 255 height 14
copy small "[PERSON_NAME]"
click at [805, 387] on link "Save and Send Message..." at bounding box center [838, 383] width 175 height 27
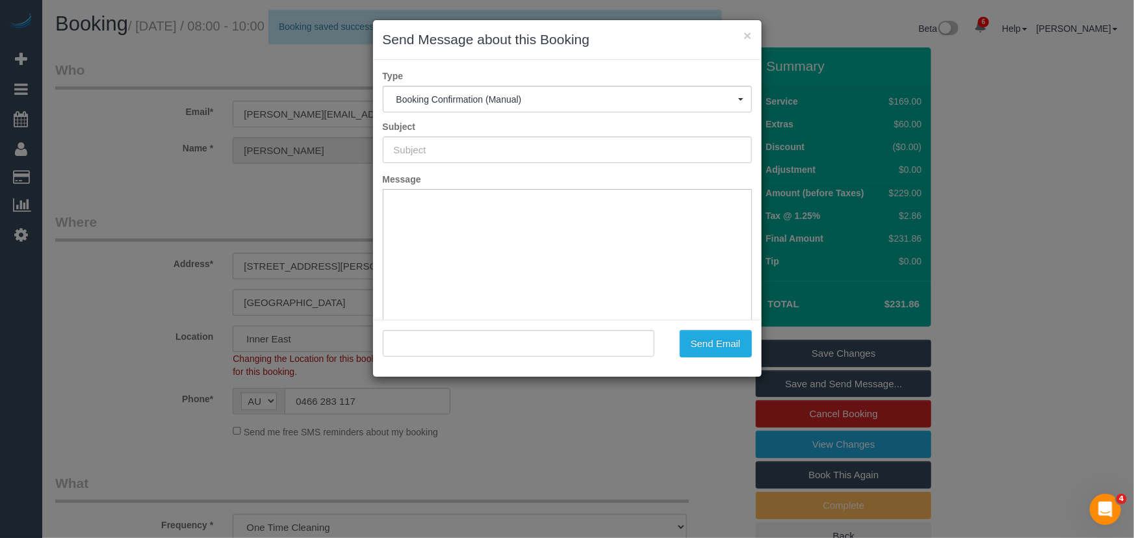
type input "Booking Confirmed"
type input ""[PERSON_NAME]" <[PERSON_NAME][EMAIL_ADDRESS][DOMAIN_NAME]>"
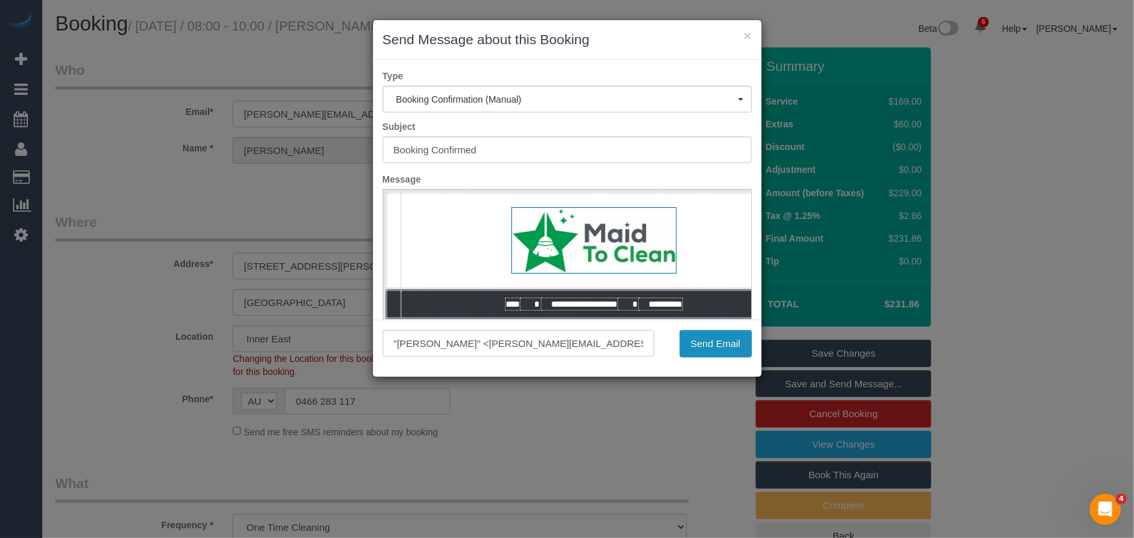
click at [712, 350] on button "Send Email" at bounding box center [716, 343] width 72 height 27
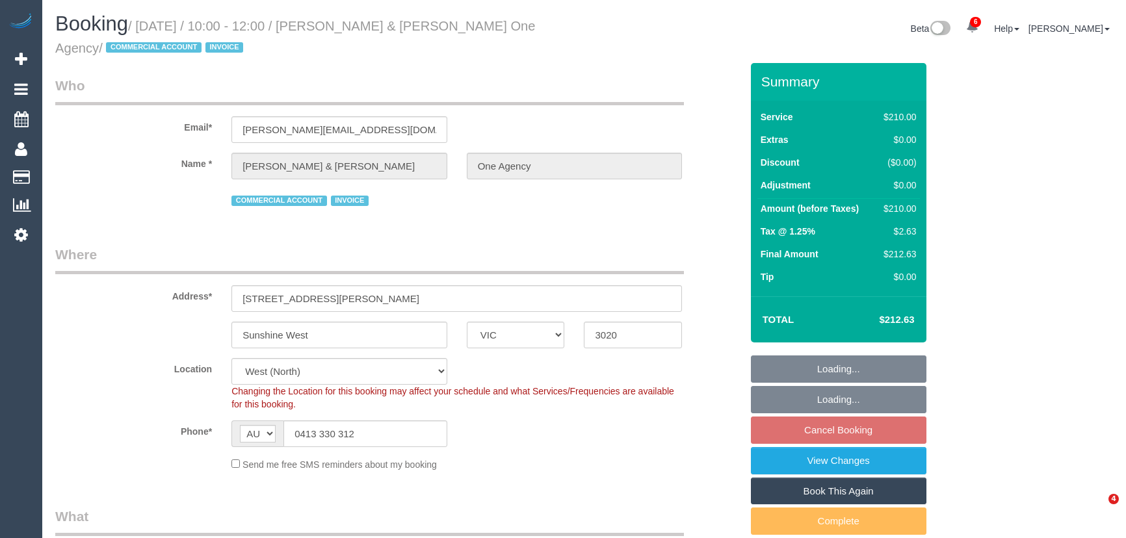
select select "VIC"
select select "180"
select select "number:28"
select select "number:14"
select select "number:19"
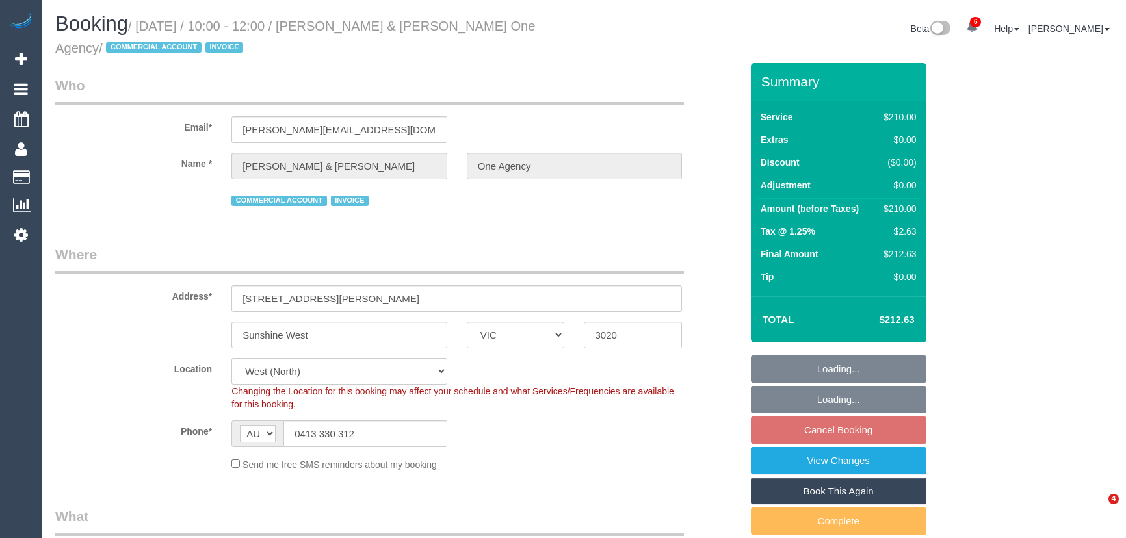
select select "object:1437"
select select "spot1"
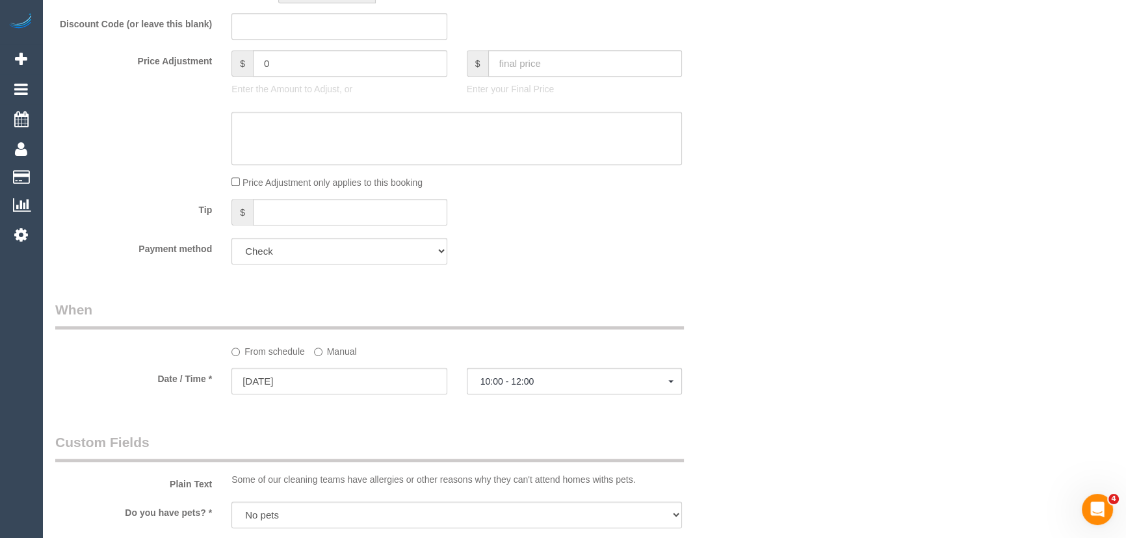
scroll to position [1300, 0]
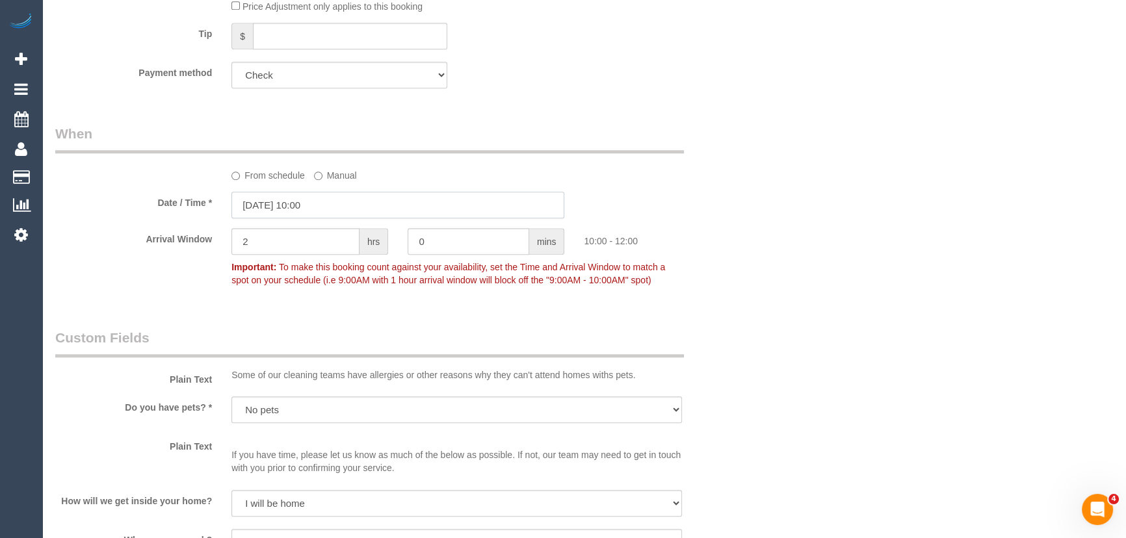
click at [338, 206] on input "19/09/2025 10:00" at bounding box center [397, 205] width 333 height 27
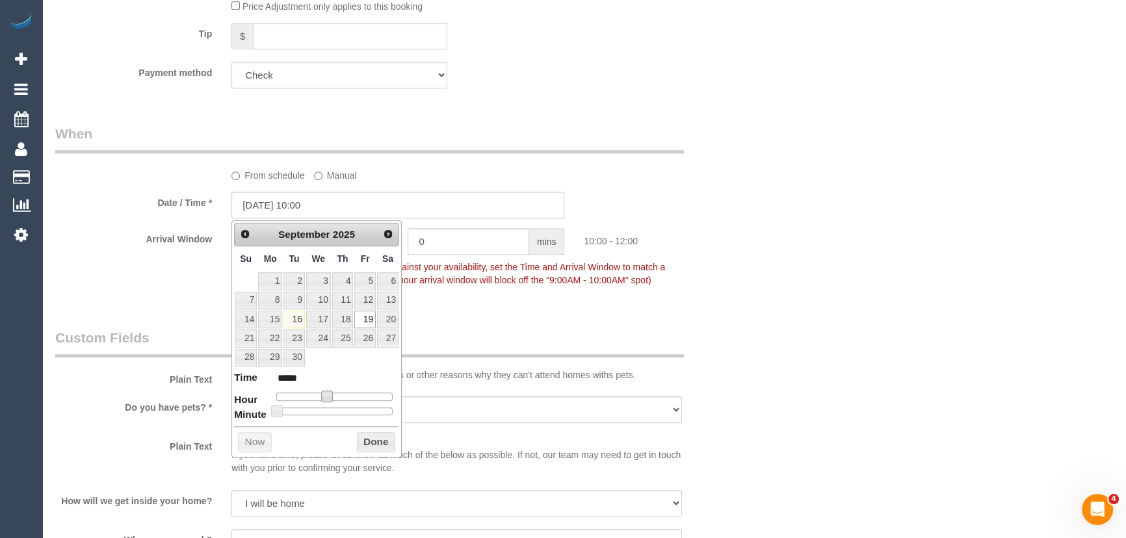
drag, startPoint x: 328, startPoint y: 394, endPoint x: 337, endPoint y: 395, distance: 9.1
click at [328, 394] on span at bounding box center [327, 397] width 12 height 12
type input "19/09/2025 12:00"
type input "*****"
click at [341, 395] on span at bounding box center [337, 397] width 12 height 12
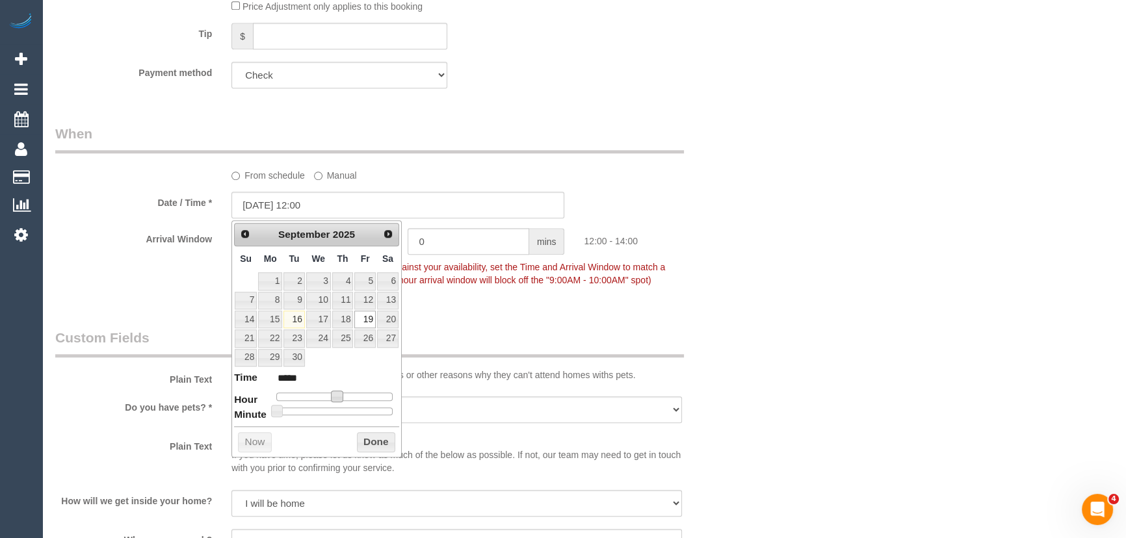
click at [460, 328] on div "Who Email* lucrezia@oneagencycpp.com.au Name * Vicki & Gavin Blair One Agency C…" at bounding box center [397, 134] width 705 height 2743
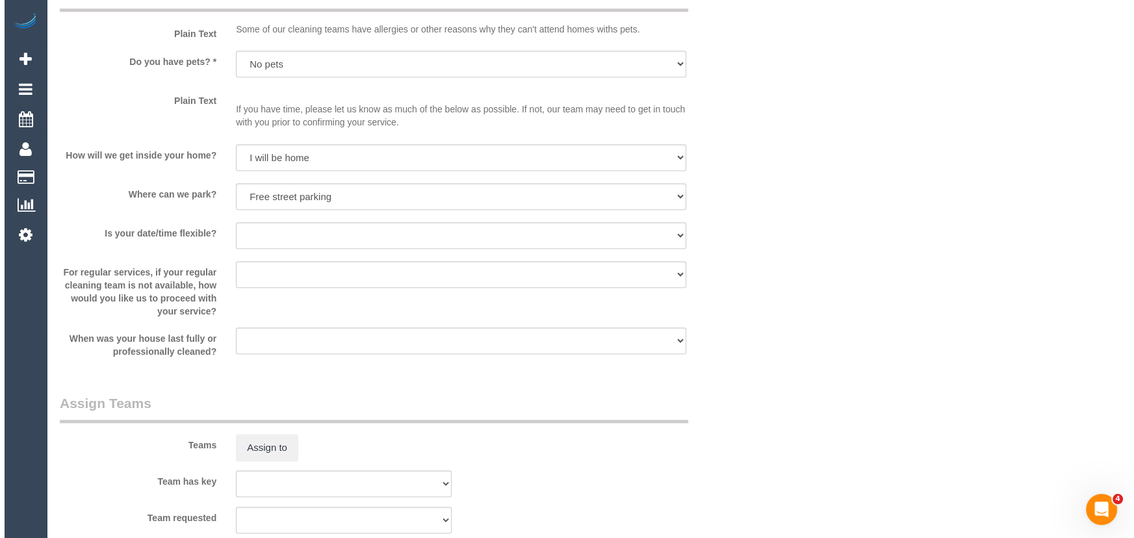
scroll to position [1772, 0]
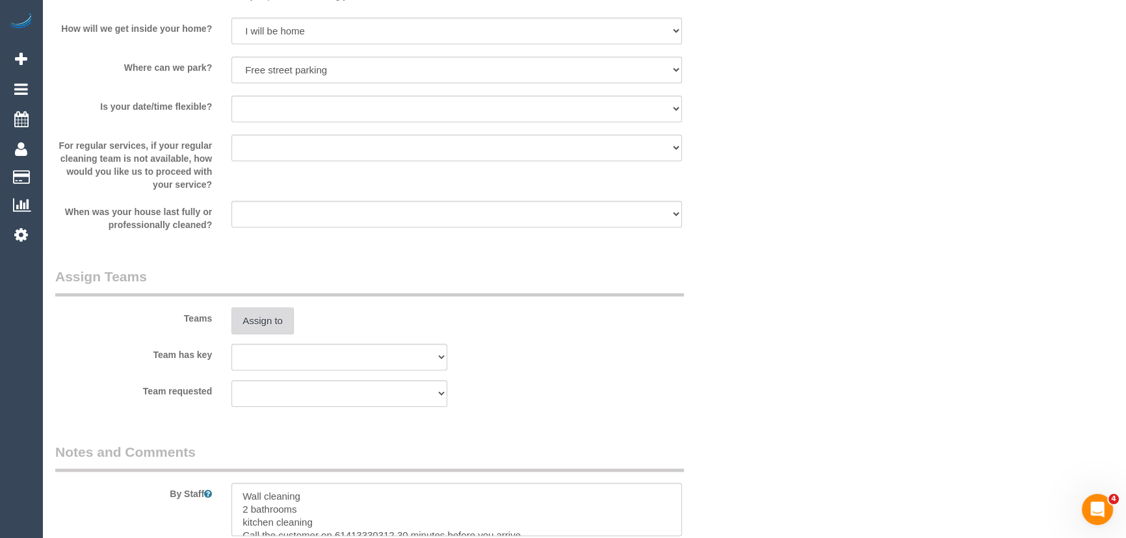
click at [246, 323] on button "Assign to" at bounding box center [262, 320] width 62 height 27
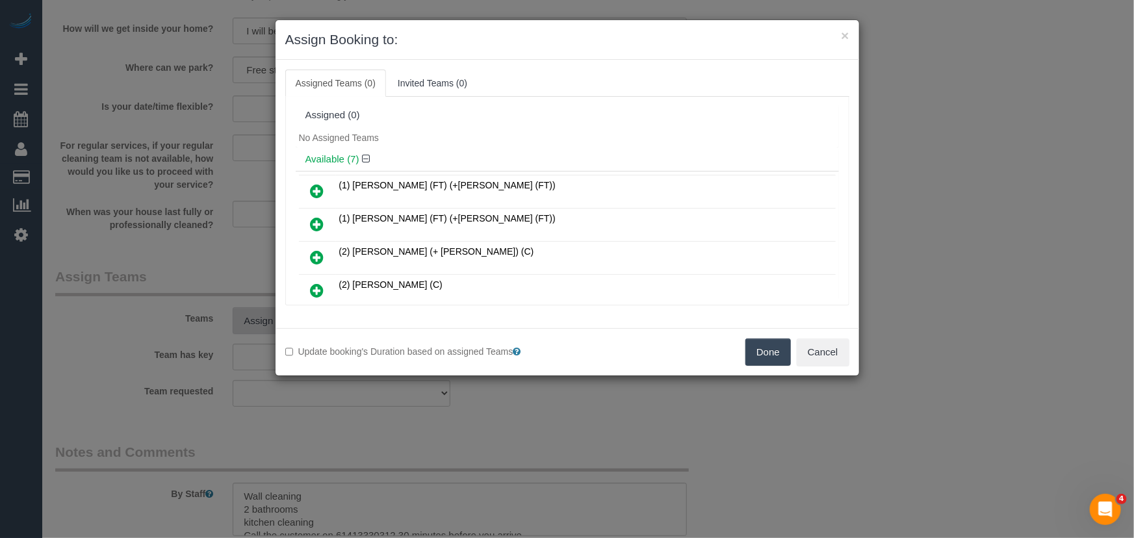
scroll to position [2767, 0]
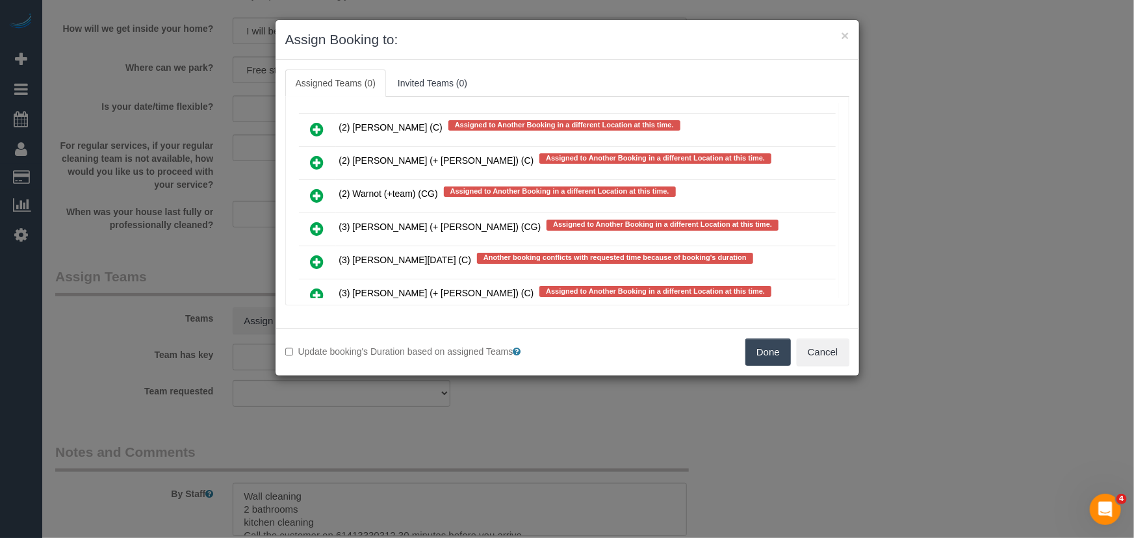
click at [317, 254] on icon at bounding box center [318, 262] width 14 height 16
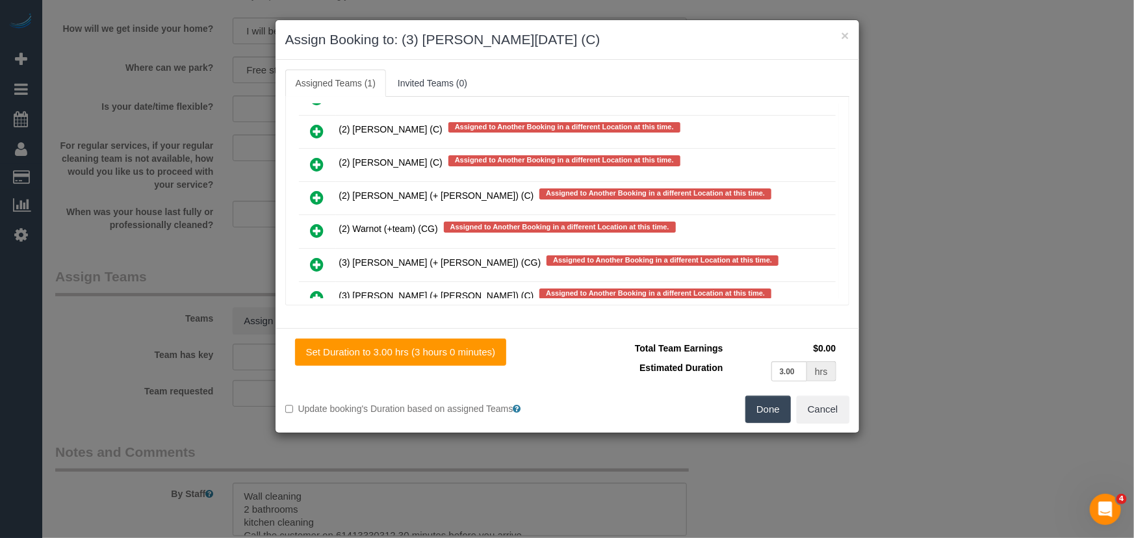
scroll to position [2803, 0]
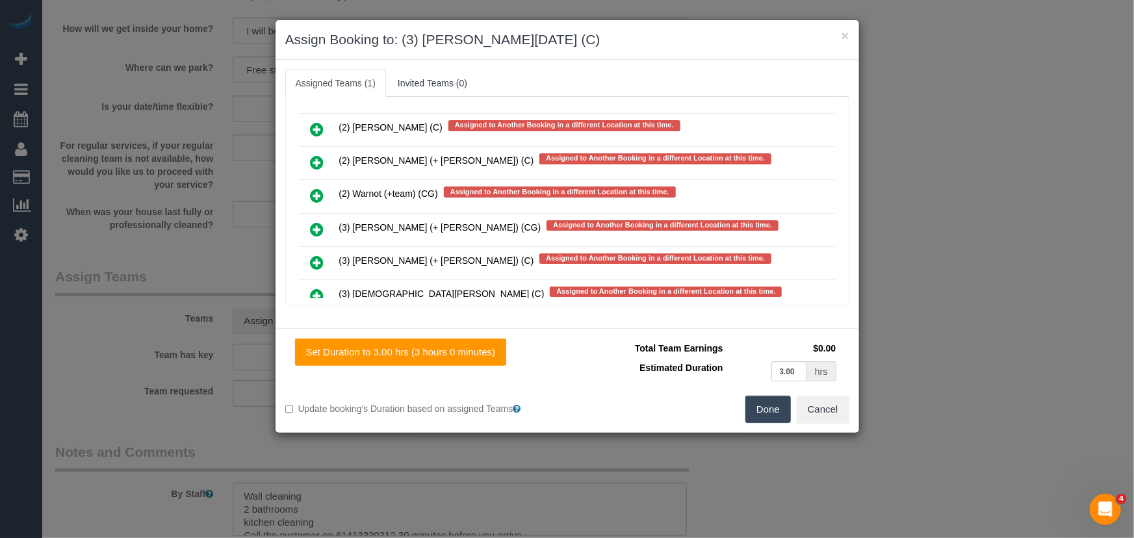
click at [784, 411] on button "Done" at bounding box center [767, 409] width 45 height 27
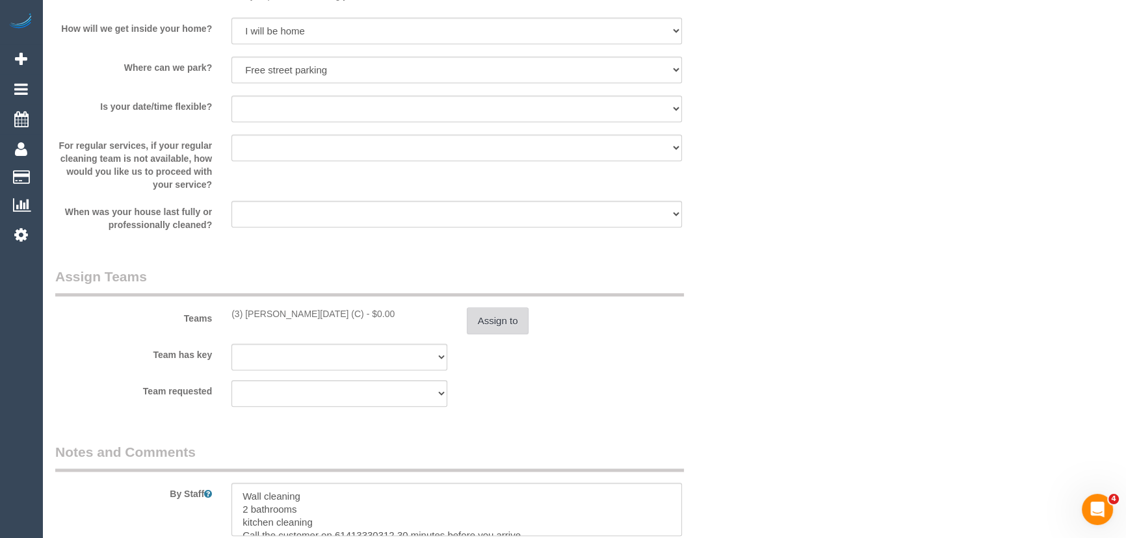
click at [502, 320] on button "Assign to" at bounding box center [498, 320] width 62 height 27
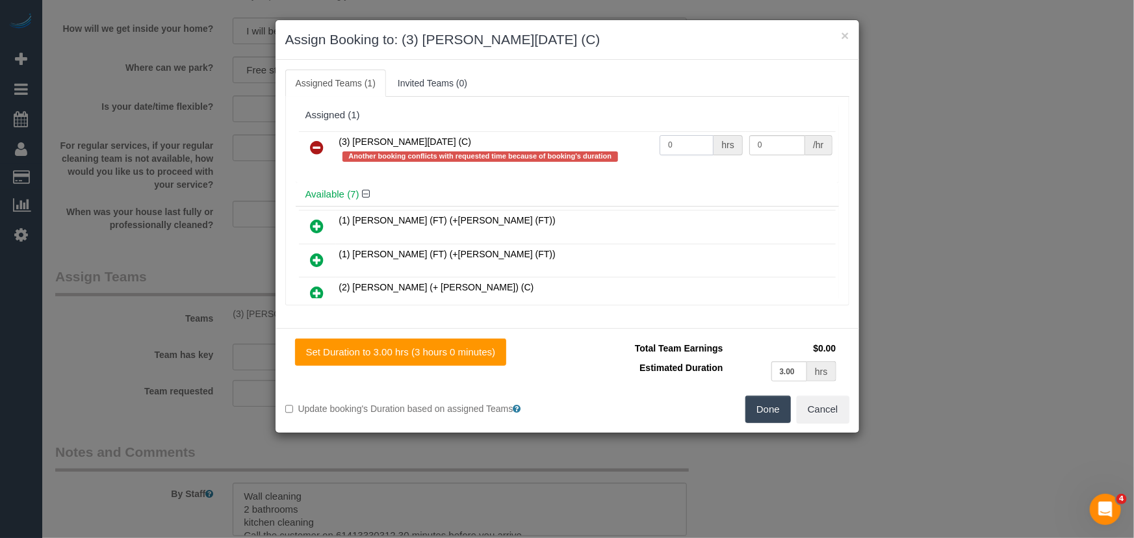
click at [693, 149] on input "0" at bounding box center [687, 145] width 54 height 20
type input "3"
type input "35"
click at [762, 406] on button "Done" at bounding box center [767, 409] width 45 height 27
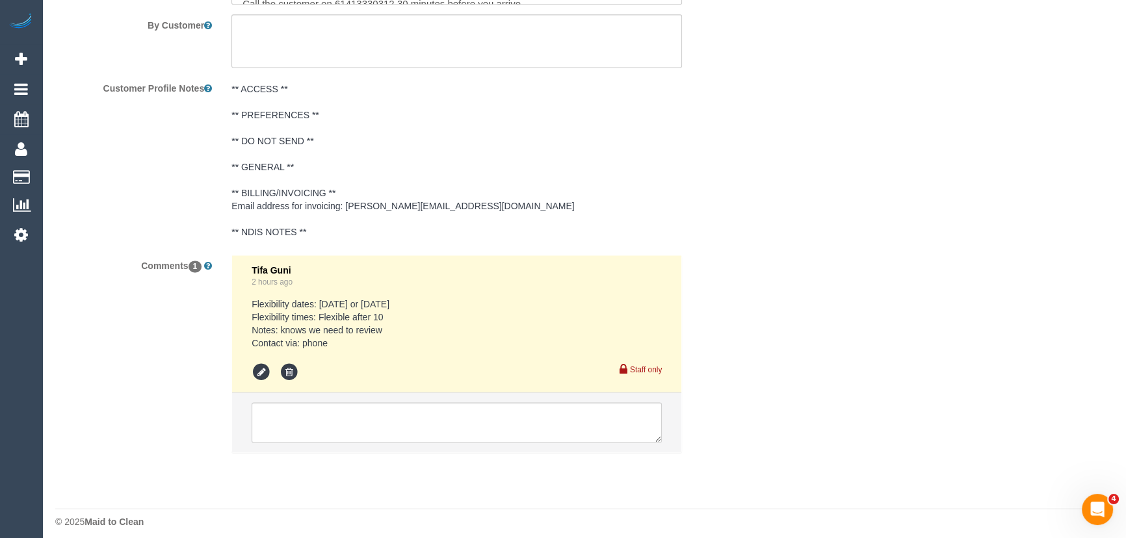
scroll to position [2313, 0]
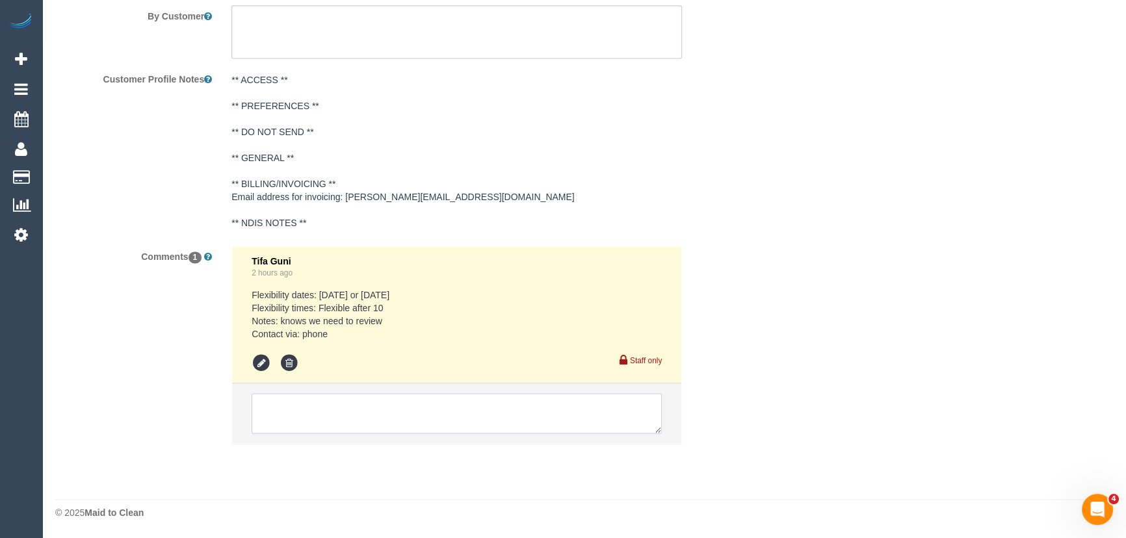
click at [311, 417] on textarea at bounding box center [457, 413] width 410 height 40
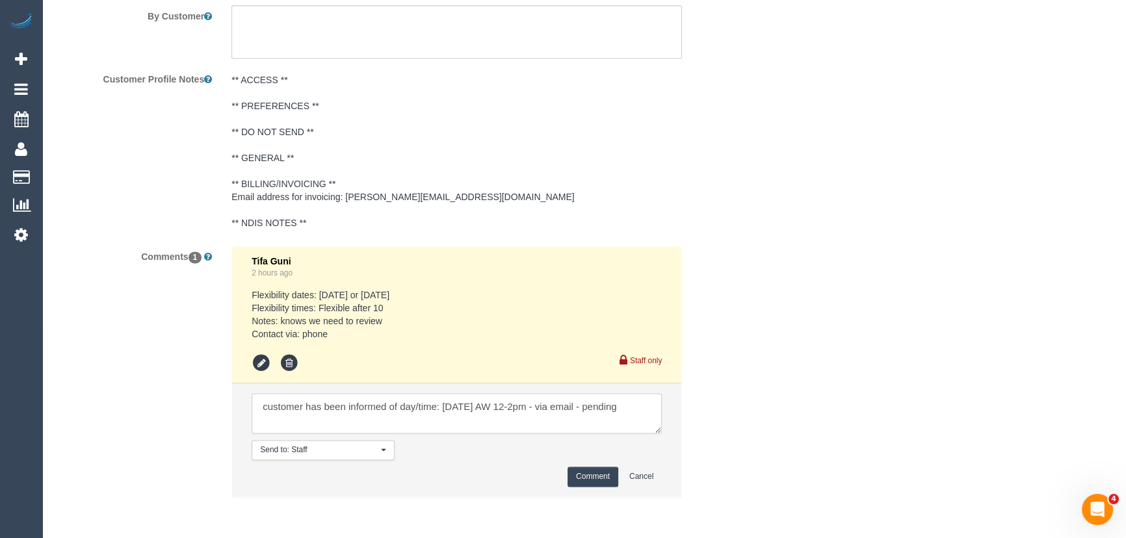
type textarea "customer has been informed of day/time: Friday 19/9 AW 12-2pm - via email - pen…"
click at [586, 474] on button "Comment" at bounding box center [592, 477] width 51 height 20
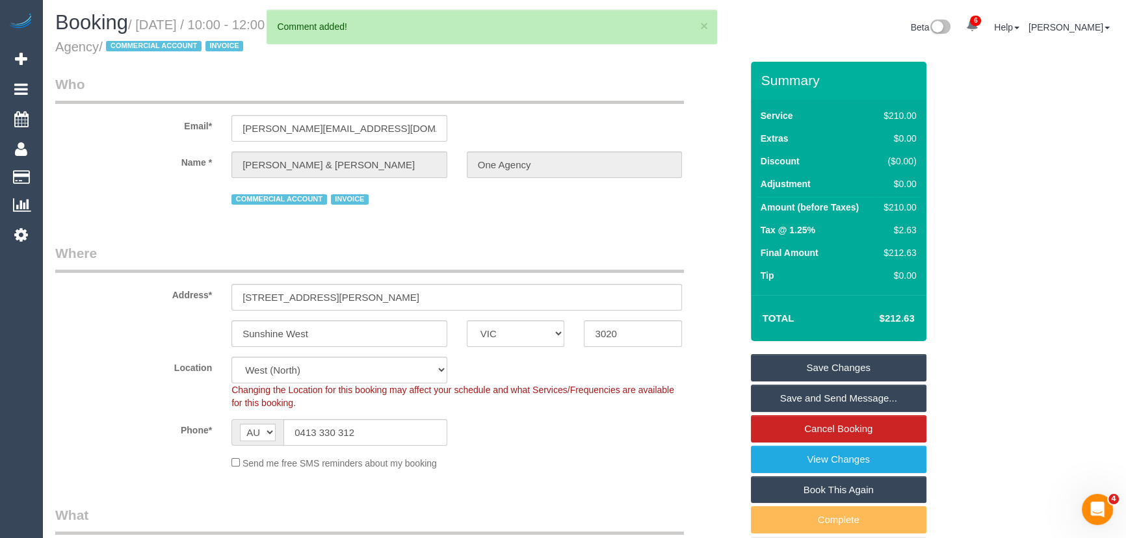
scroll to position [0, 0]
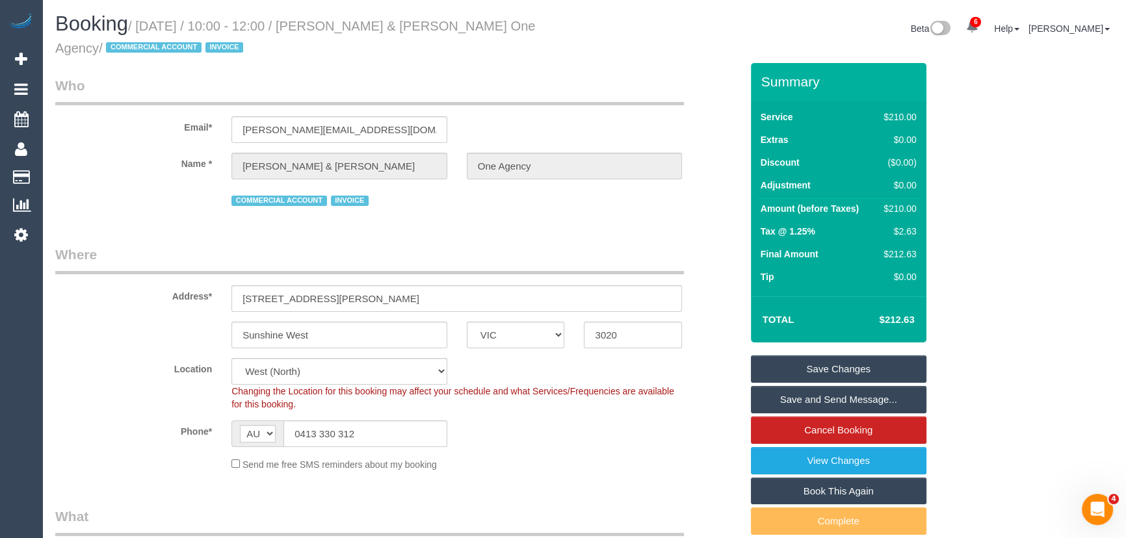
click at [369, 25] on small "/ September 19, 2025 / 10:00 - 12:00 / Vicki & Gavin Blair One Agency / COMMERC…" at bounding box center [295, 37] width 480 height 36
copy small "Vicki & Gavin Blair One Agency"
click at [408, 131] on input "lucrezia@oneagencycpp.com.au" at bounding box center [339, 129] width 216 height 27
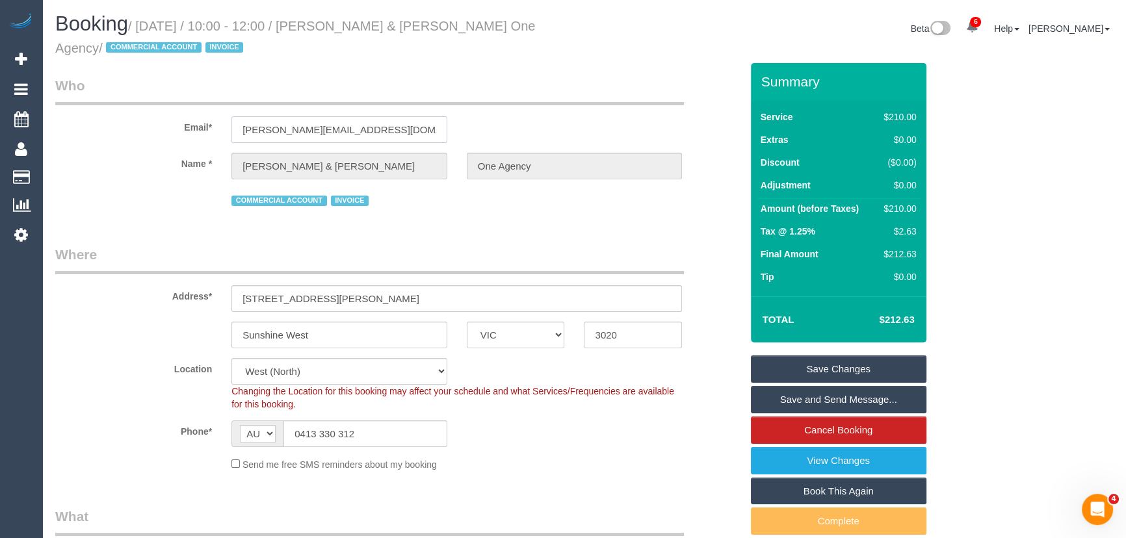
click at [408, 131] on input "lucrezia@oneagencycpp.com.au" at bounding box center [339, 129] width 216 height 27
click at [828, 368] on link "Save Changes" at bounding box center [838, 369] width 175 height 27
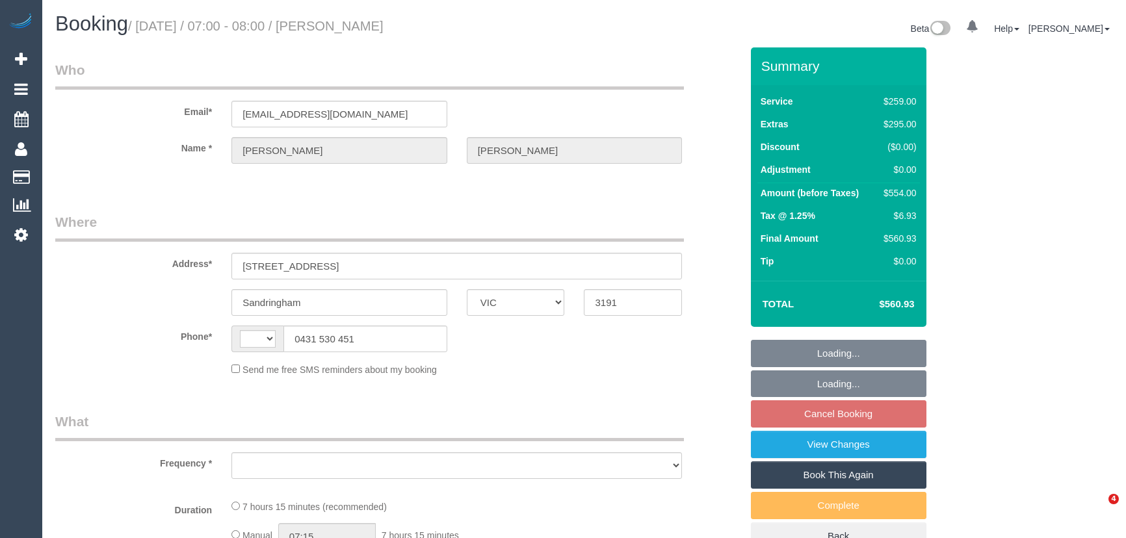
select select "VIC"
select select "string:AU"
select select "object:693"
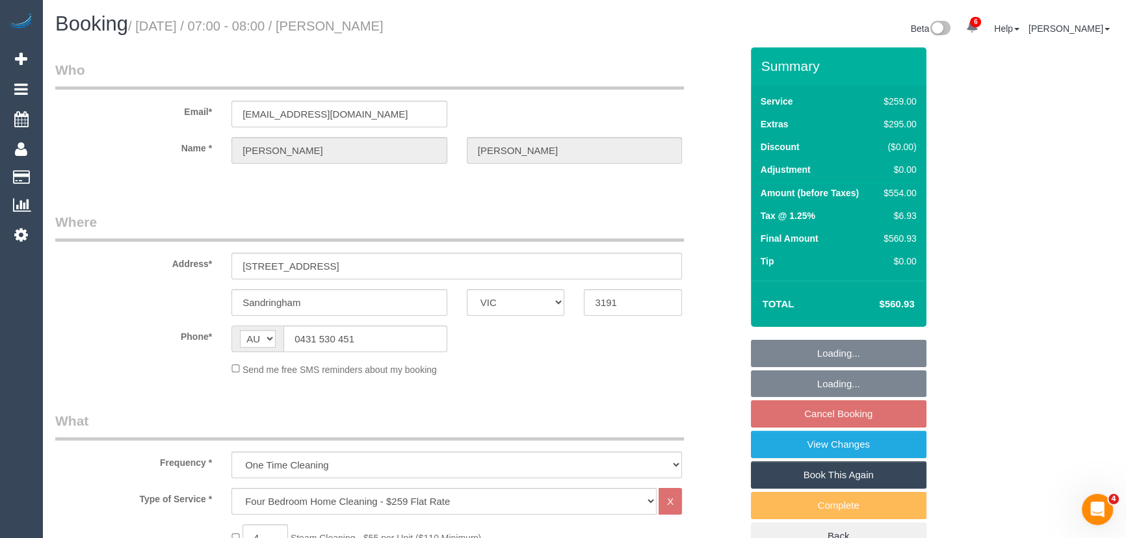
select select "string:stripe-pm_1QuiJU2GScqysDRVA8fU0KcC"
select select "number:28"
select select "number:14"
select select "number:19"
select select "number:36"
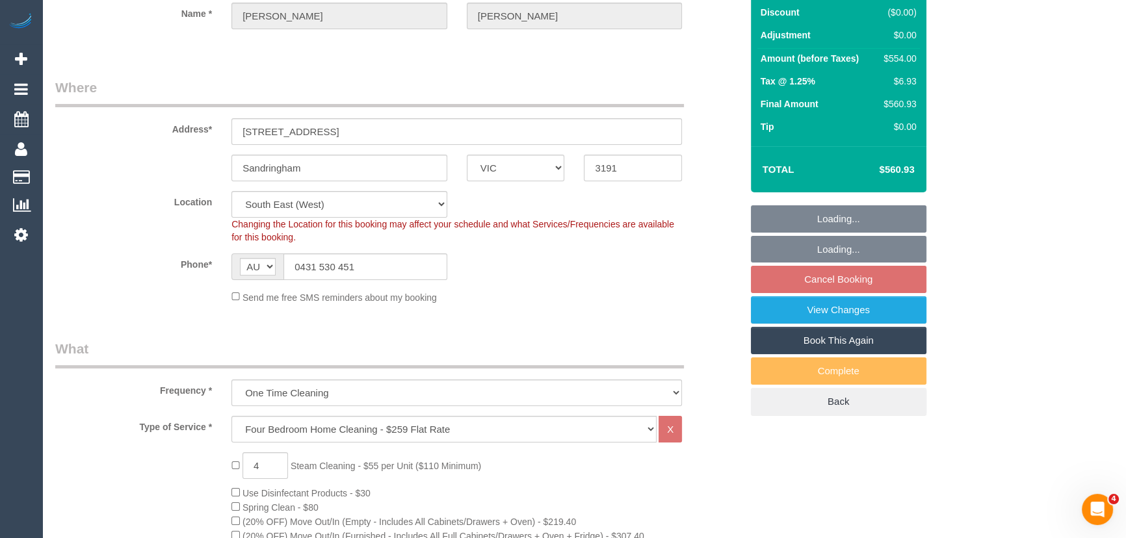
select select "object:1347"
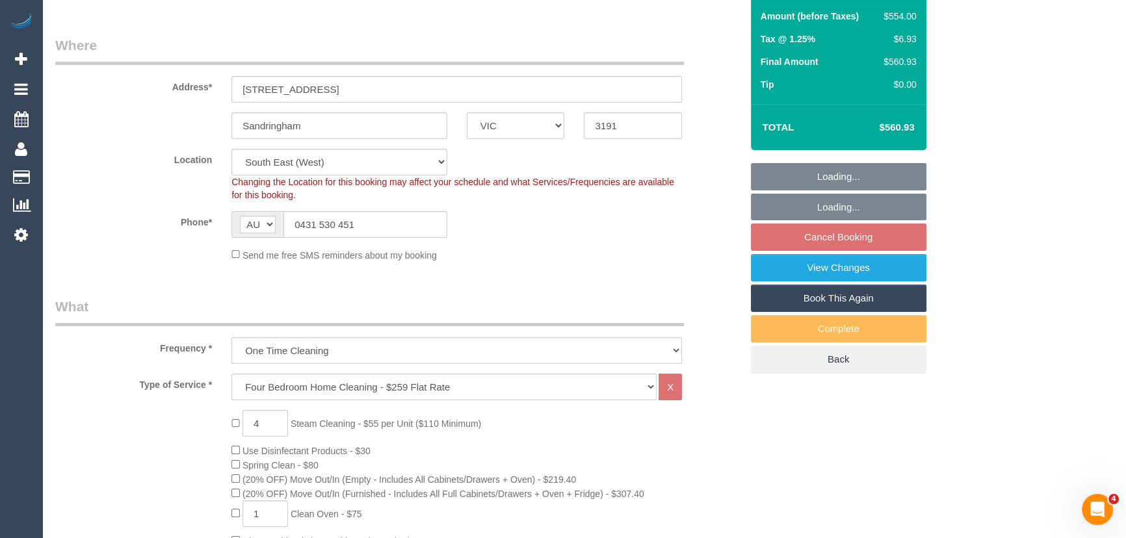
select select "spot1"
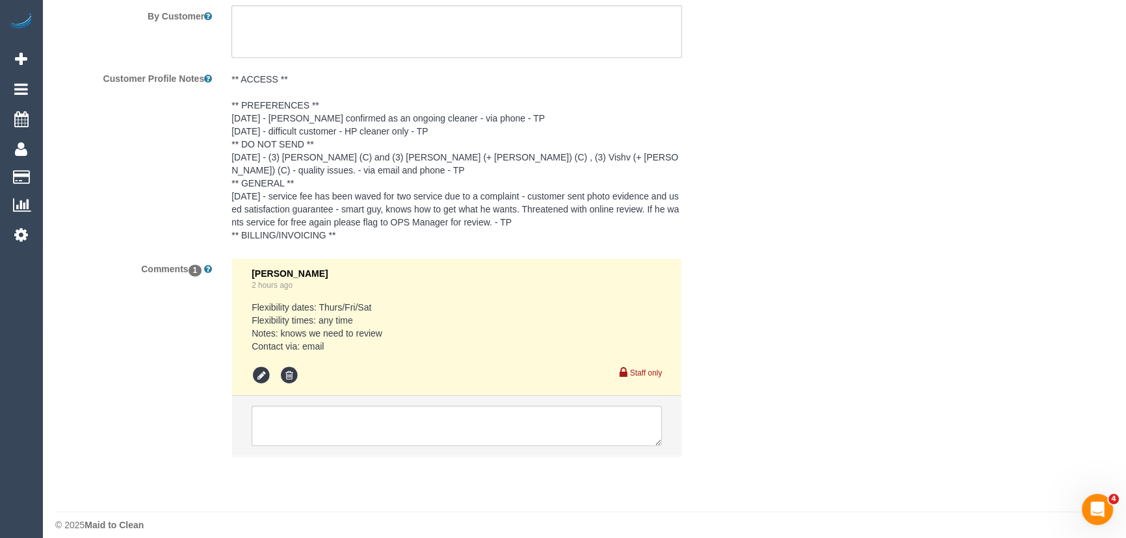
scroll to position [2245, 0]
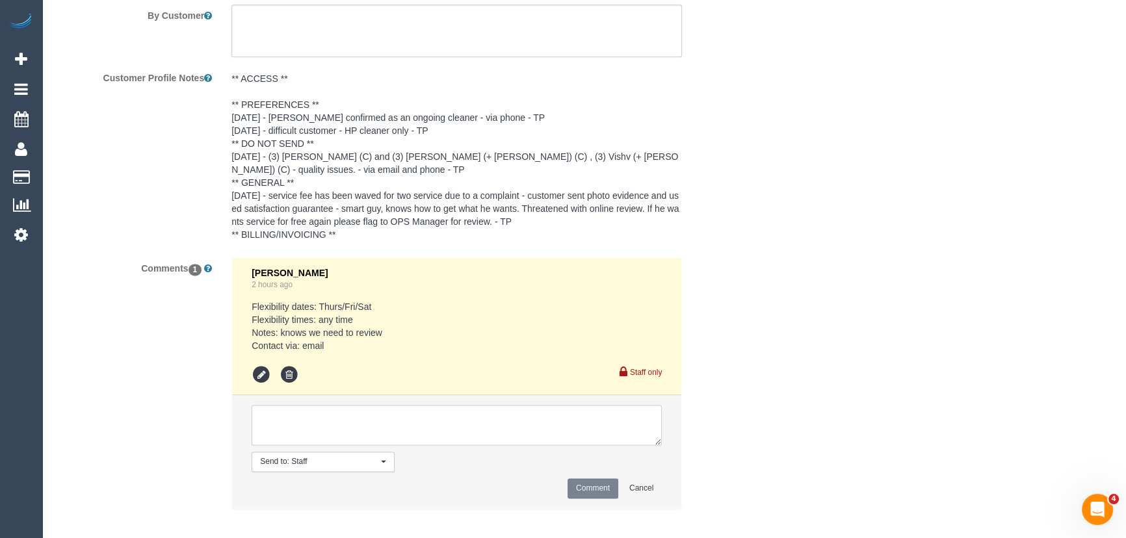
click at [314, 413] on textarea at bounding box center [457, 425] width 410 height 40
type textarea "customer has been informed of AW 9-11am - via email - pending"
click at [593, 489] on button "Comment" at bounding box center [592, 488] width 51 height 20
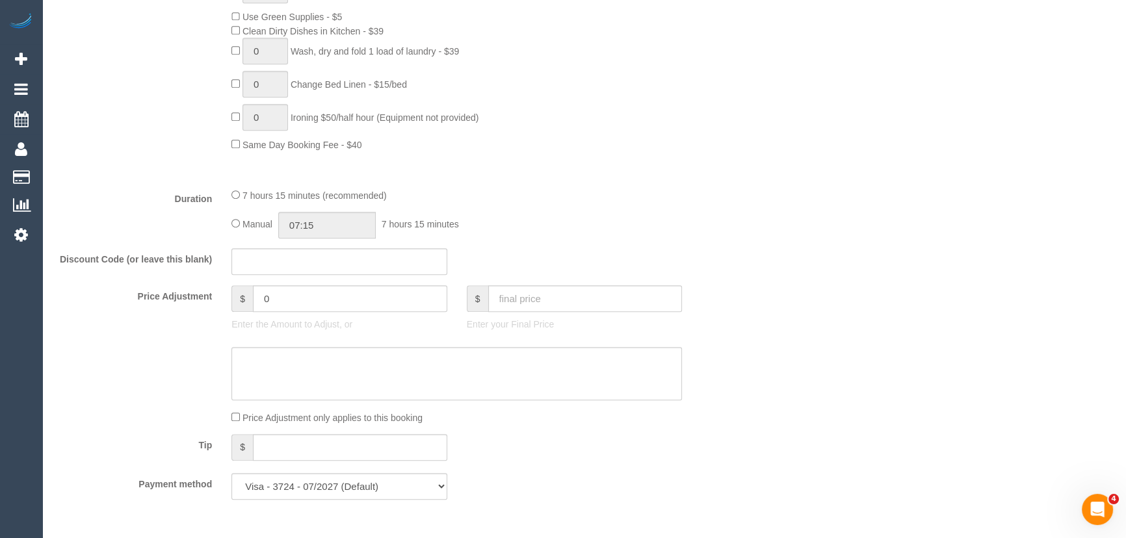
scroll to position [945, 0]
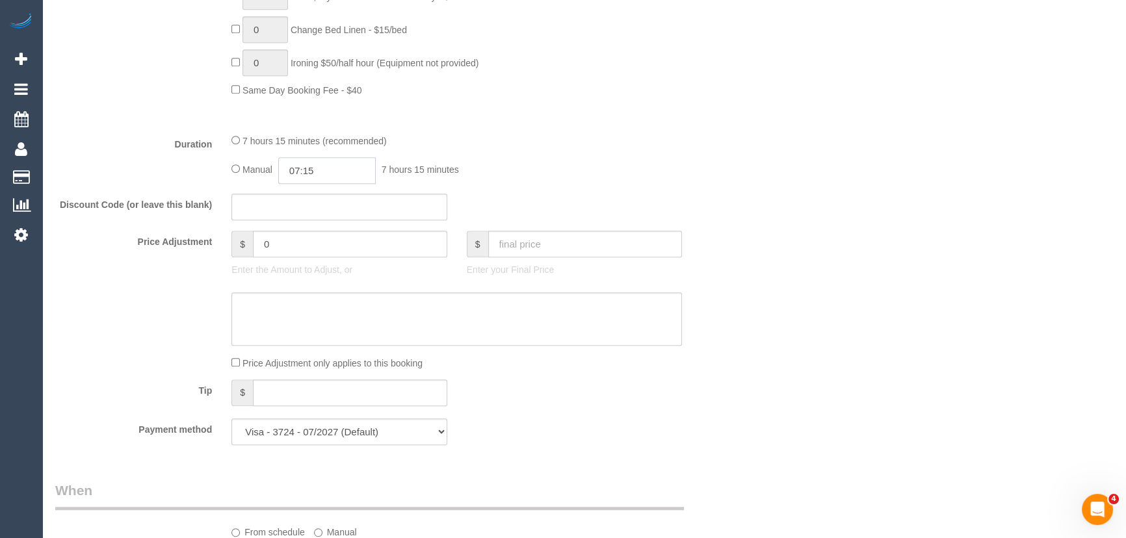
click at [333, 171] on input "07:15" at bounding box center [326, 170] width 97 height 27
click at [304, 239] on li "03:30" at bounding box center [313, 243] width 58 height 17
click at [318, 182] on input "03:30" at bounding box center [326, 170] width 97 height 27
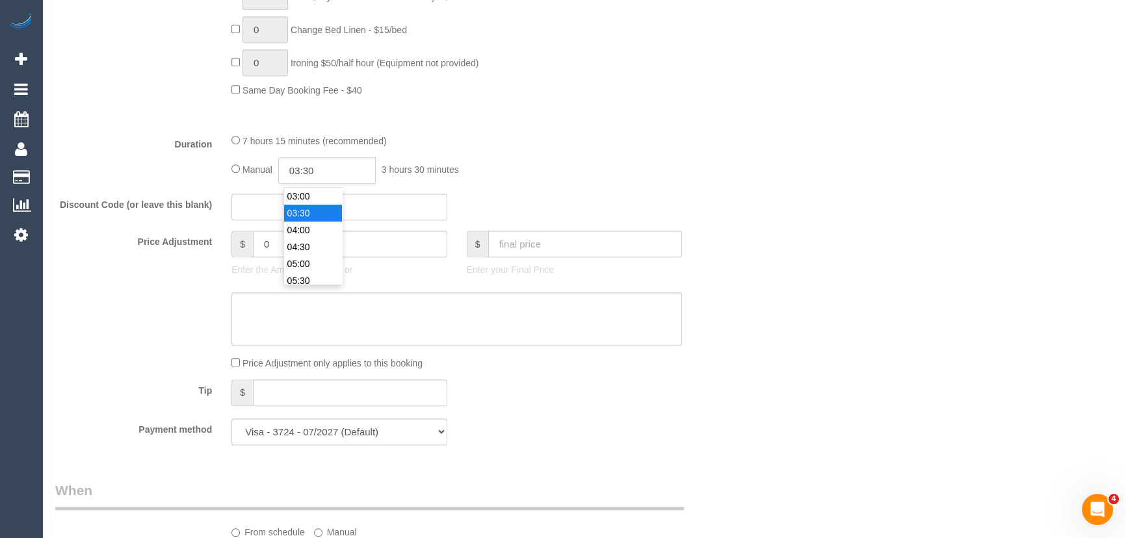
type input "03:3"
select select "spot17"
type input "03:15"
select select "spot33"
select select "spot65"
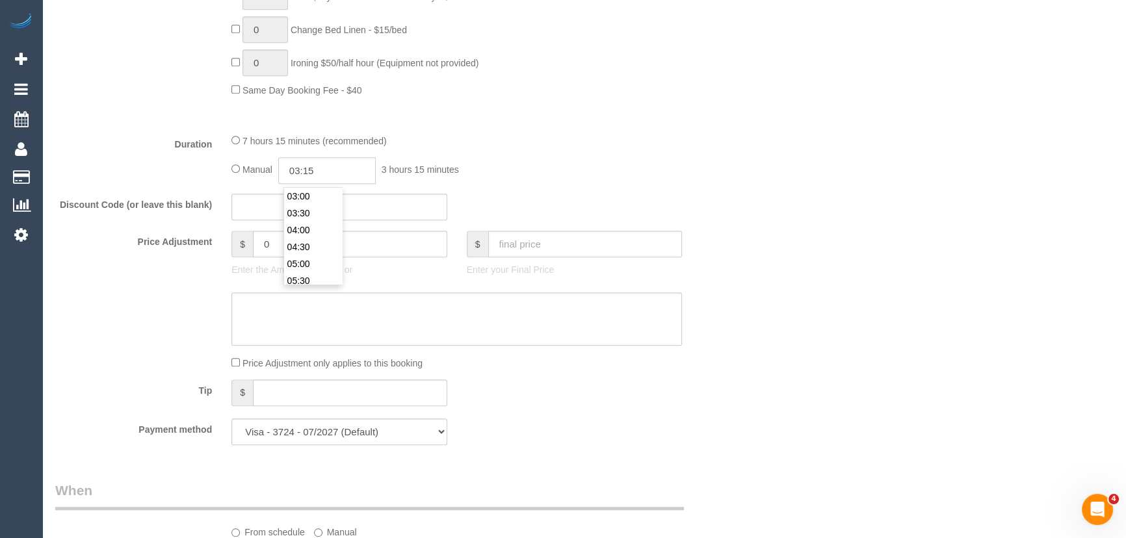
select select "spot81"
type input "03:15"
click at [521, 155] on div "7 hours 15 minutes (recommended) Manual 03:15 3 hours 15 minutes" at bounding box center [457, 158] width 470 height 51
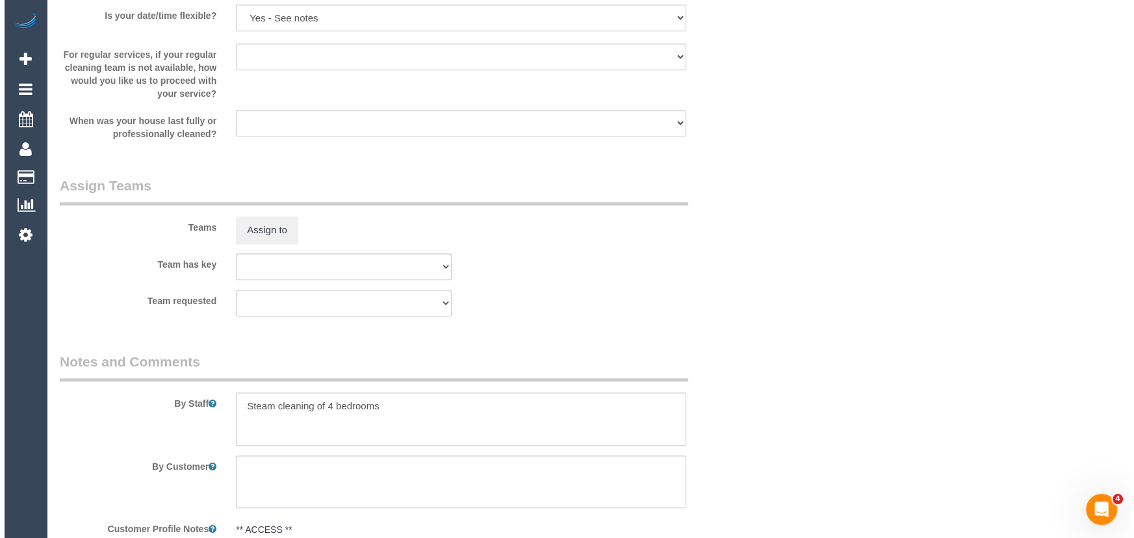
scroll to position [1832, 0]
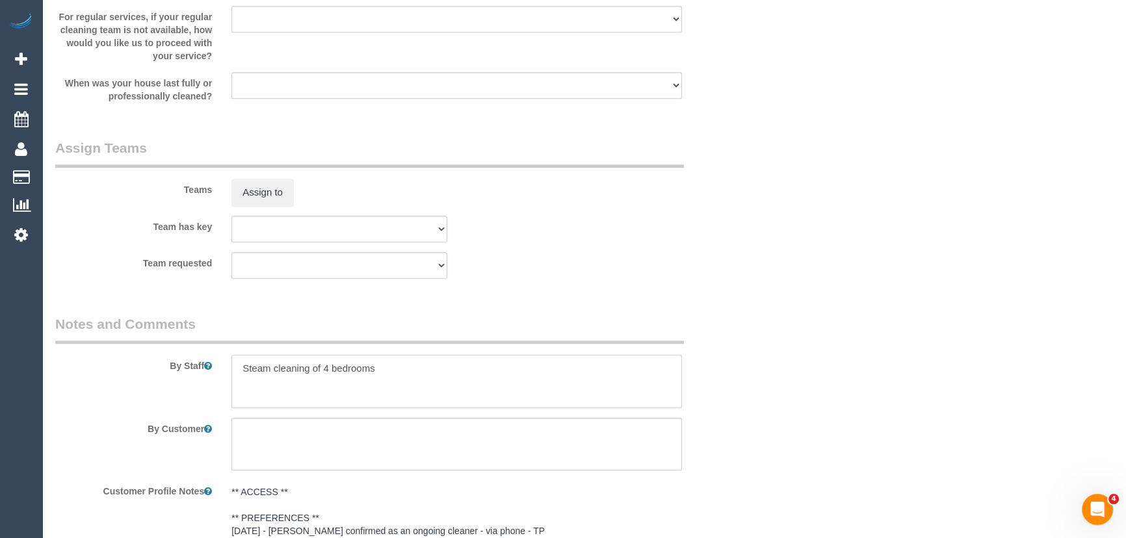
click at [239, 366] on textarea at bounding box center [456, 381] width 450 height 53
type textarea "Estimated time: 5.5-6.5 hours + Steam Cleaning Steam cleaning of 4 bedrooms"
click at [266, 201] on button "Assign to" at bounding box center [262, 192] width 62 height 27
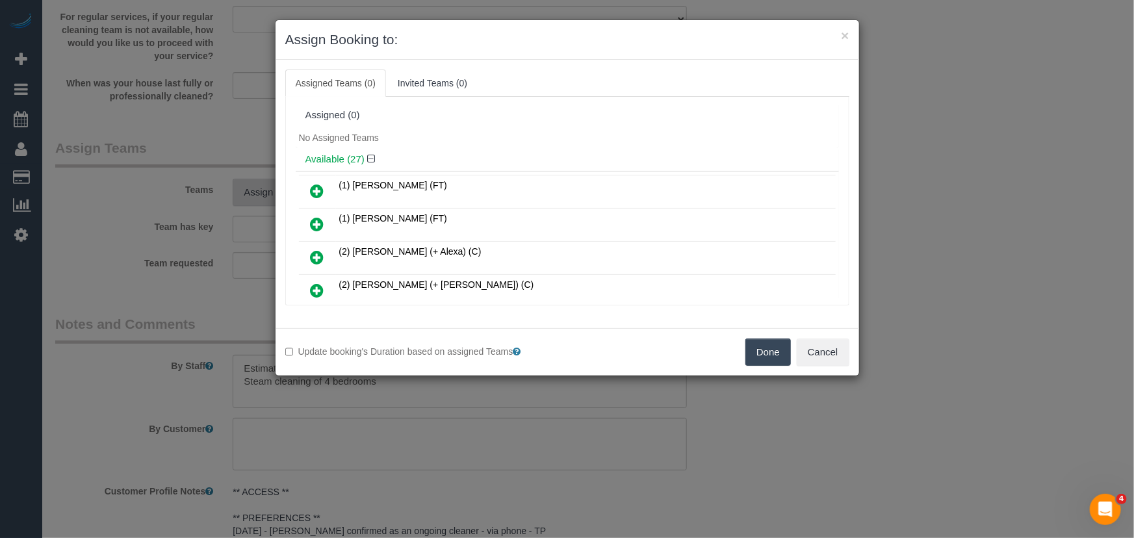
scroll to position [2258, 0]
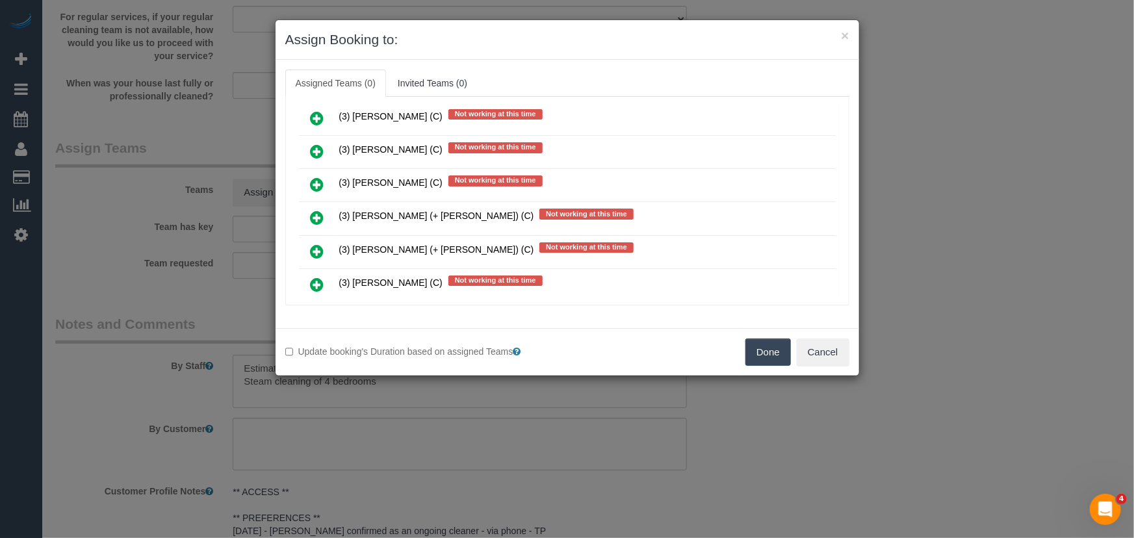
click at [321, 244] on icon at bounding box center [318, 252] width 14 height 16
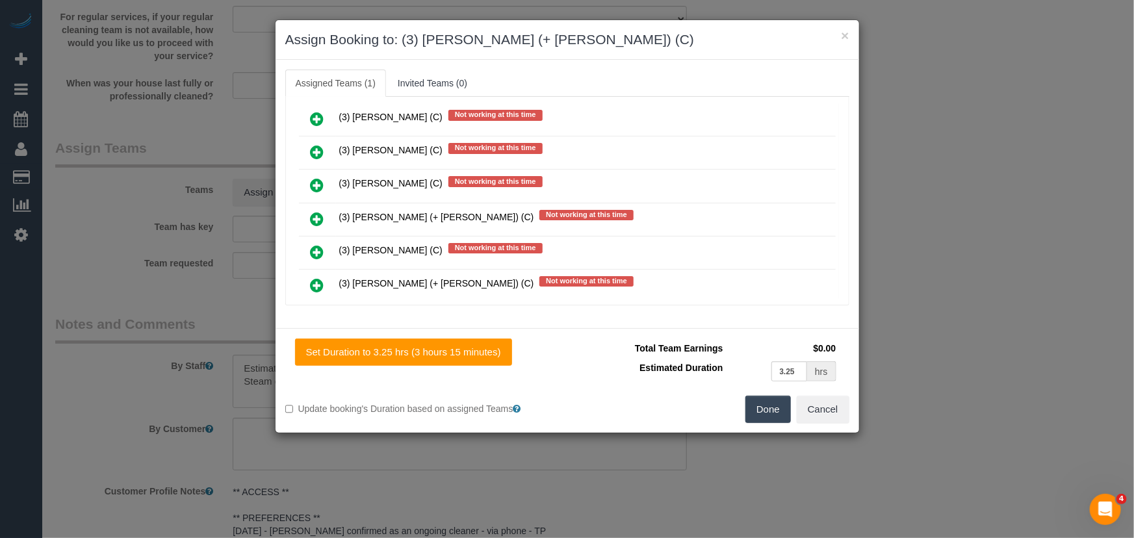
click at [315, 278] on icon at bounding box center [318, 286] width 14 height 16
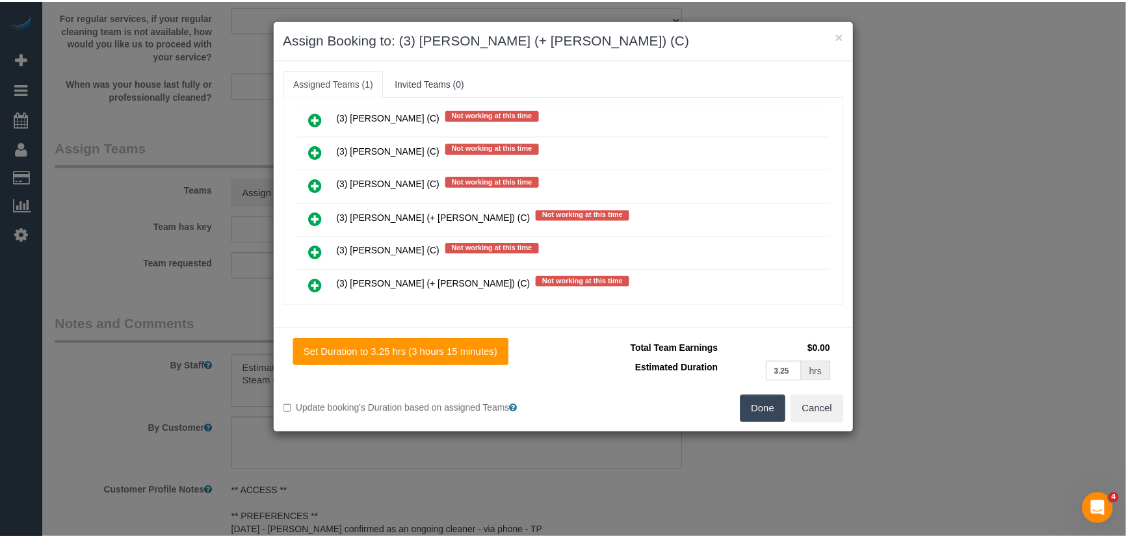
scroll to position [2321, 0]
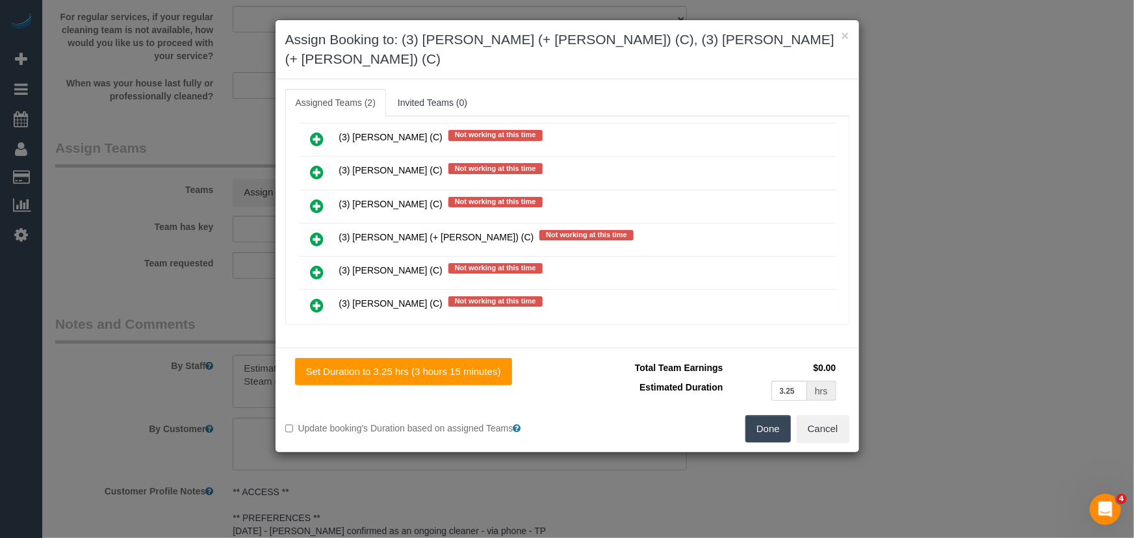
click at [760, 415] on button "Done" at bounding box center [767, 428] width 45 height 27
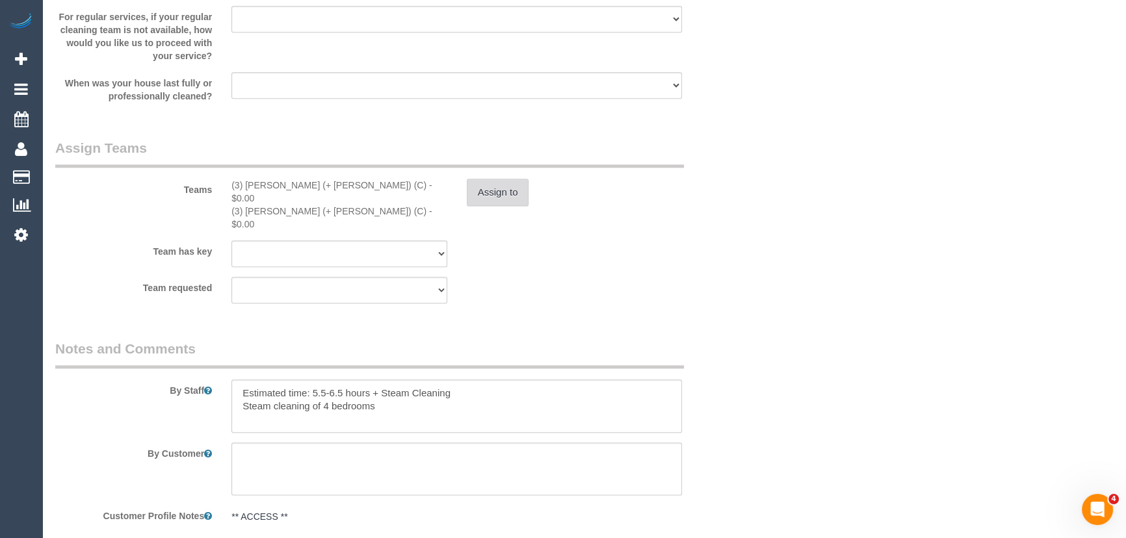
click at [493, 201] on button "Assign to" at bounding box center [498, 192] width 62 height 27
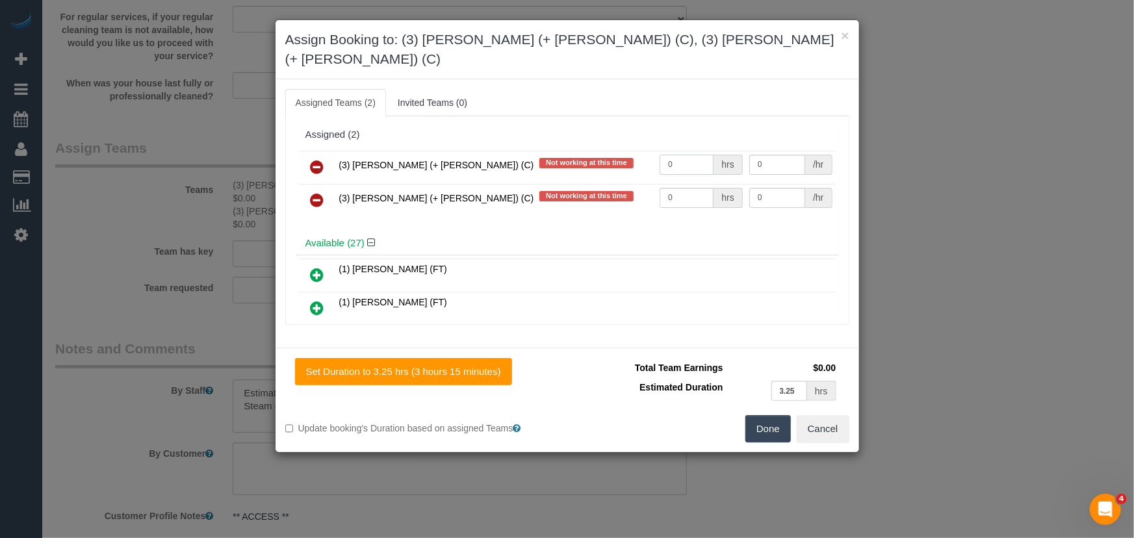
click at [684, 155] on input "0" at bounding box center [687, 165] width 54 height 20
type input "1"
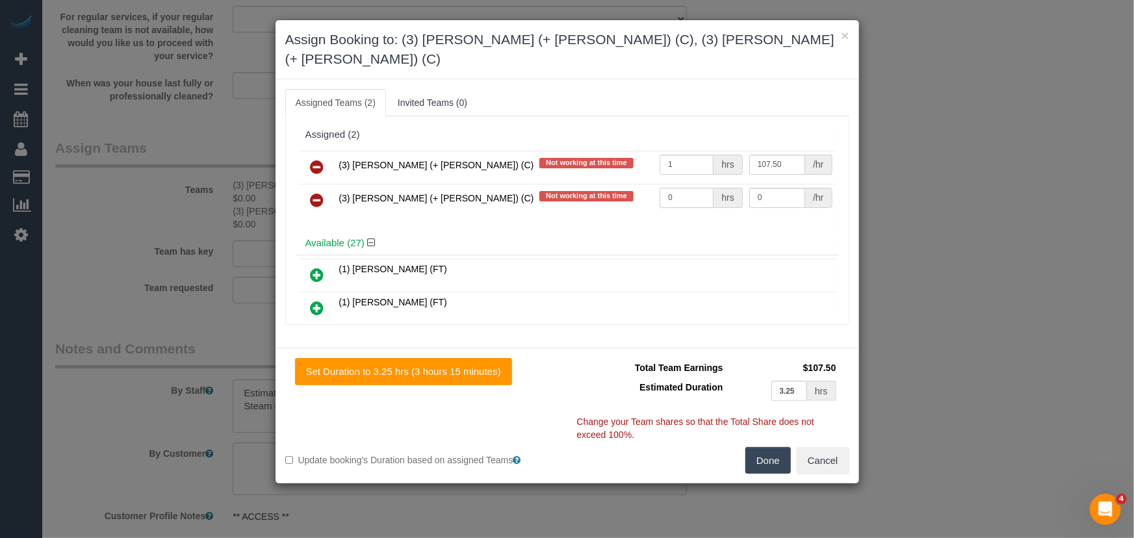
type input "107.5"
click at [688, 188] on input "0" at bounding box center [687, 198] width 54 height 20
type input "1"
click at [765, 447] on button "Done" at bounding box center [767, 460] width 45 height 27
type input "107.5"
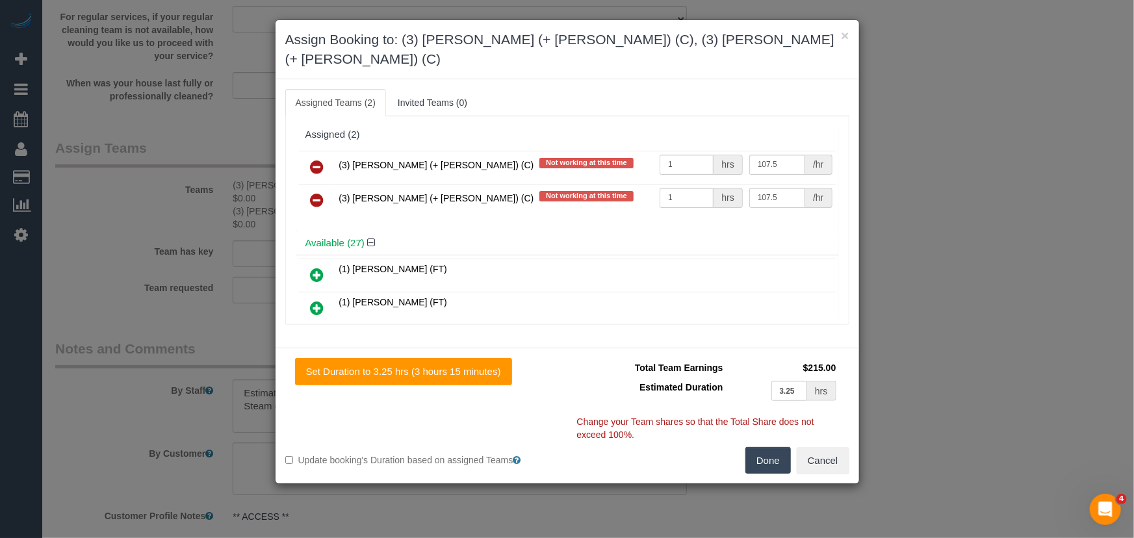
click at [765, 447] on div "Done Cancel" at bounding box center [713, 460] width 292 height 27
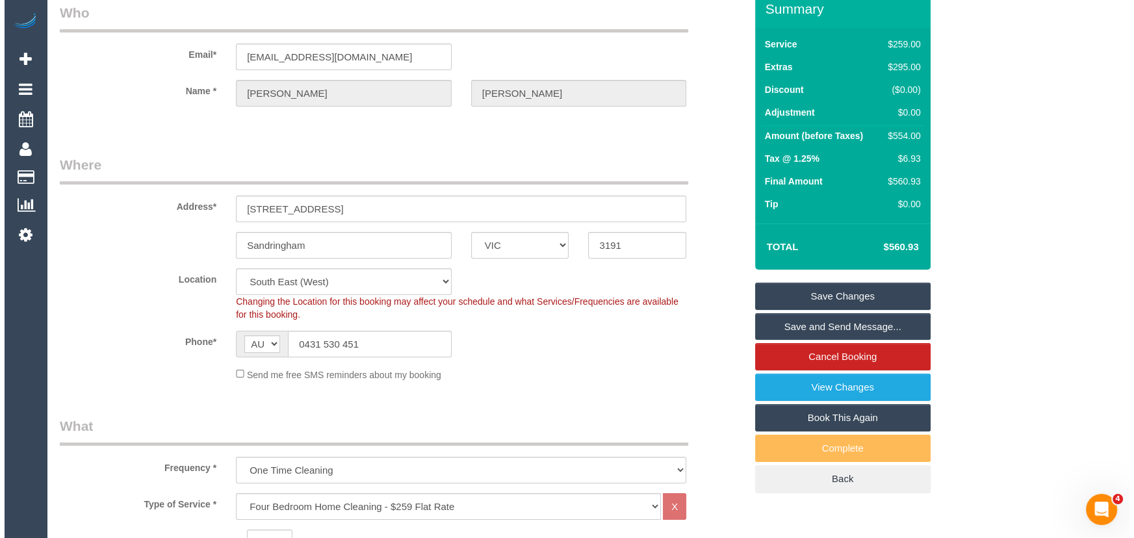
scroll to position [0, 0]
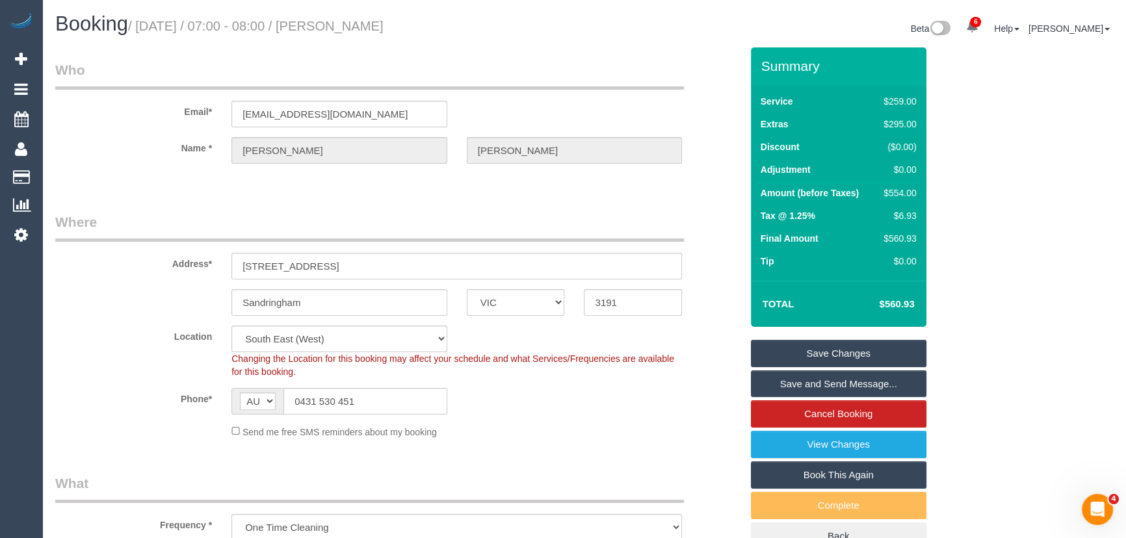
click at [376, 29] on small "/ [DATE] / 07:00 - 08:00 / [PERSON_NAME]" at bounding box center [255, 26] width 255 height 14
copy small "[PERSON_NAME]"
click at [354, 123] on input "[EMAIL_ADDRESS][DOMAIN_NAME]" at bounding box center [339, 114] width 216 height 27
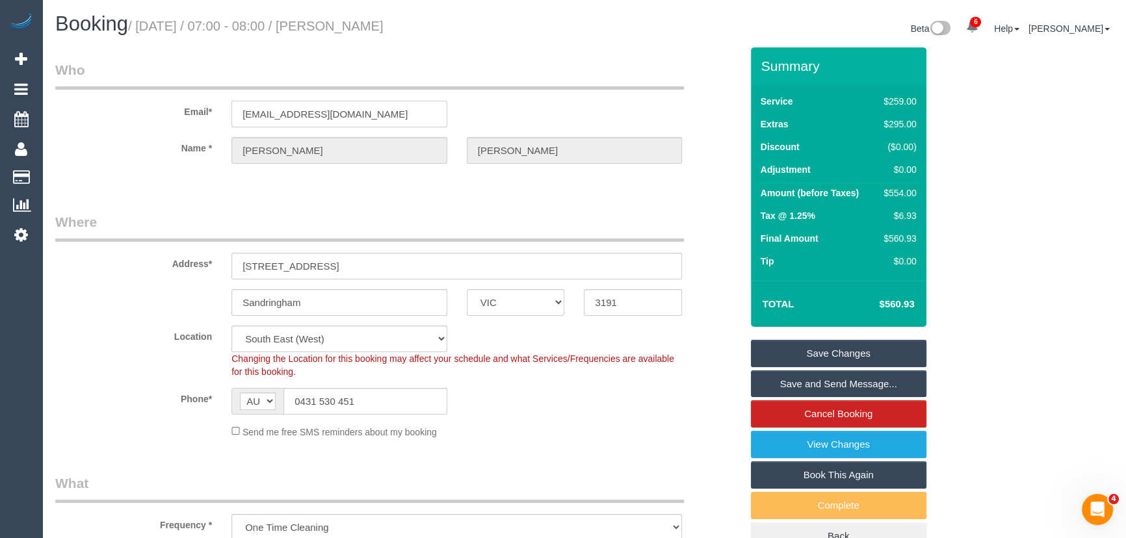
click at [354, 123] on input "[EMAIL_ADDRESS][DOMAIN_NAME]" at bounding box center [339, 114] width 216 height 27
click at [821, 356] on link "Save Changes" at bounding box center [838, 353] width 175 height 27
